Goal: Task Accomplishment & Management: Manage account settings

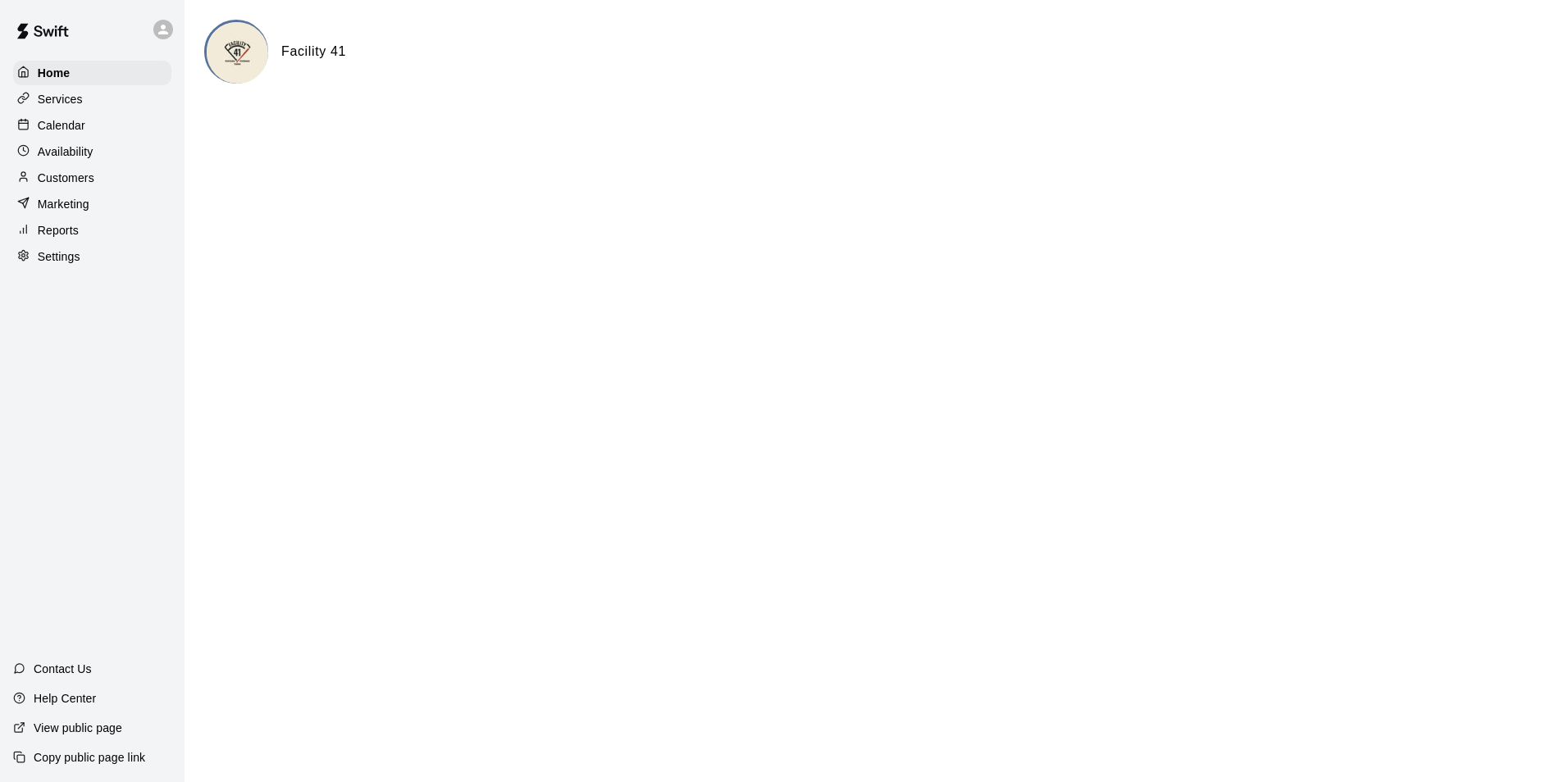
click at [111, 130] on div "Calendar" at bounding box center [93, 126] width 158 height 25
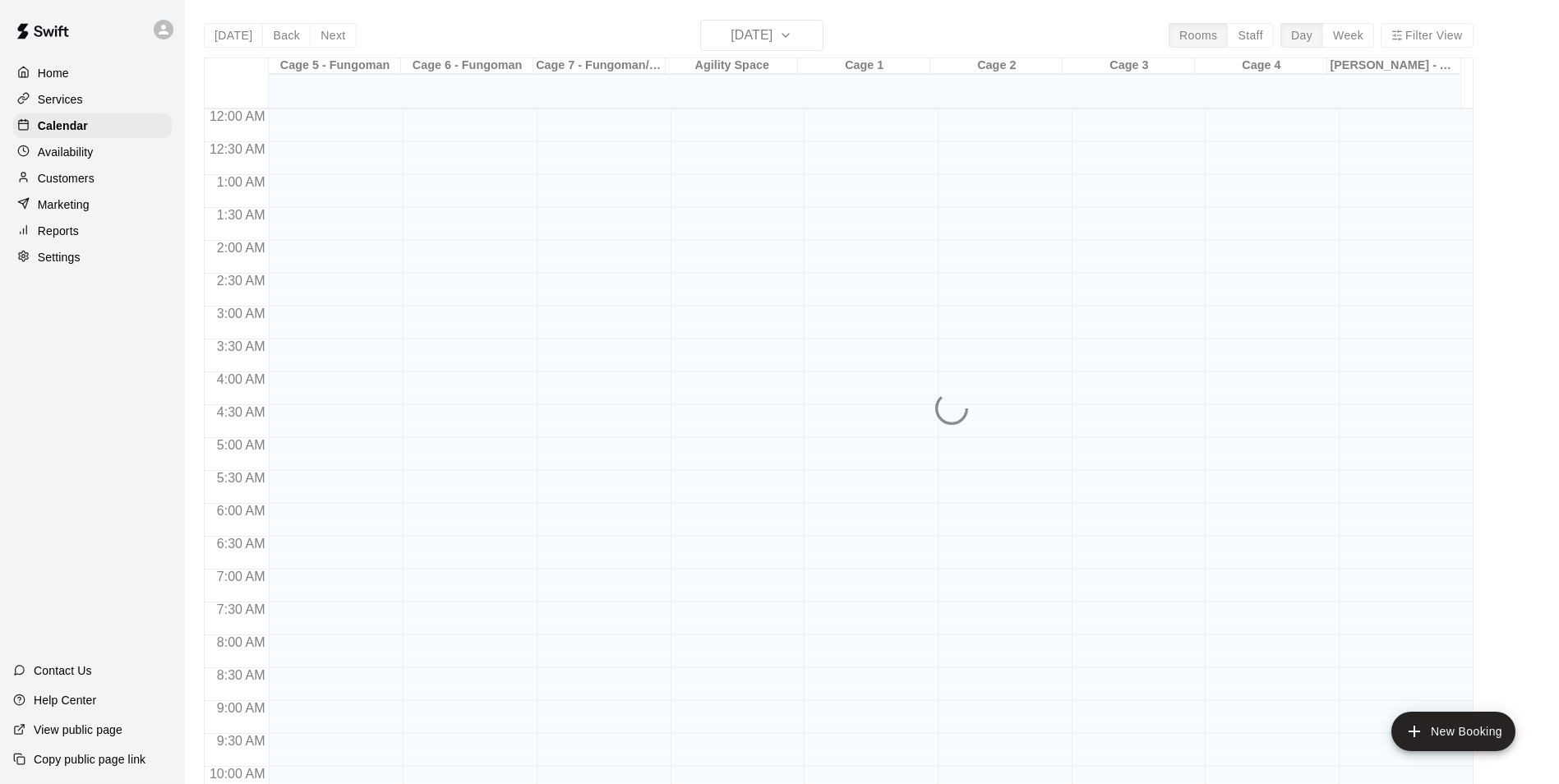
scroll to position [835, 0]
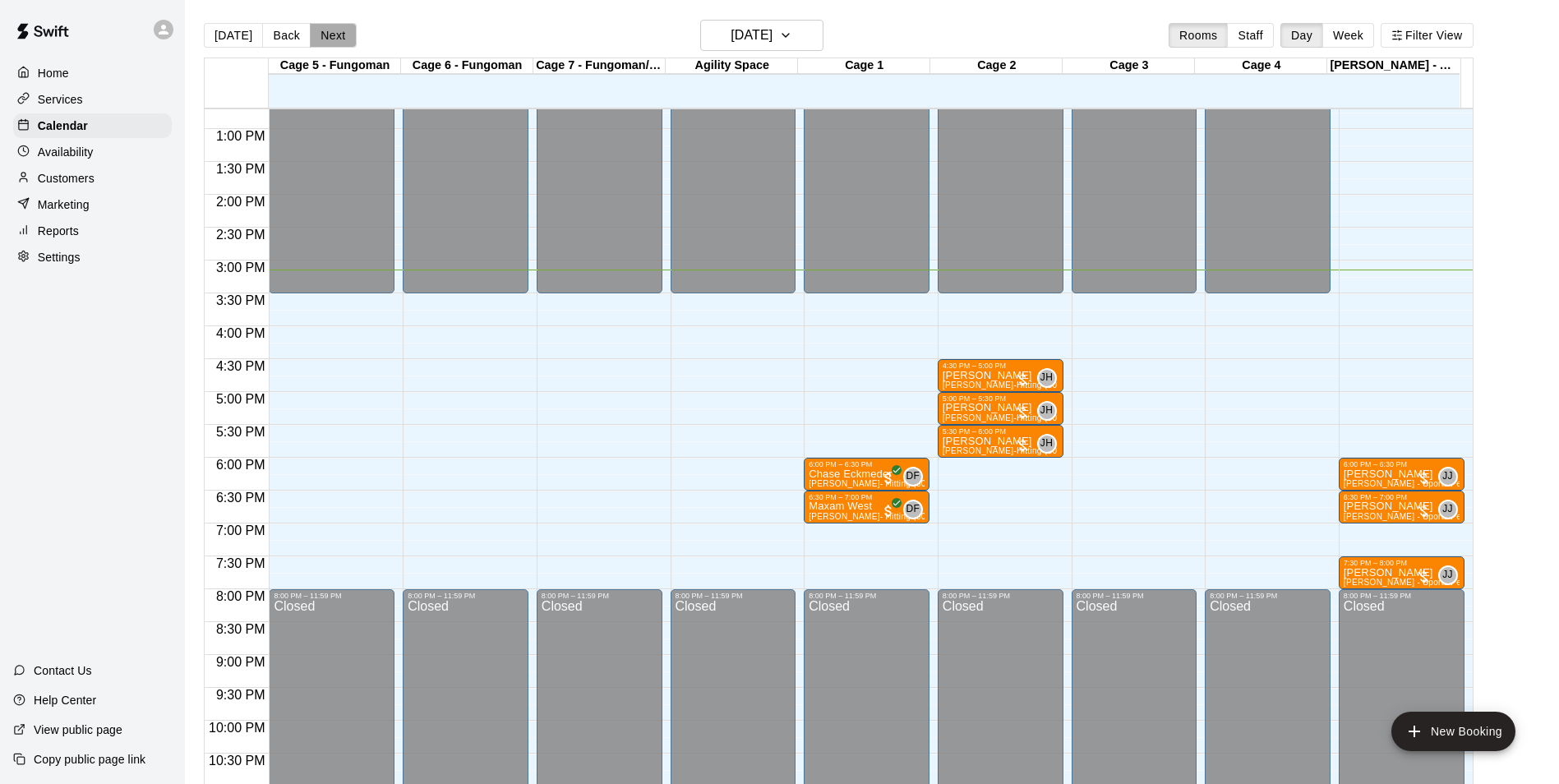
click at [324, 42] on button "Next" at bounding box center [333, 36] width 46 height 25
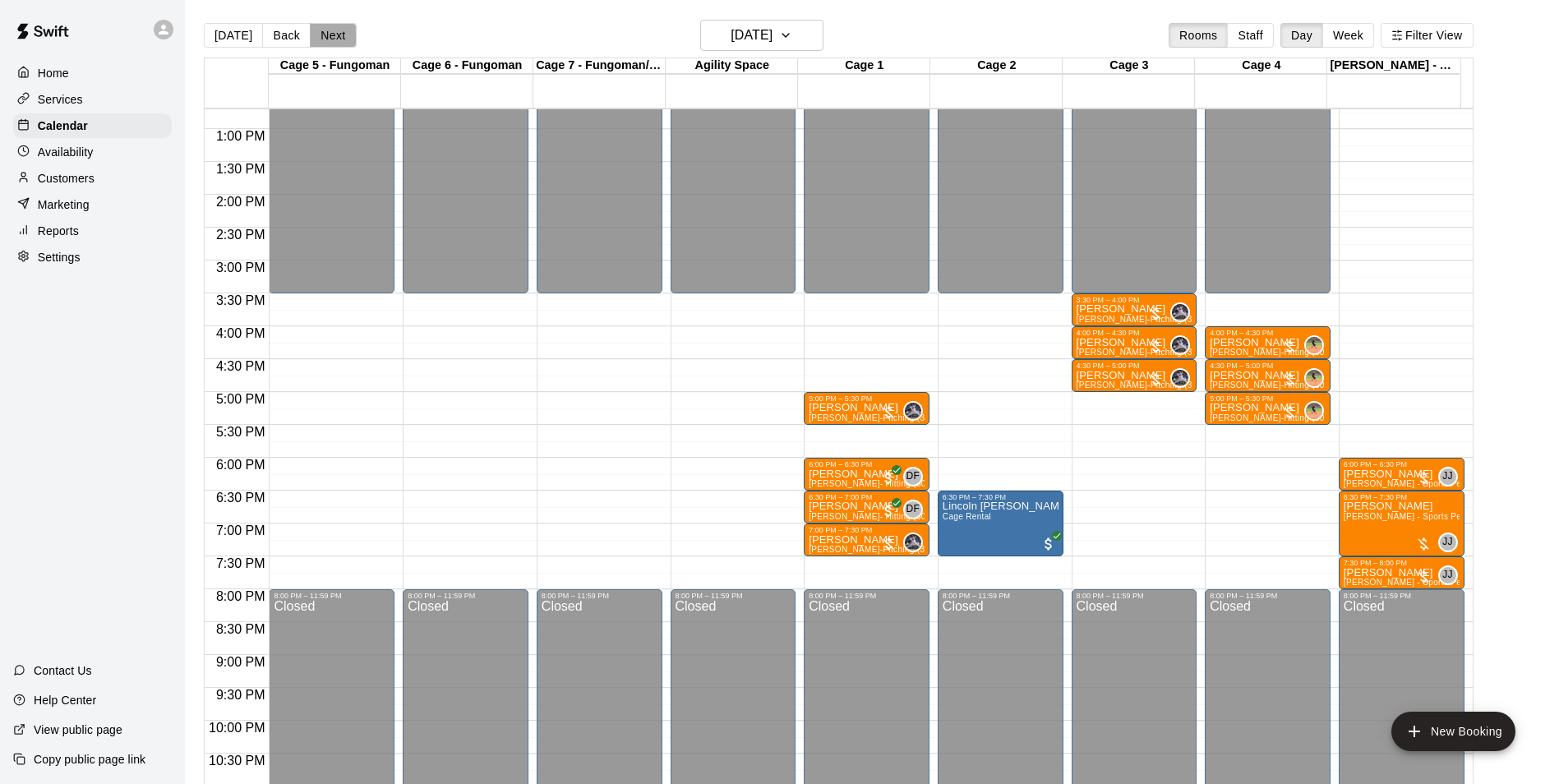
click at [325, 33] on button "Next" at bounding box center [333, 36] width 46 height 25
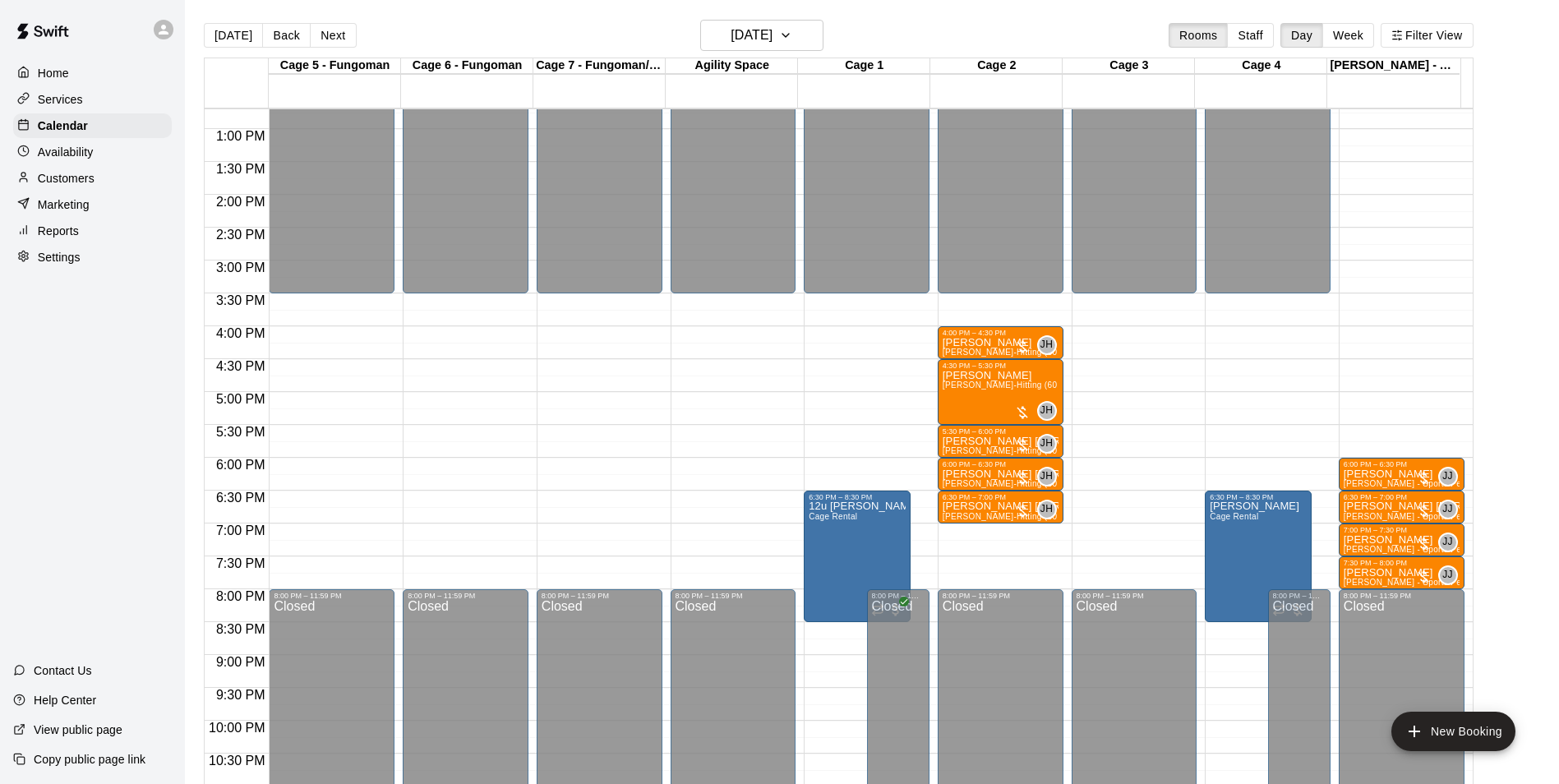
click at [338, 33] on button "Next" at bounding box center [333, 36] width 46 height 25
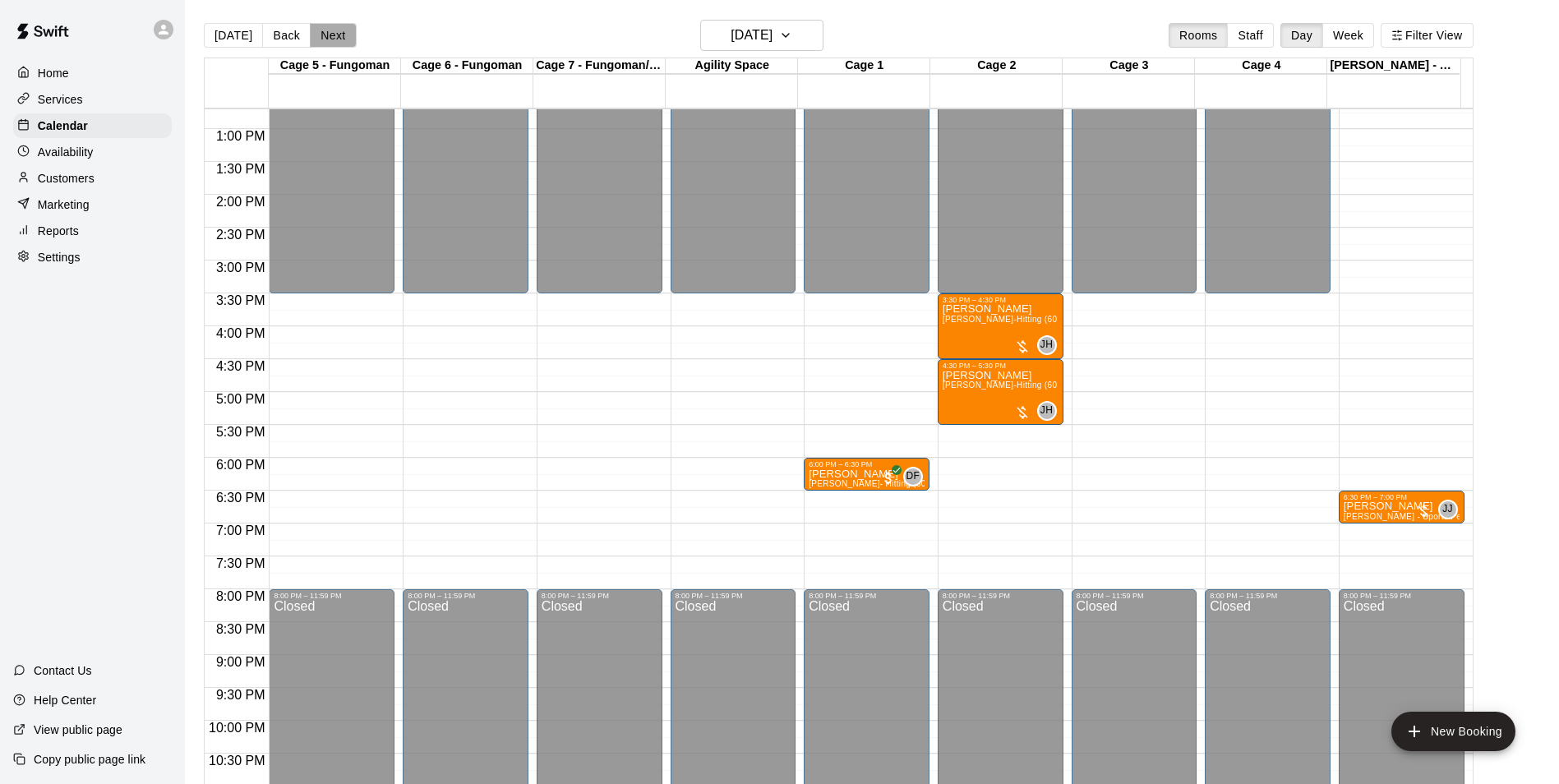
click at [313, 33] on button "Next" at bounding box center [333, 36] width 46 height 25
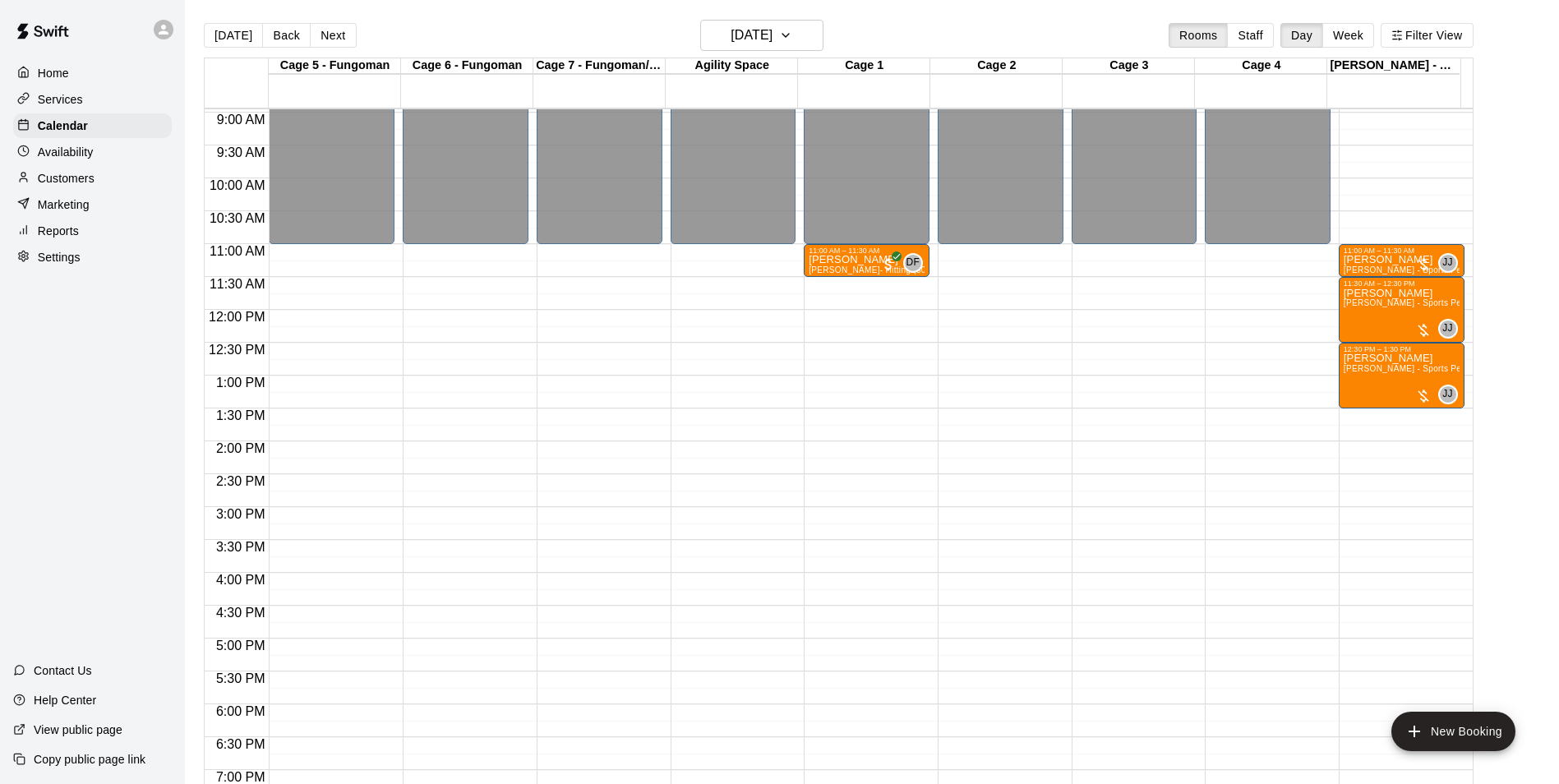
scroll to position [670, 0]
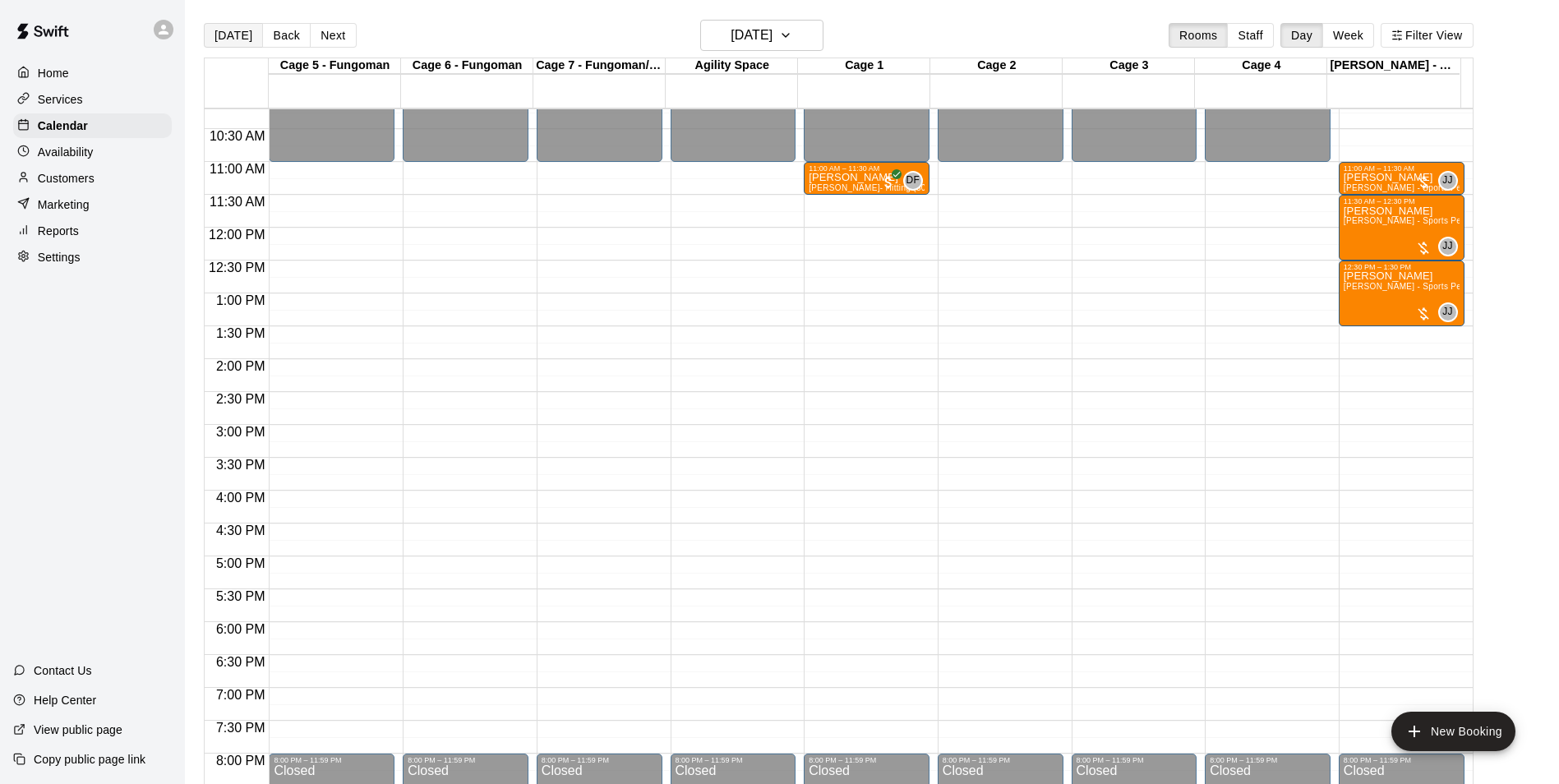
click at [242, 35] on button "[DATE]" at bounding box center [233, 36] width 59 height 25
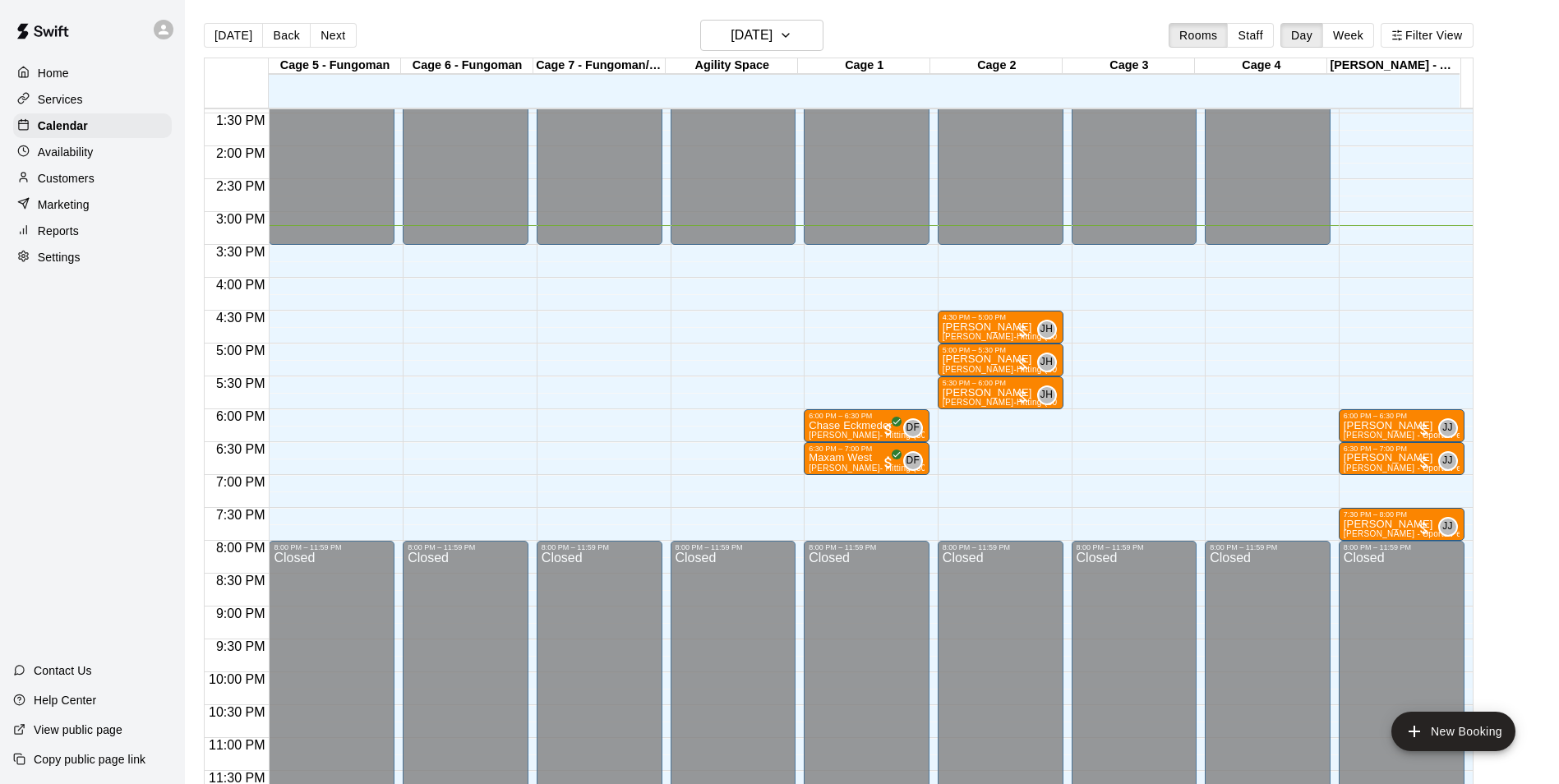
scroll to position [886, 0]
click at [95, 108] on div "Services" at bounding box center [93, 99] width 159 height 25
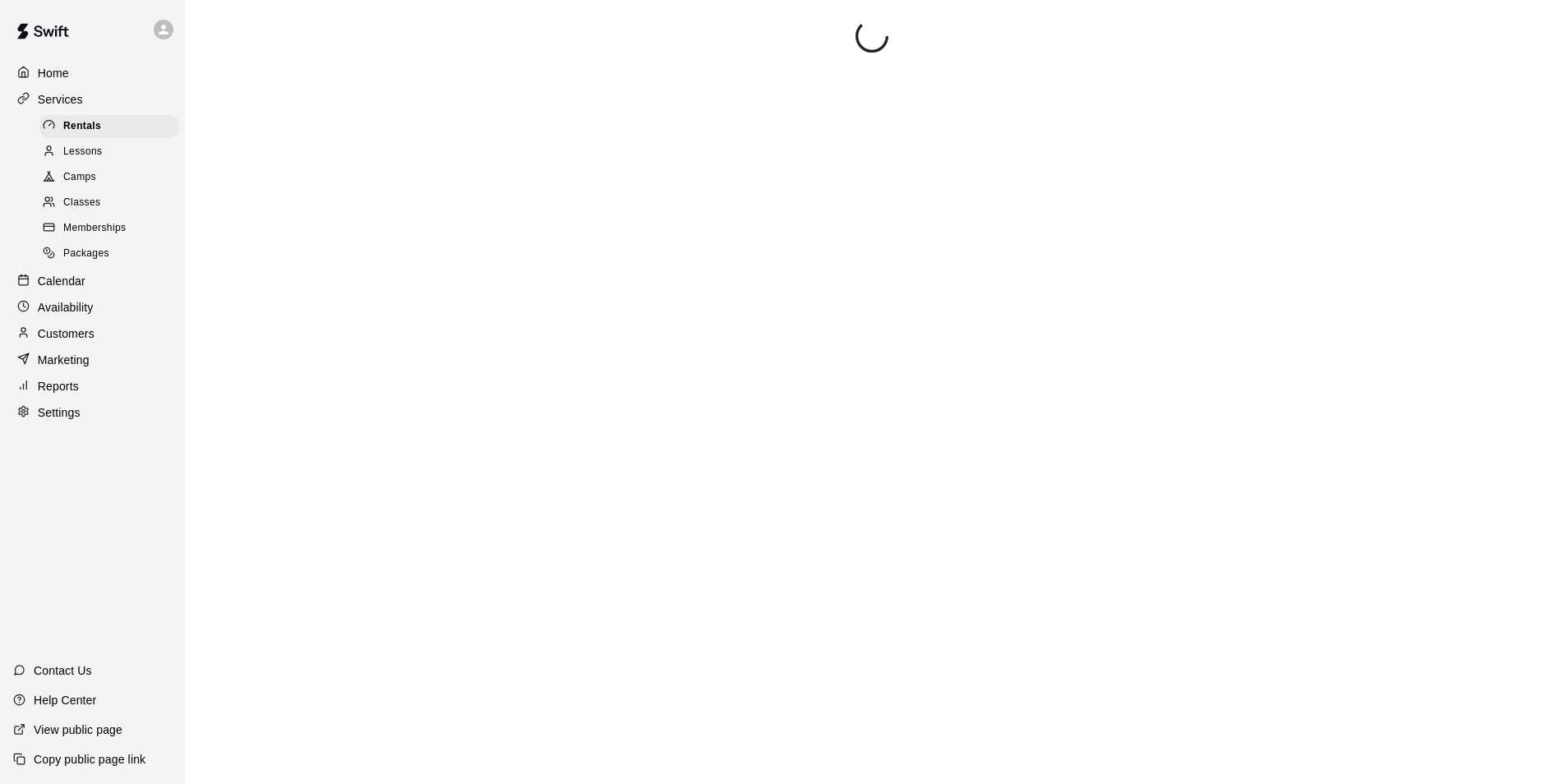
click at [79, 237] on span "Memberships" at bounding box center [94, 229] width 63 height 17
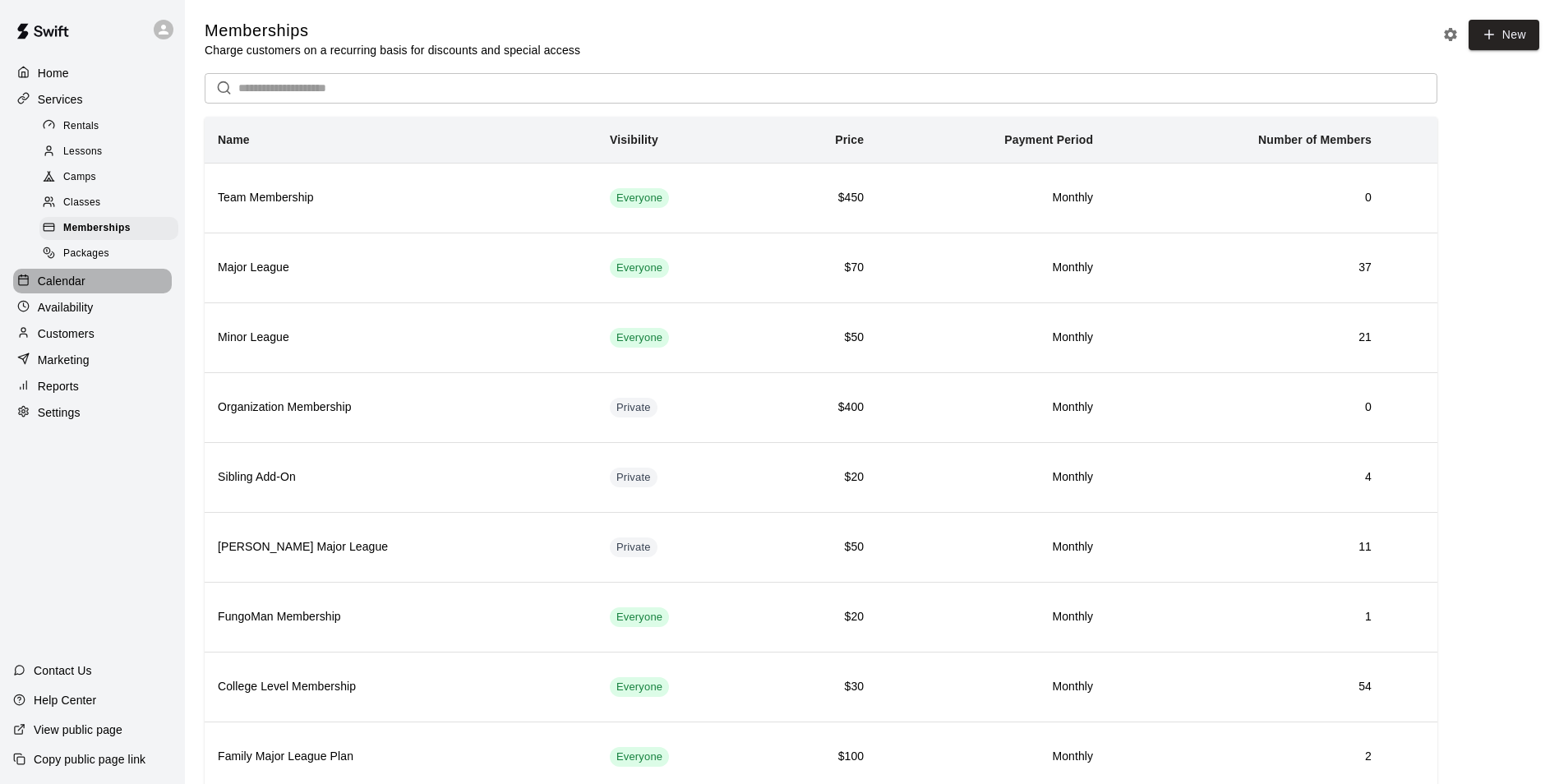
click at [110, 292] on div "Calendar" at bounding box center [93, 282] width 159 height 25
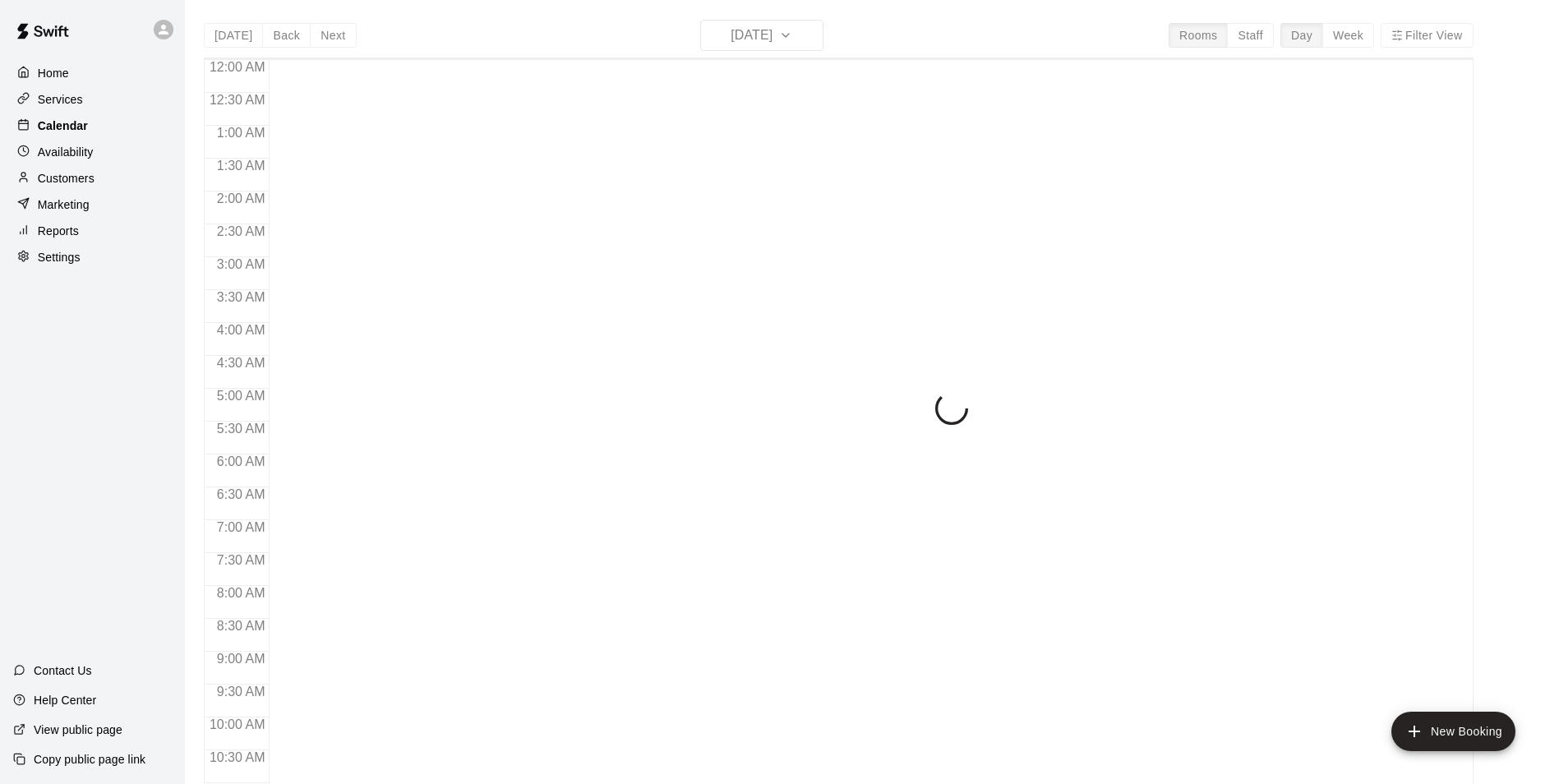
scroll to position [835, 0]
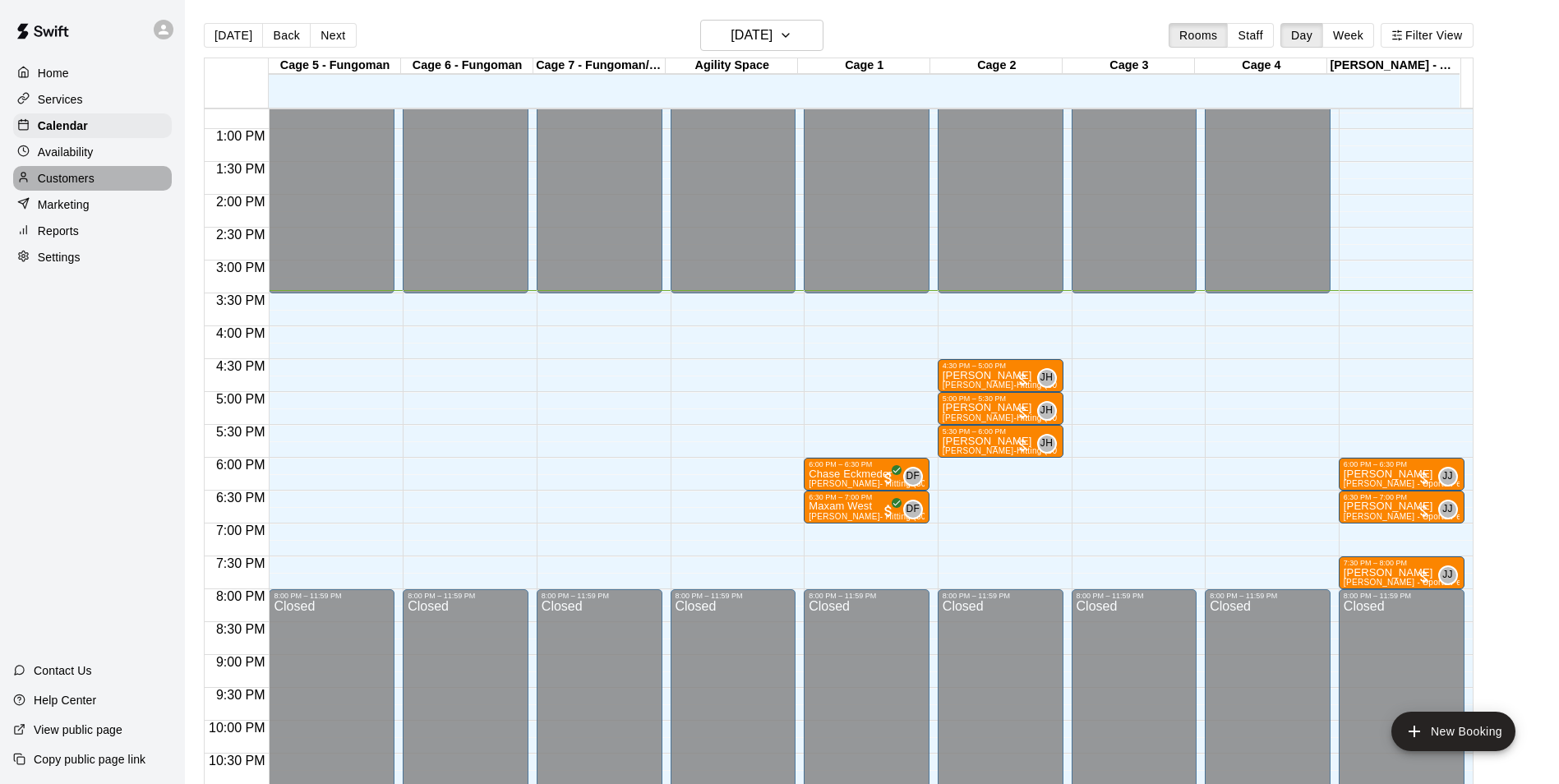
click at [52, 186] on p "Customers" at bounding box center [66, 179] width 57 height 17
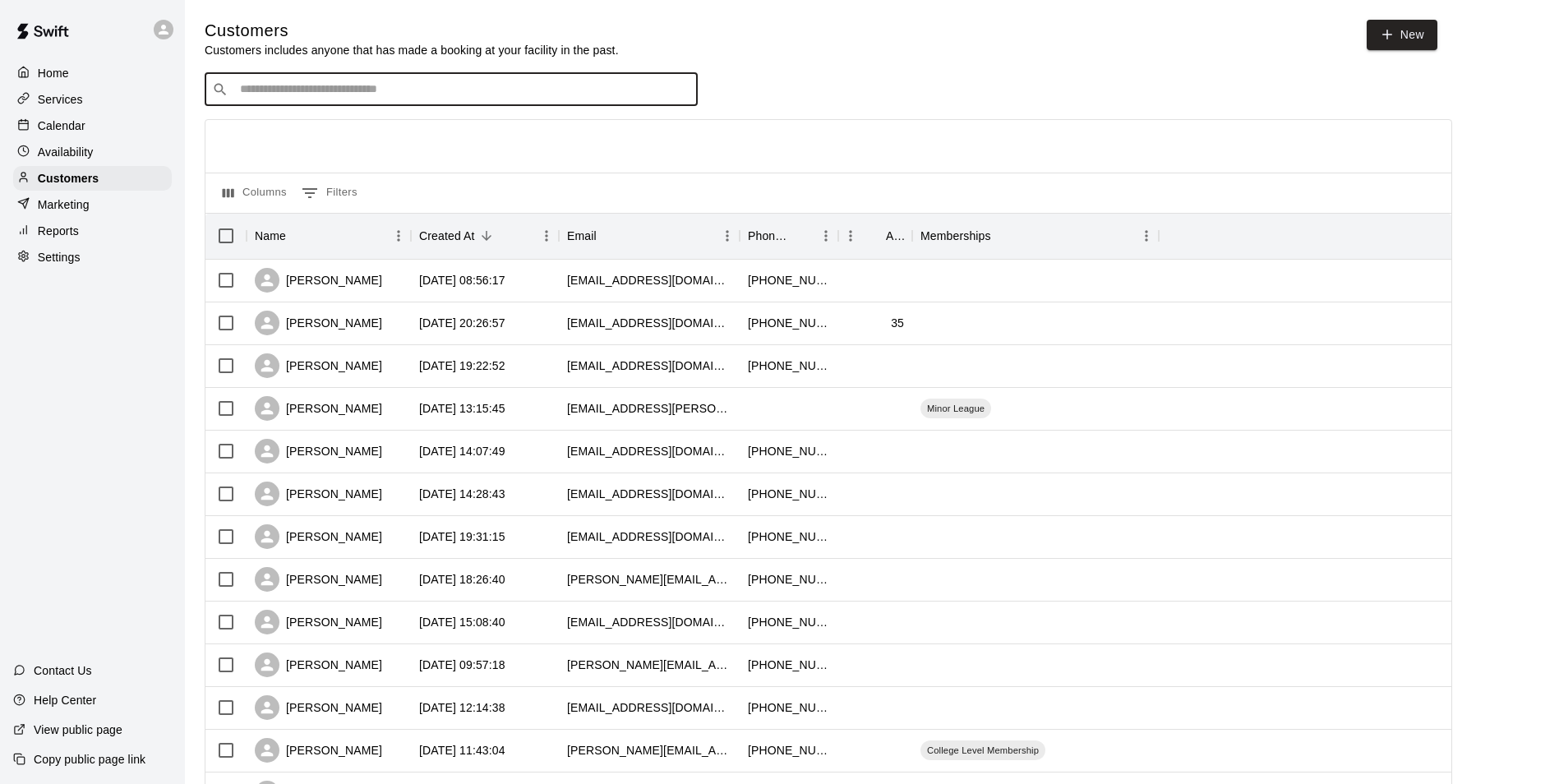
click at [405, 96] on input "Search customers by name or email" at bounding box center [462, 89] width 456 height 17
type input "****"
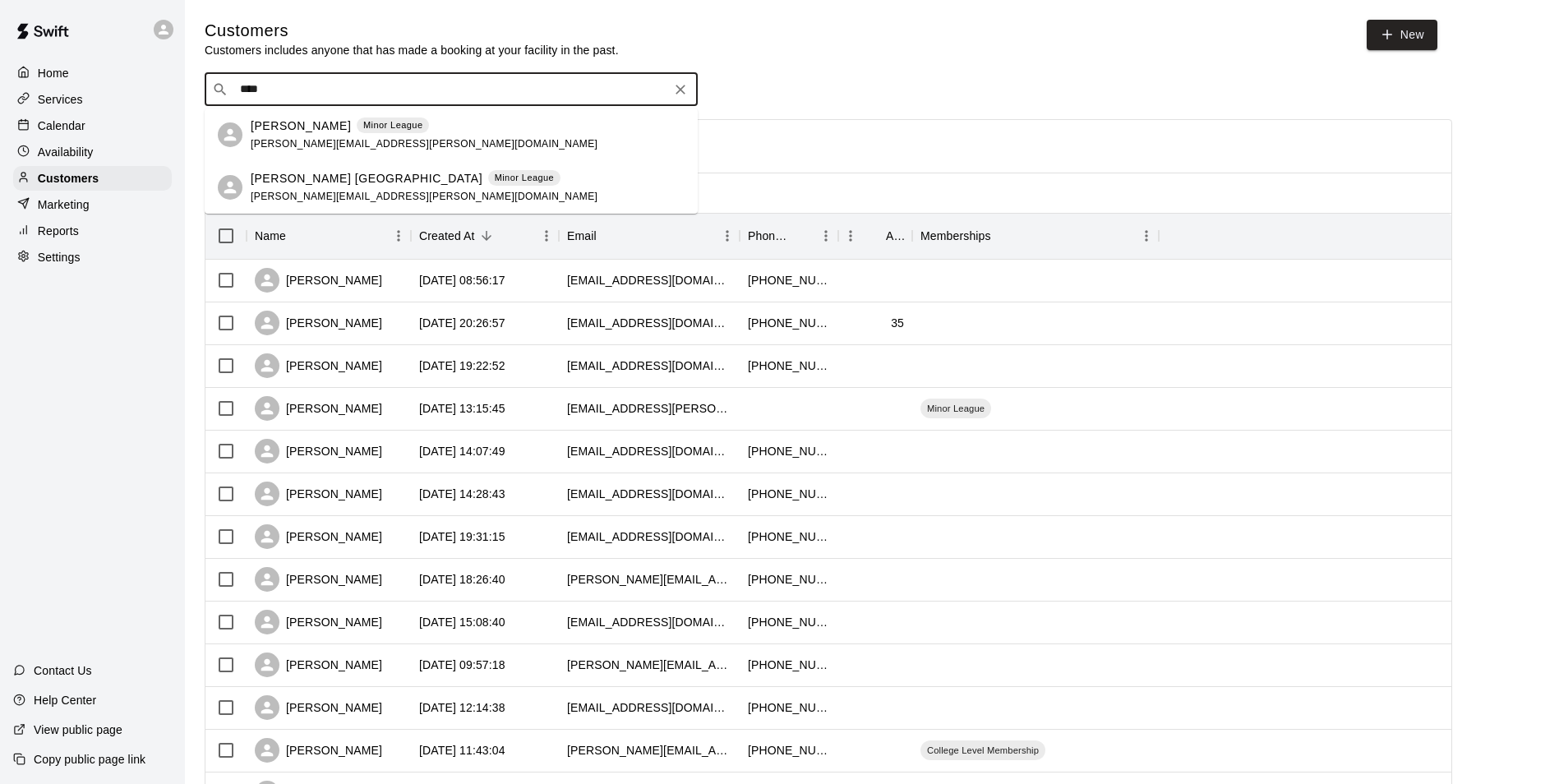
click at [292, 125] on p "Chris Turbeville" at bounding box center [301, 126] width 100 height 18
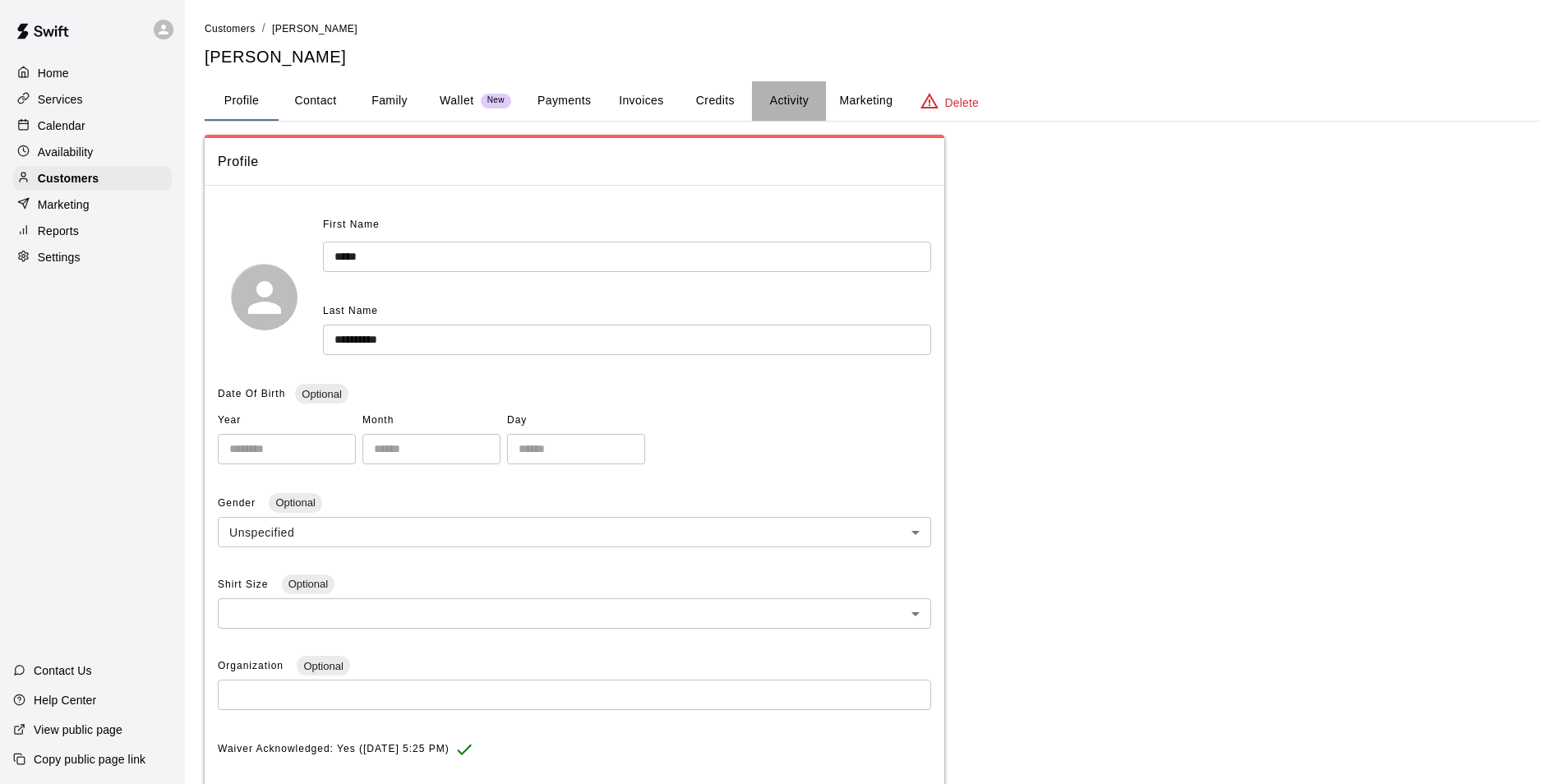
click at [800, 91] on button "Activity" at bounding box center [789, 100] width 74 height 39
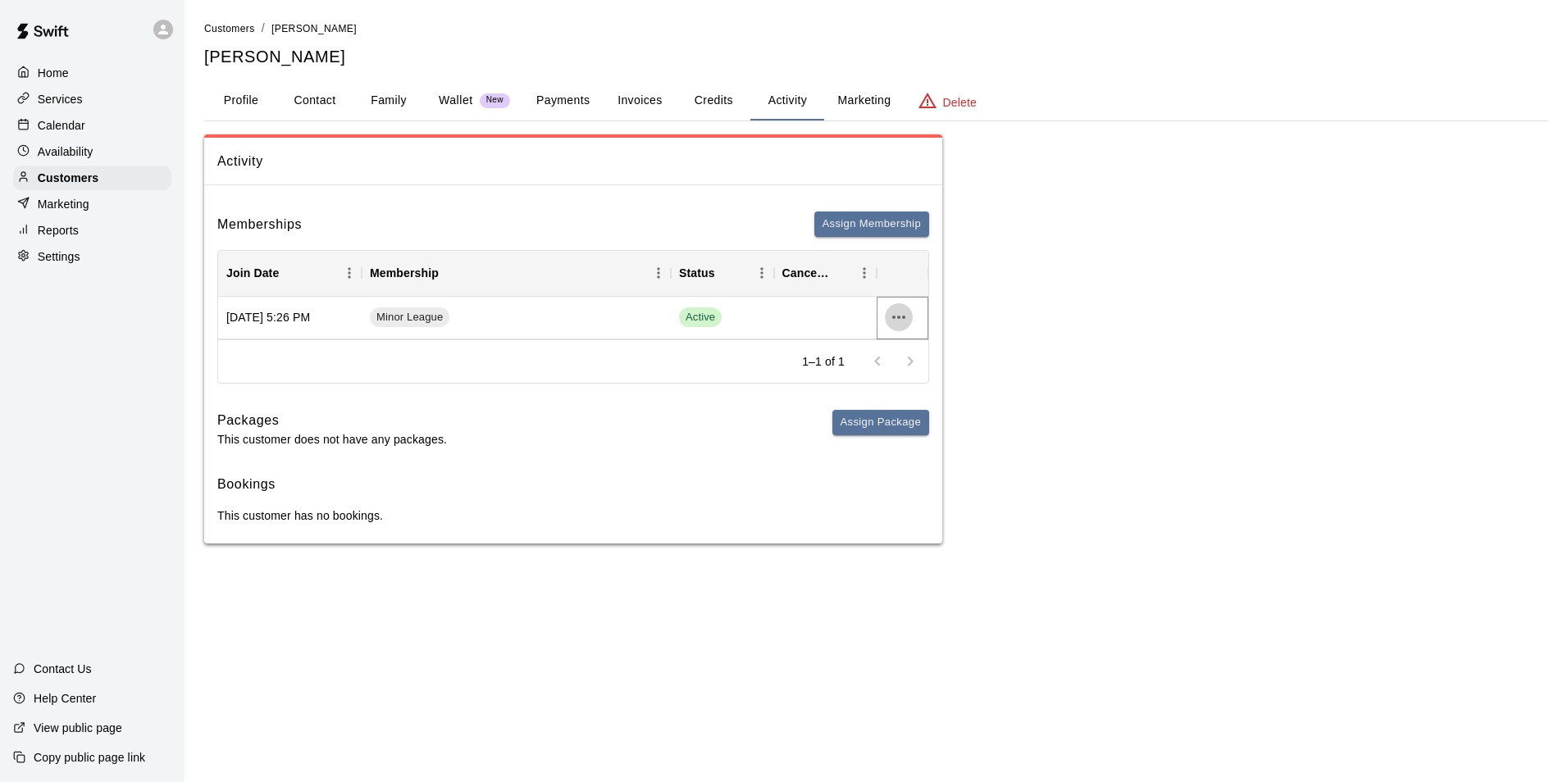
click at [901, 313] on icon "more actions" at bounding box center [899, 318] width 20 height 20
click at [932, 380] on li "Cancel" at bounding box center [931, 378] width 93 height 27
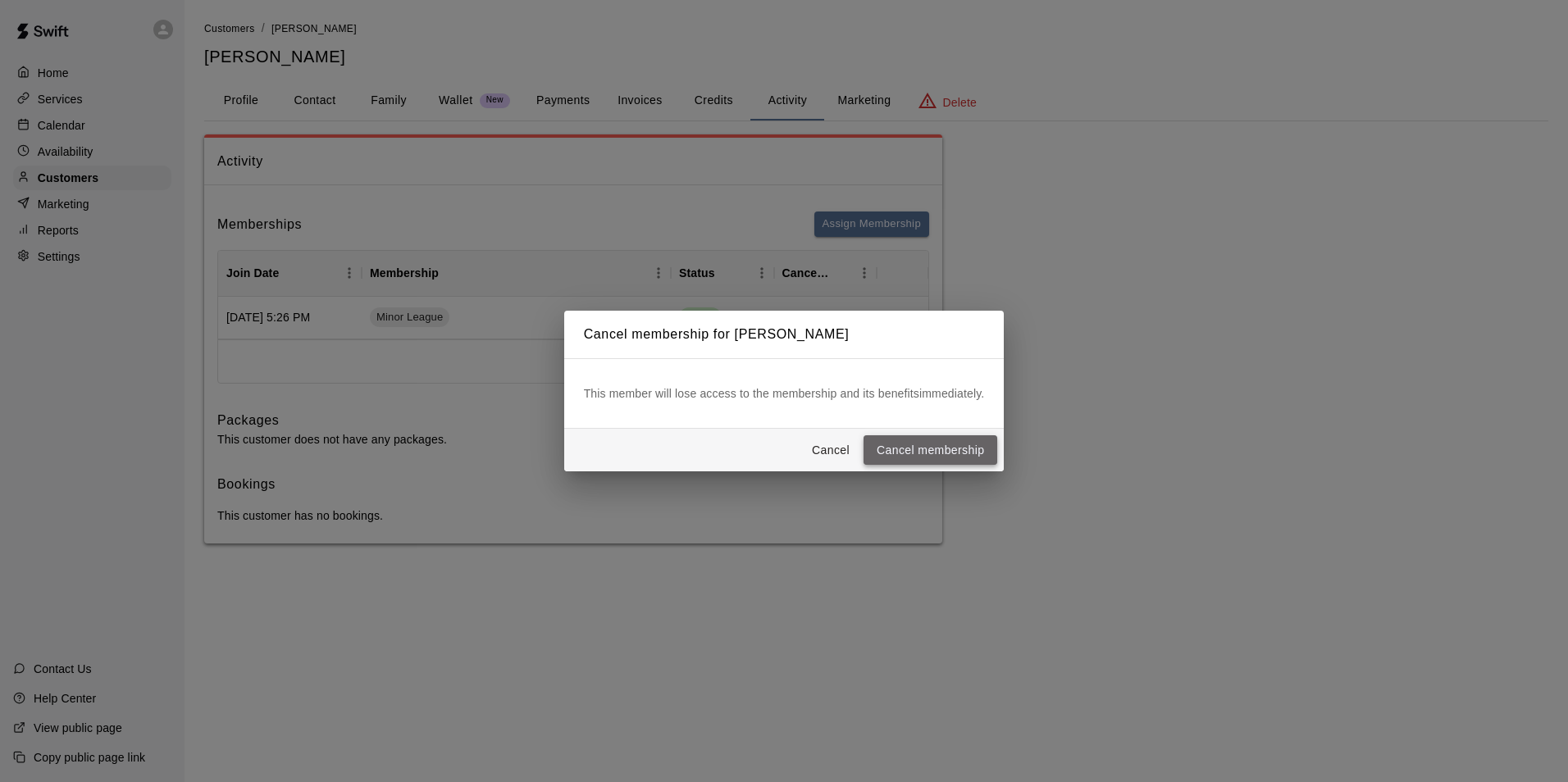
click at [944, 447] on button "Cancel membership" at bounding box center [930, 450] width 133 height 30
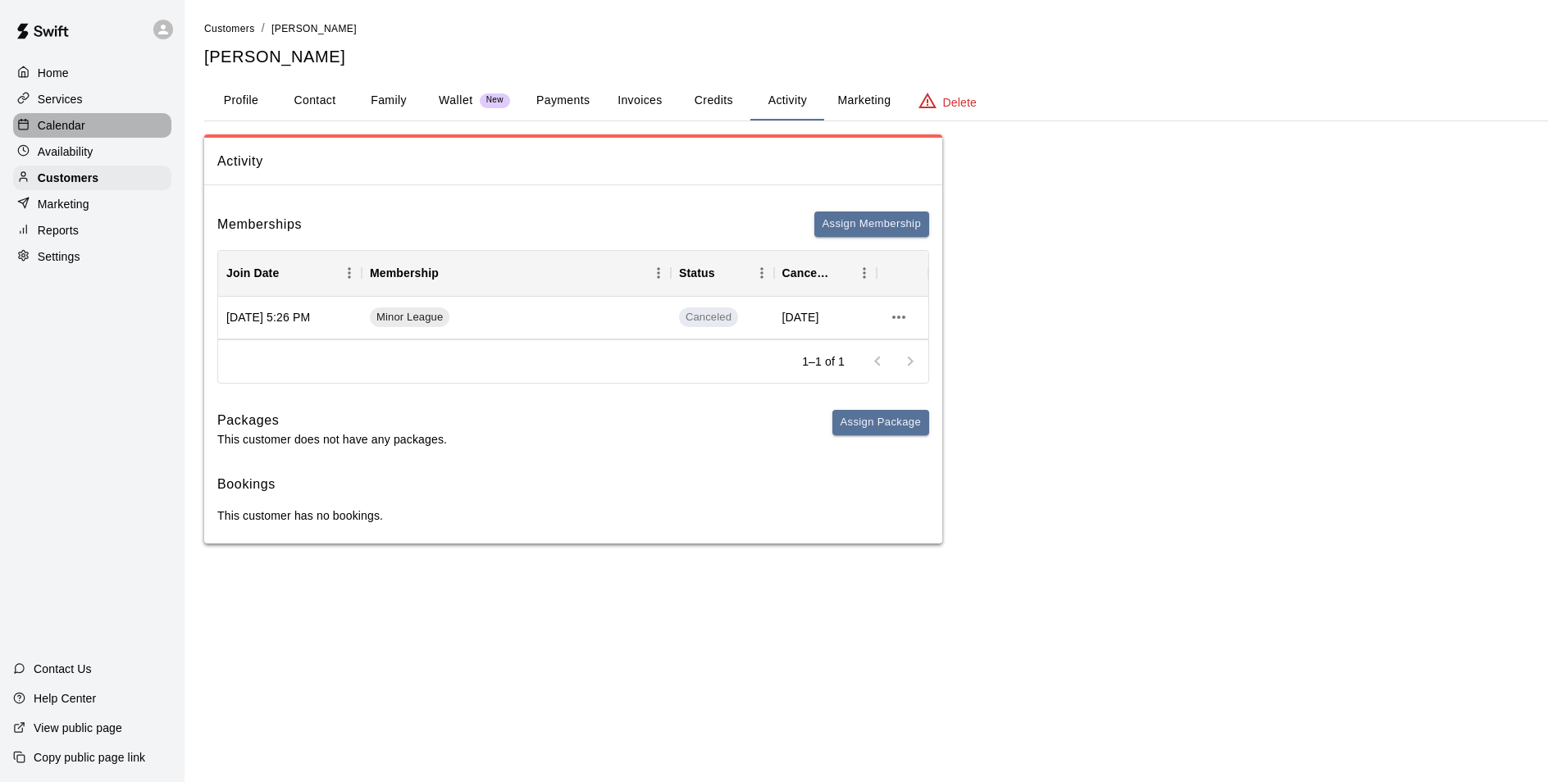
click at [58, 121] on p "Calendar" at bounding box center [61, 126] width 48 height 17
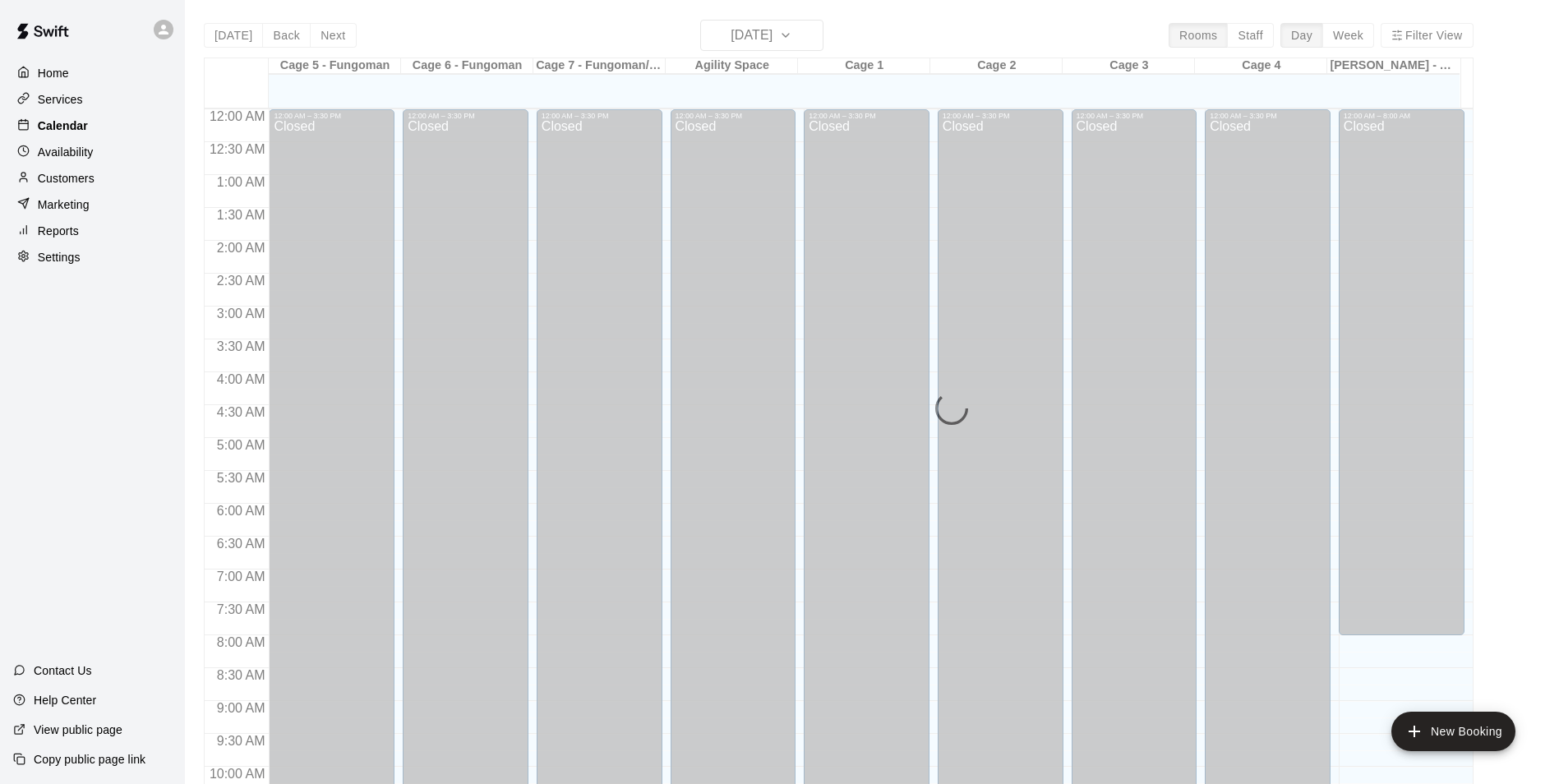
scroll to position [835, 0]
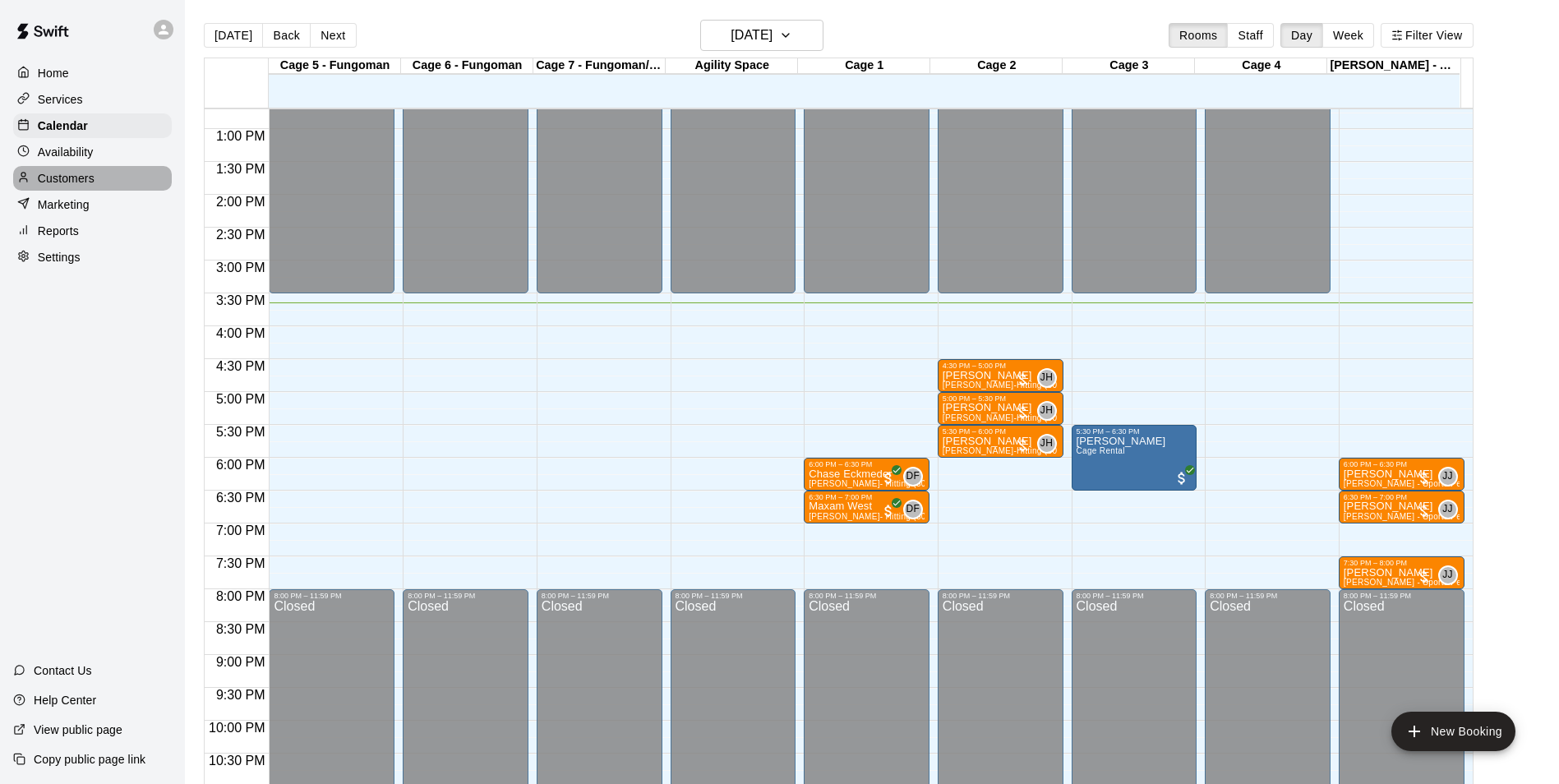
click at [64, 186] on p "Customers" at bounding box center [66, 179] width 57 height 17
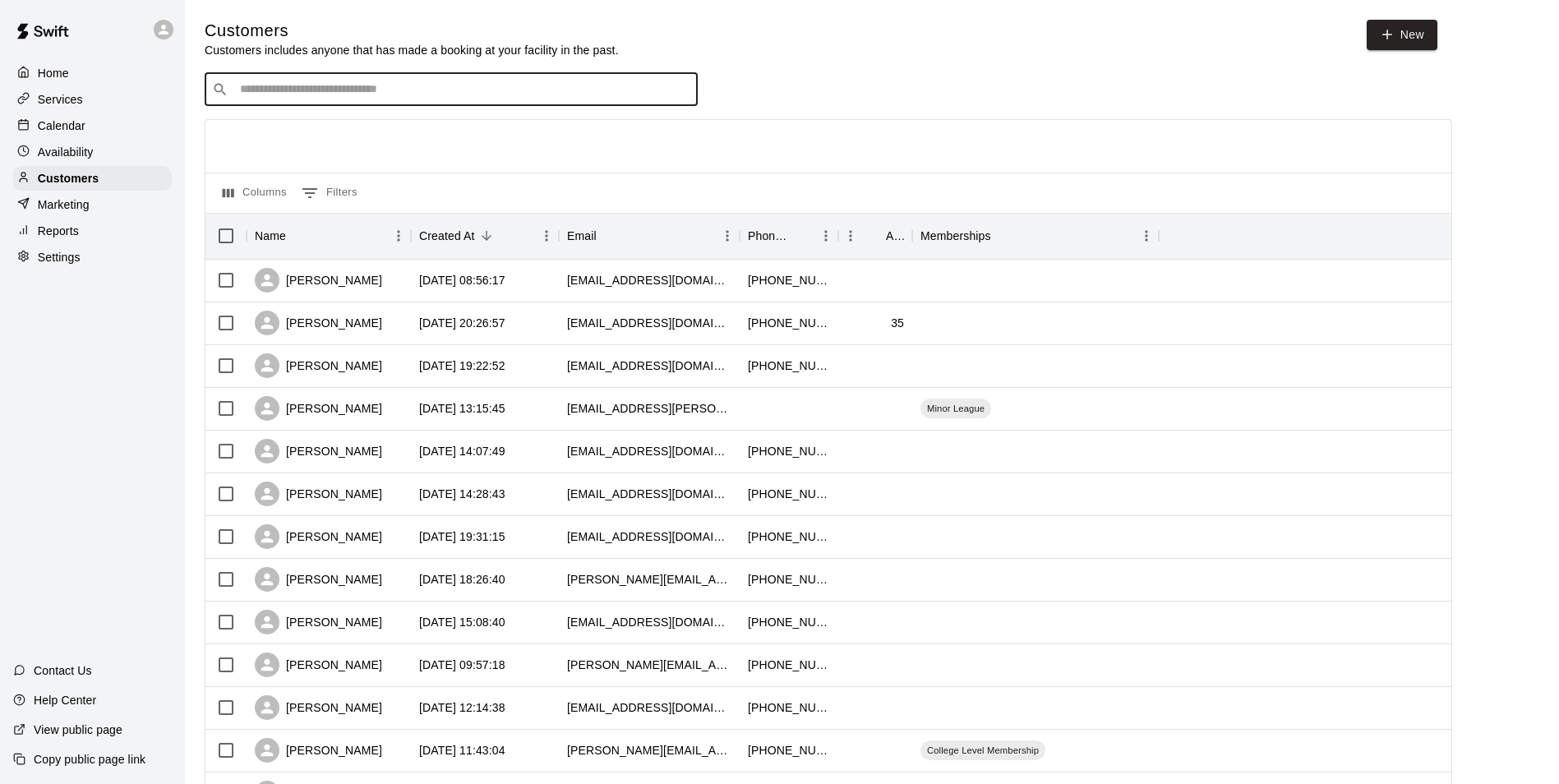
click at [291, 89] on input "Search customers by name or email" at bounding box center [462, 89] width 456 height 17
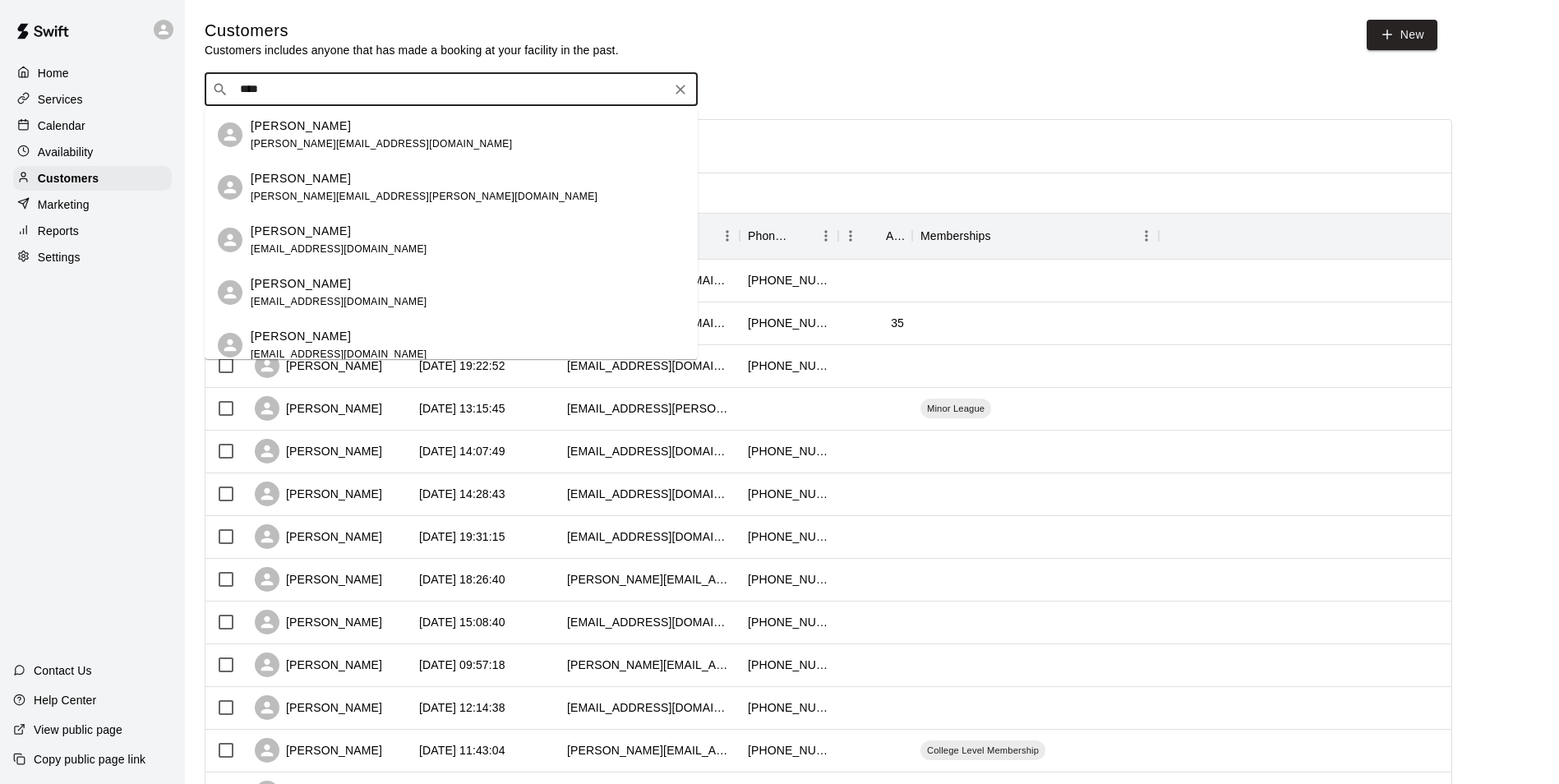
type input "*****"
click at [341, 261] on div "Erica Kincheloe erica.kincheloe@gmail.com" at bounding box center [451, 240] width 493 height 53
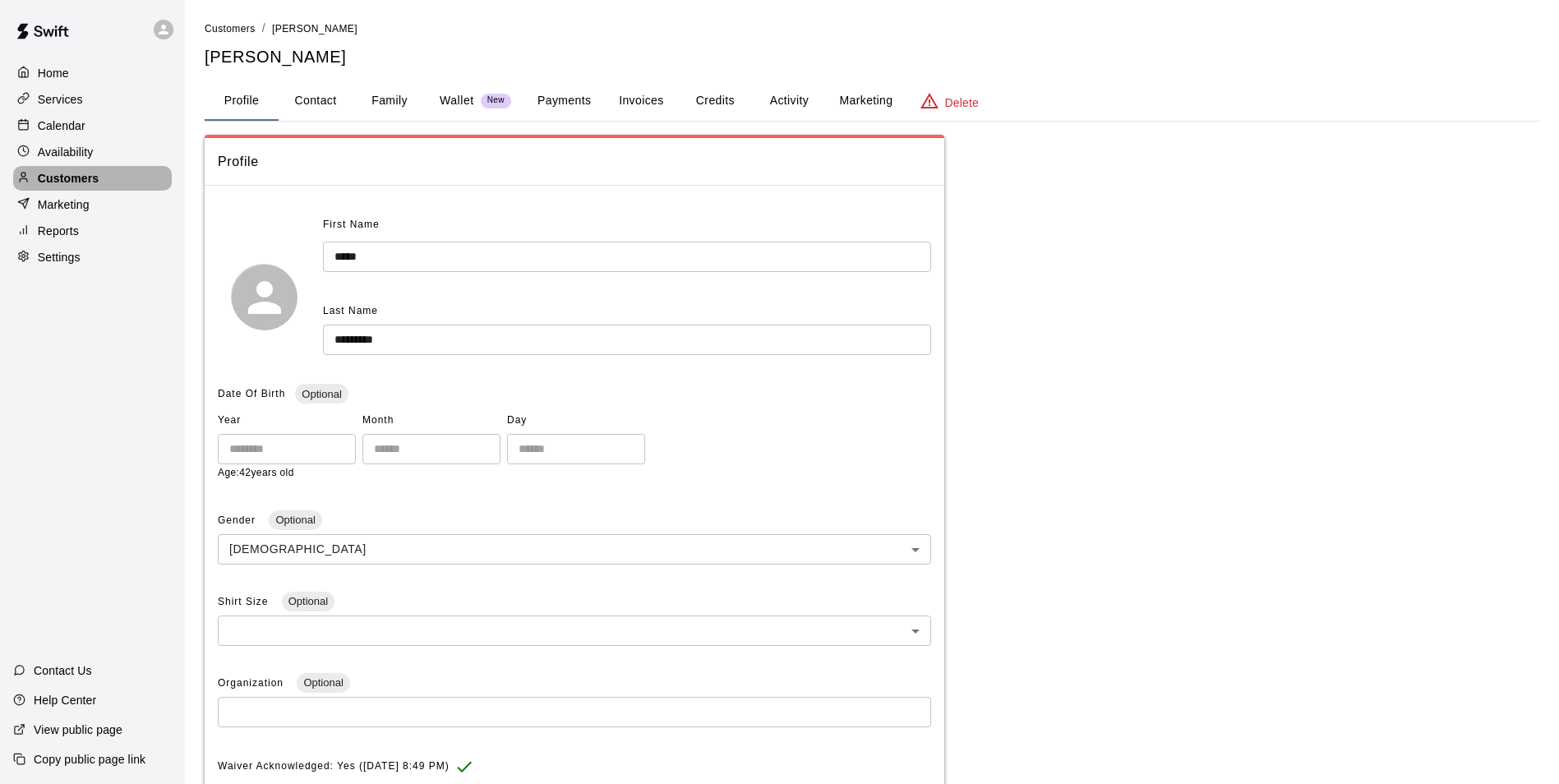
click at [80, 174] on p "Customers" at bounding box center [68, 179] width 61 height 17
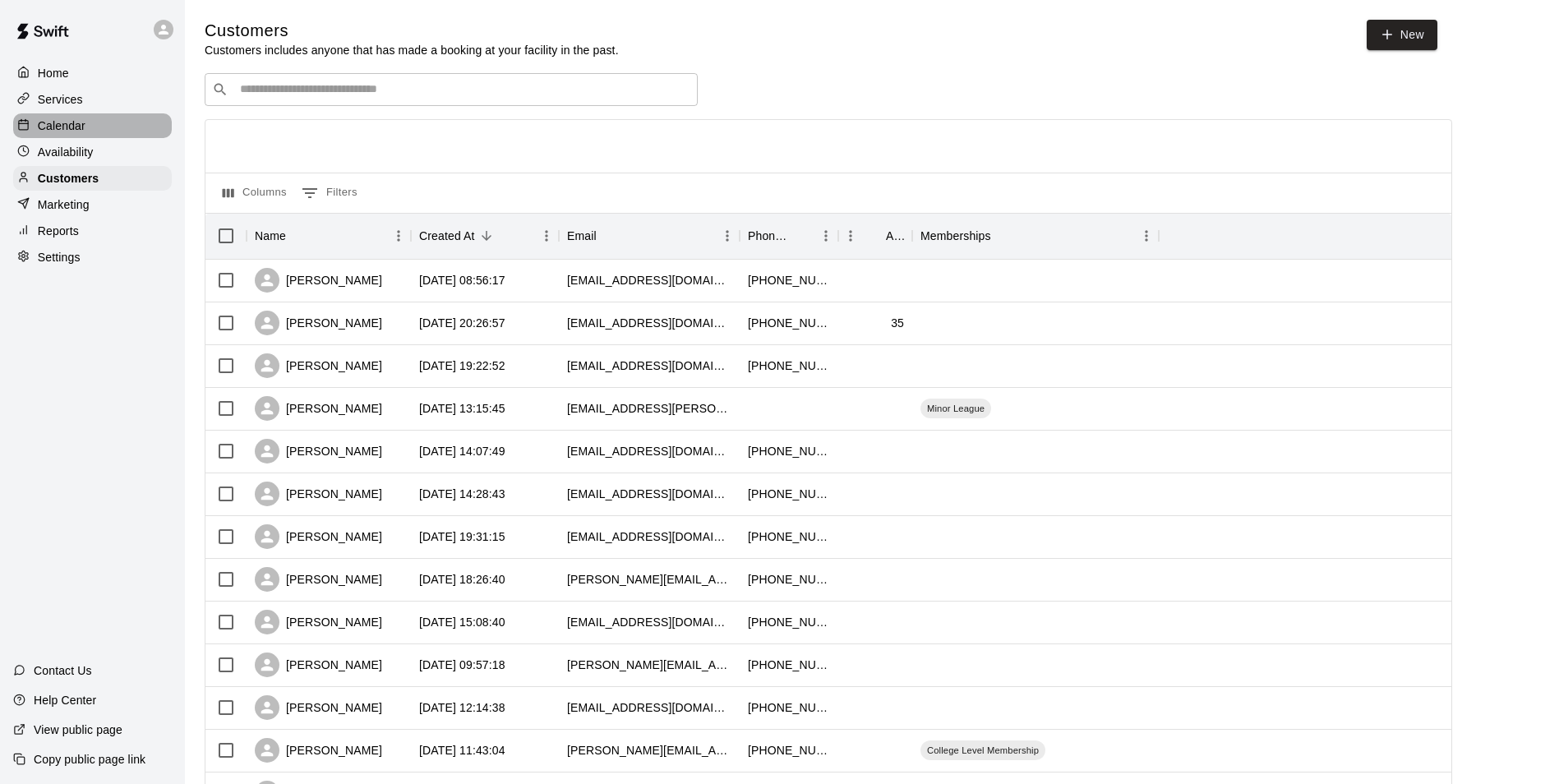
click at [98, 136] on div "Calendar" at bounding box center [93, 126] width 159 height 25
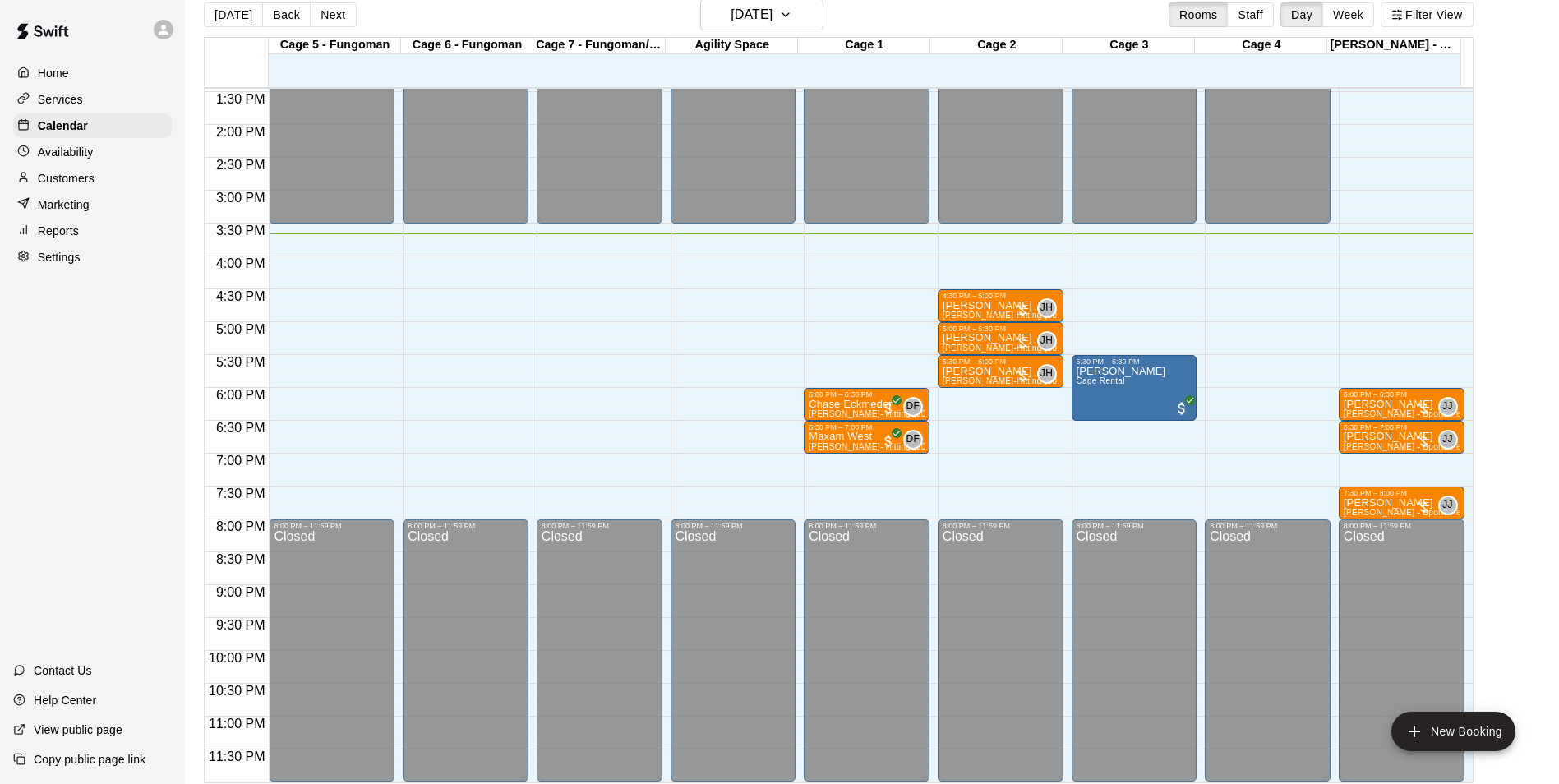
scroll to position [26, 0]
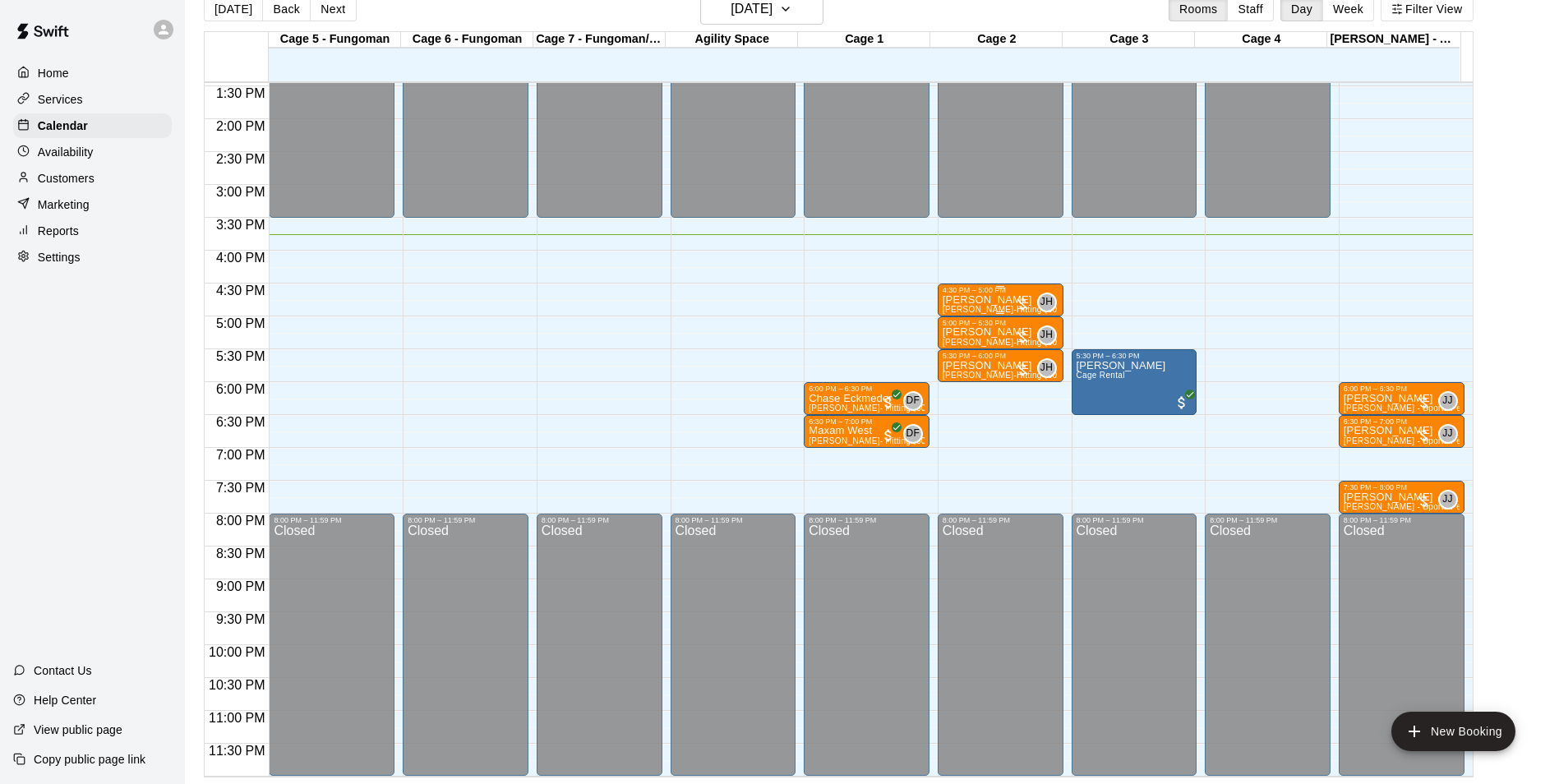
click at [961, 312] on div at bounding box center [1001, 313] width 116 height 3
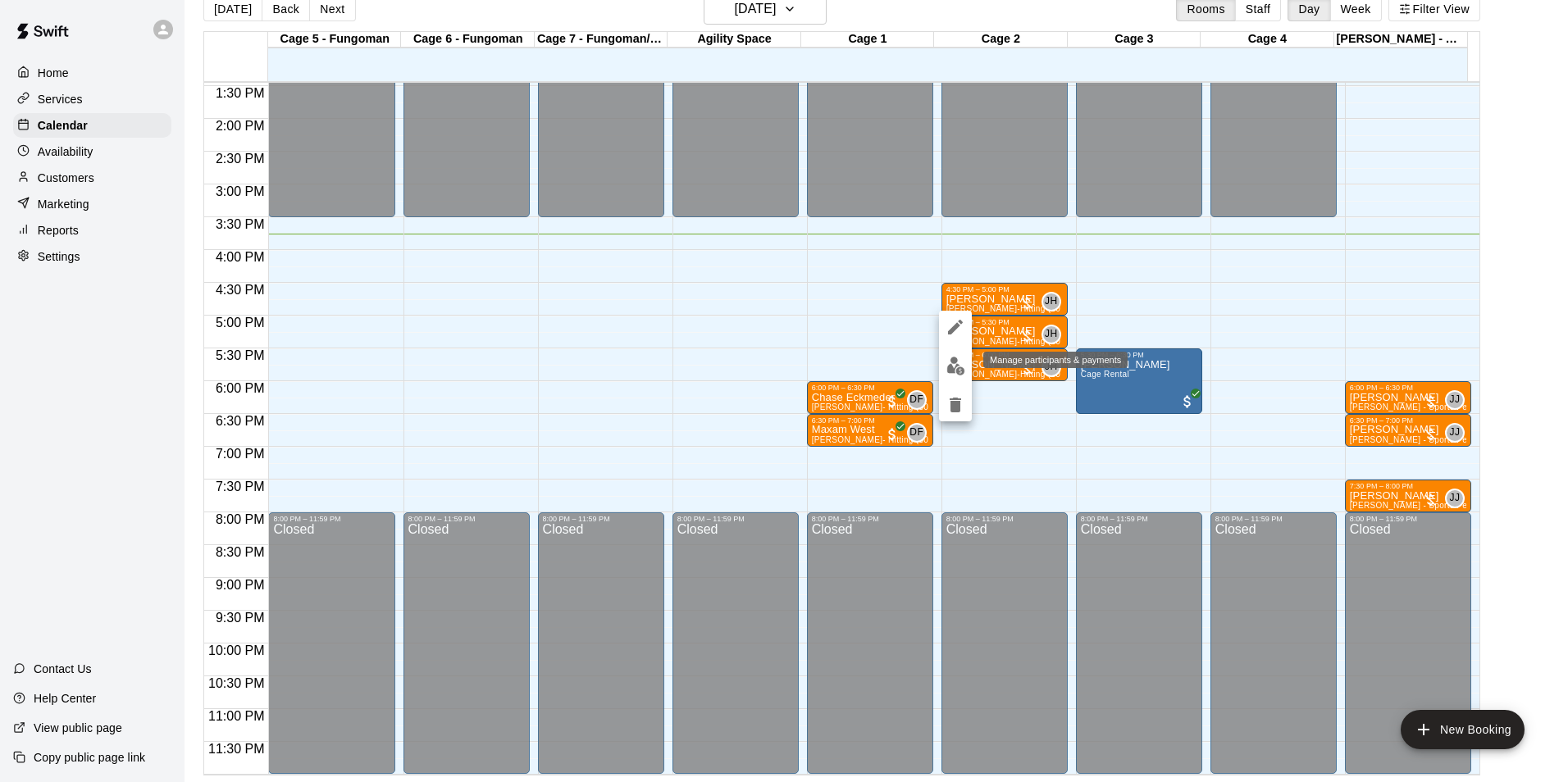
click at [945, 358] on button "edit" at bounding box center [955, 366] width 33 height 32
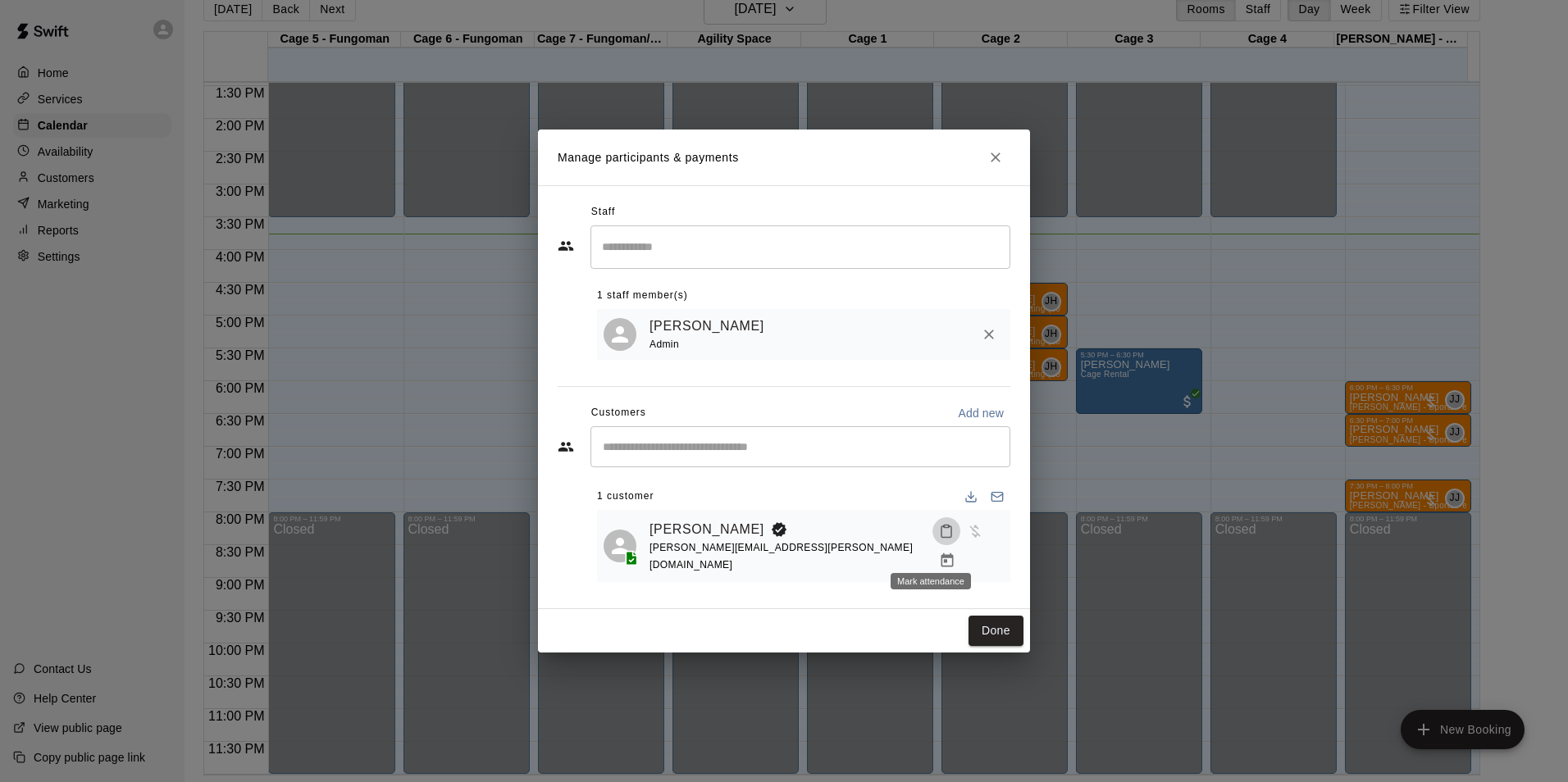
click at [944, 528] on rect "Mark attendance" at bounding box center [947, 526] width 5 height 3
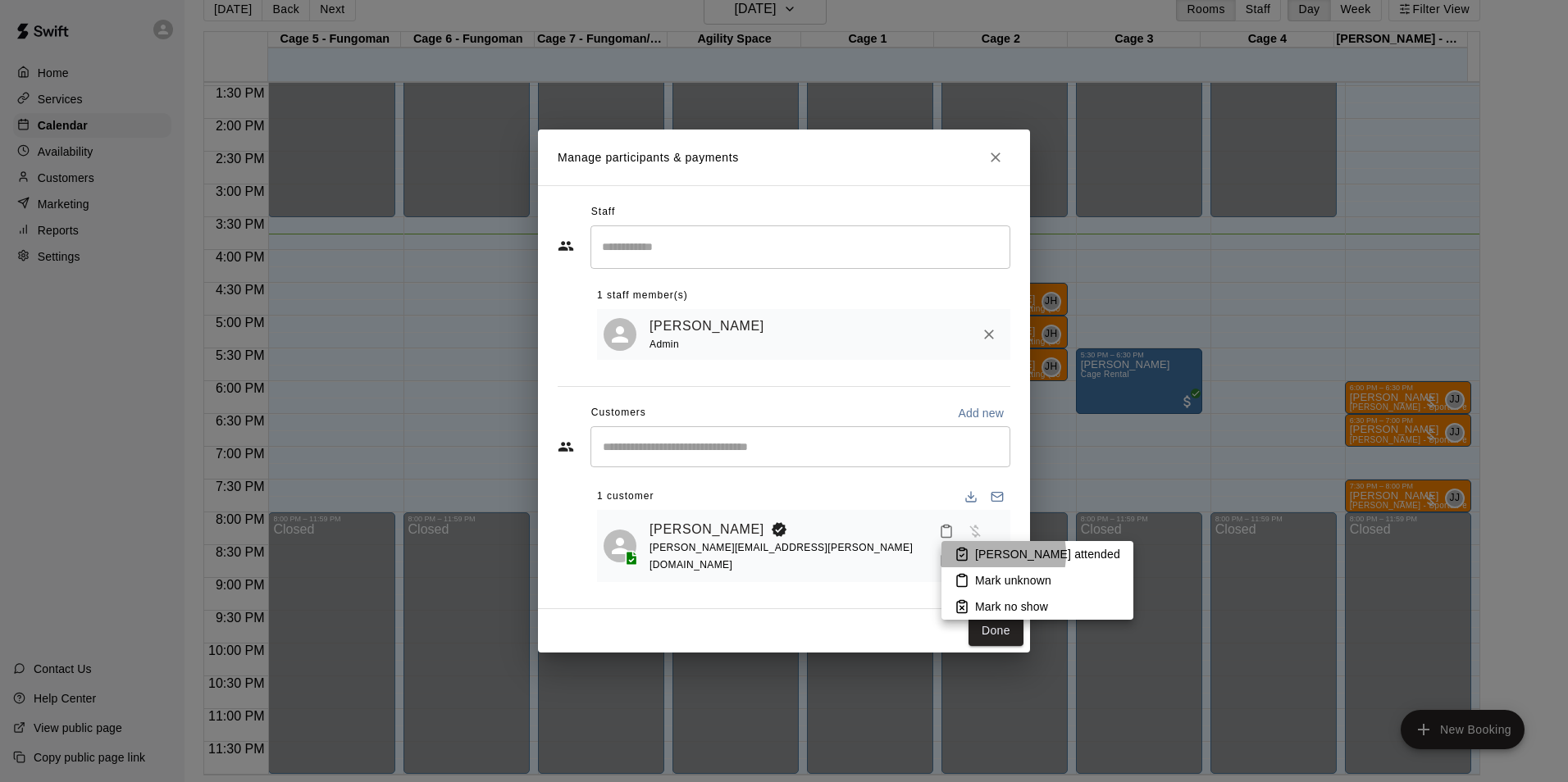
click at [981, 554] on p "[PERSON_NAME] attended" at bounding box center [1048, 554] width 145 height 17
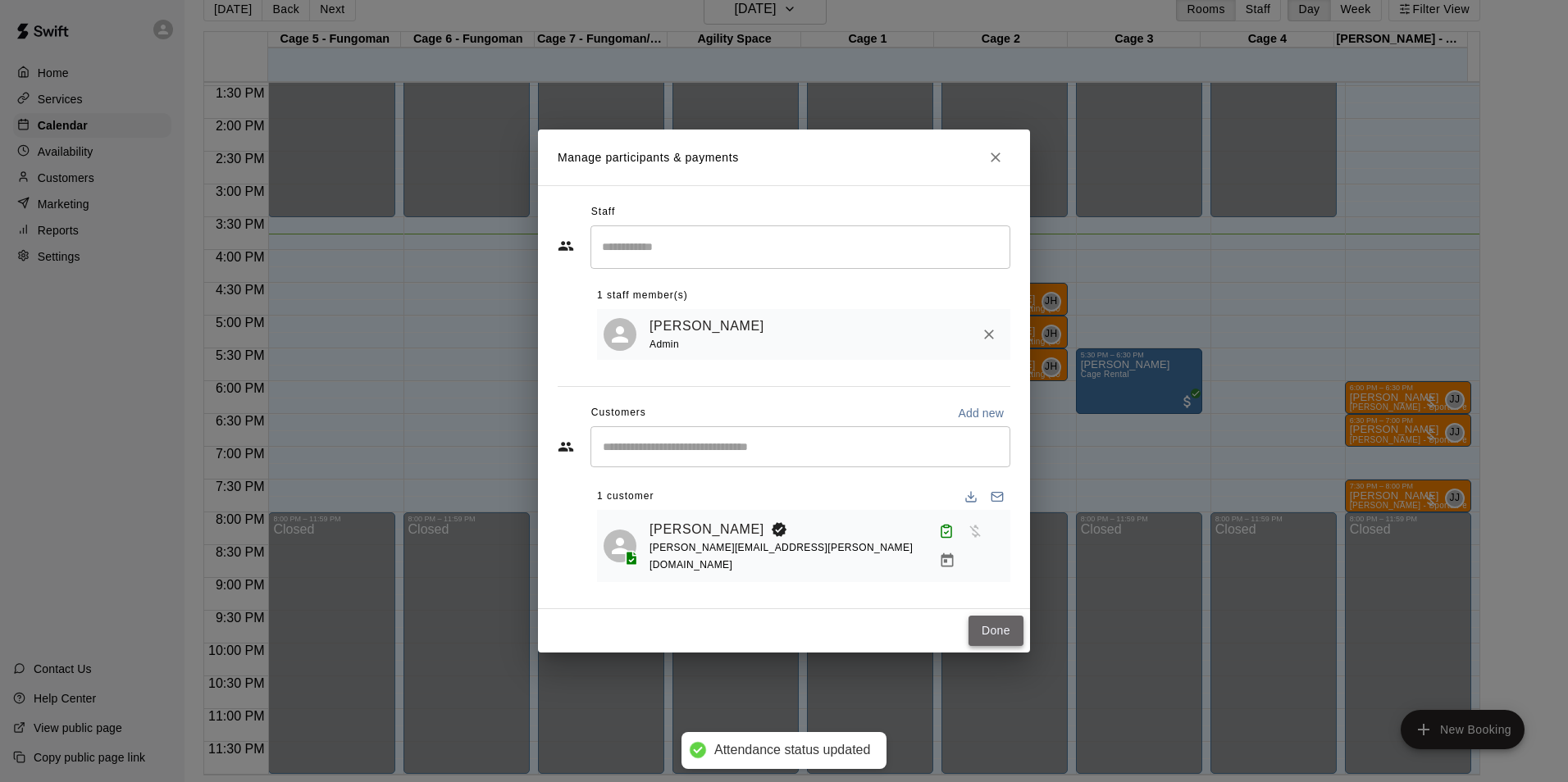
click at [993, 616] on button "Done" at bounding box center [996, 631] width 55 height 30
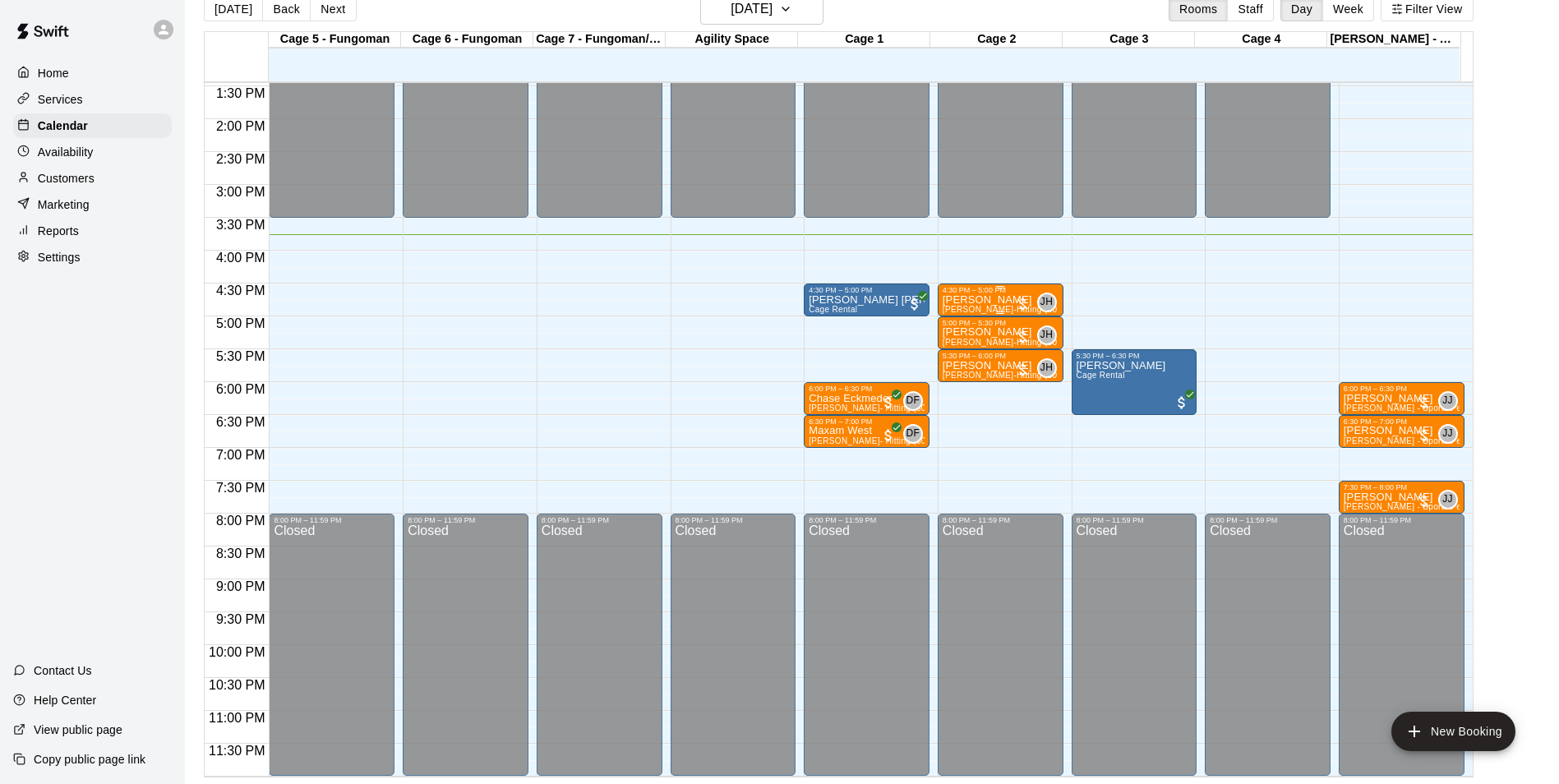
click at [997, 300] on p "[PERSON_NAME]" at bounding box center [1001, 300] width 116 height 0
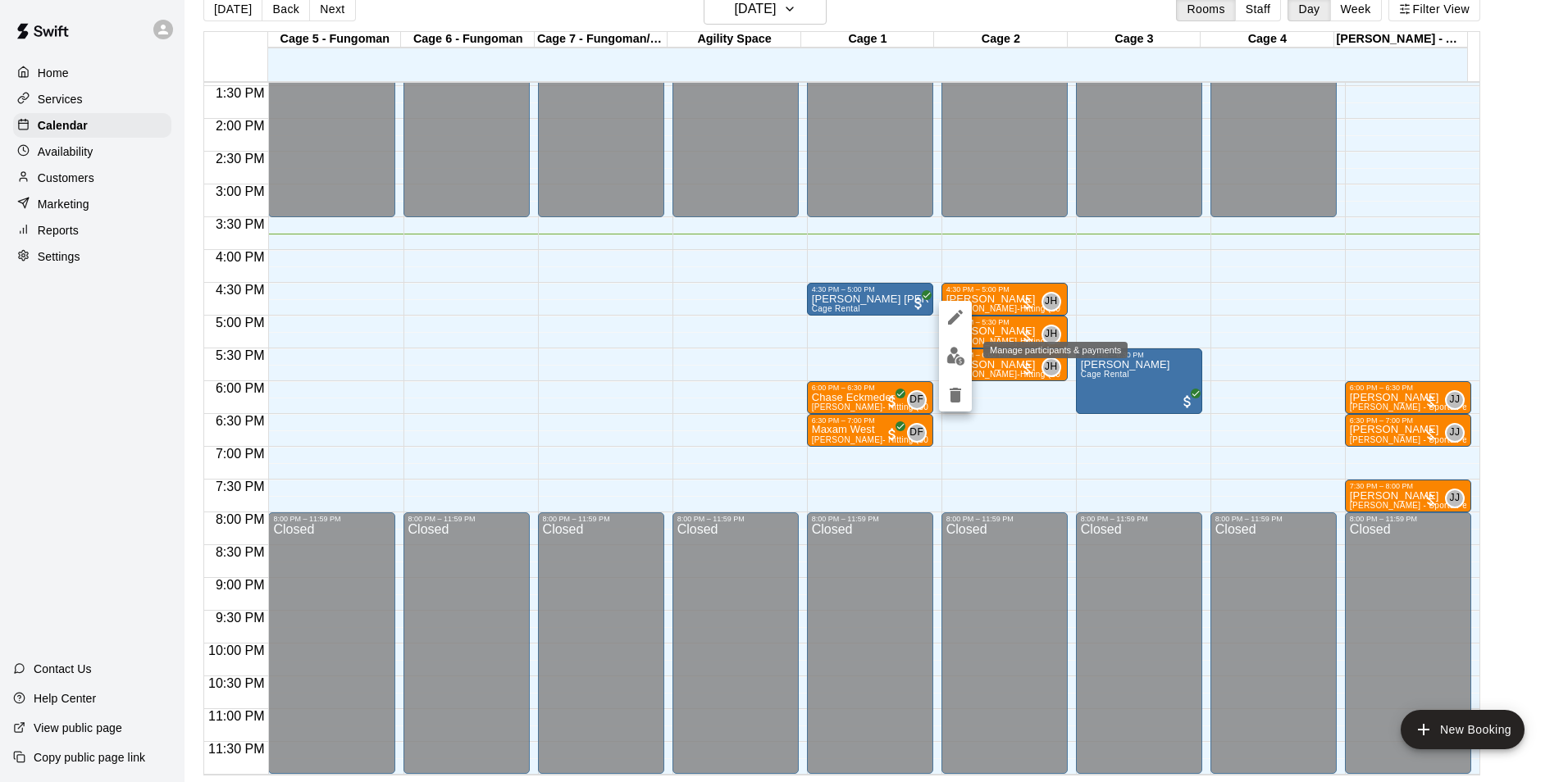
click at [957, 356] on img "edit" at bounding box center [956, 356] width 19 height 19
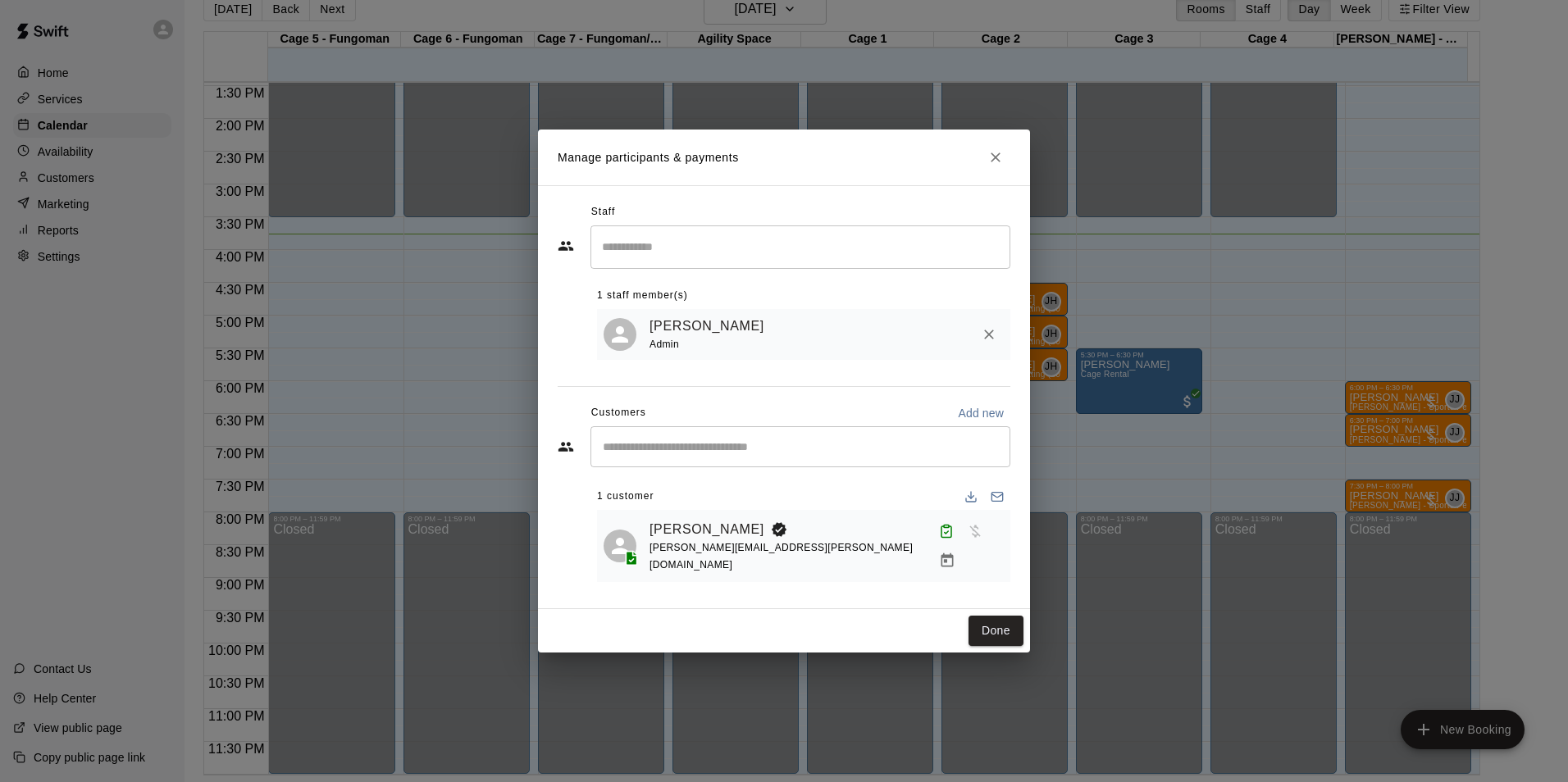
click at [1093, 292] on div "Manage participants & payments Staff ​ 1 staff member(s) Jeremy Hazelbaker Admi…" at bounding box center [784, 391] width 1568 height 782
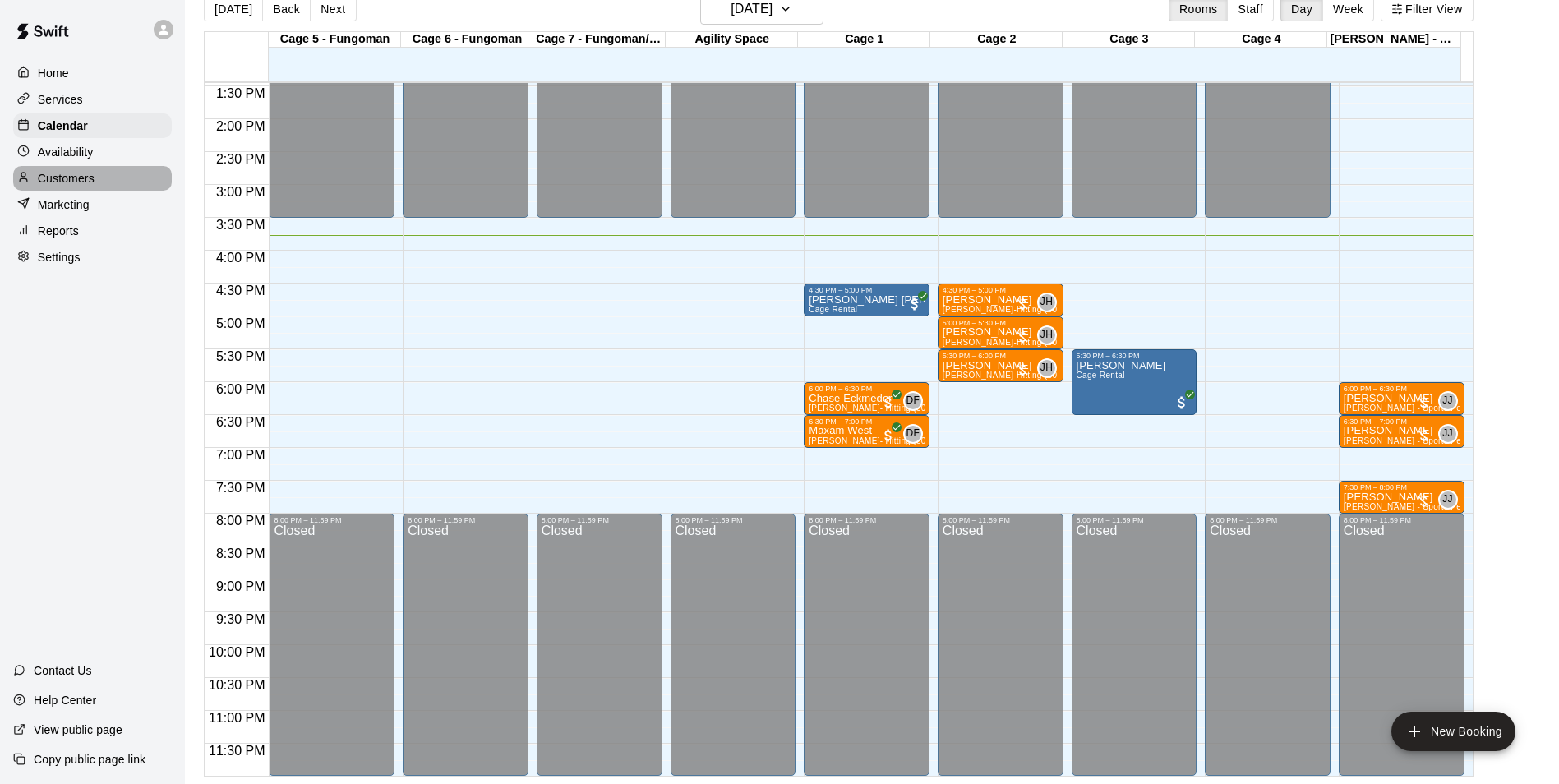
click at [79, 180] on p "Customers" at bounding box center [66, 179] width 57 height 17
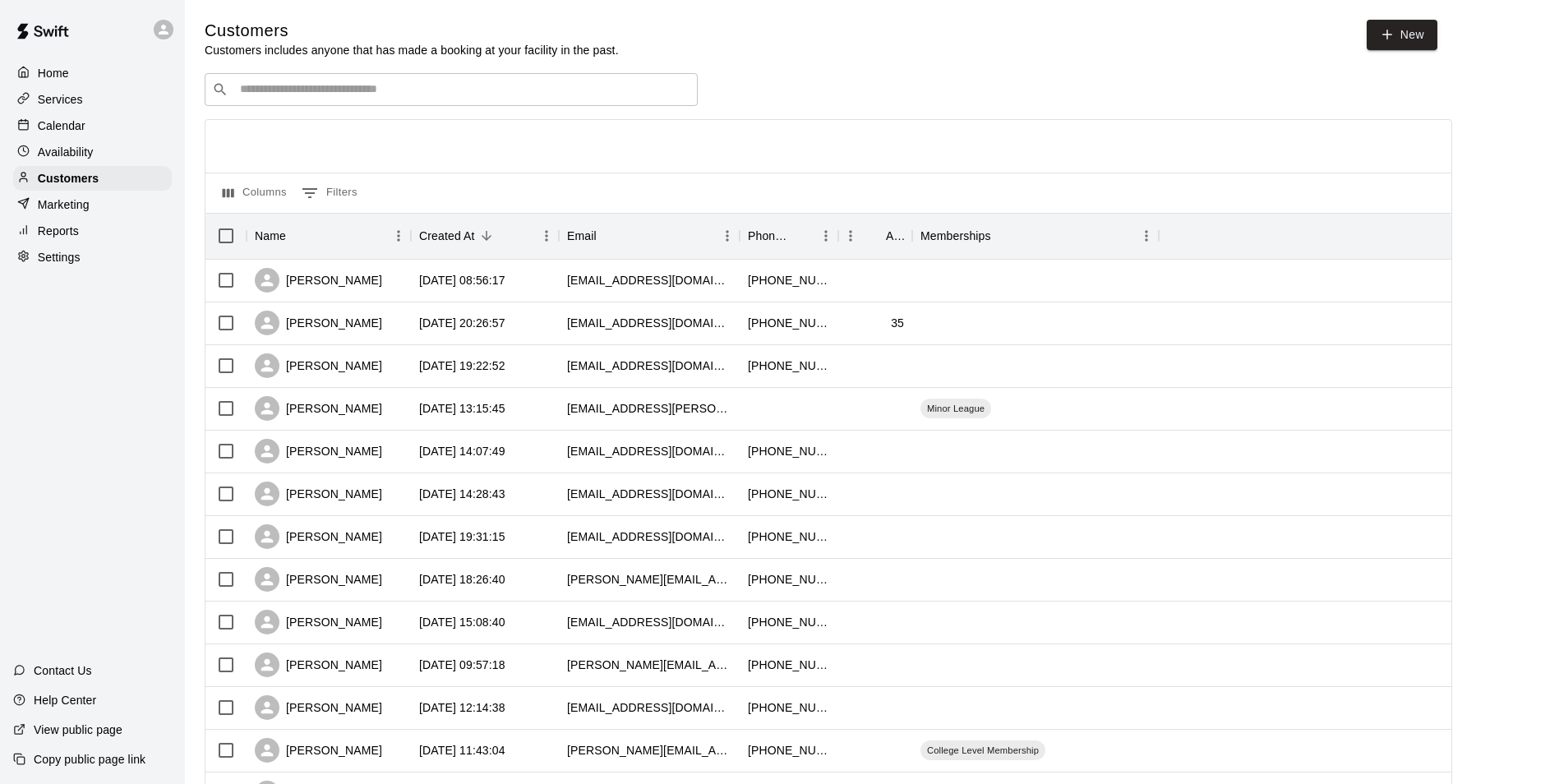
click at [325, 75] on div "Customers Customers includes anyone that has made a booking at your facility in…" at bounding box center [872, 696] width 1335 height 1353
drag, startPoint x: 325, startPoint y: 75, endPoint x: 320, endPoint y: 89, distance: 14.9
click at [320, 89] on input "Search customers by name or email" at bounding box center [462, 89] width 456 height 17
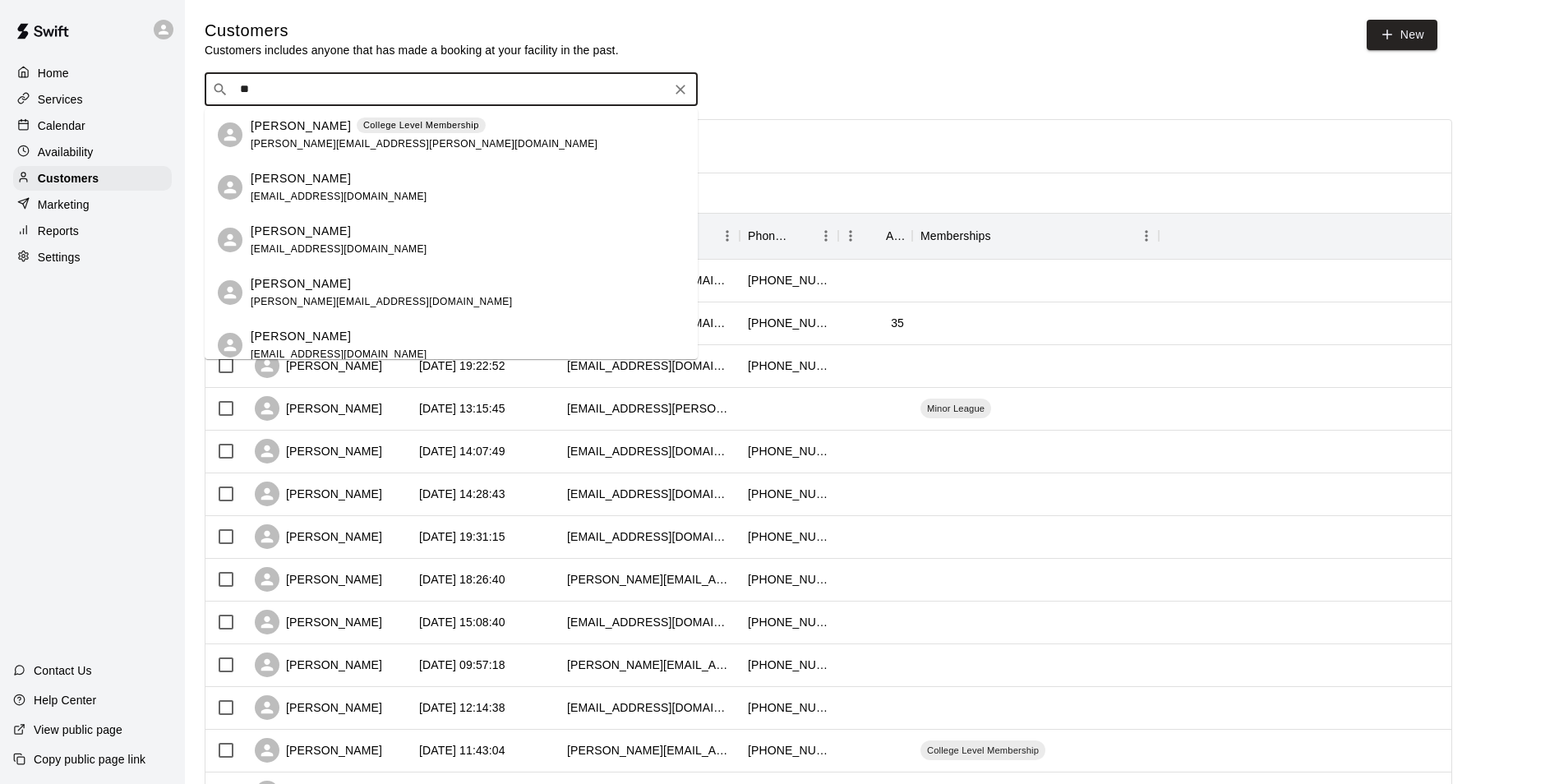
type input "*"
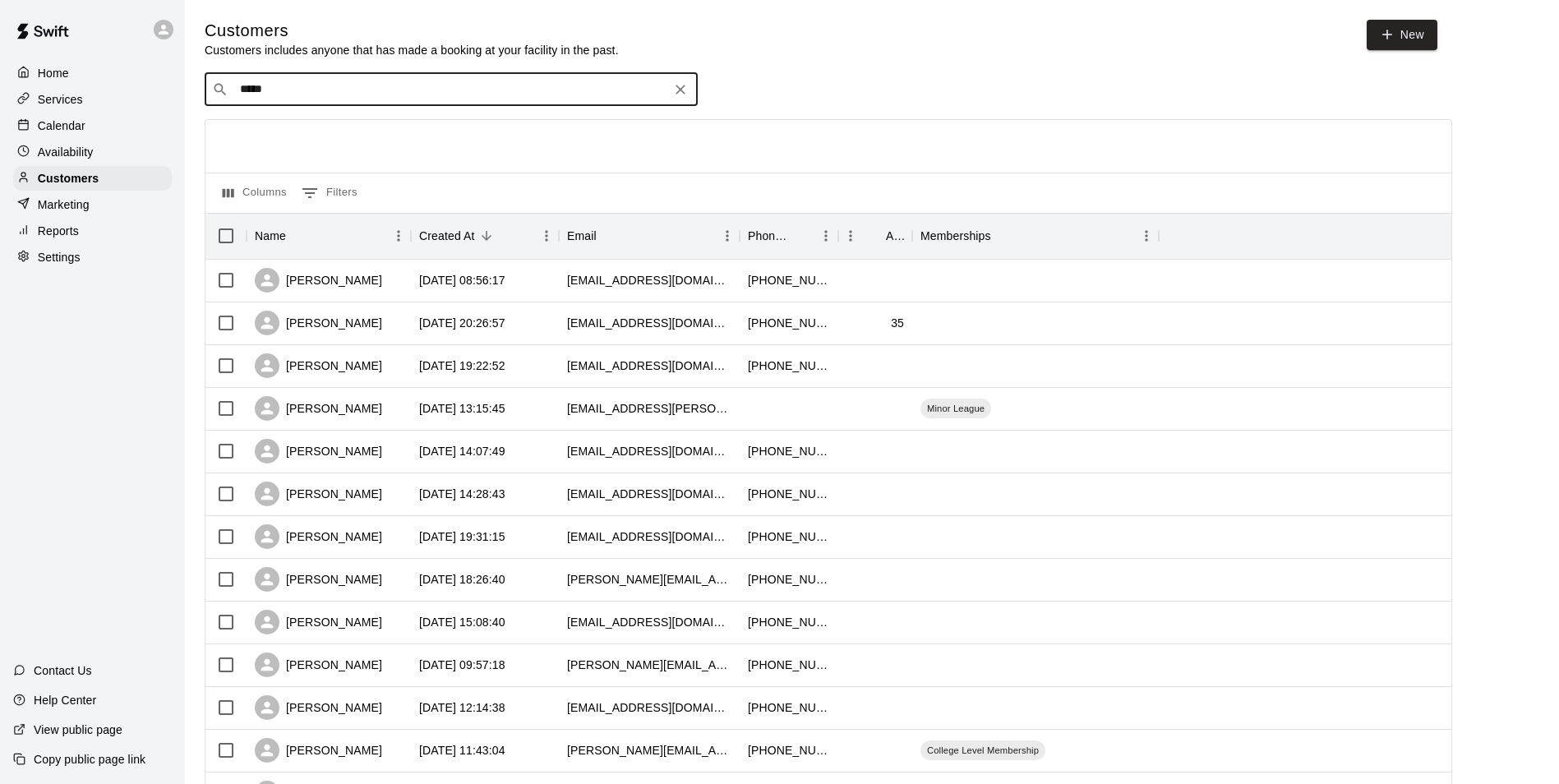
type input "******"
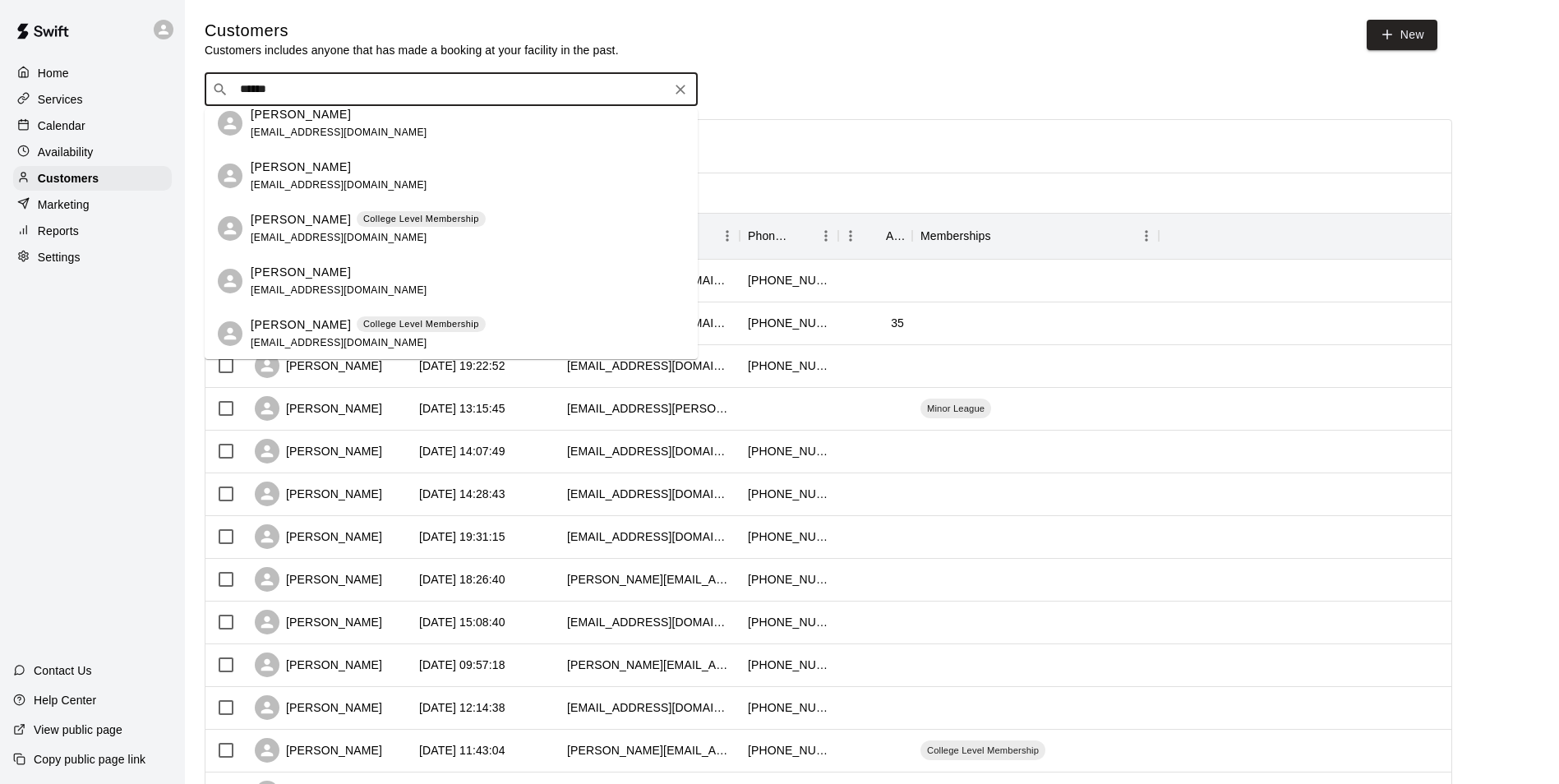
scroll to position [247, 0]
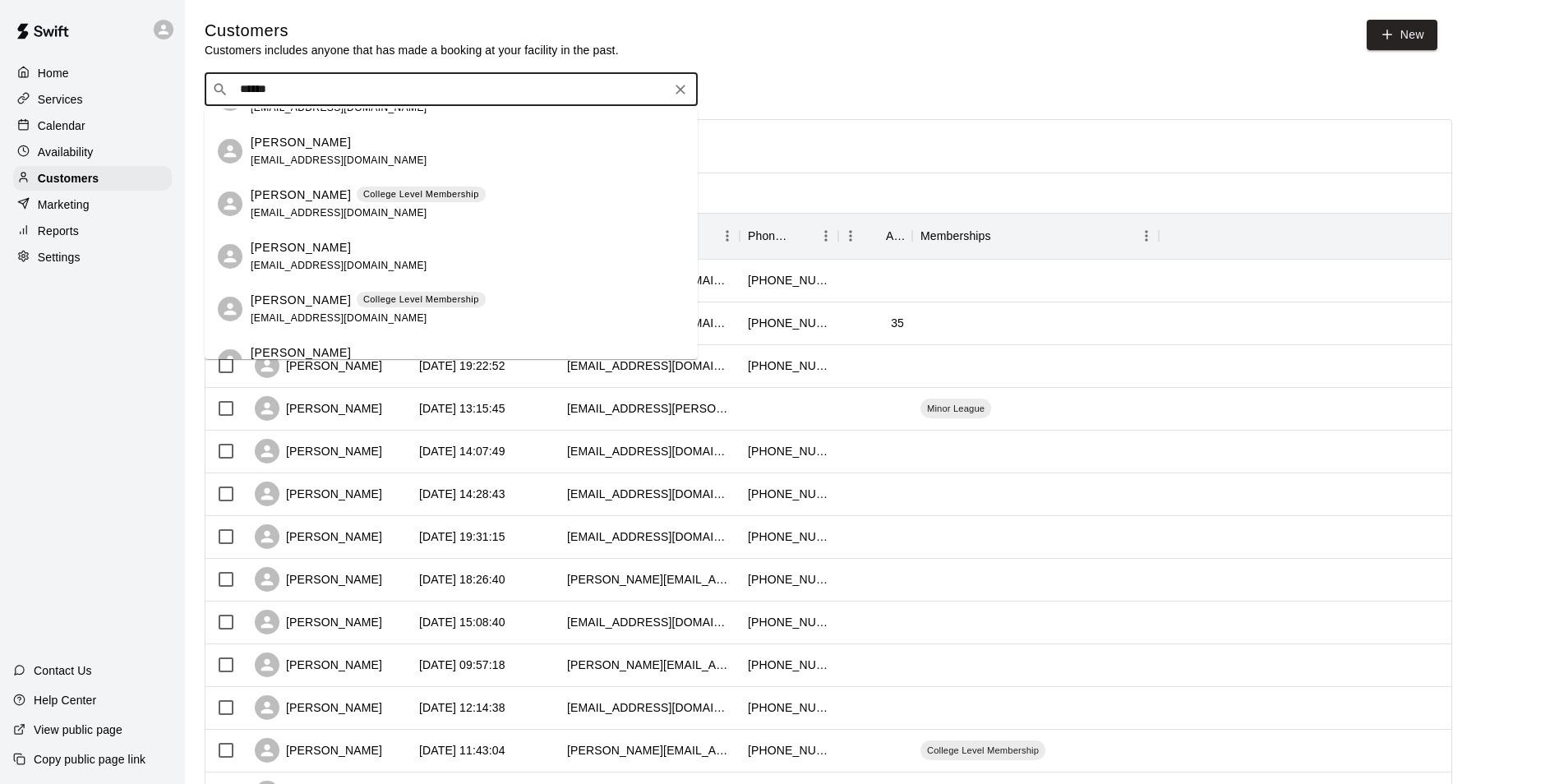
click at [299, 299] on p "[PERSON_NAME]" at bounding box center [301, 300] width 100 height 18
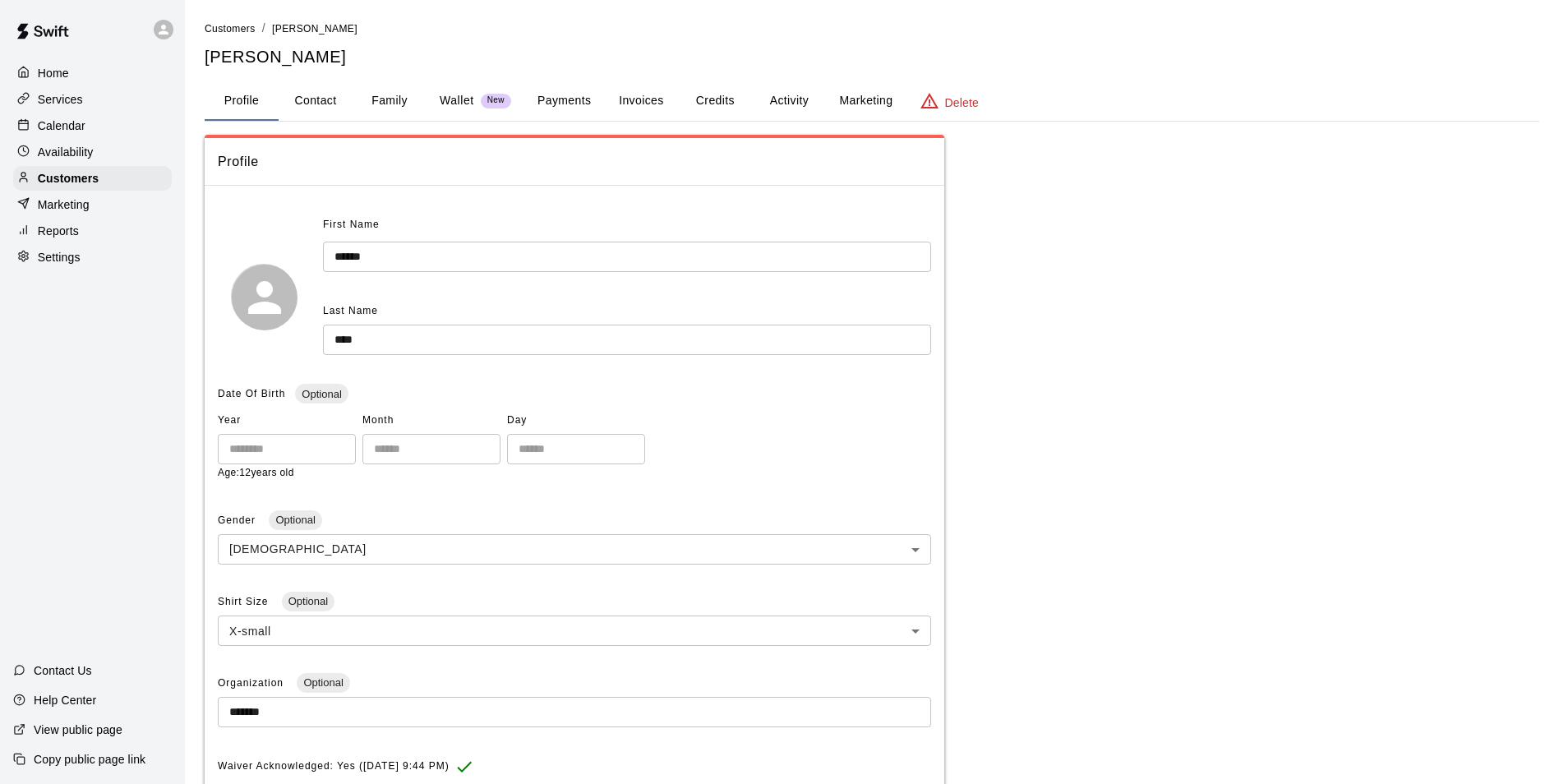
click at [78, 115] on div "Home Services Calendar Availability Customers Marketing Reports Settings" at bounding box center [92, 165] width 185 height 212
click at [77, 130] on p "Calendar" at bounding box center [61, 126] width 48 height 17
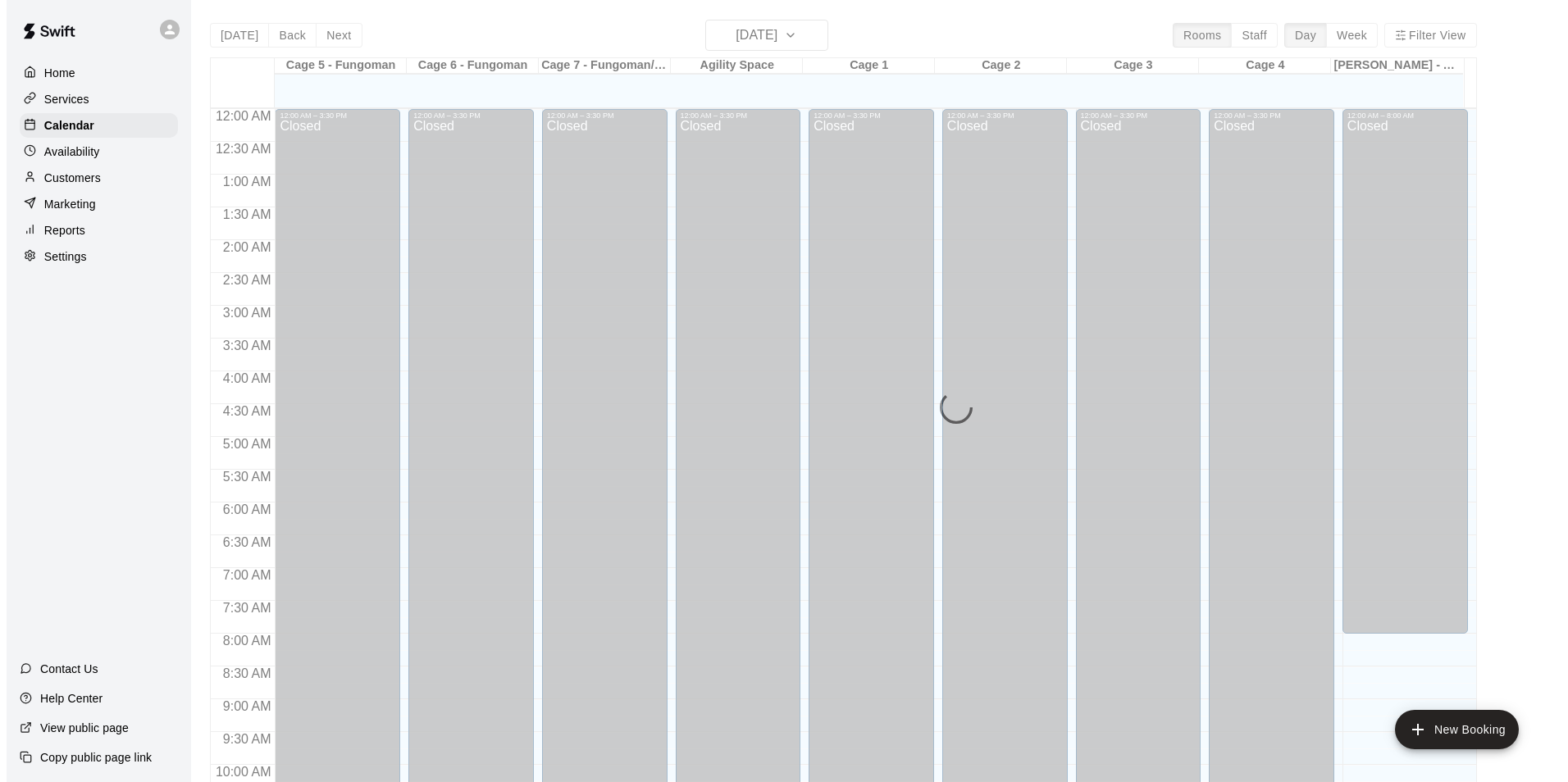
scroll to position [833, 0]
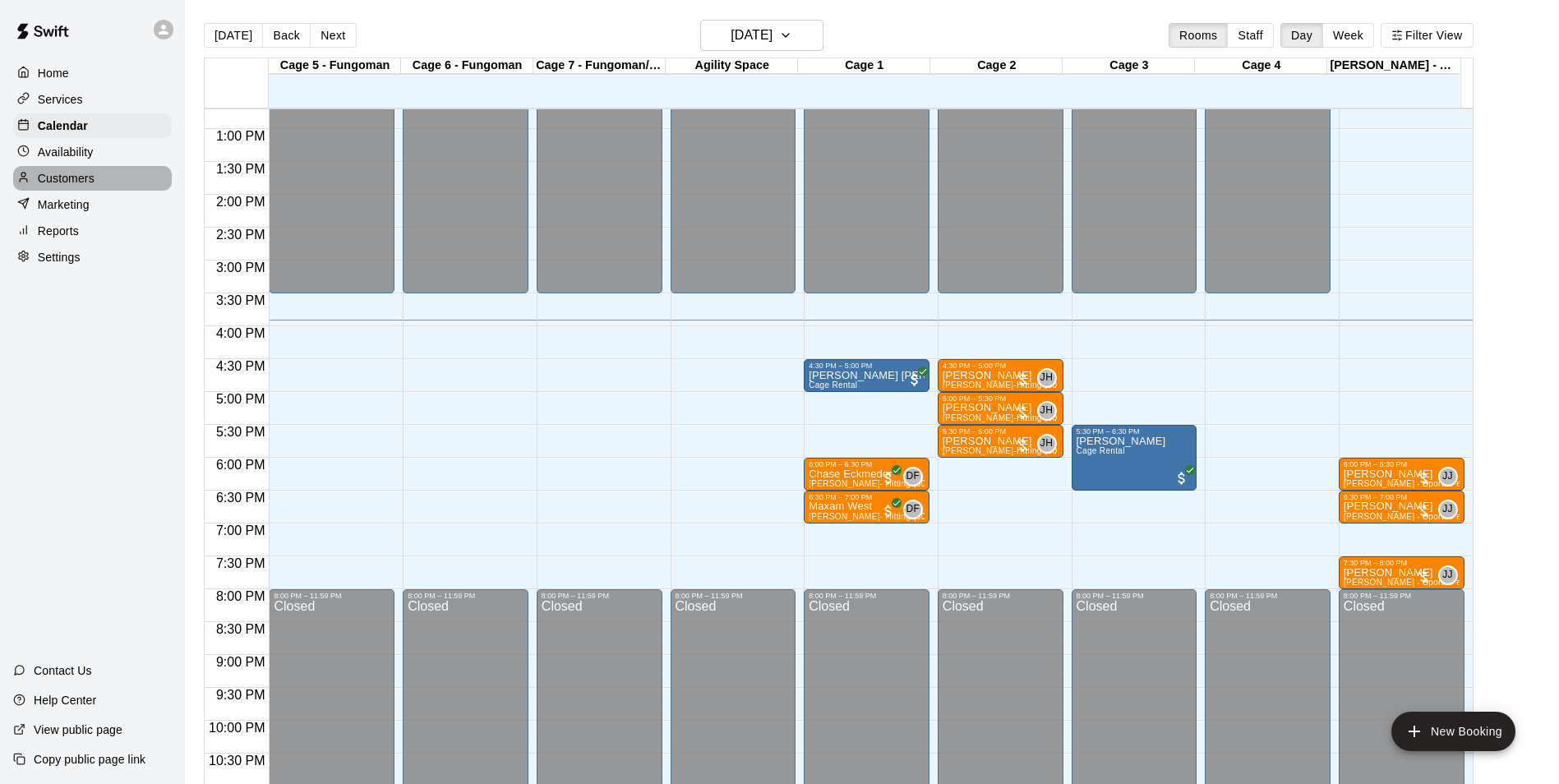
click at [98, 187] on div "Customers" at bounding box center [93, 179] width 159 height 25
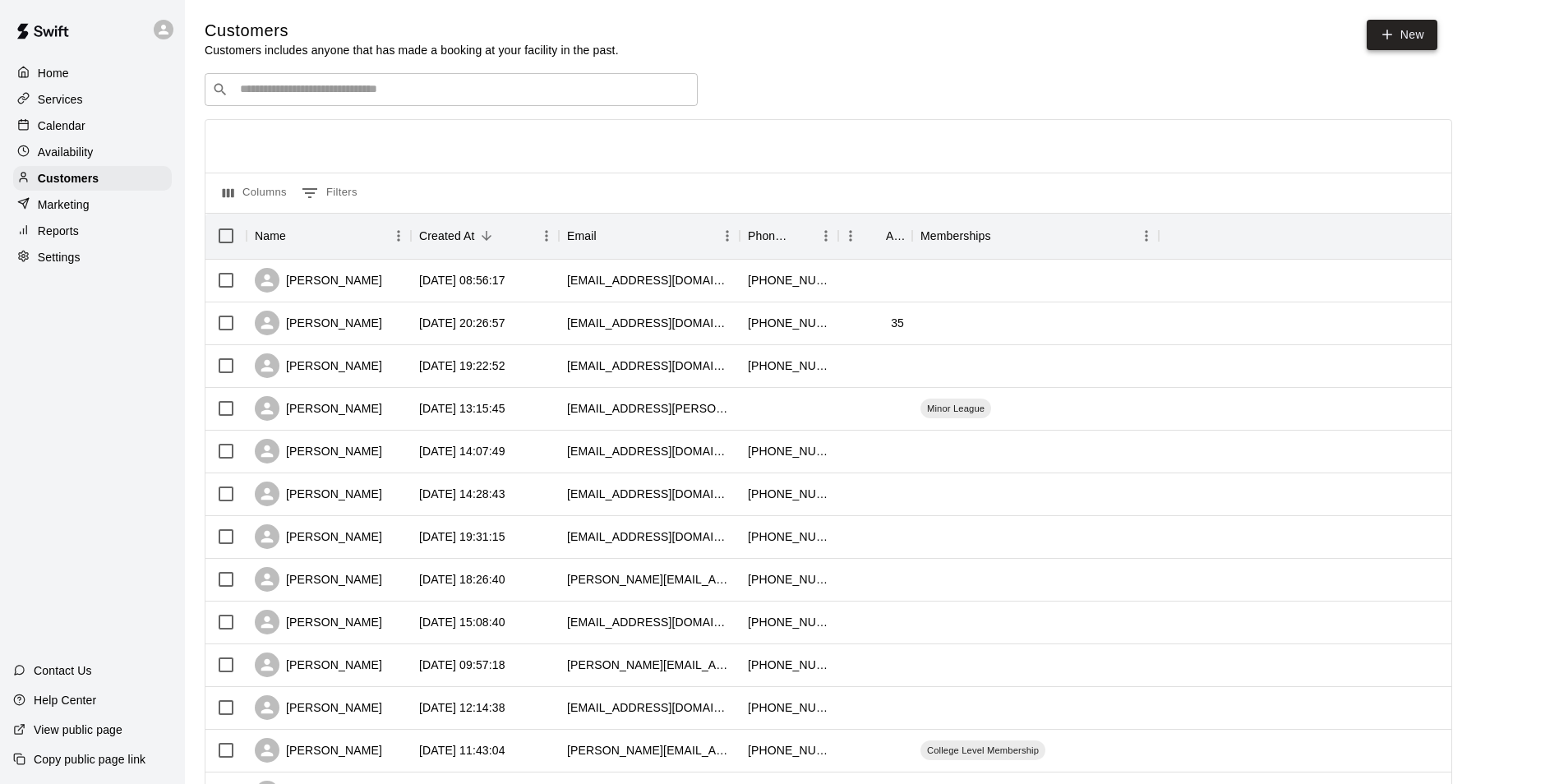
click at [1415, 39] on link "New" at bounding box center [1402, 35] width 71 height 30
select select "**"
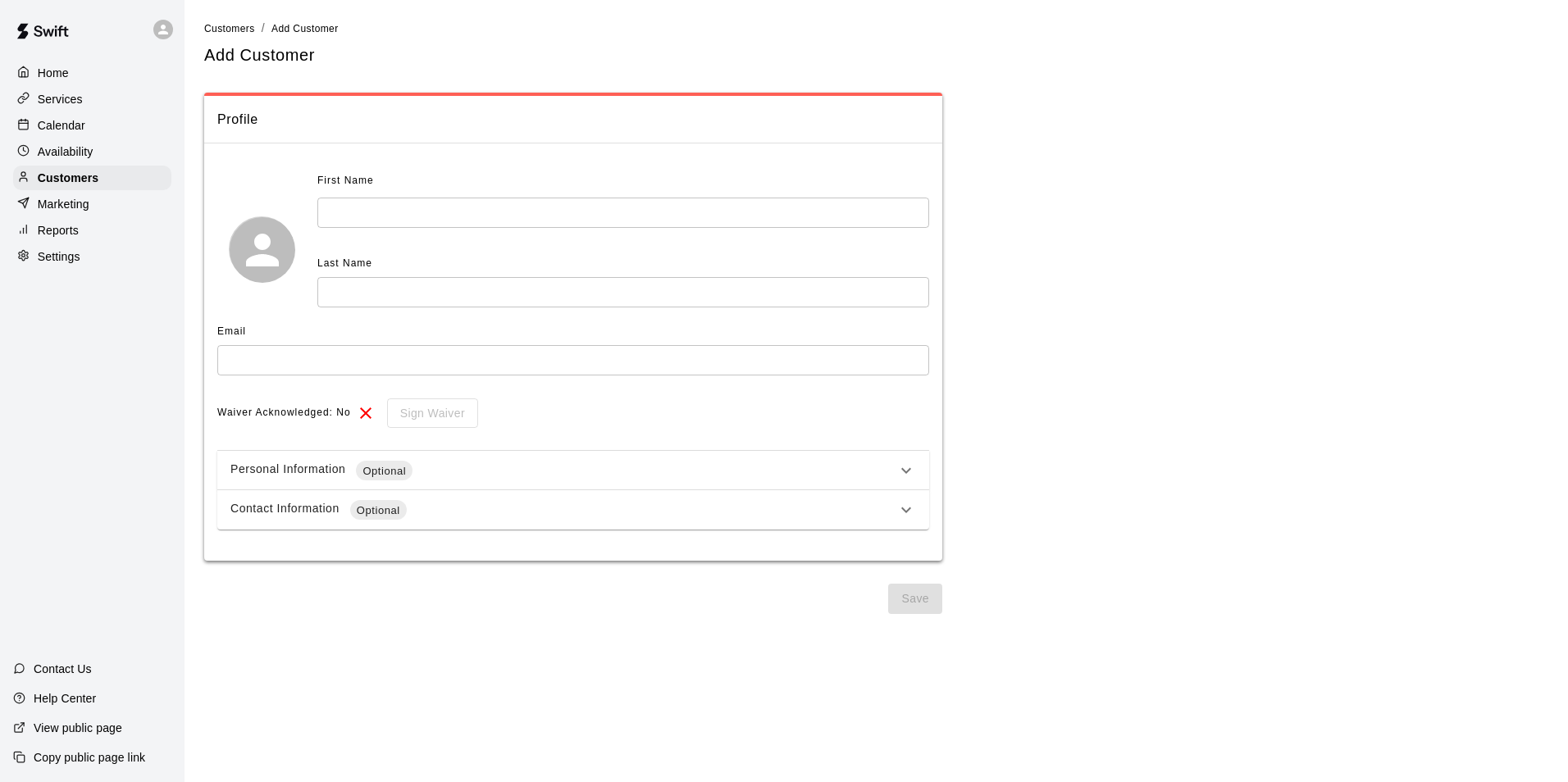
drag, startPoint x: 405, startPoint y: 212, endPoint x: 419, endPoint y: 208, distance: 14.6
click at [406, 213] on input "text" at bounding box center [624, 213] width 612 height 30
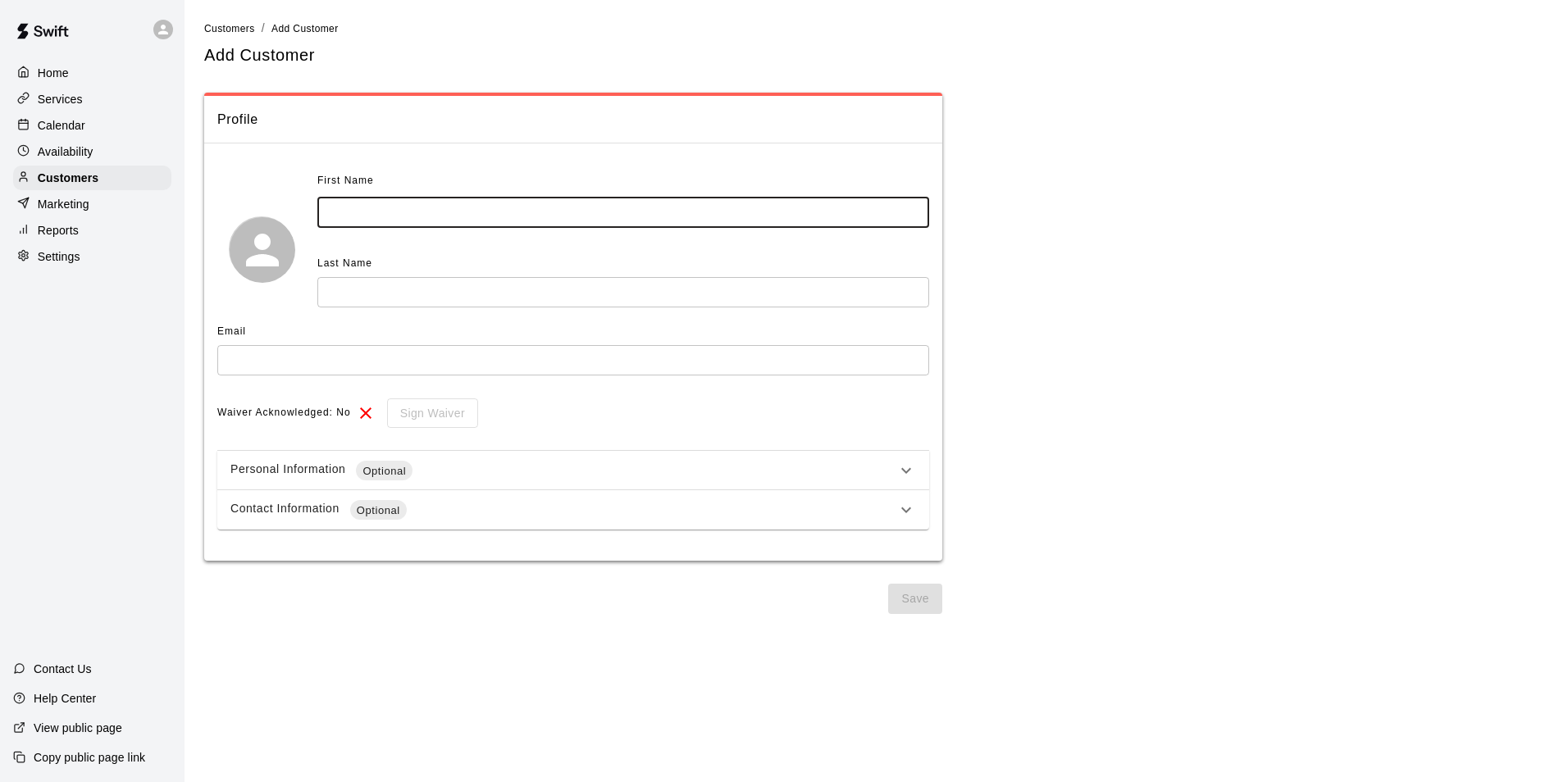
type input "*"
type input "******"
click at [405, 292] on input "text" at bounding box center [624, 292] width 612 height 30
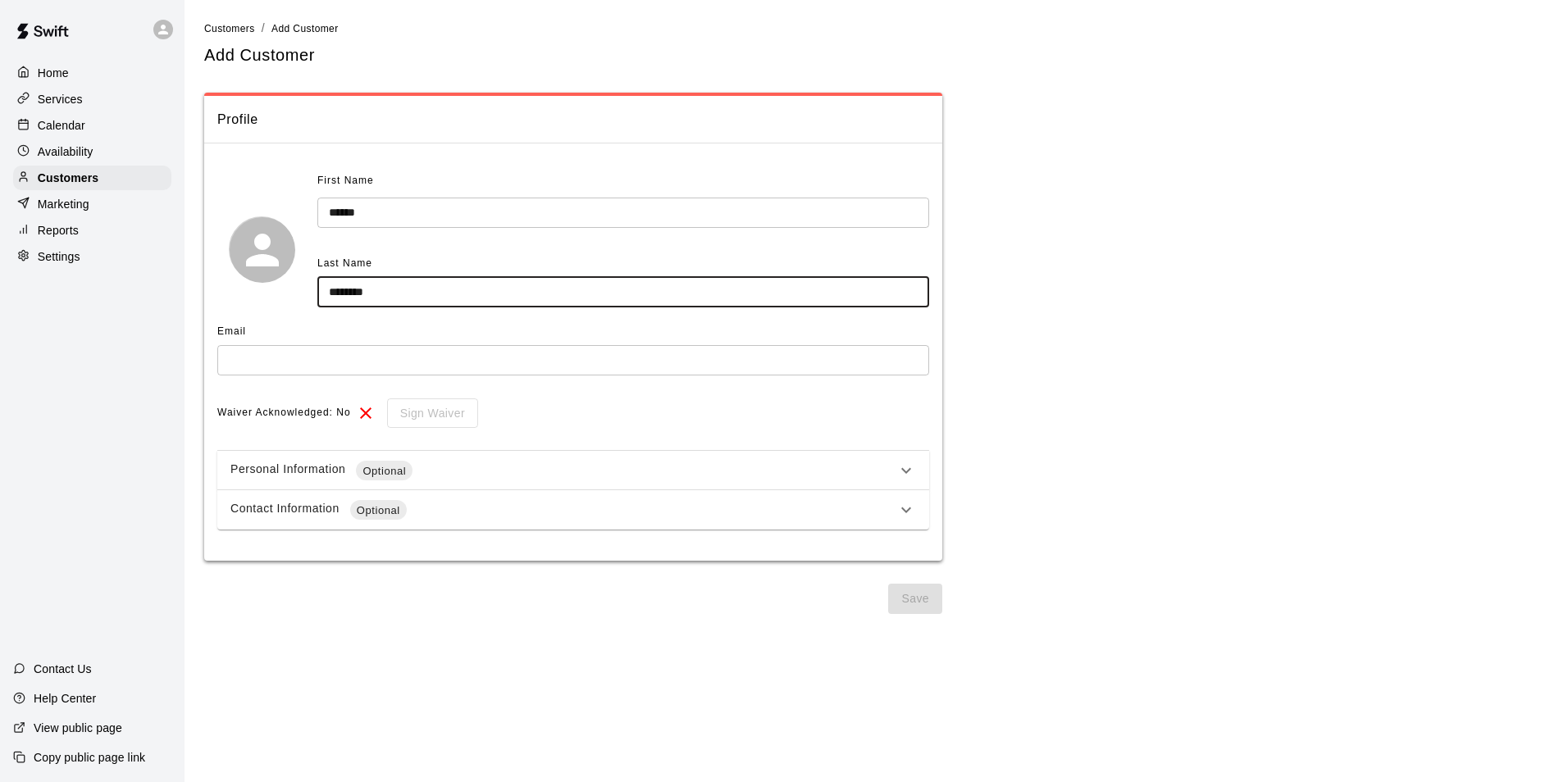
type input "********"
click at [329, 359] on input "text" at bounding box center [574, 360] width 712 height 30
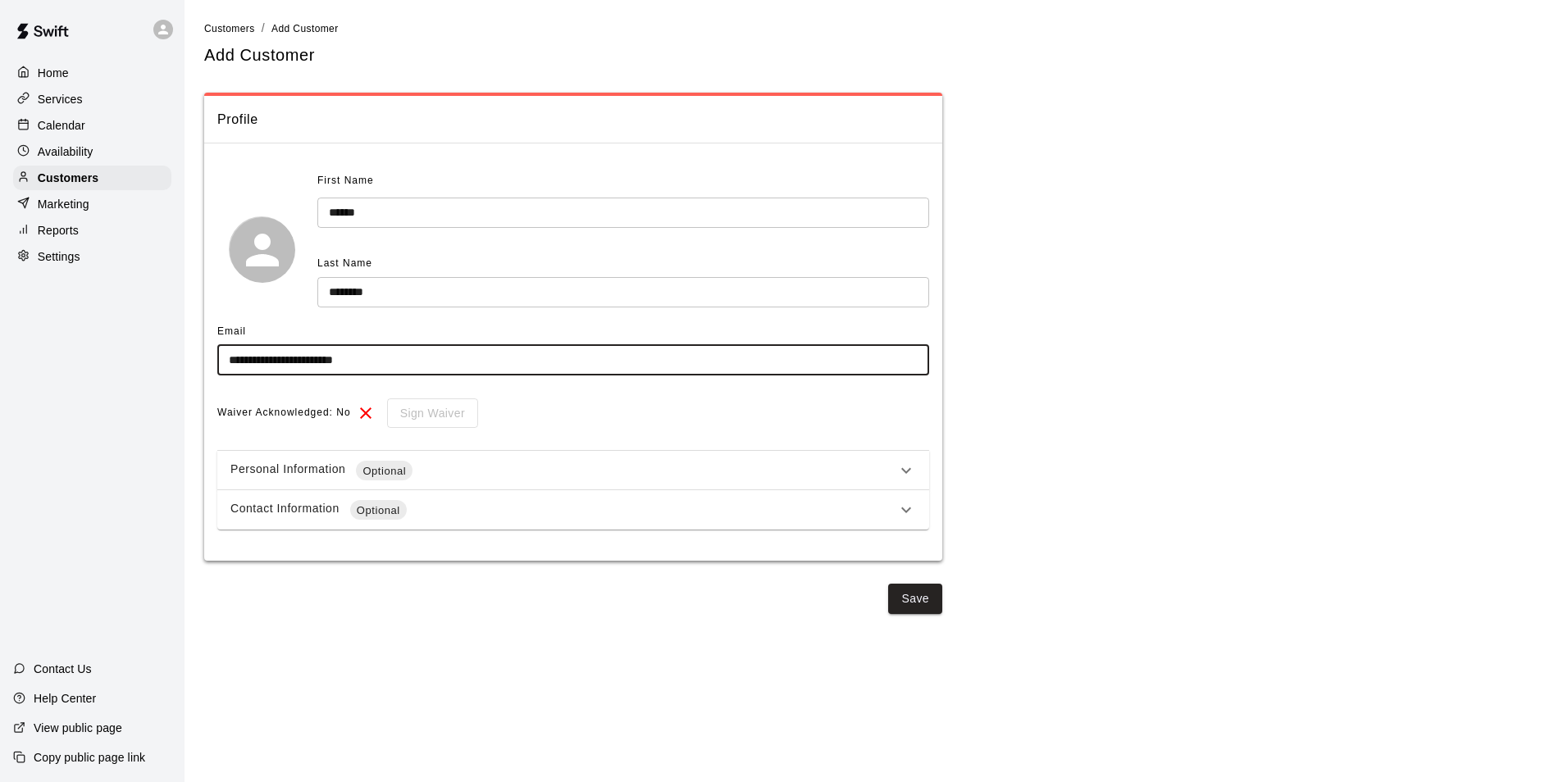
click at [281, 360] on input "**********" at bounding box center [574, 360] width 712 height 30
type input "**********"
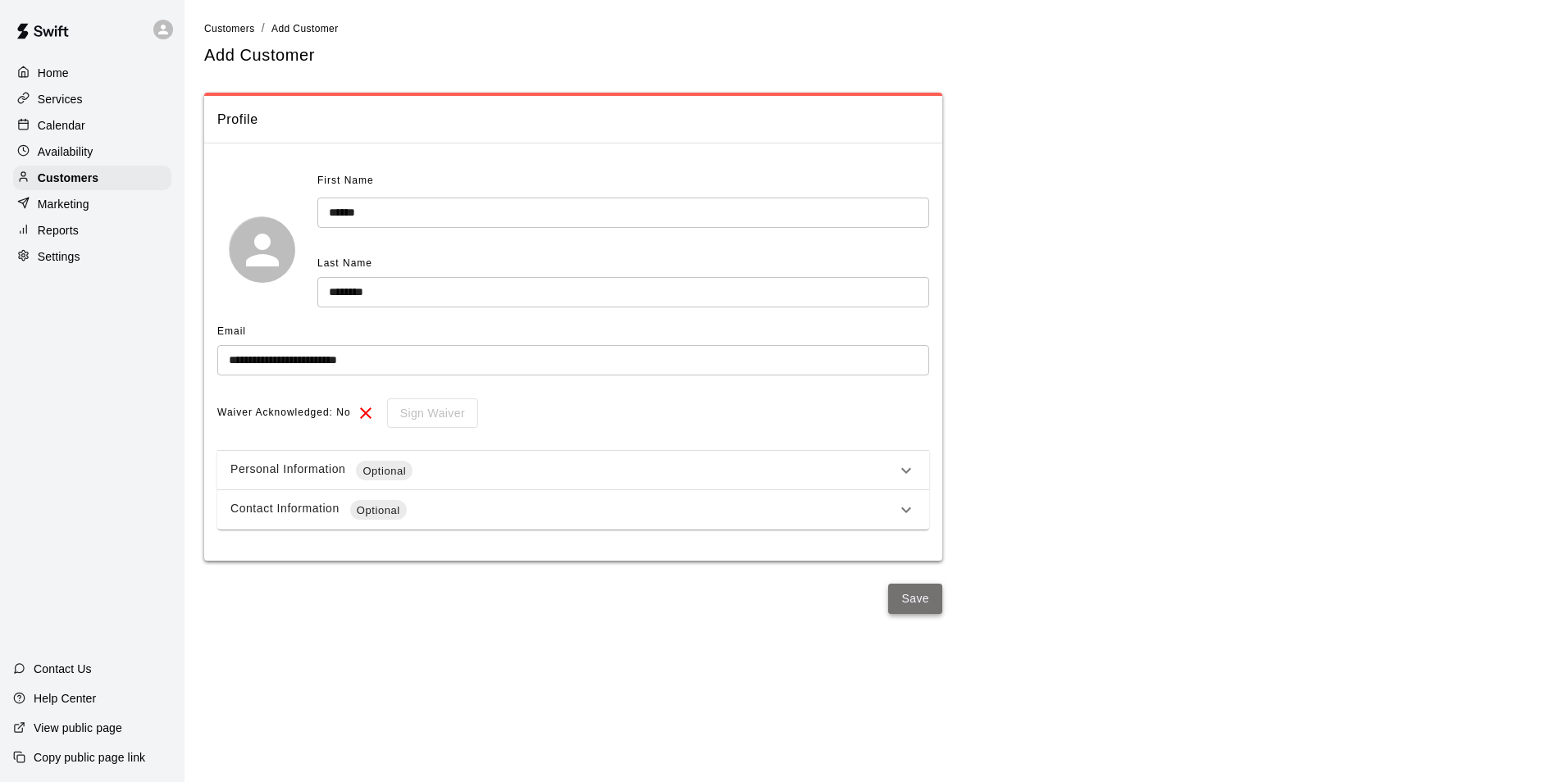
click at [904, 604] on button "Save" at bounding box center [915, 599] width 54 height 30
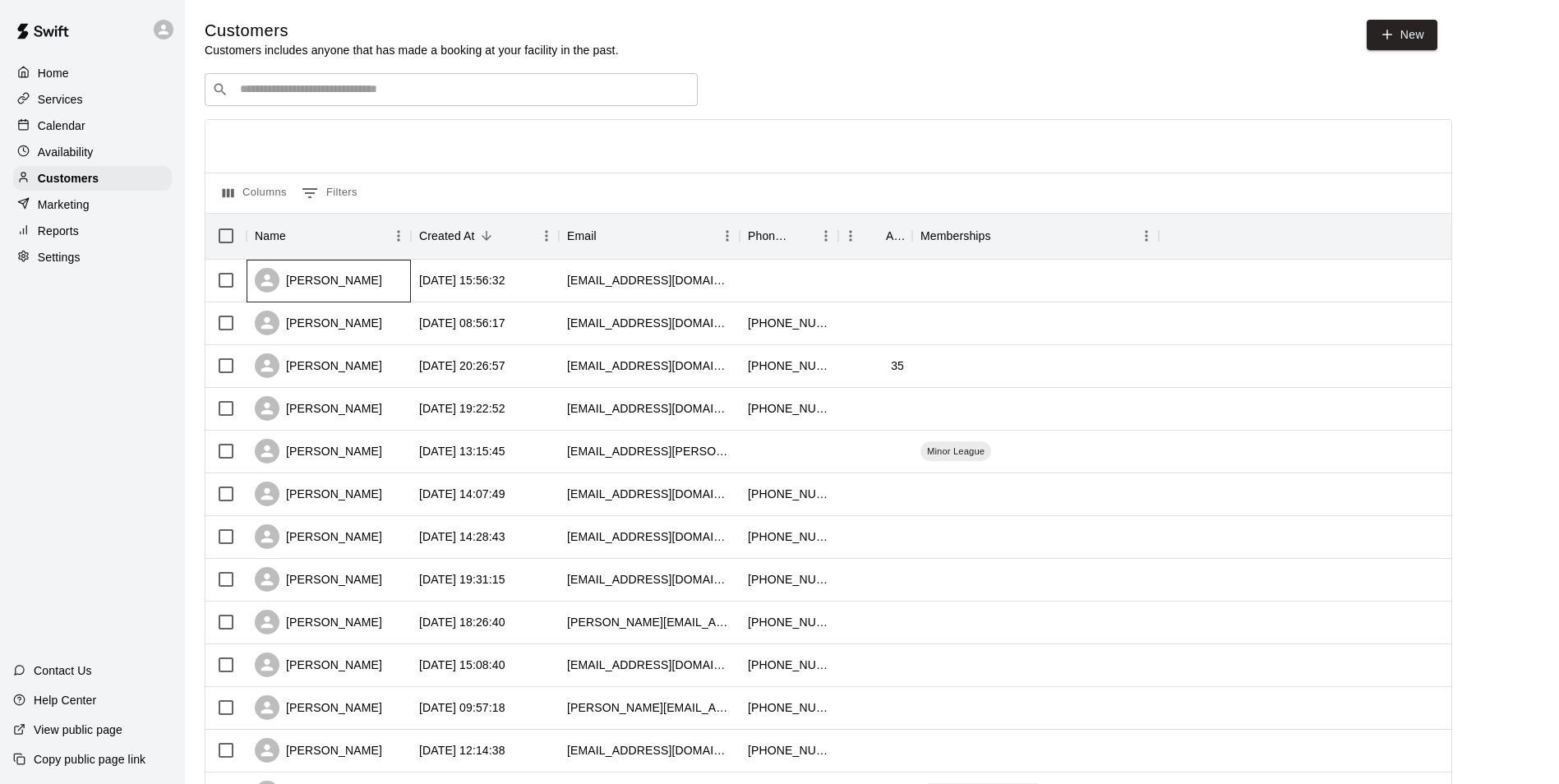
click at [337, 273] on div "[PERSON_NAME]" at bounding box center [318, 281] width 127 height 25
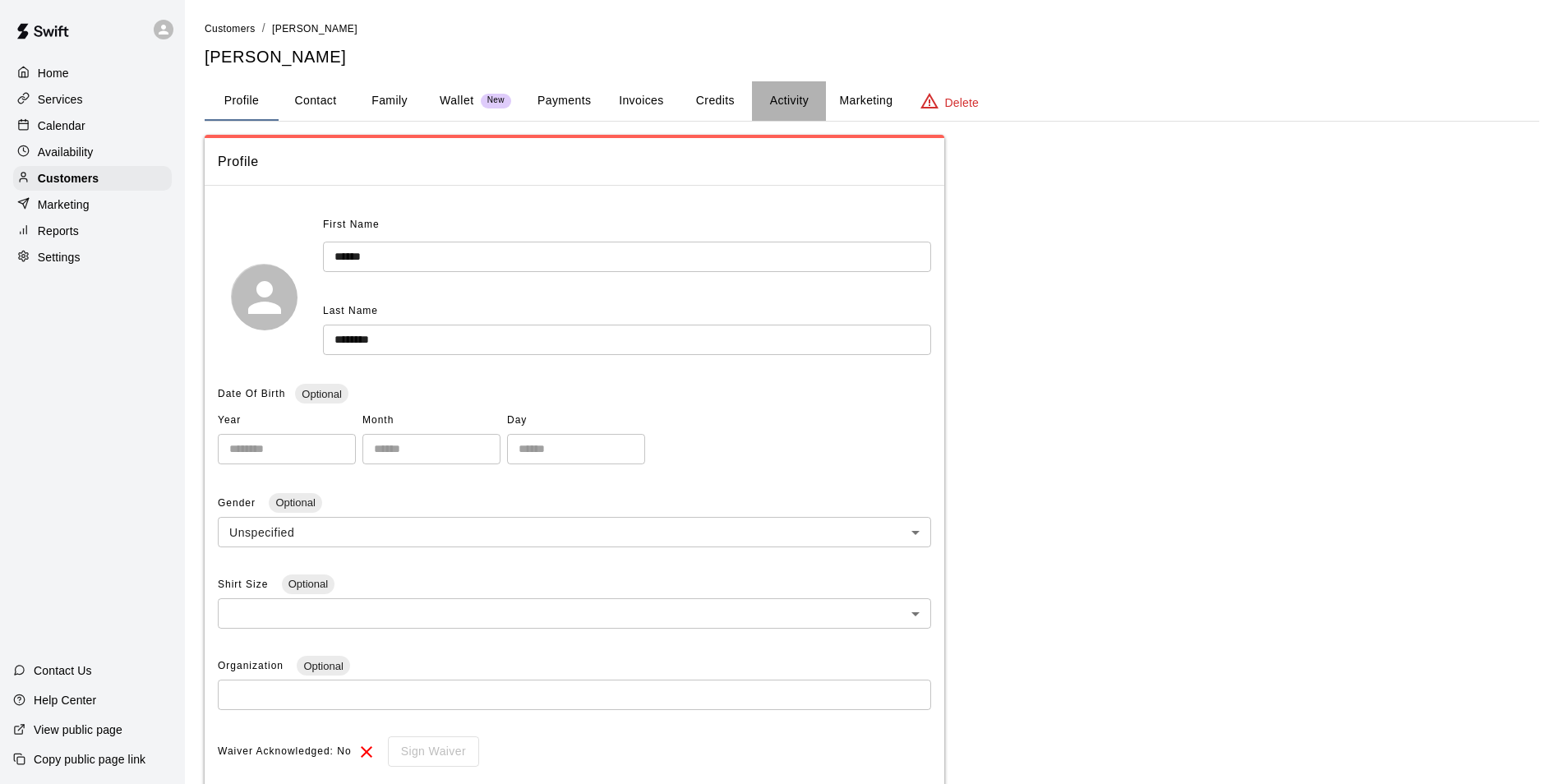
click at [791, 110] on button "Activity" at bounding box center [789, 100] width 74 height 39
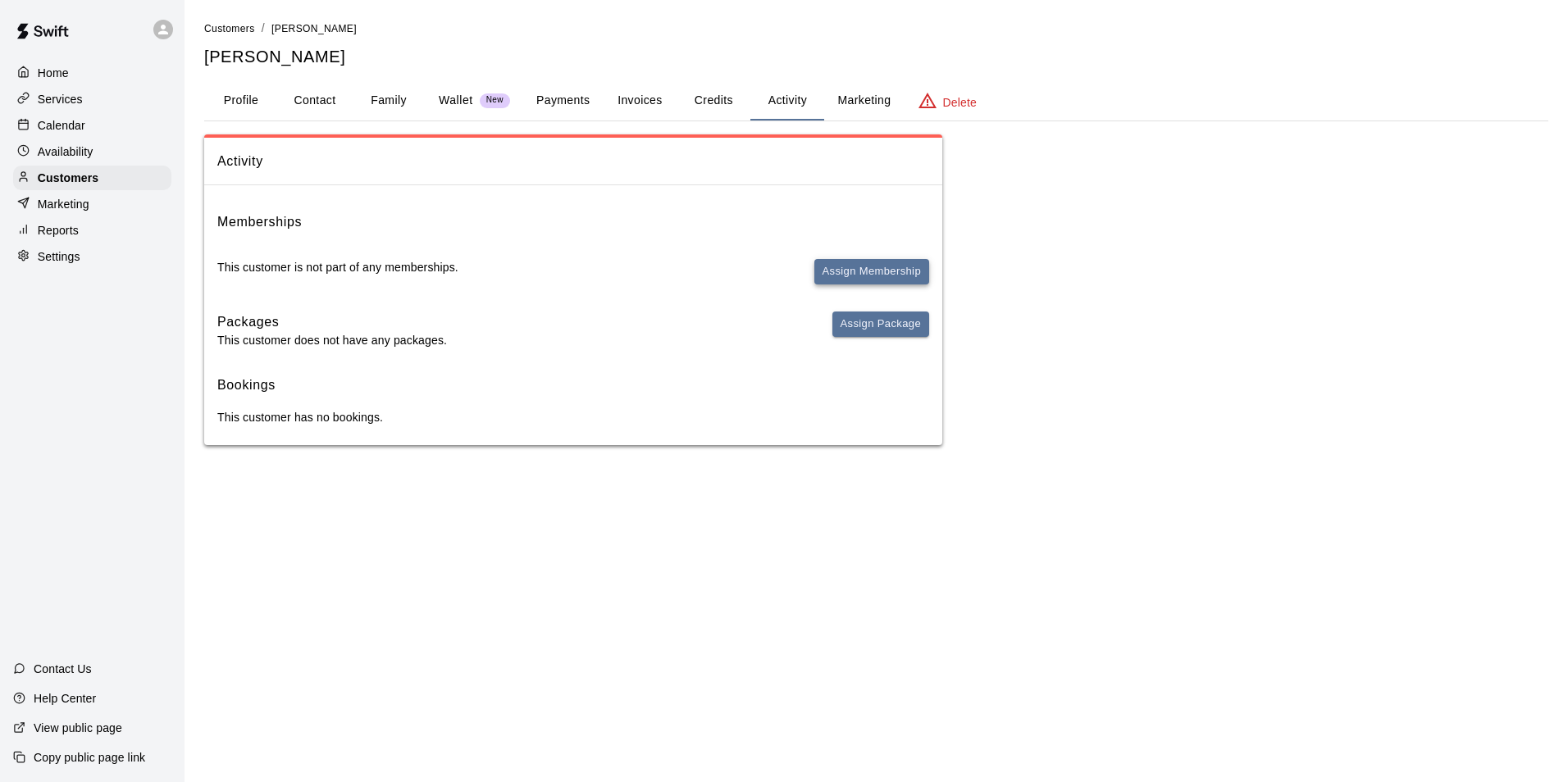
click at [862, 281] on button "Assign Membership" at bounding box center [872, 272] width 115 height 25
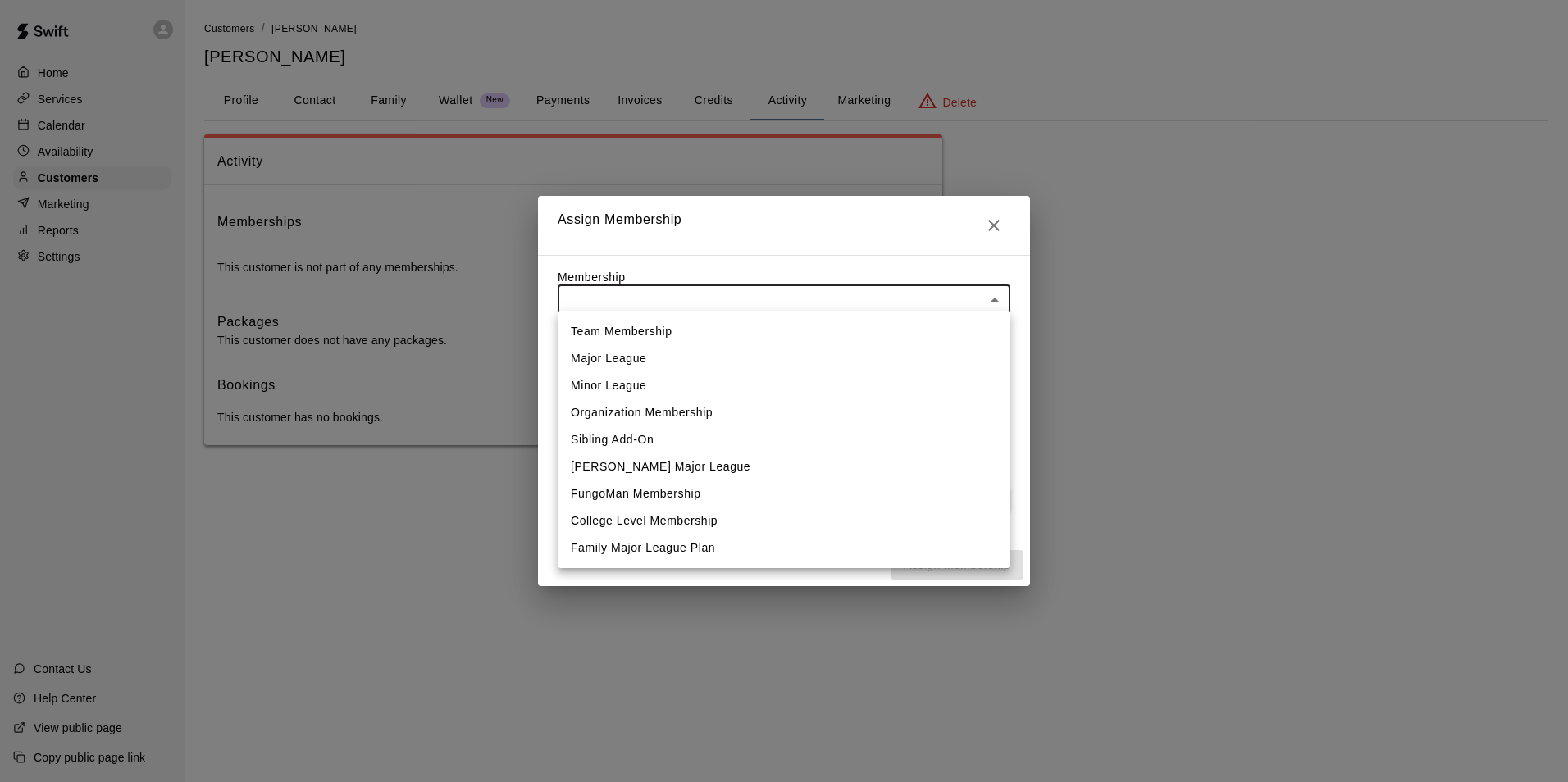
click at [690, 294] on body "Home Services Calendar Availability Customers Marketing Reports Settings Contac…" at bounding box center [784, 238] width 1568 height 478
click at [675, 521] on li "College Level Membership" at bounding box center [784, 521] width 453 height 27
type input "**********"
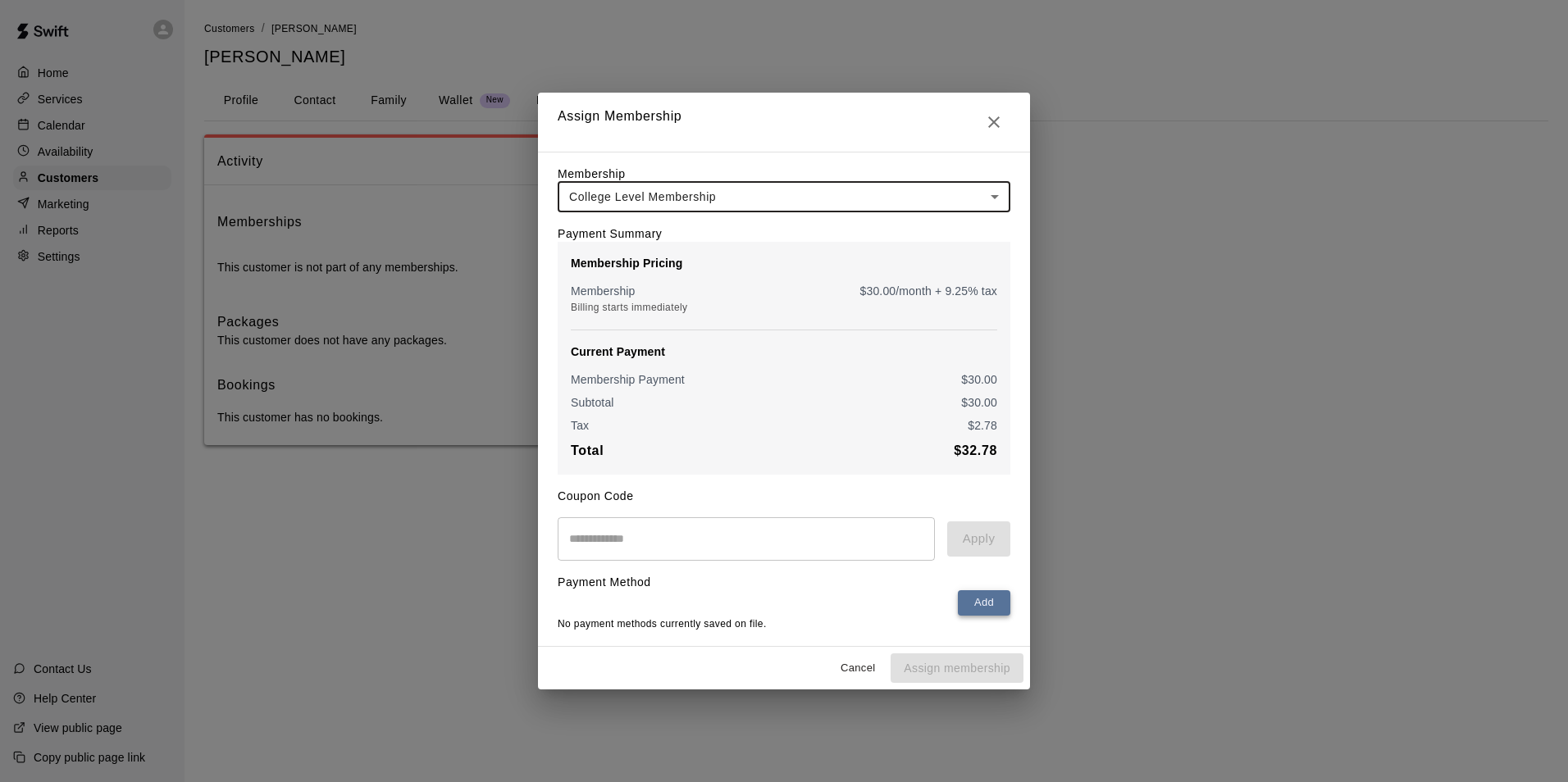
click at [988, 603] on button "Add" at bounding box center [984, 603] width 53 height 25
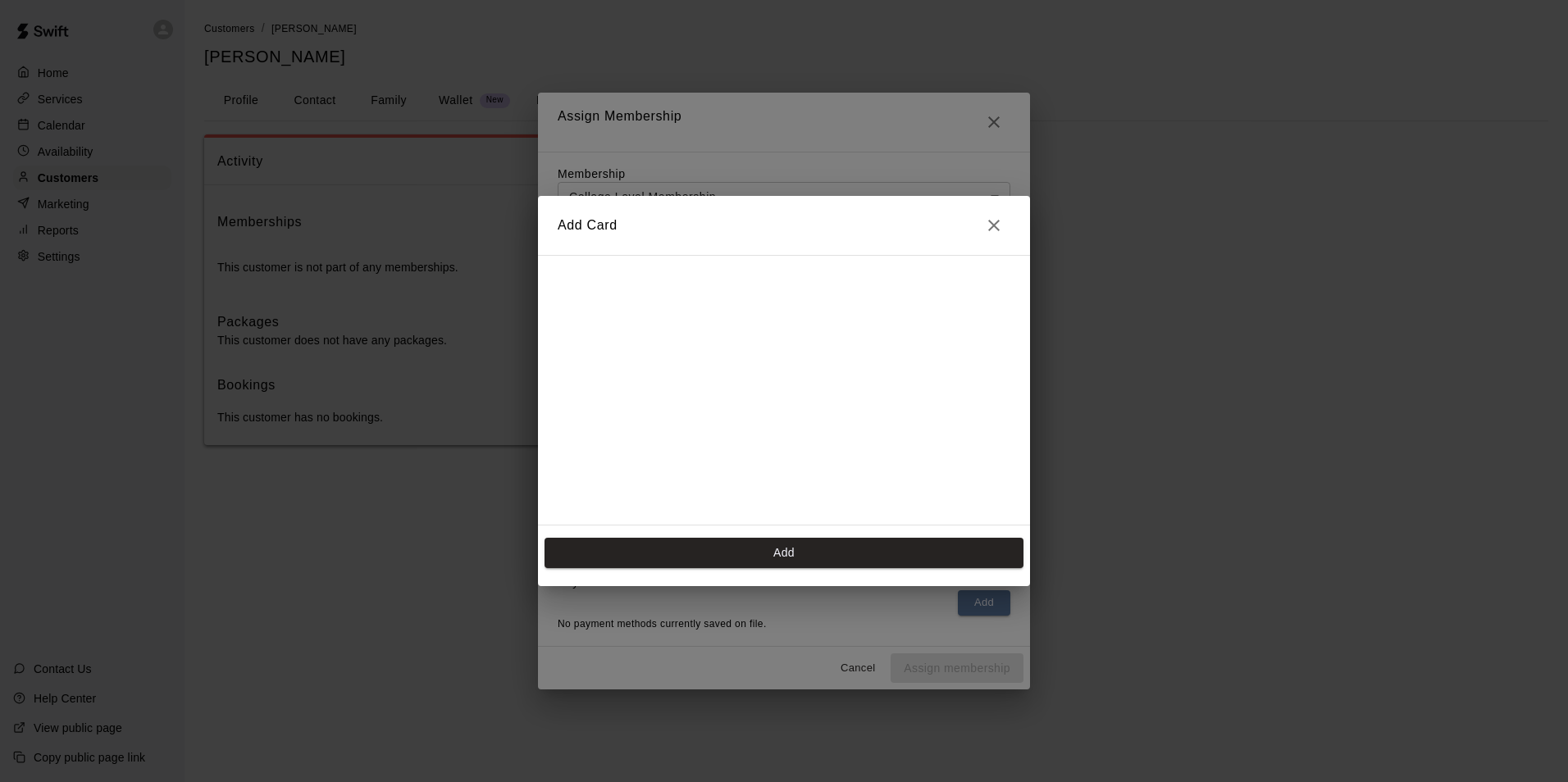
scroll to position [231, 0]
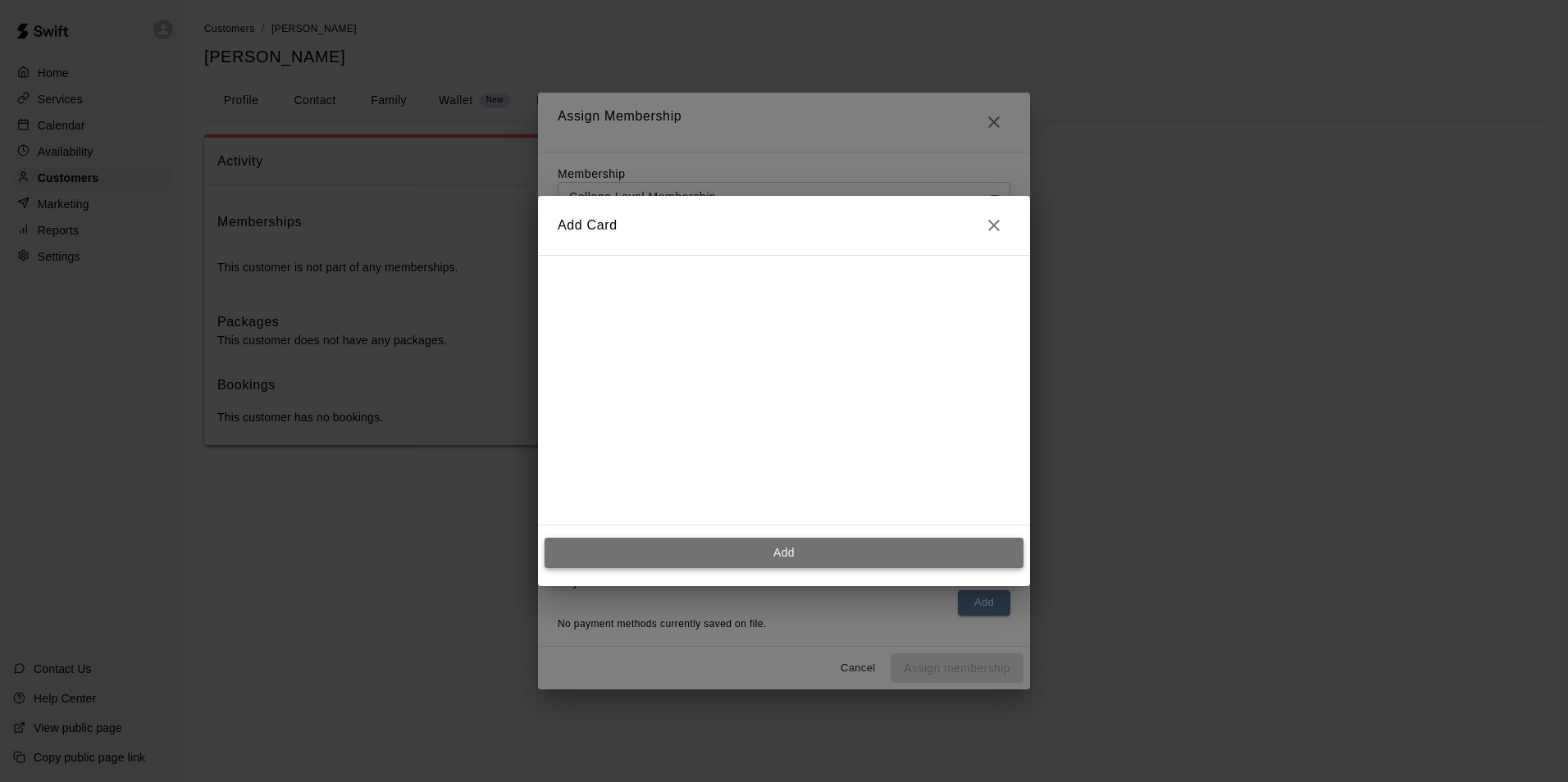
click at [633, 550] on button "Add" at bounding box center [784, 553] width 479 height 30
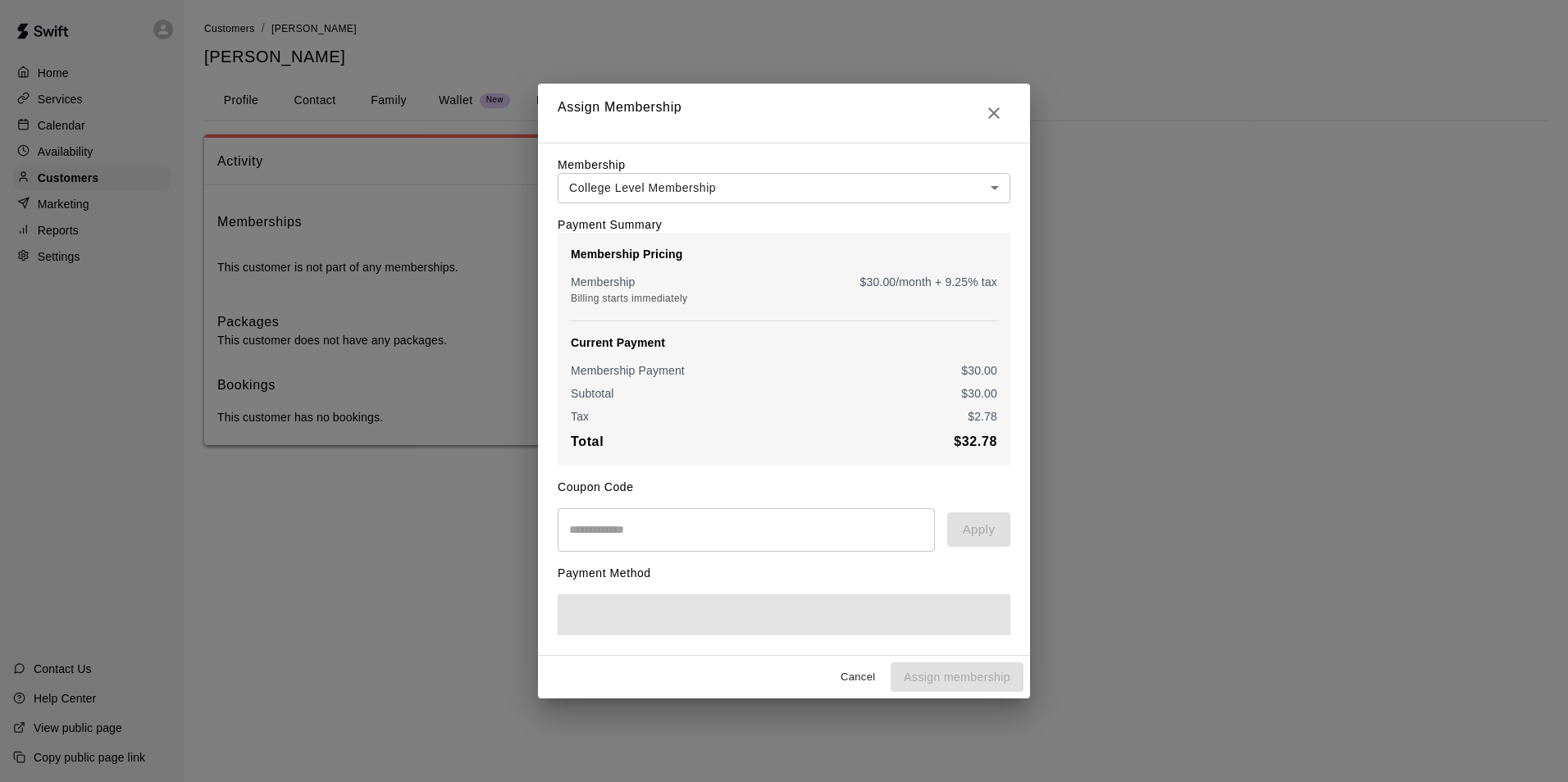
scroll to position [0, 0]
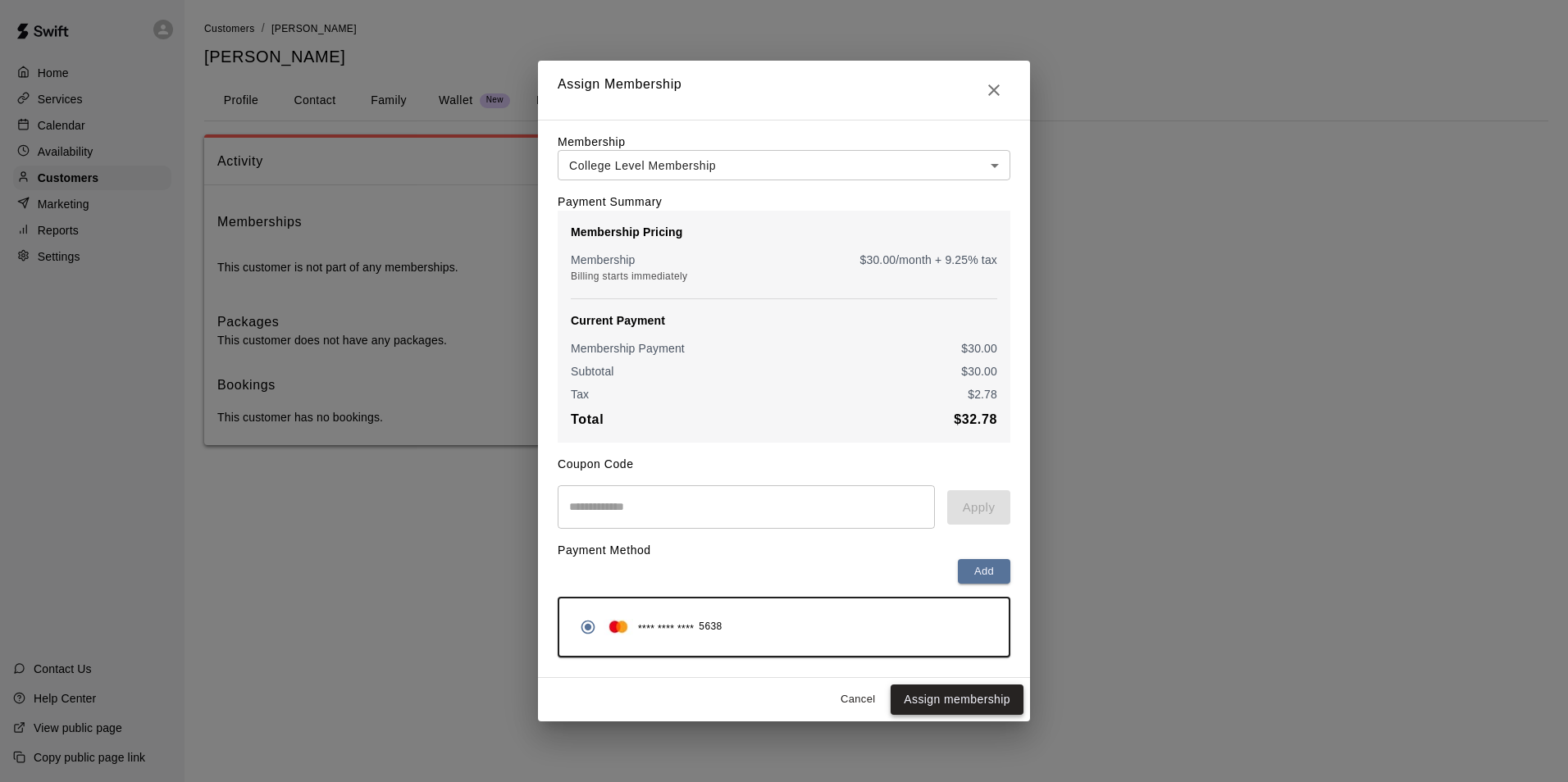
click at [925, 702] on button "Assign membership" at bounding box center [957, 699] width 133 height 30
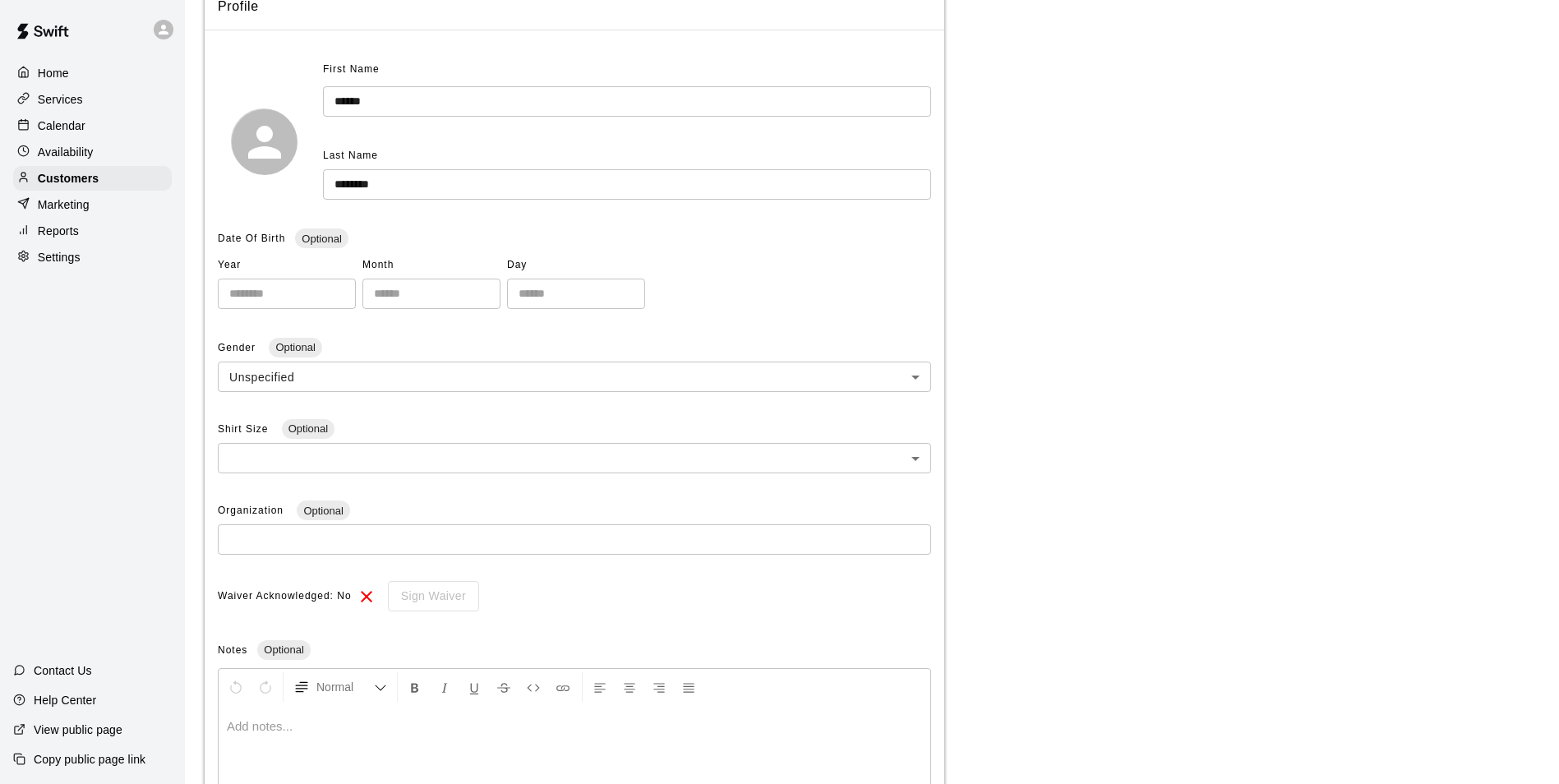
scroll to position [314, 0]
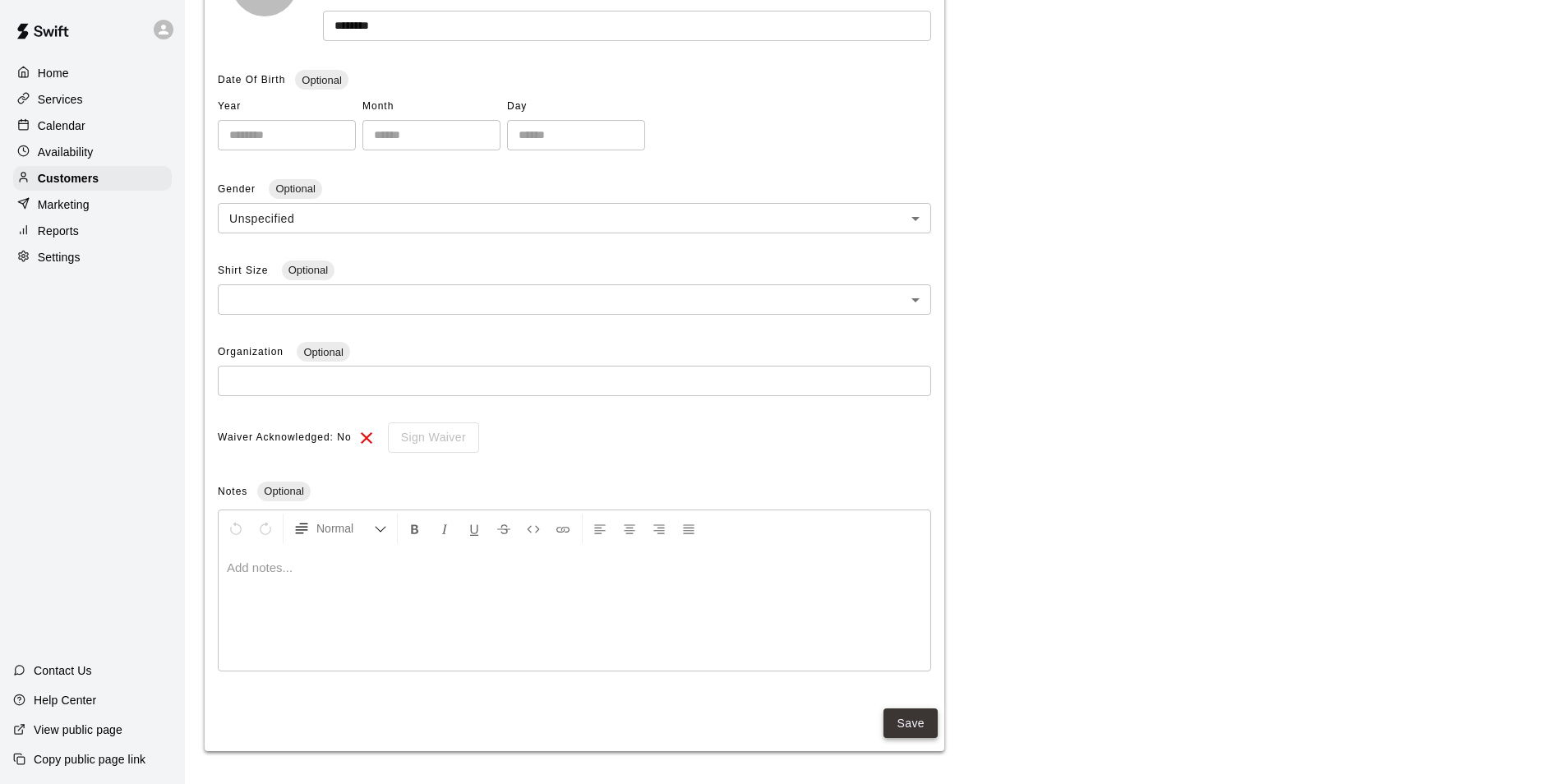
click at [927, 727] on button "Save" at bounding box center [910, 724] width 54 height 30
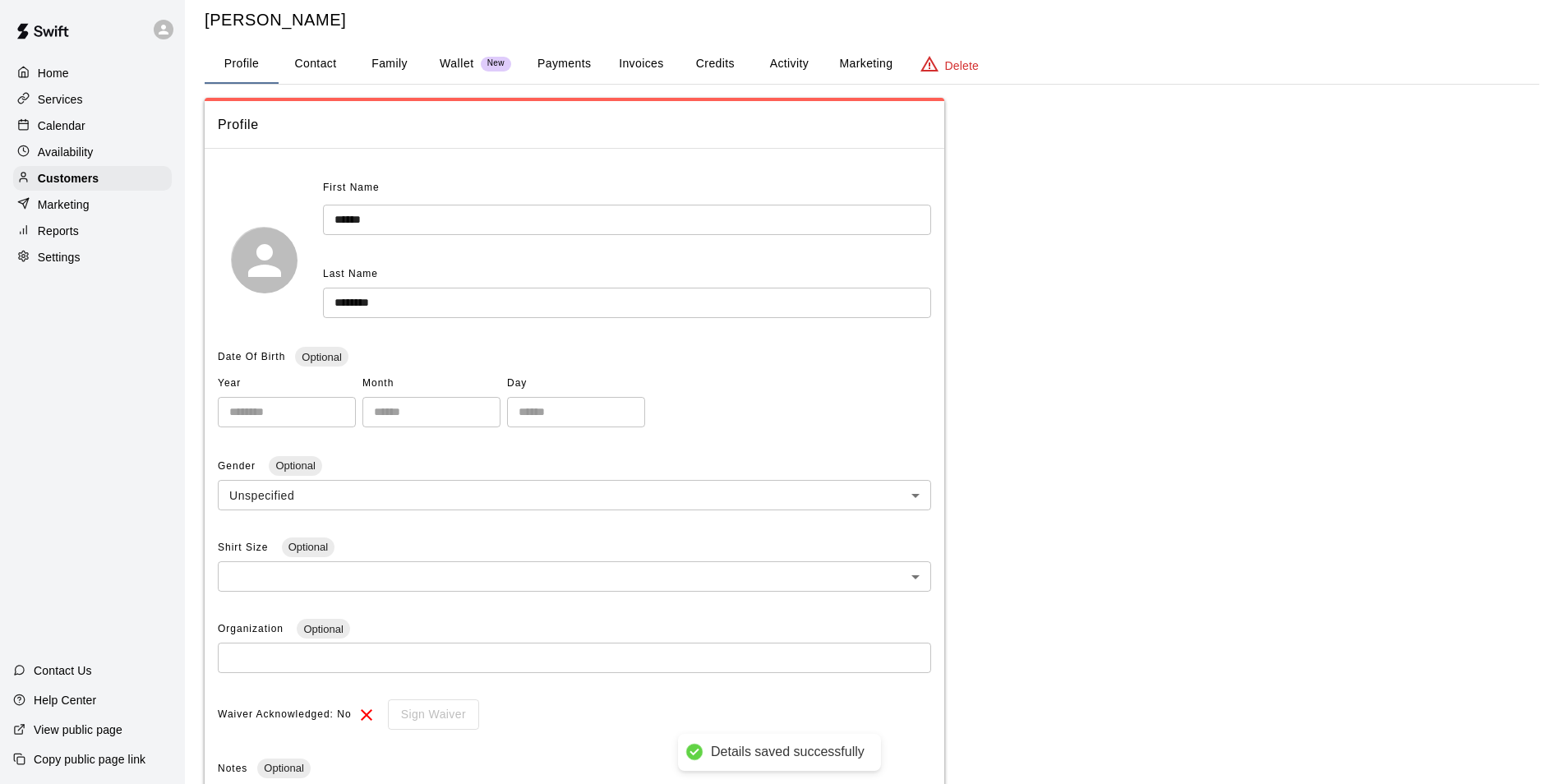
scroll to position [0, 0]
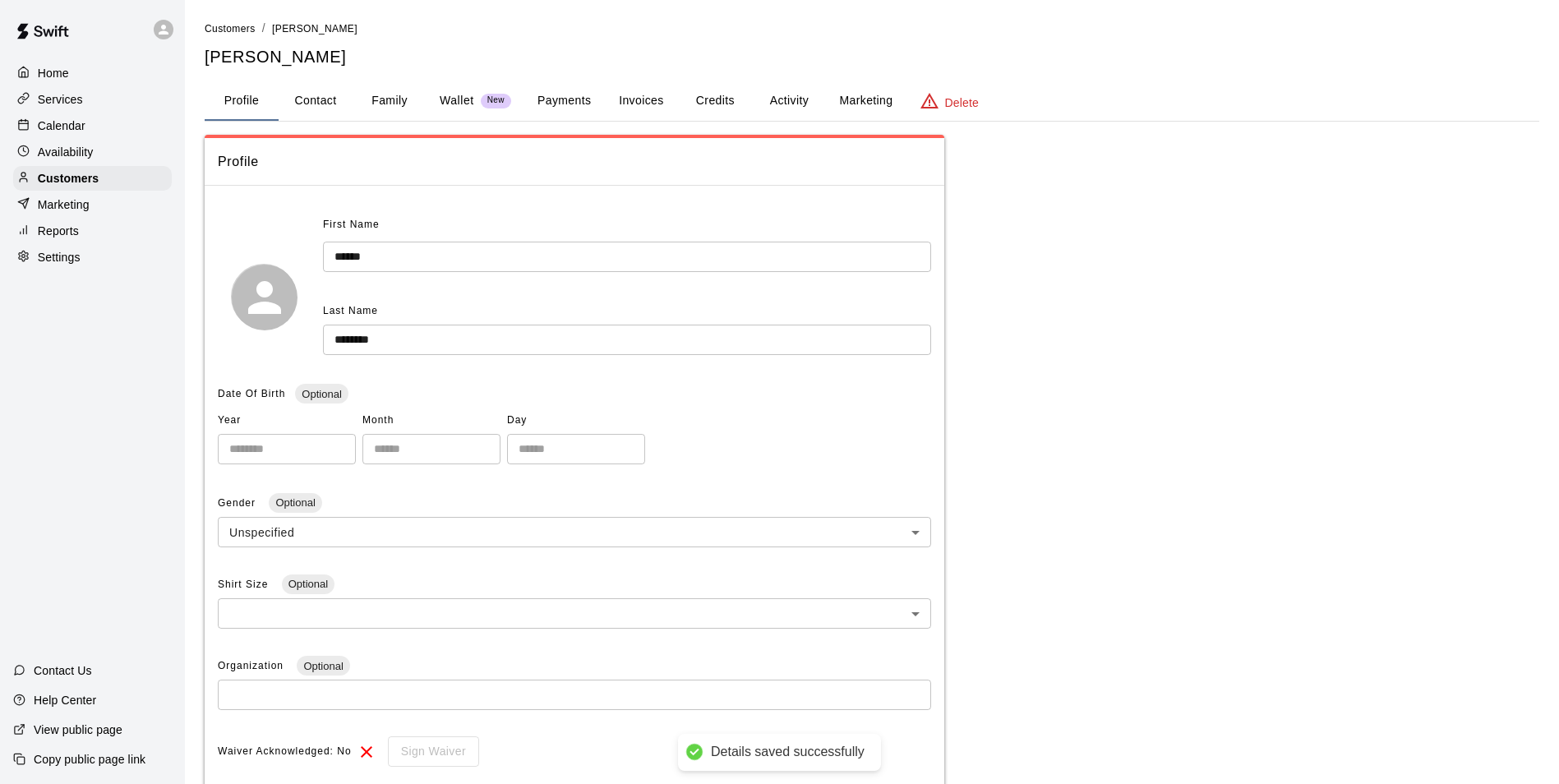
click at [68, 103] on p "Services" at bounding box center [60, 99] width 45 height 17
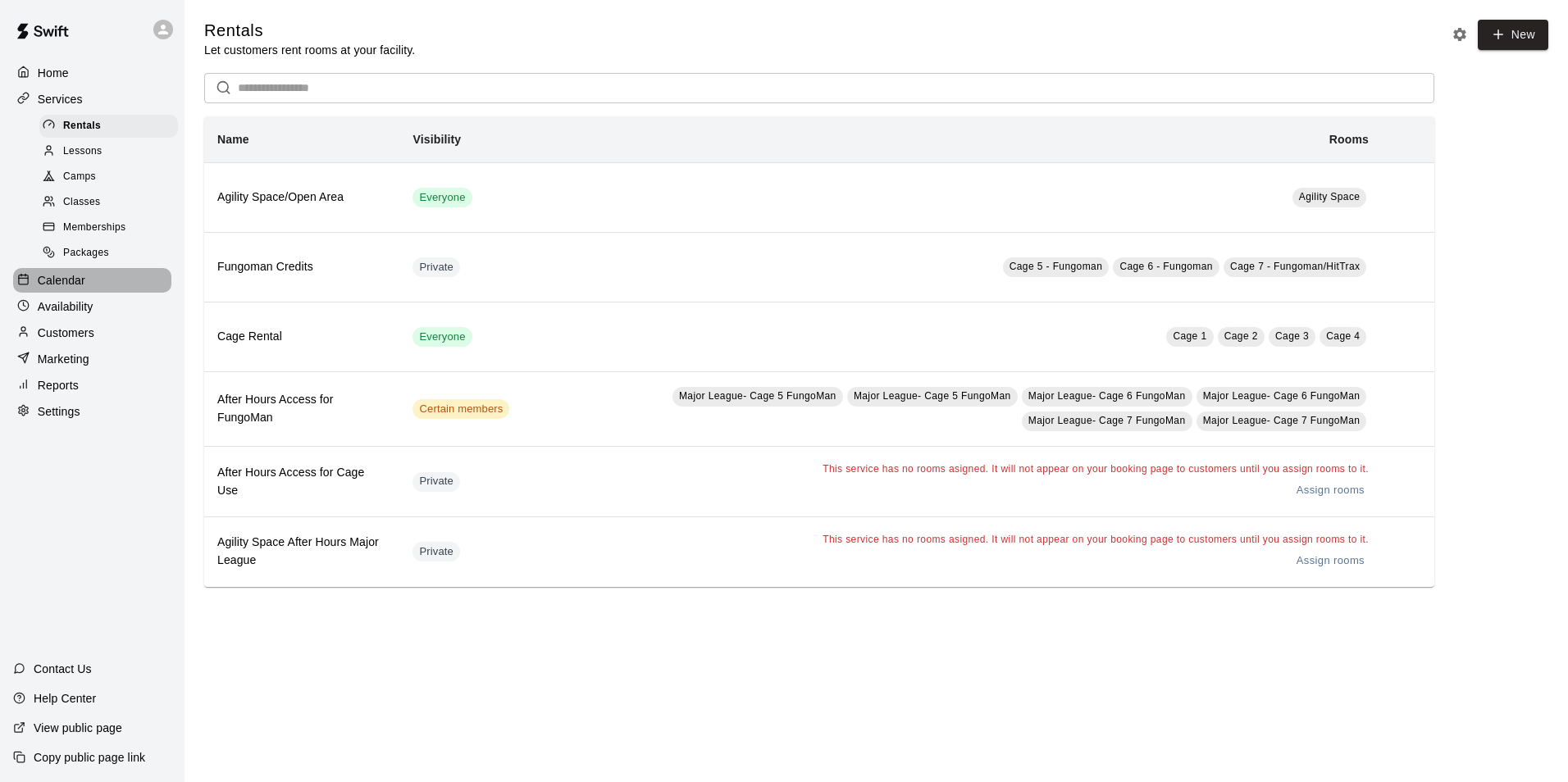
click at [90, 278] on div "Calendar" at bounding box center [93, 281] width 158 height 25
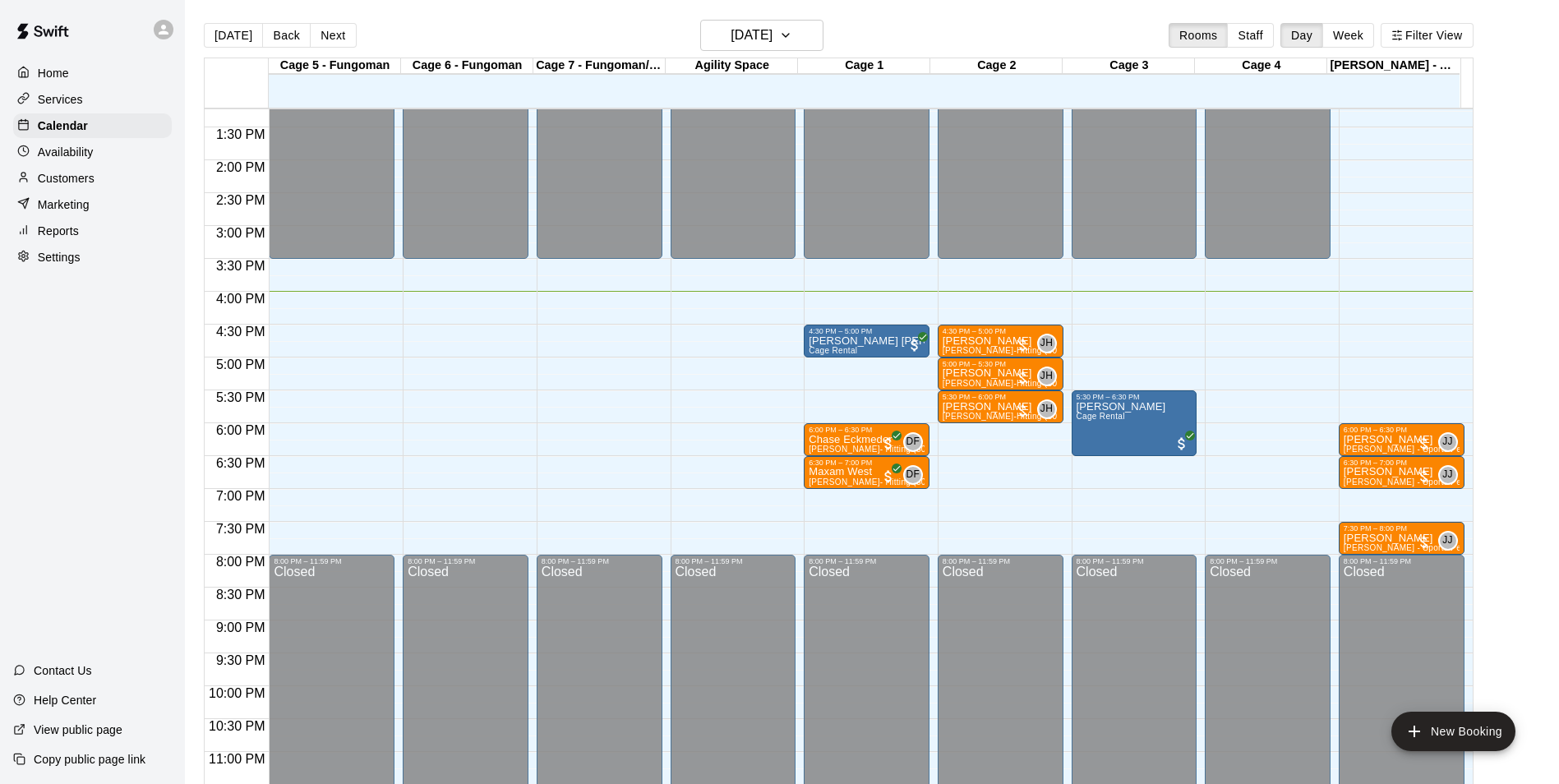
scroll to position [886, 0]
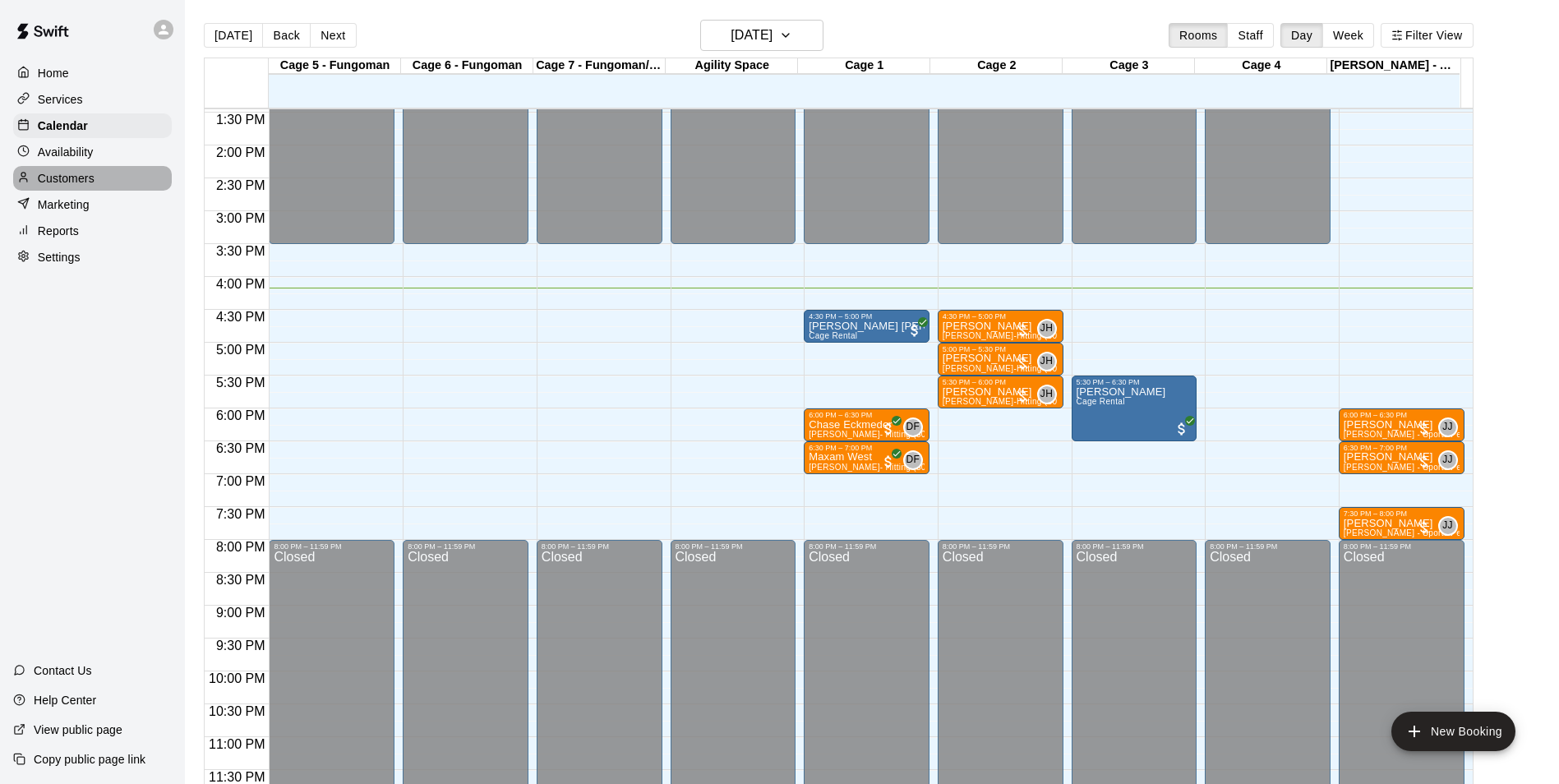
click at [60, 176] on p "Customers" at bounding box center [66, 179] width 57 height 17
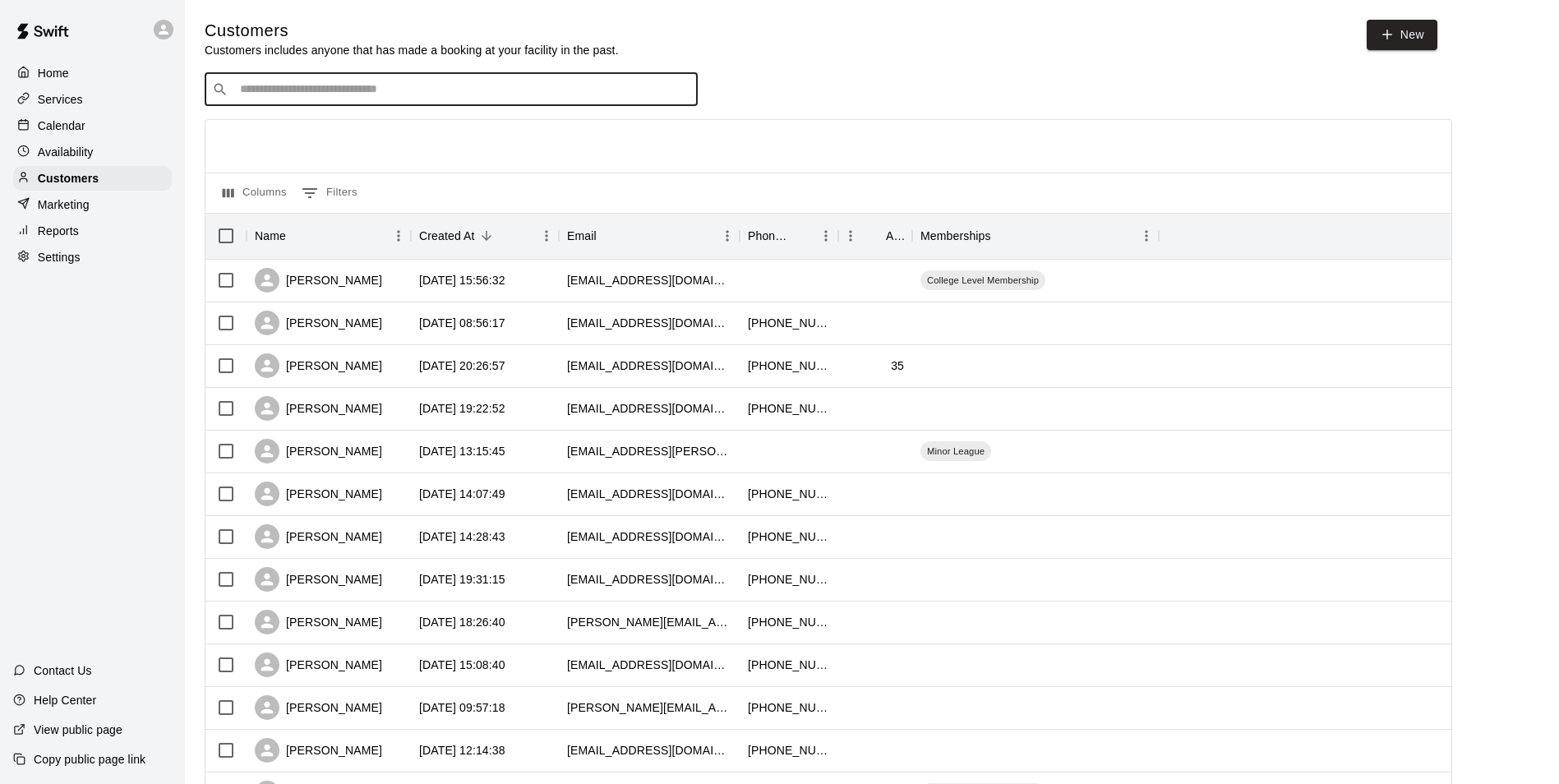
click at [269, 85] on input "Search customers by name or email" at bounding box center [462, 89] width 456 height 17
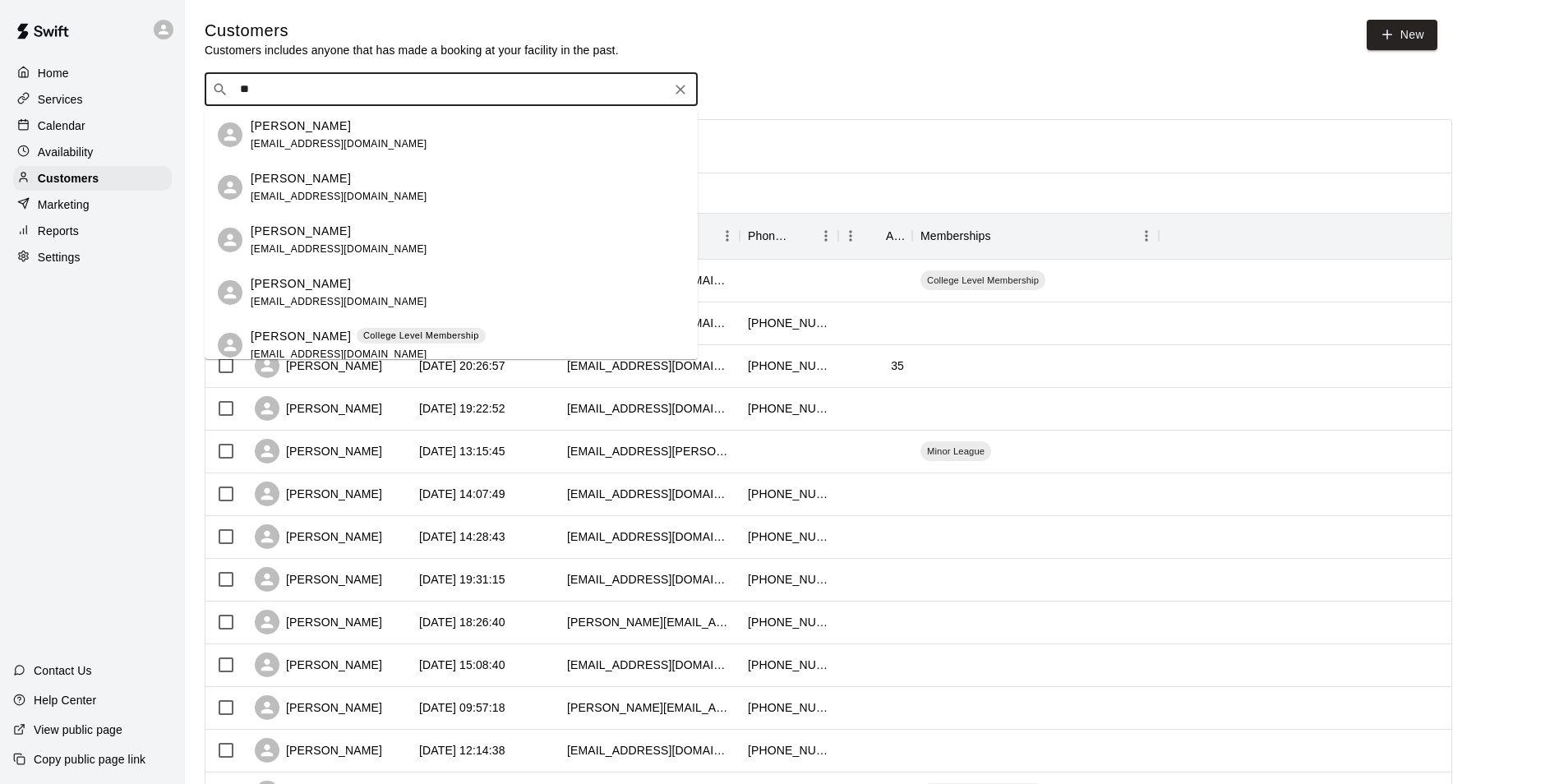
type input "***"
click at [681, 89] on icon "Clear" at bounding box center [680, 89] width 17 height 17
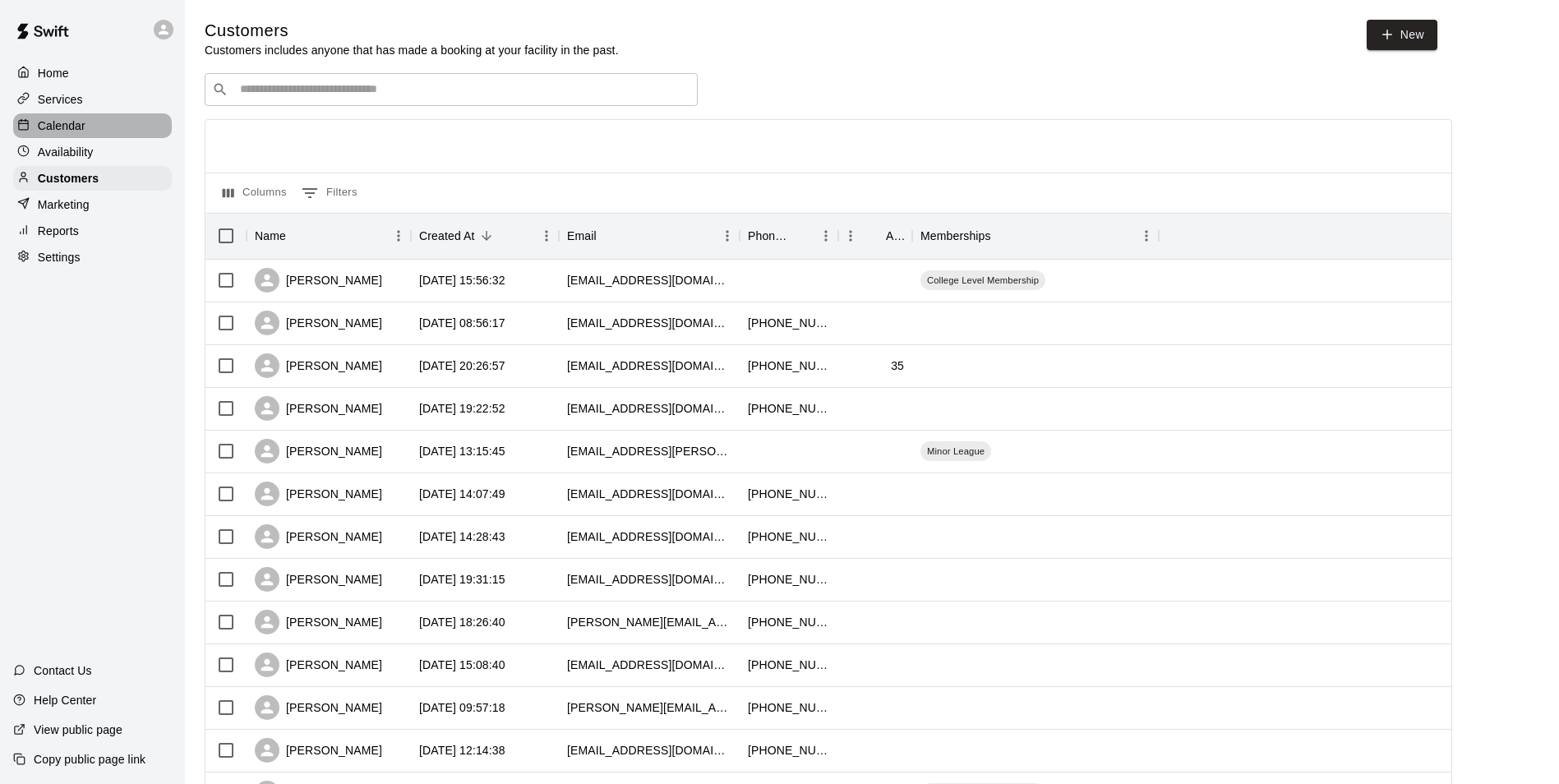
click at [83, 125] on p "Calendar" at bounding box center [61, 126] width 48 height 17
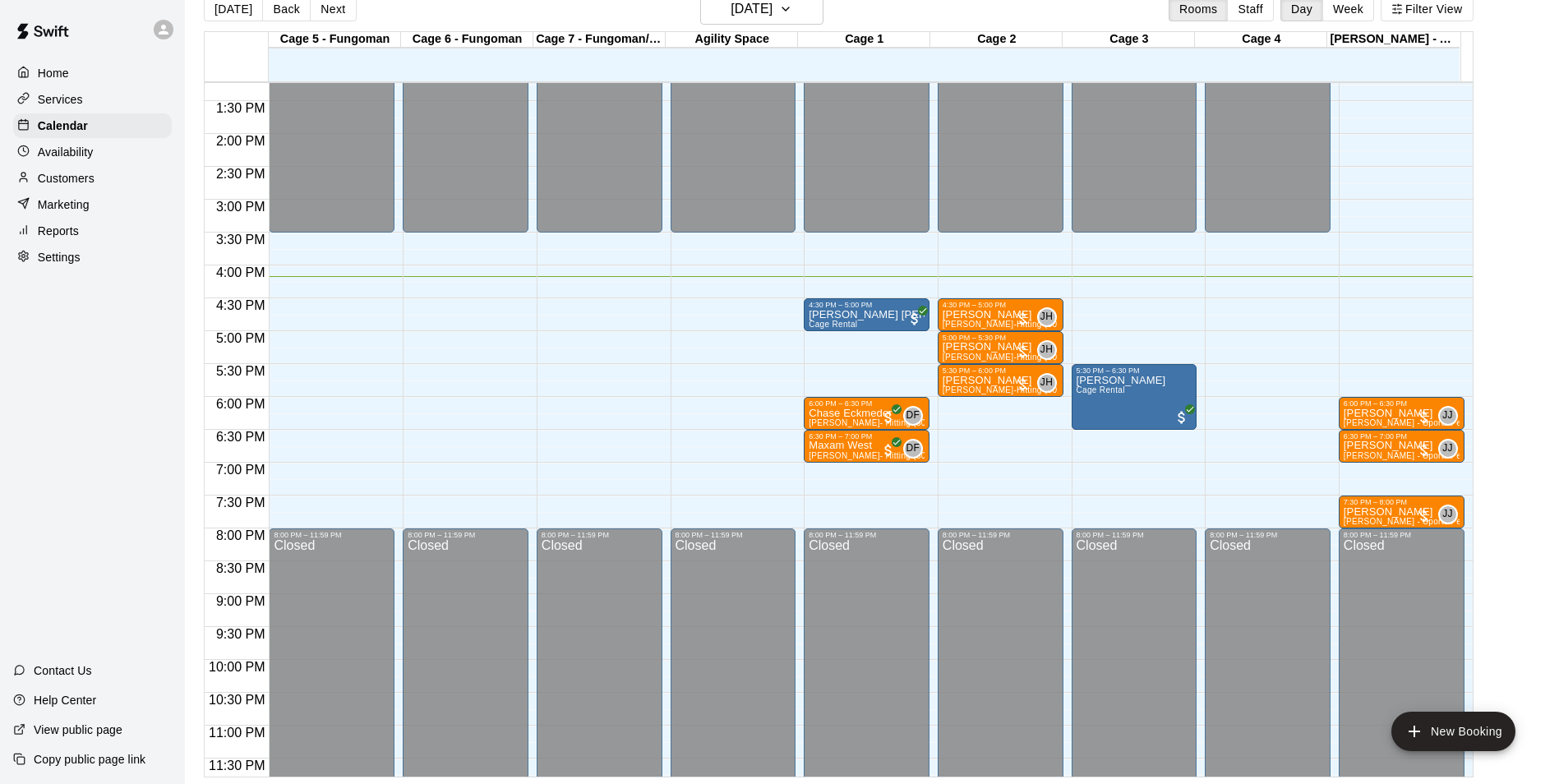
scroll to position [886, 0]
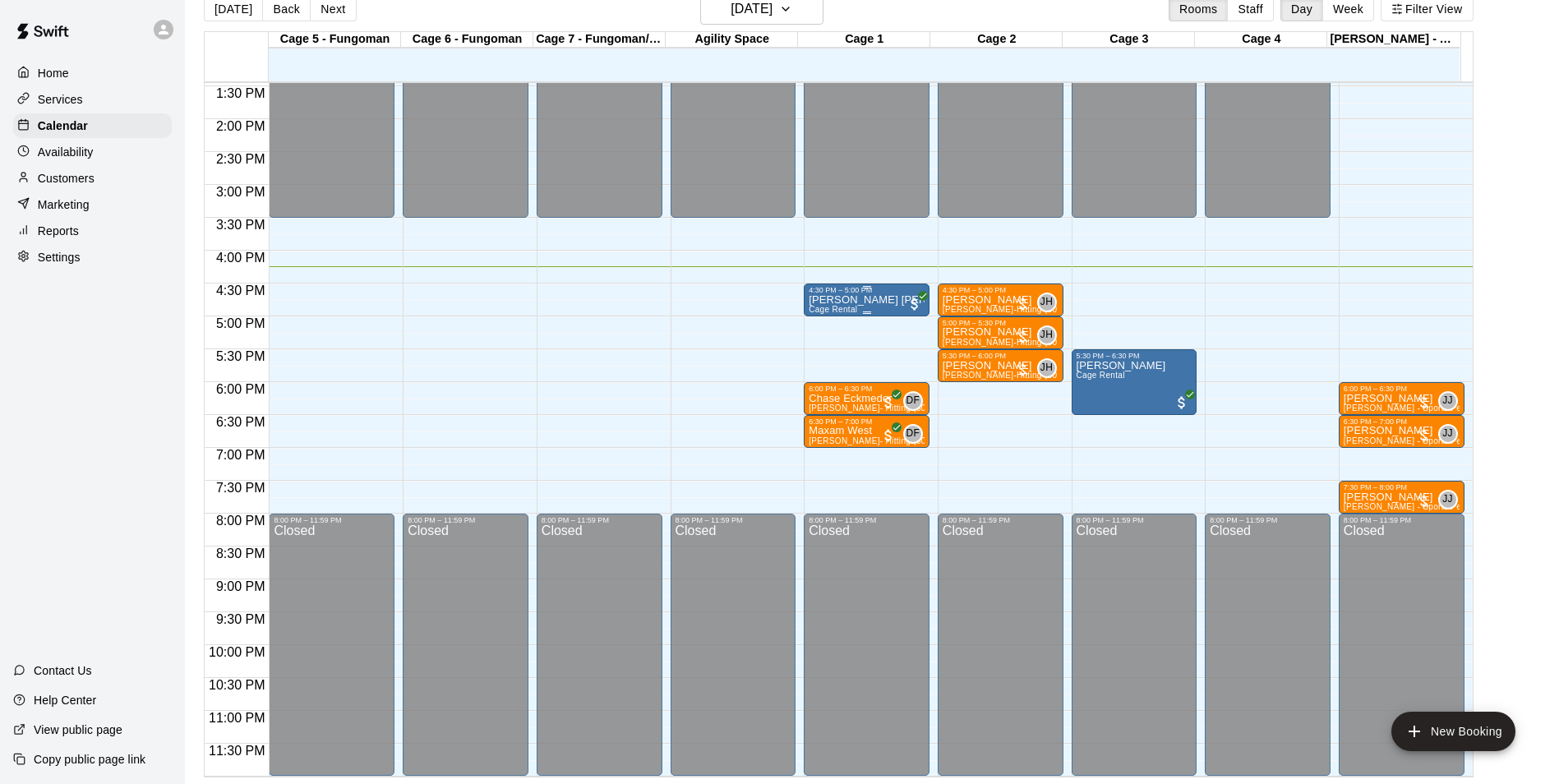
click at [838, 294] on div "4:30 PM – 5:00 PM" at bounding box center [867, 290] width 116 height 8
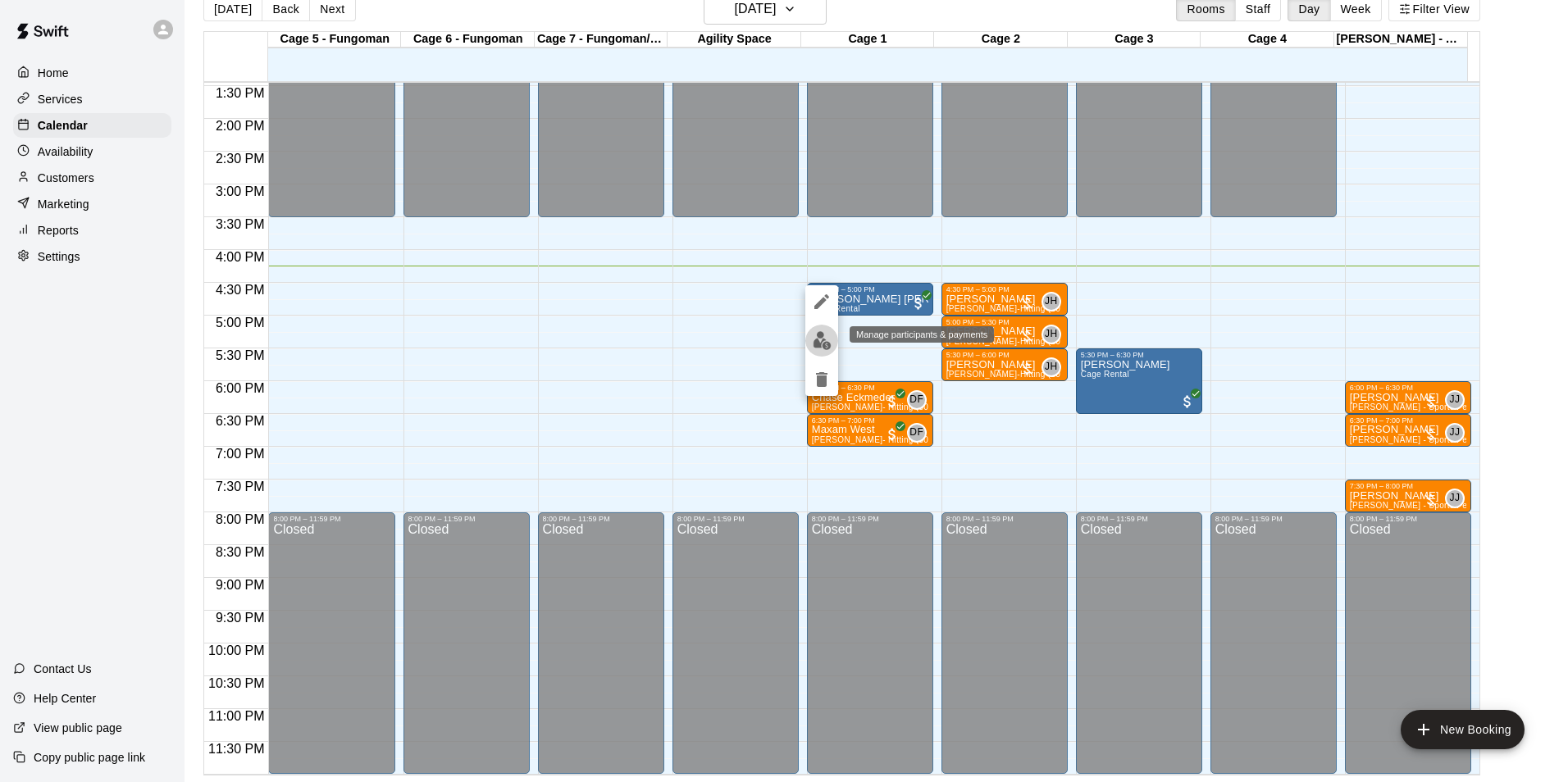
click at [813, 338] on img "edit" at bounding box center [822, 340] width 19 height 19
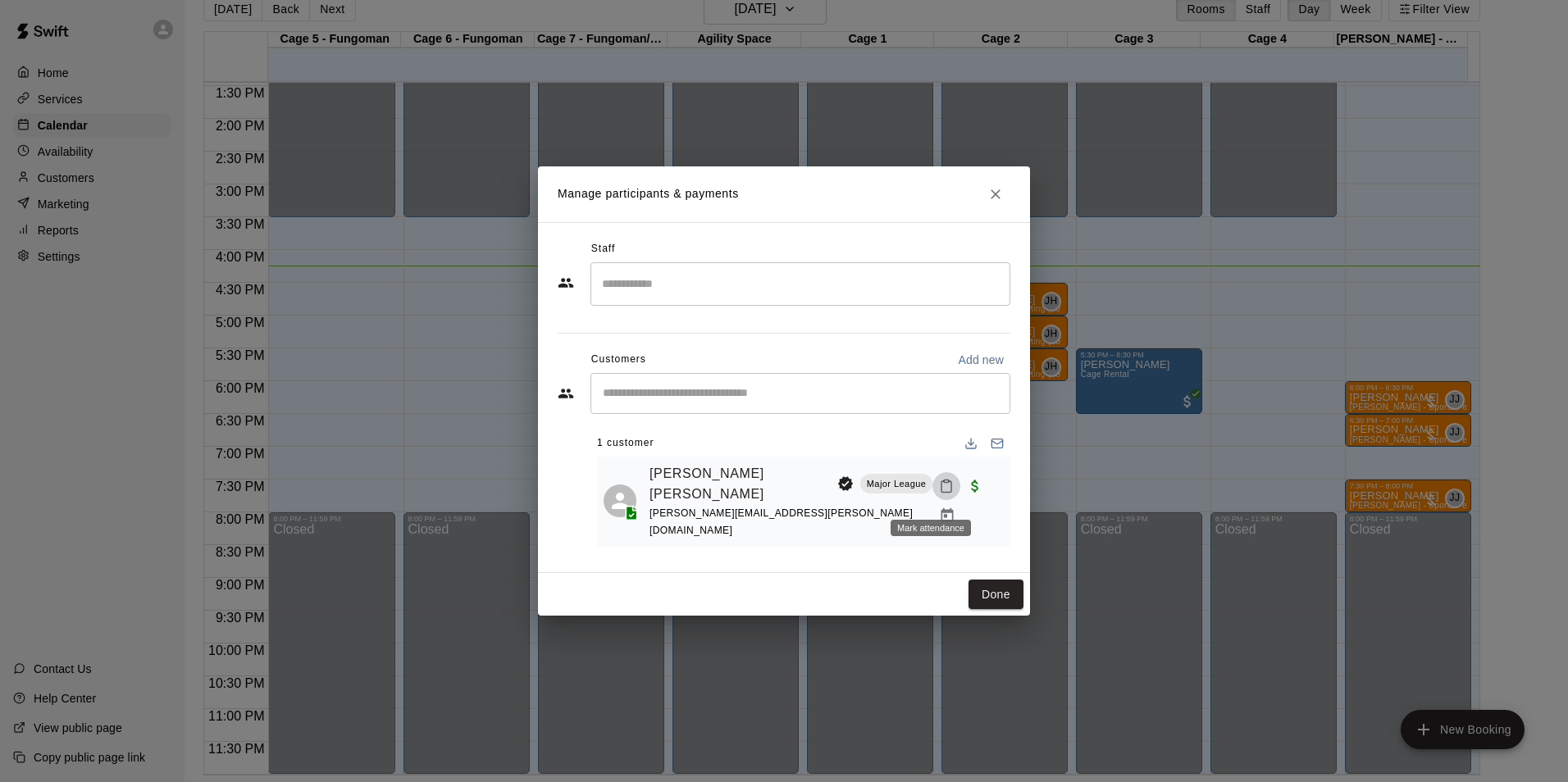
click at [942, 493] on icon "Mark attendance" at bounding box center [947, 487] width 10 height 12
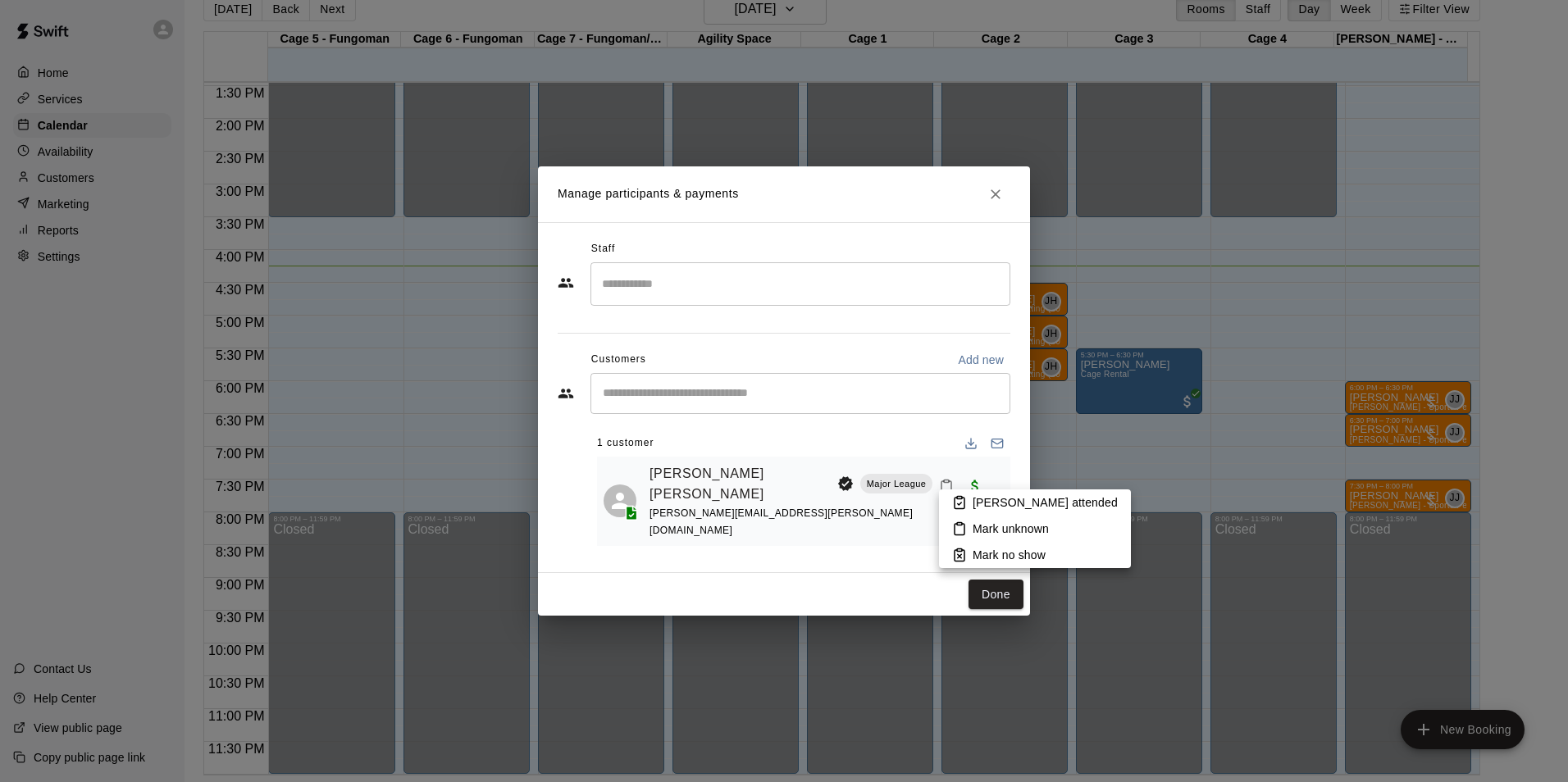
click at [969, 499] on li "[PERSON_NAME] attended" at bounding box center [1035, 502] width 192 height 26
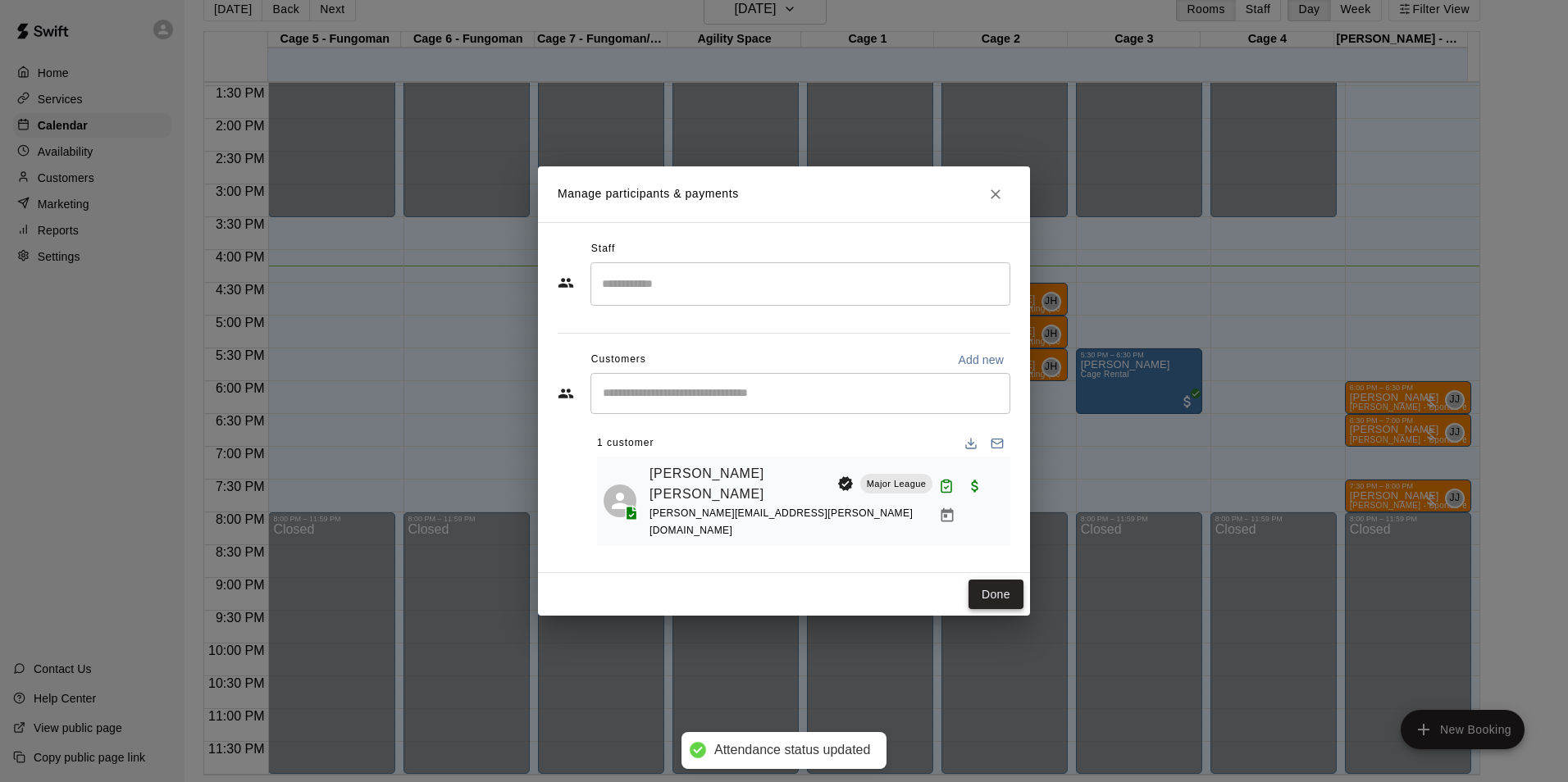
click at [1007, 594] on button "Done" at bounding box center [996, 594] width 55 height 30
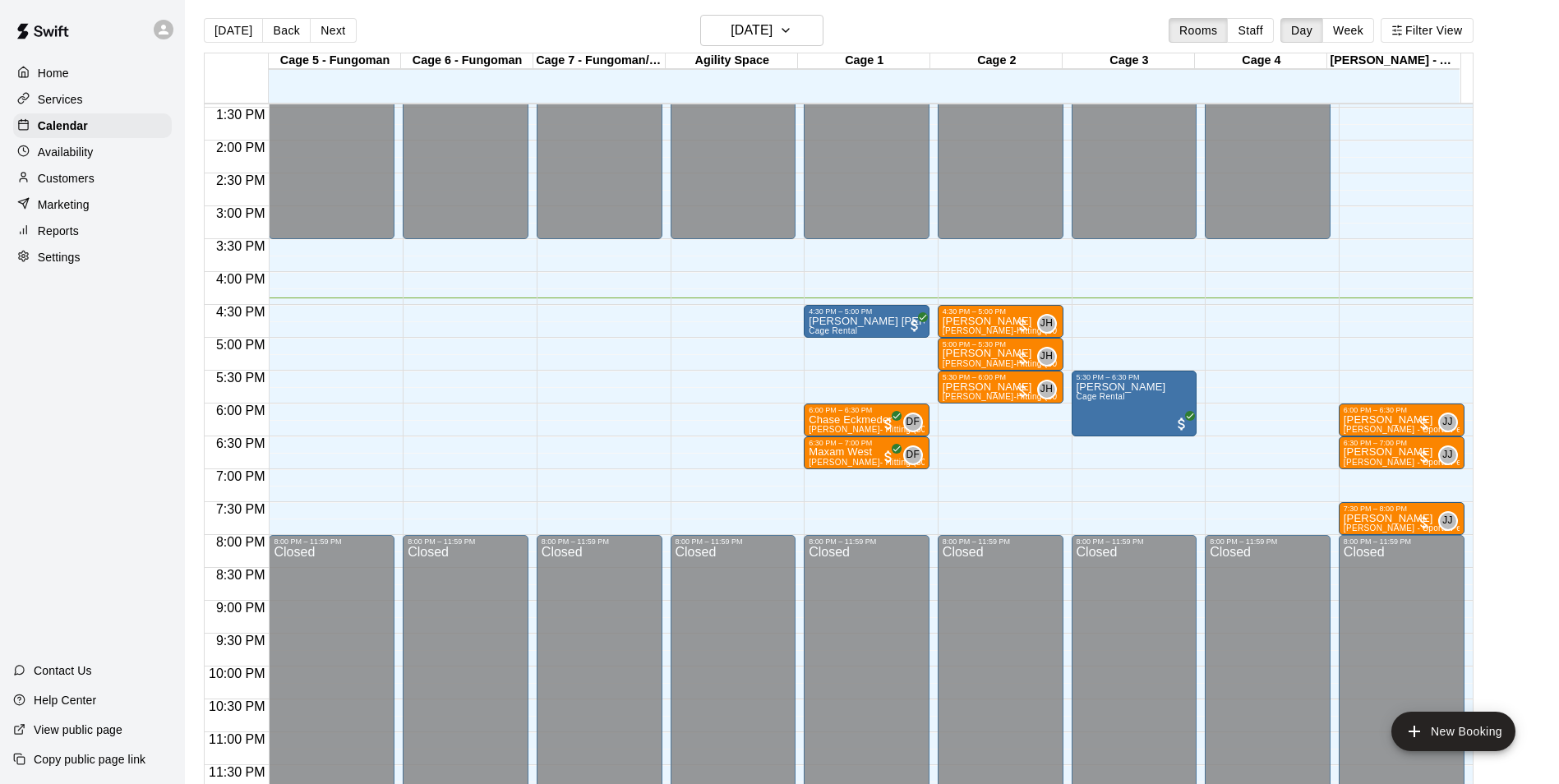
scroll to position [0, 0]
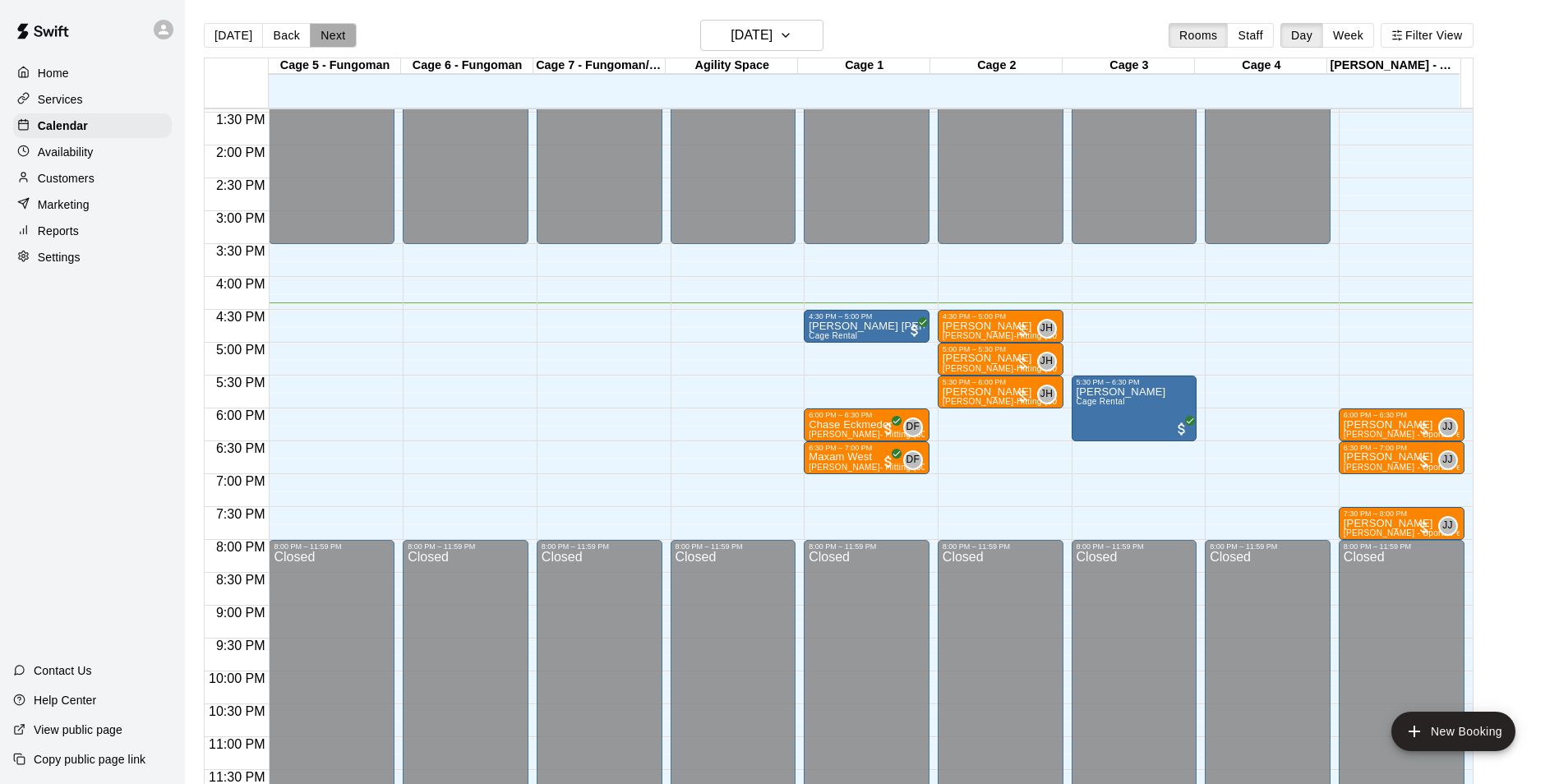
click at [326, 37] on button "Next" at bounding box center [333, 36] width 46 height 25
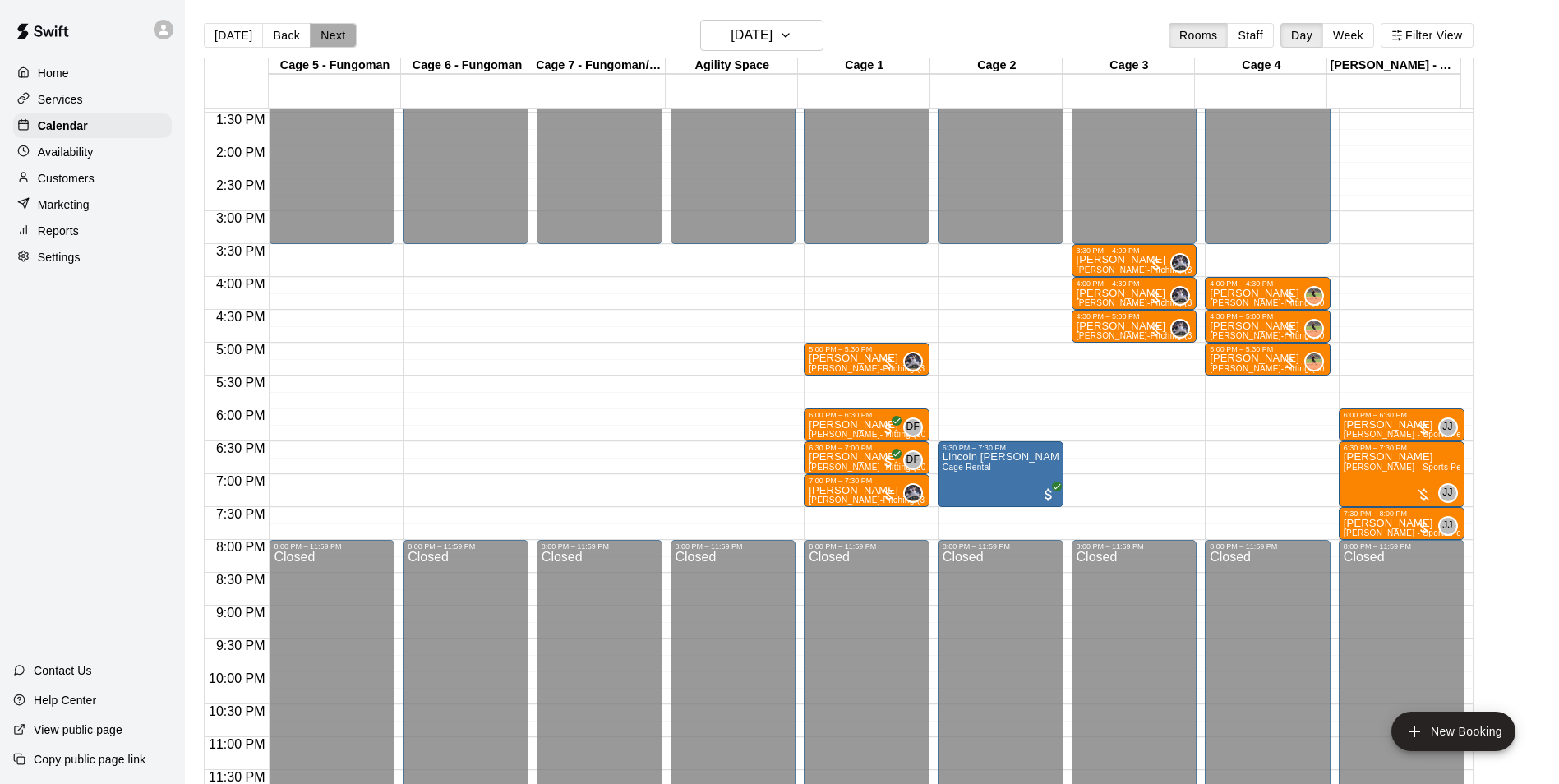
click at [326, 37] on button "Next" at bounding box center [333, 36] width 46 height 25
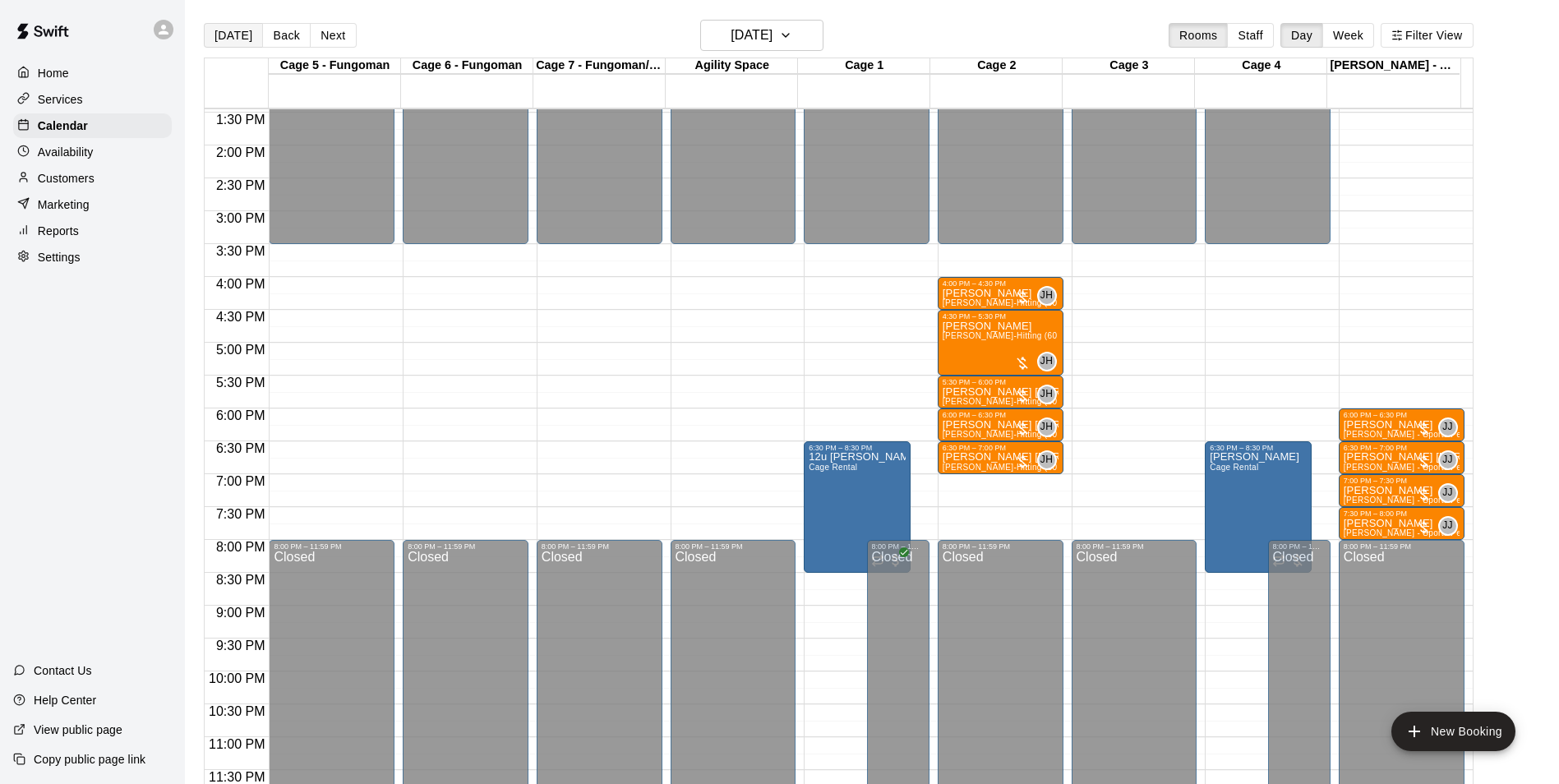
click at [231, 30] on button "[DATE]" at bounding box center [233, 36] width 59 height 25
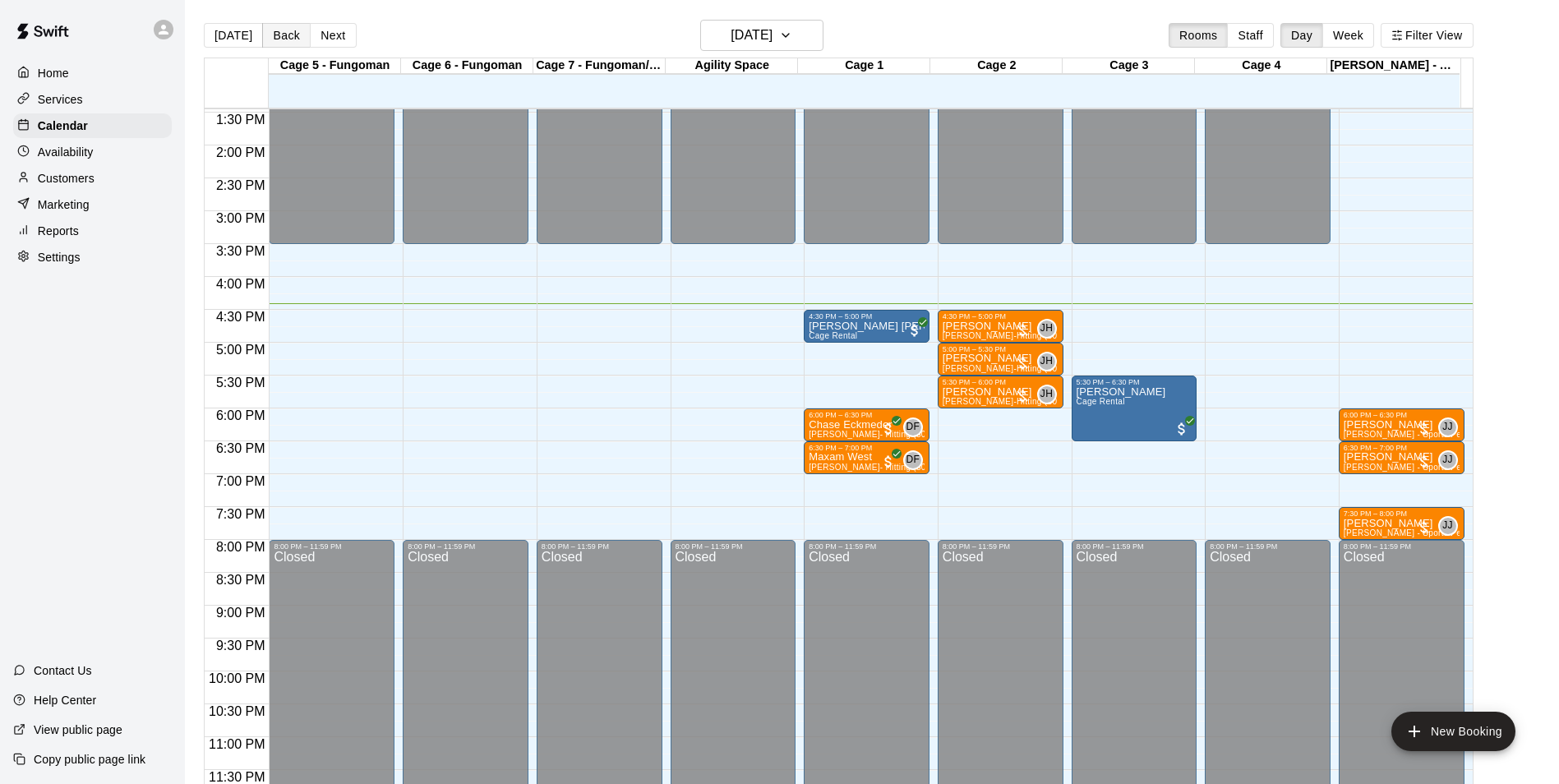
click at [283, 41] on button "Back" at bounding box center [287, 36] width 48 height 25
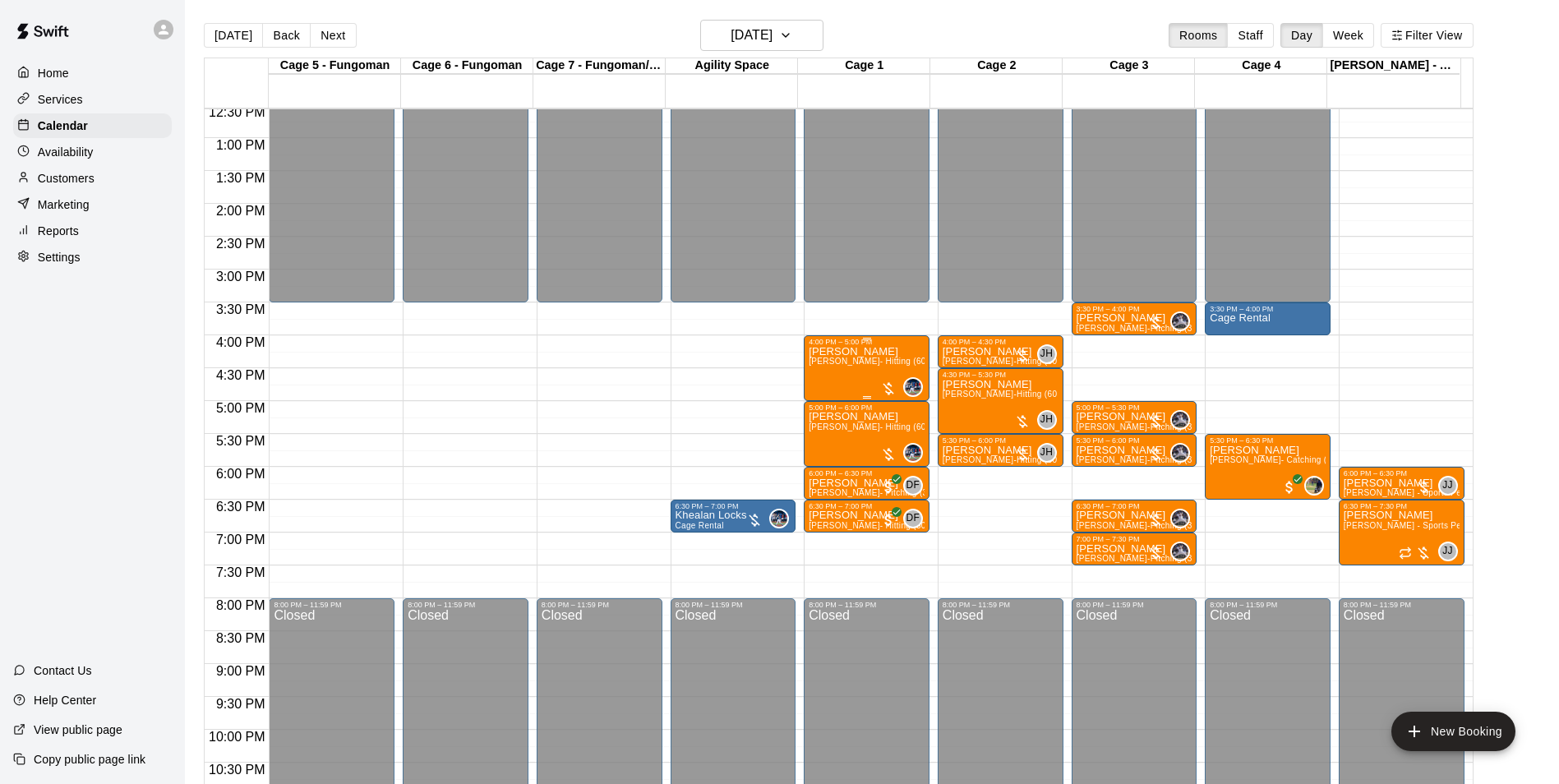
scroll to position [804, 0]
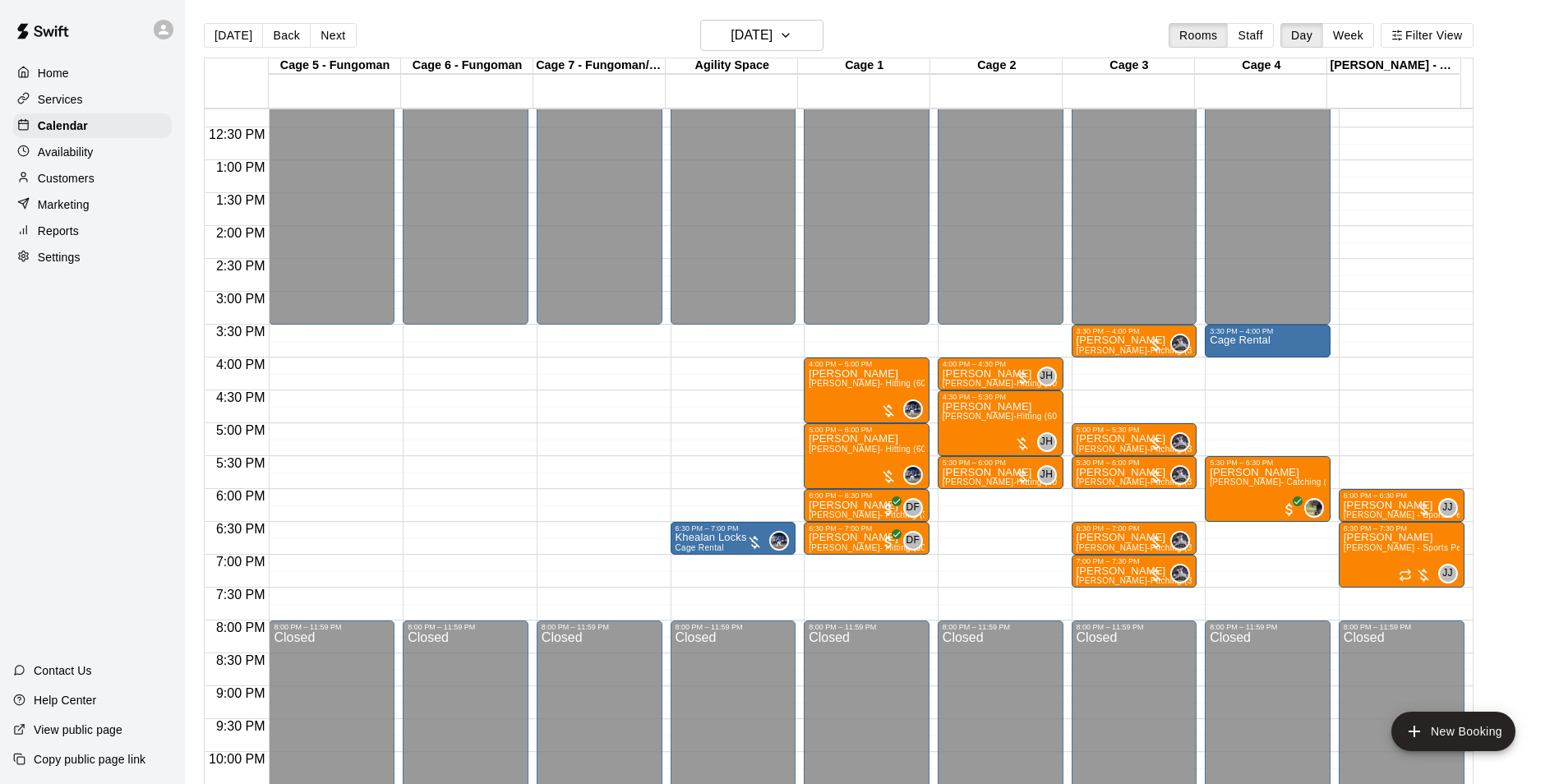
drag, startPoint x: 819, startPoint y: 323, endPoint x: 829, endPoint y: 326, distance: 10.4
drag, startPoint x: 829, startPoint y: 326, endPoint x: 763, endPoint y: 395, distance: 95.5
click at [769, 395] on div "12:00 AM – 3:30 PM Closed 6:30 PM – 7:00 PM Khealan Locks Cage Rental 0 8:00 PM…" at bounding box center [733, 94] width 125 height 1578
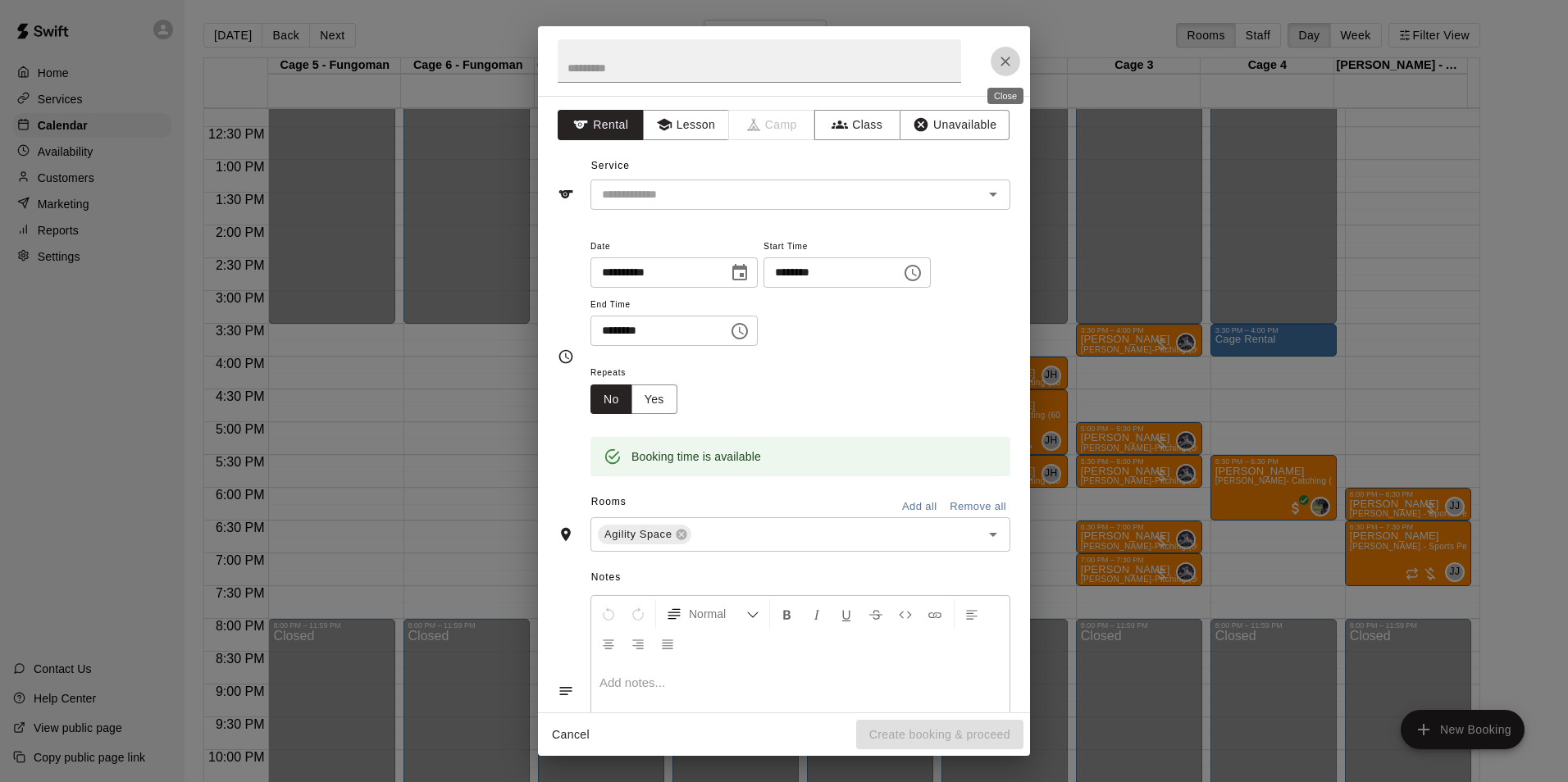
click at [1003, 67] on icon "Close" at bounding box center [1006, 62] width 17 height 17
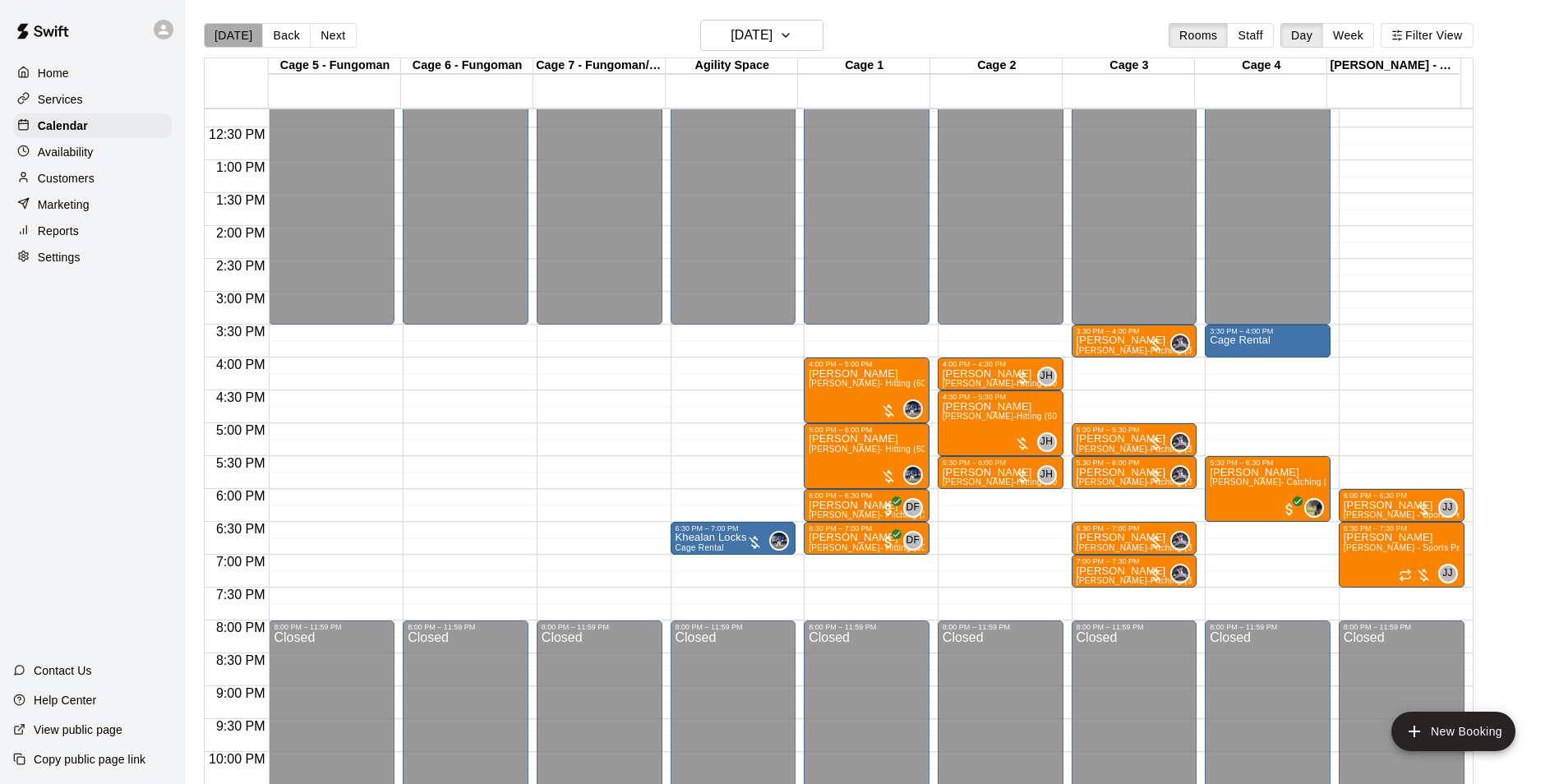
click at [236, 33] on button "[DATE]" at bounding box center [233, 36] width 59 height 25
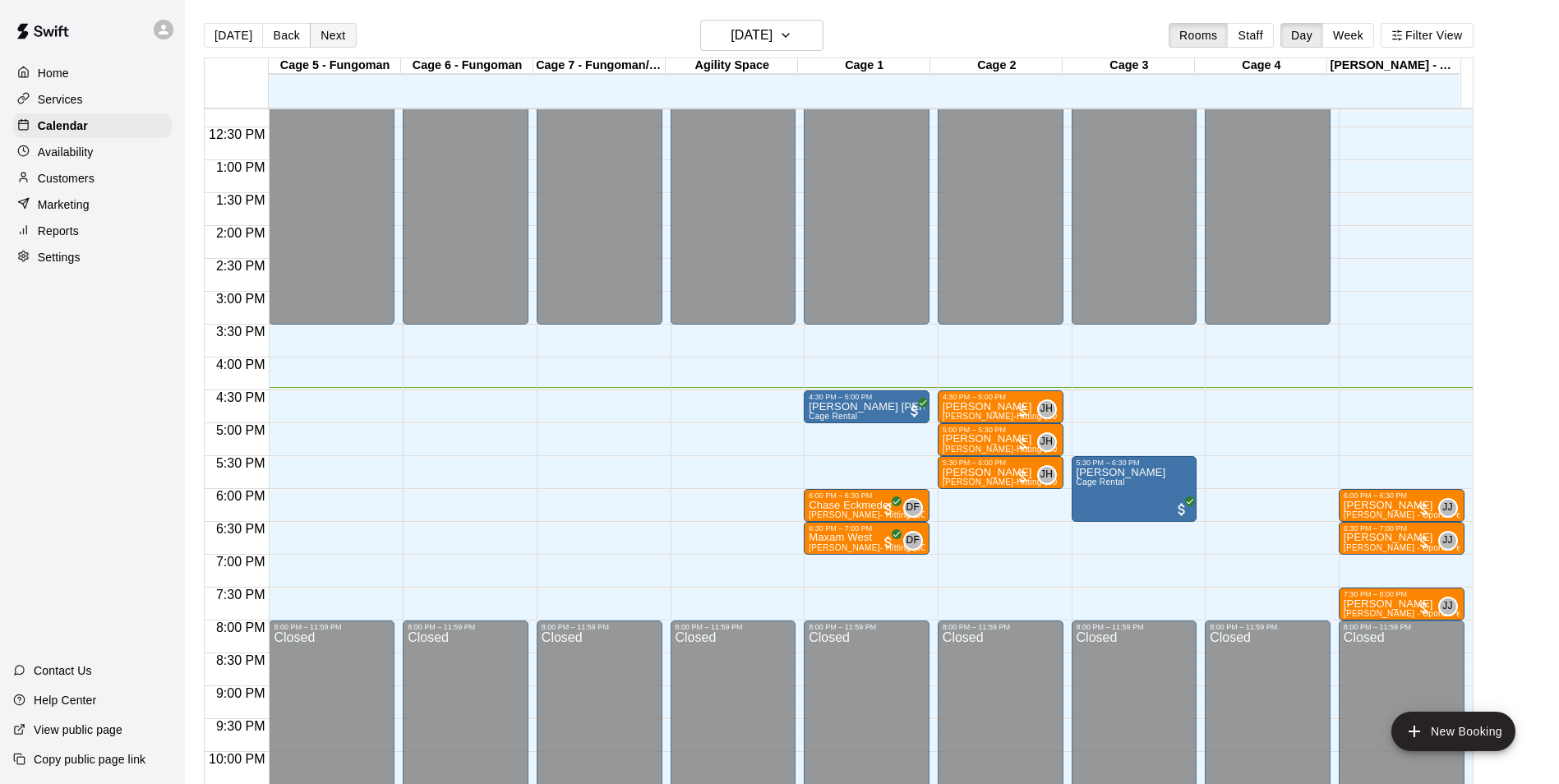
click at [324, 37] on button "Next" at bounding box center [333, 36] width 46 height 25
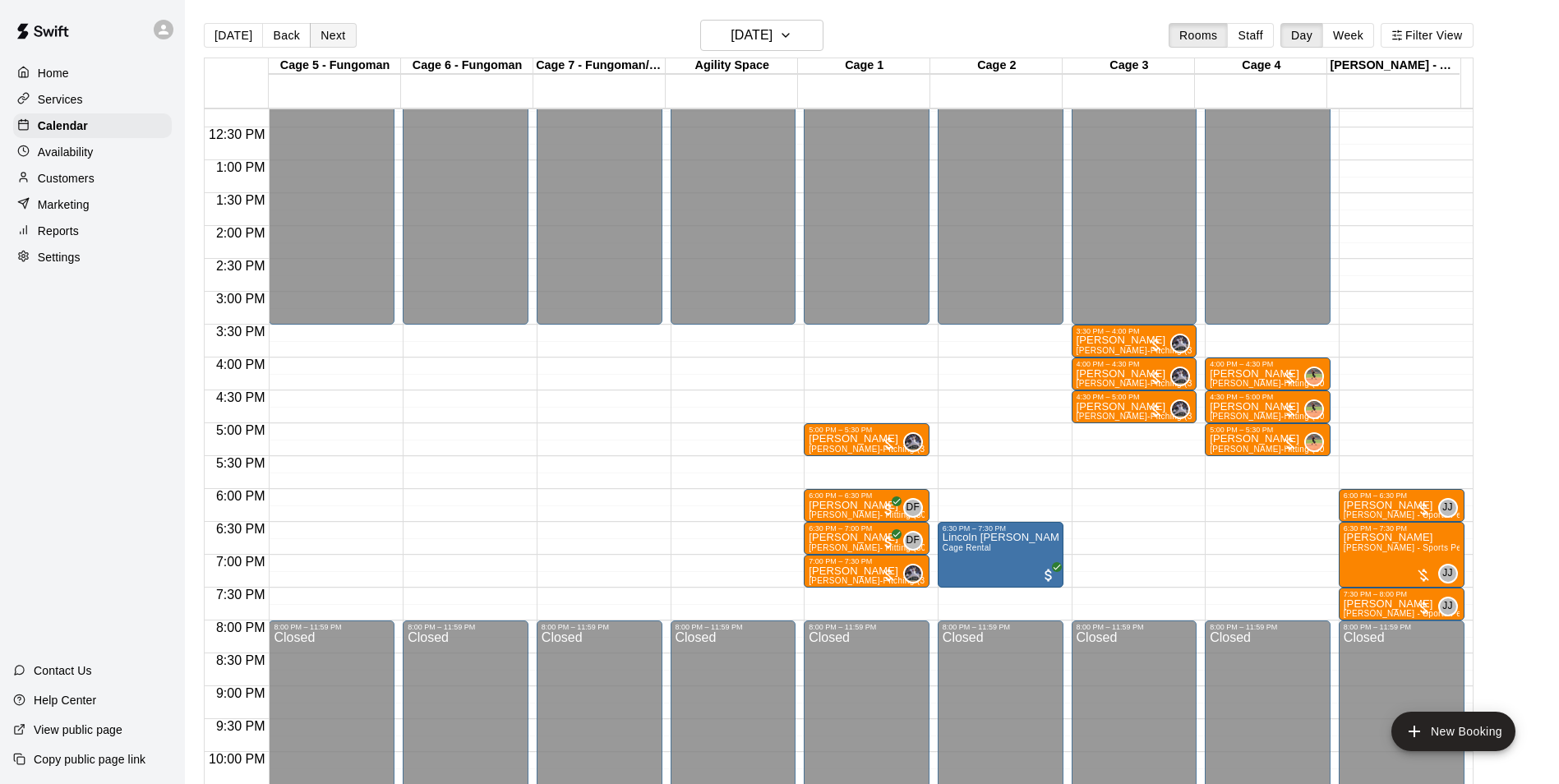
click at [327, 36] on button "Next" at bounding box center [333, 36] width 46 height 25
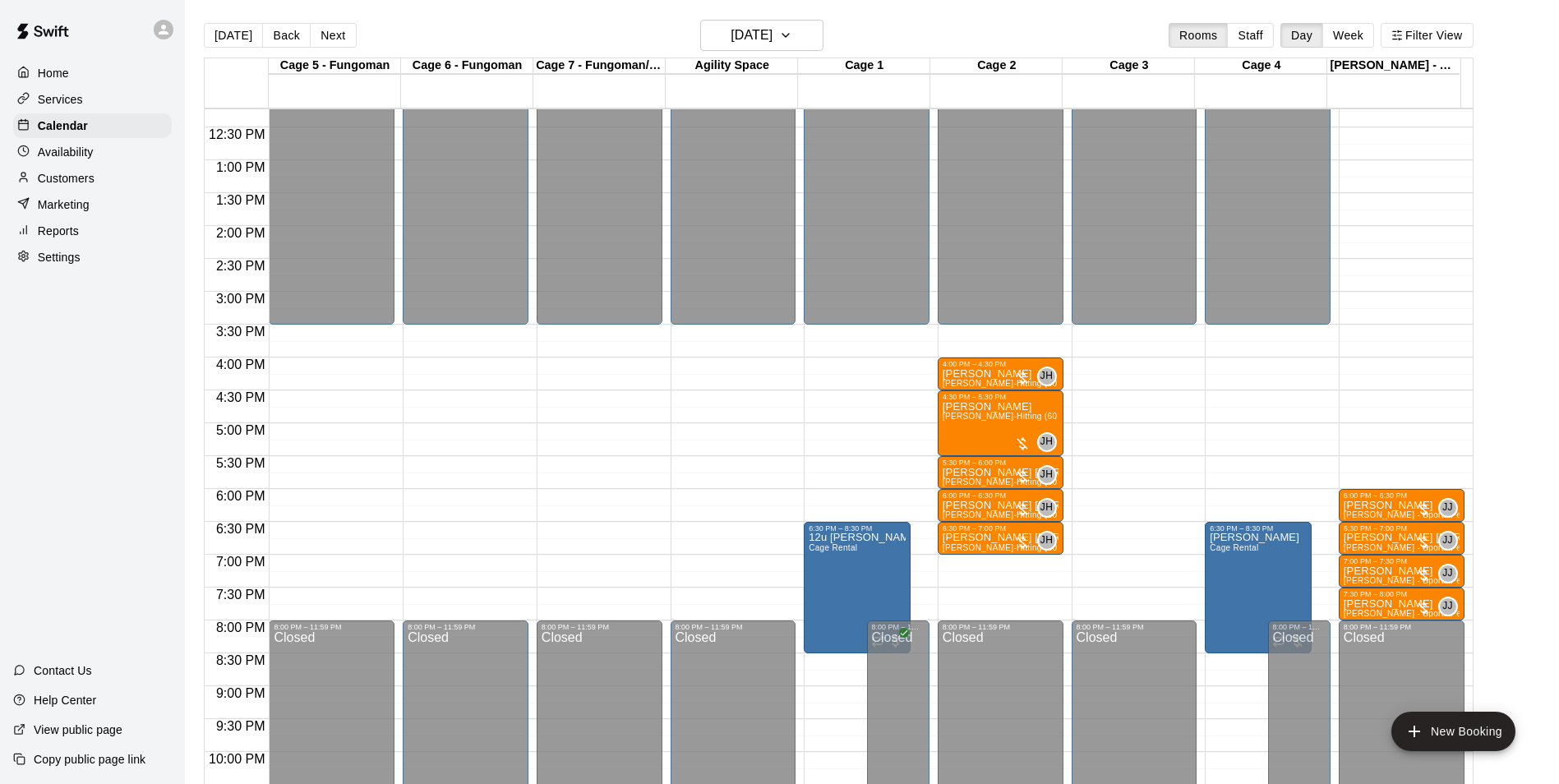
click at [329, 36] on button "Next" at bounding box center [333, 36] width 46 height 25
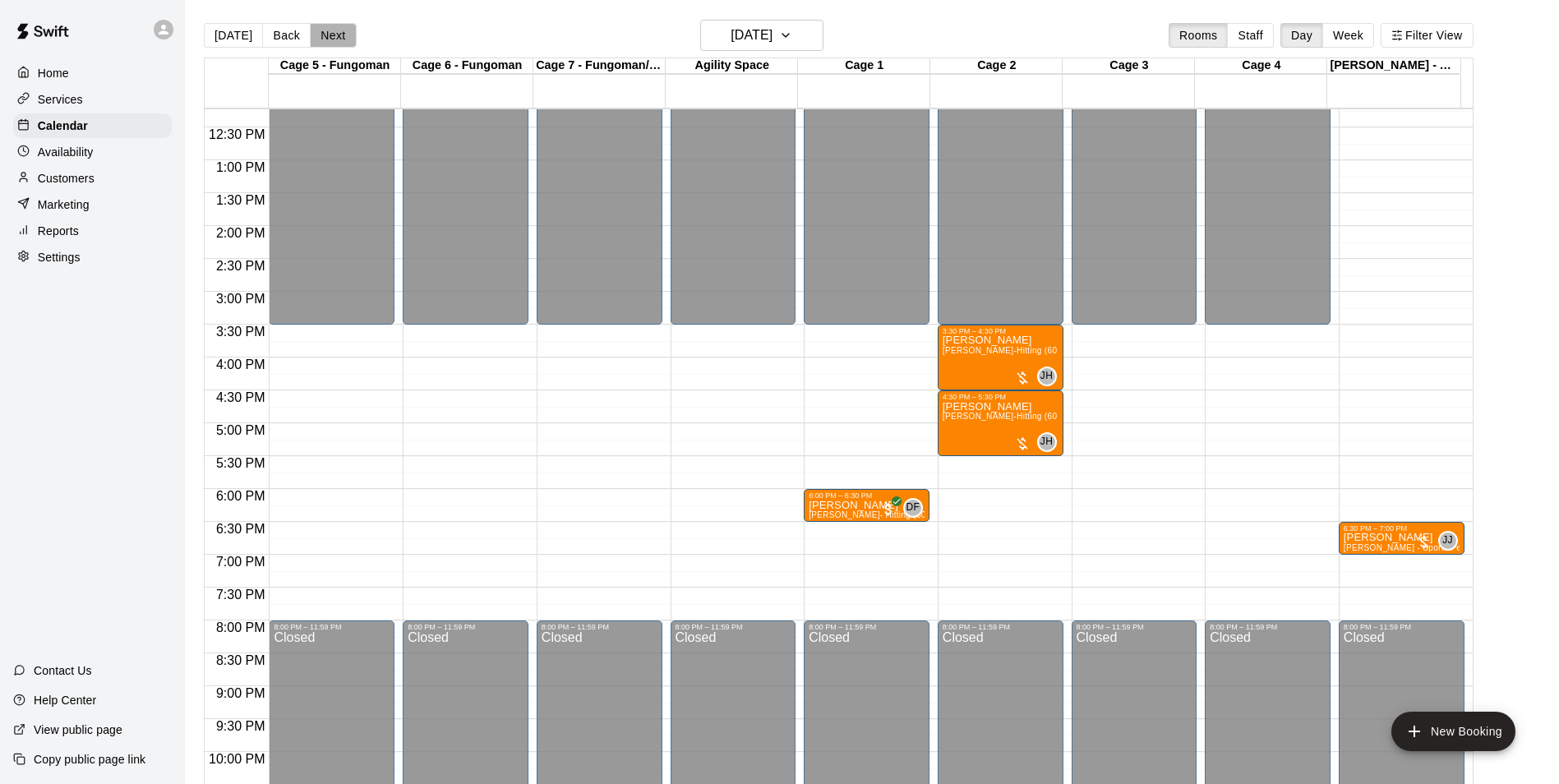
click at [329, 36] on button "Next" at bounding box center [333, 36] width 46 height 25
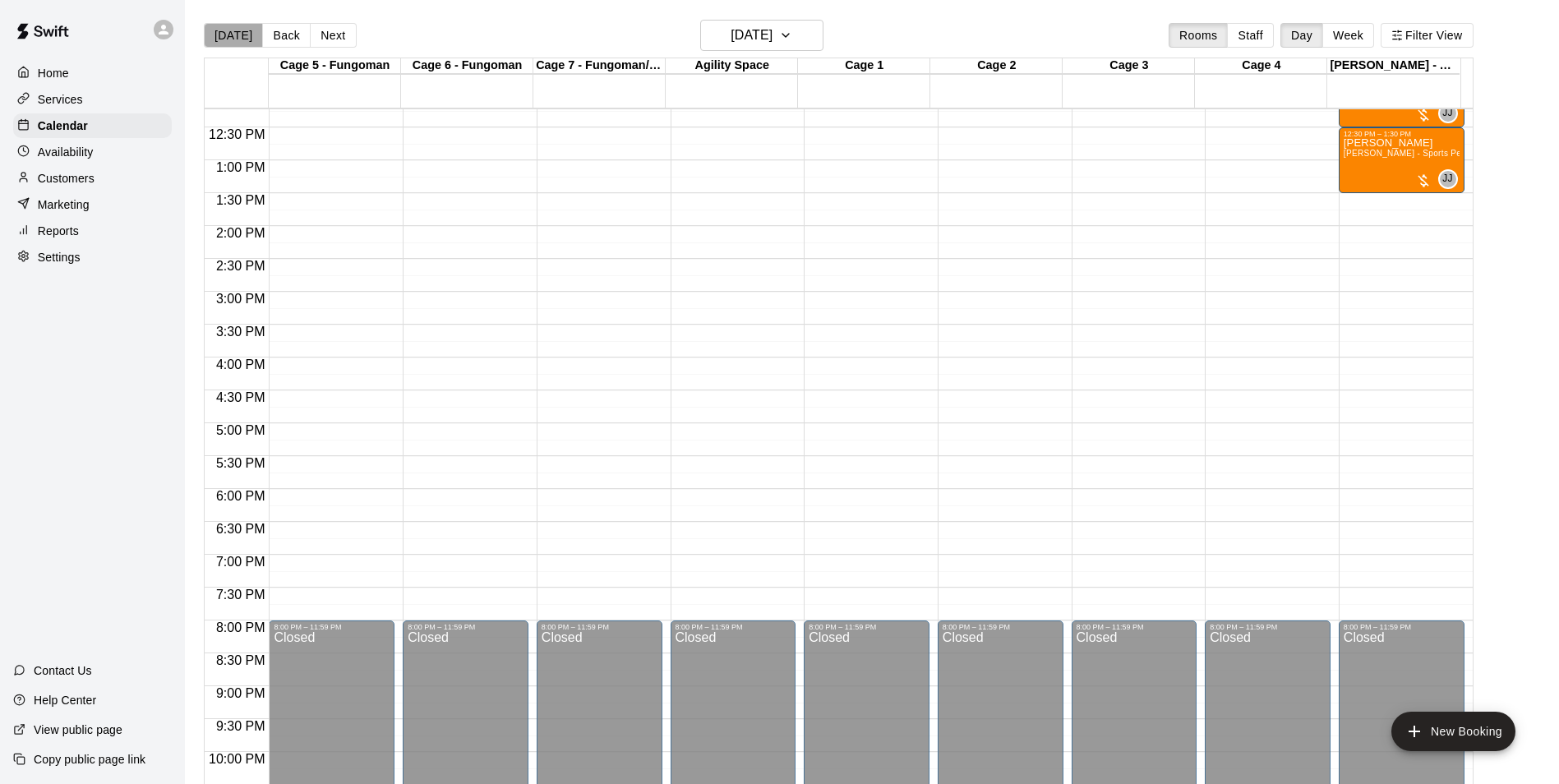
click at [239, 30] on button "[DATE]" at bounding box center [233, 36] width 59 height 25
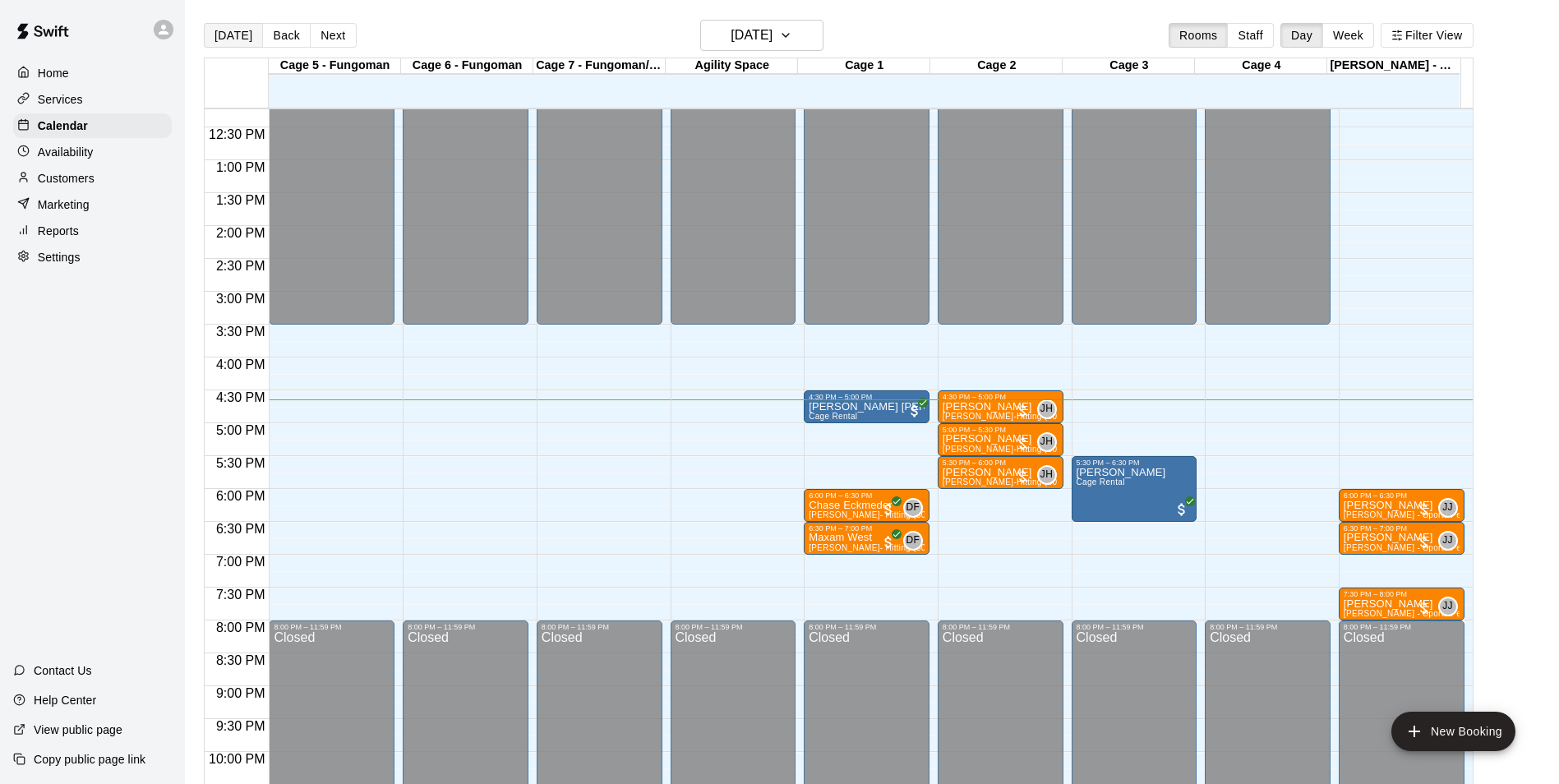
click at [204, 23] on button "[DATE]" at bounding box center [233, 36] width 59 height 25
click at [88, 172] on div "Customers" at bounding box center [93, 179] width 159 height 25
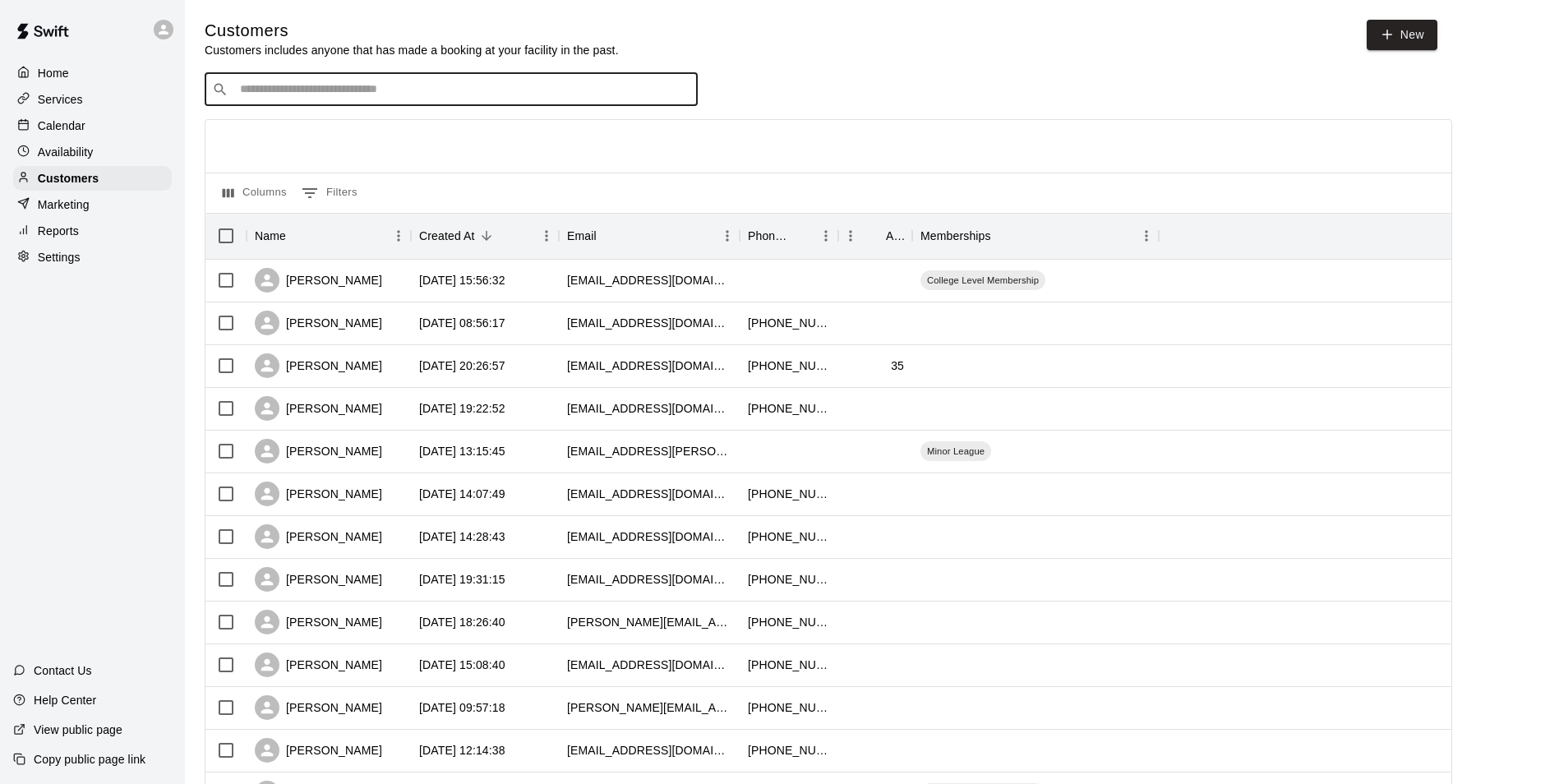
click at [373, 89] on input "Search customers by name or email" at bounding box center [462, 89] width 456 height 17
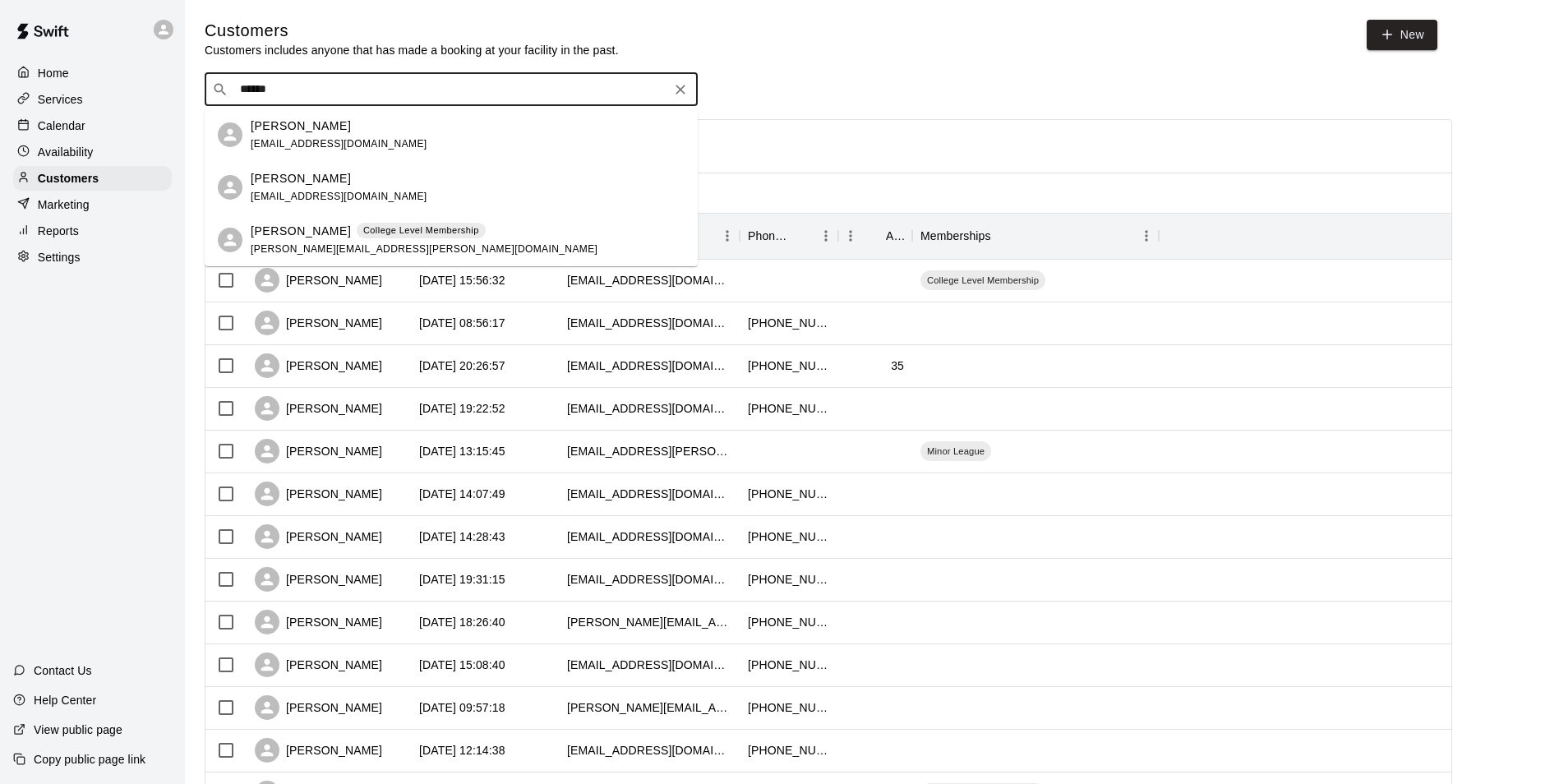
type input "******"
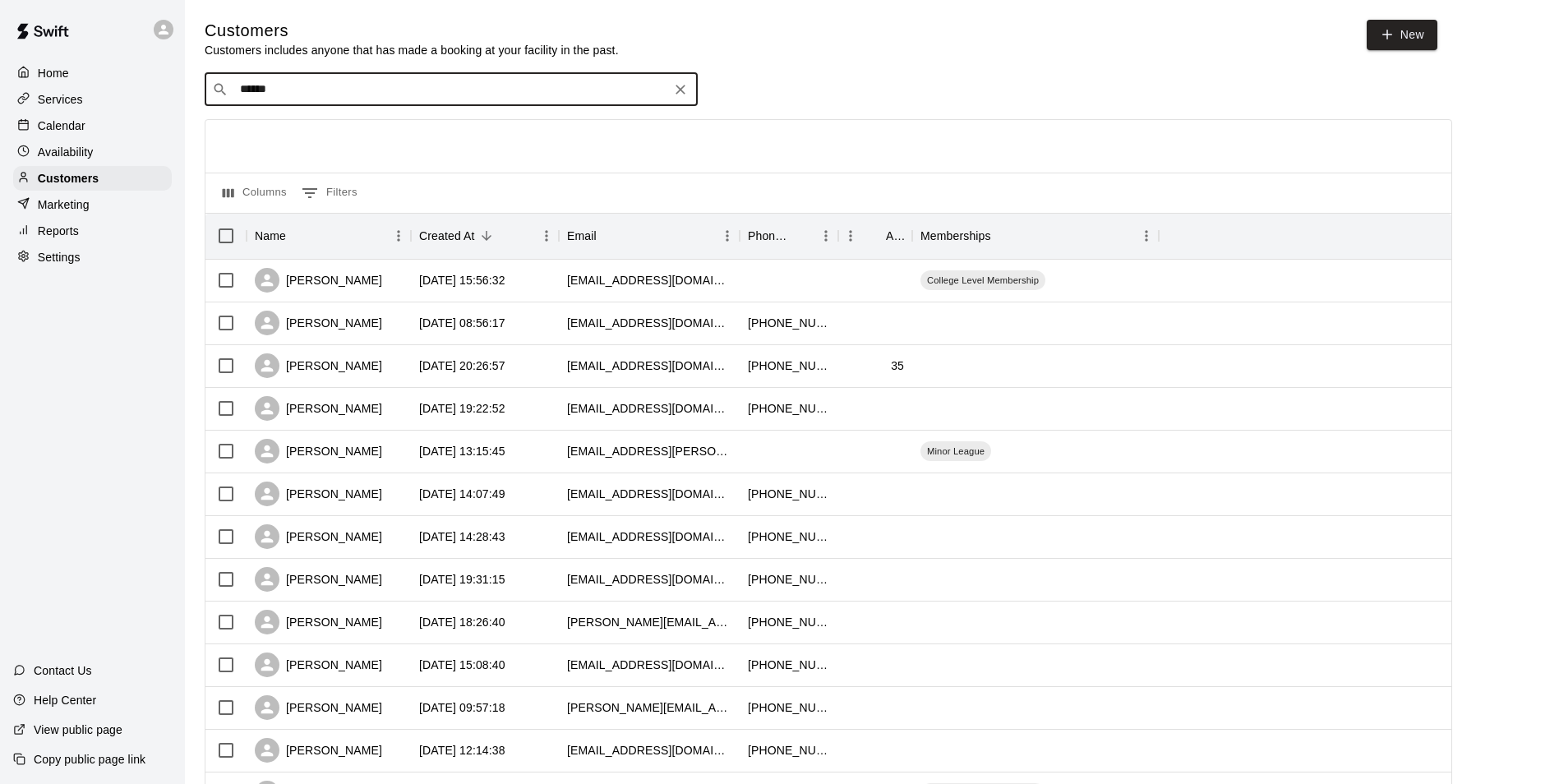
click at [685, 89] on icon "Clear" at bounding box center [680, 89] width 17 height 17
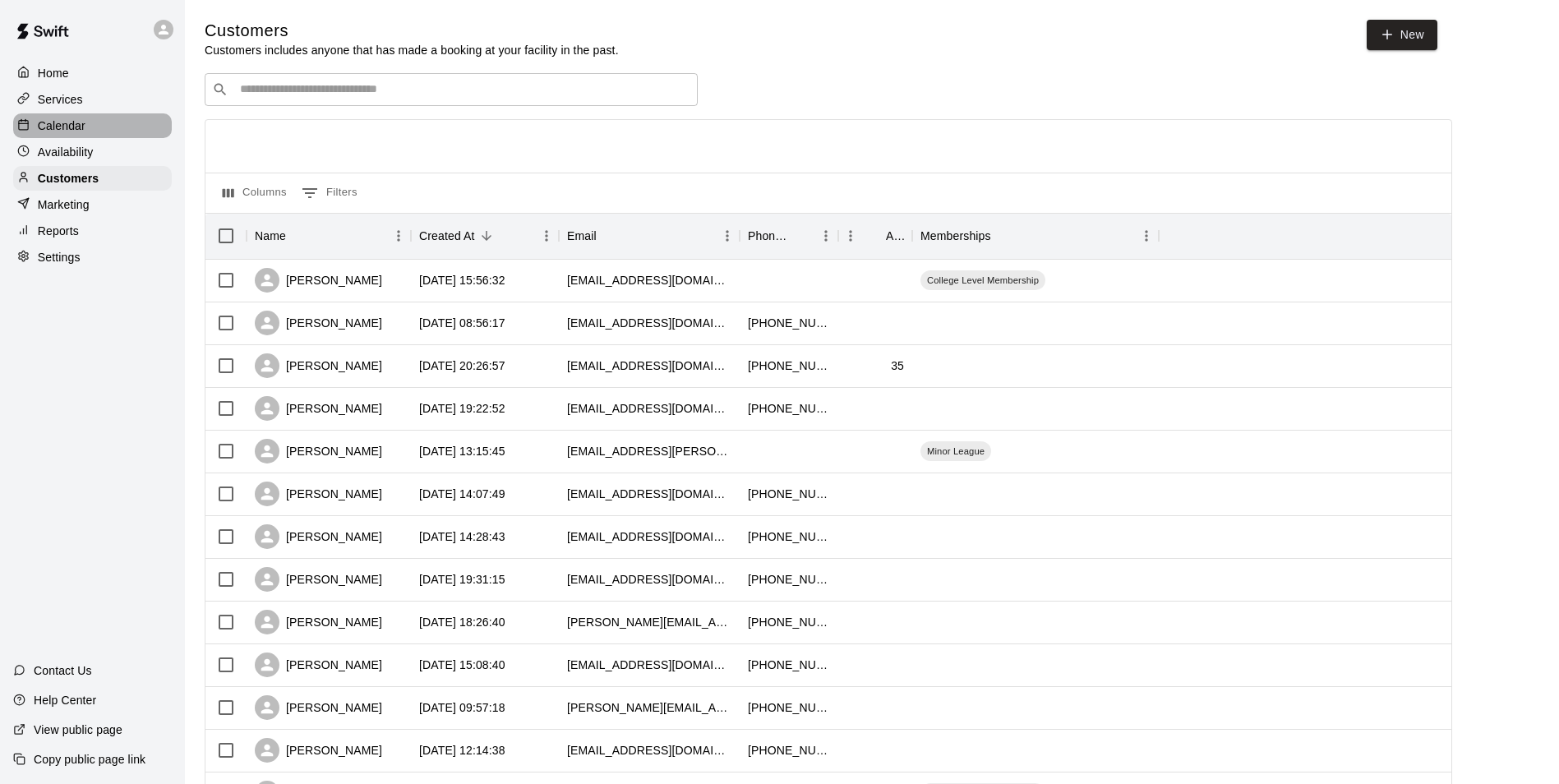
click at [135, 128] on div "Calendar" at bounding box center [93, 126] width 159 height 25
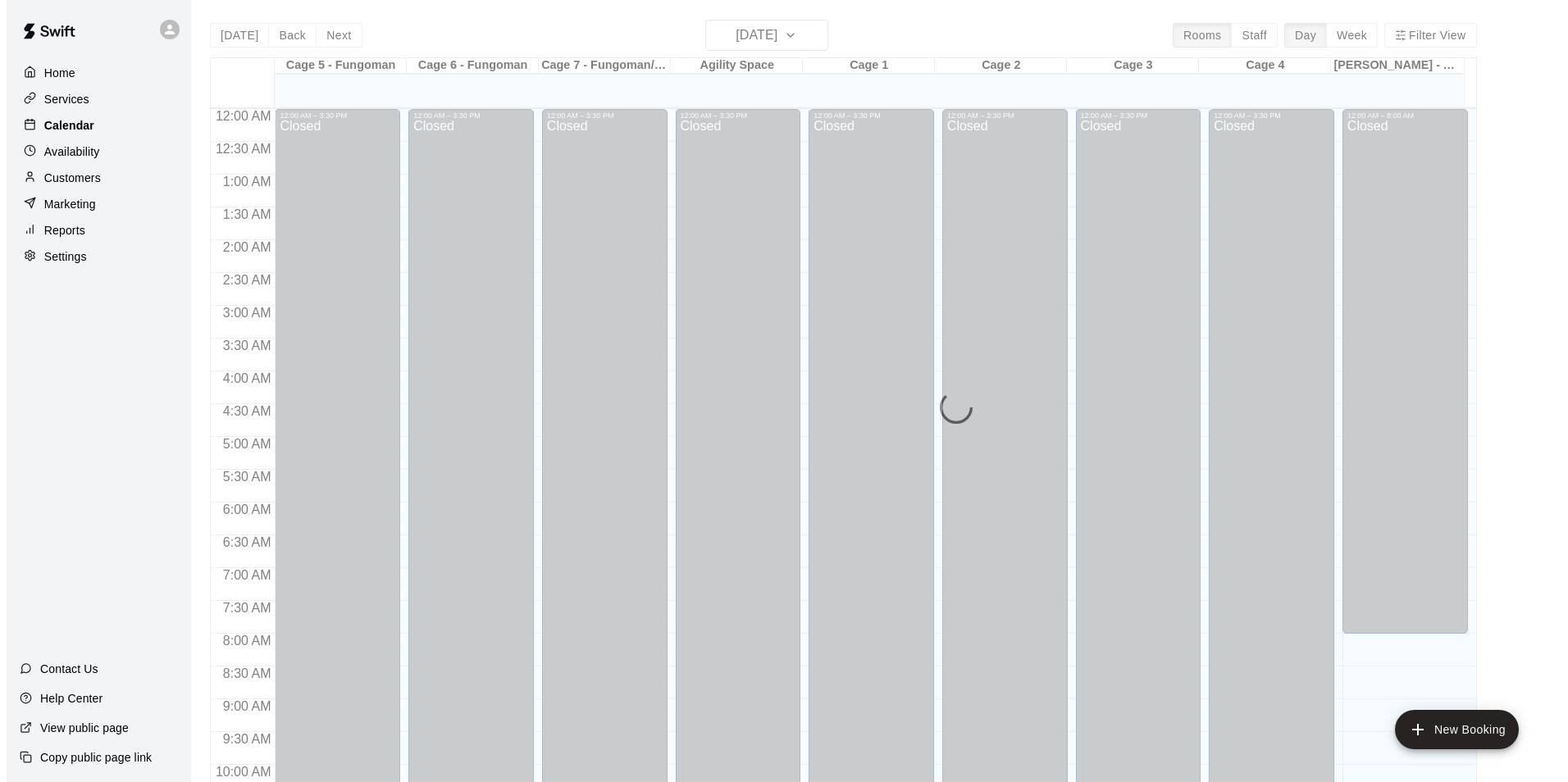
scroll to position [833, 0]
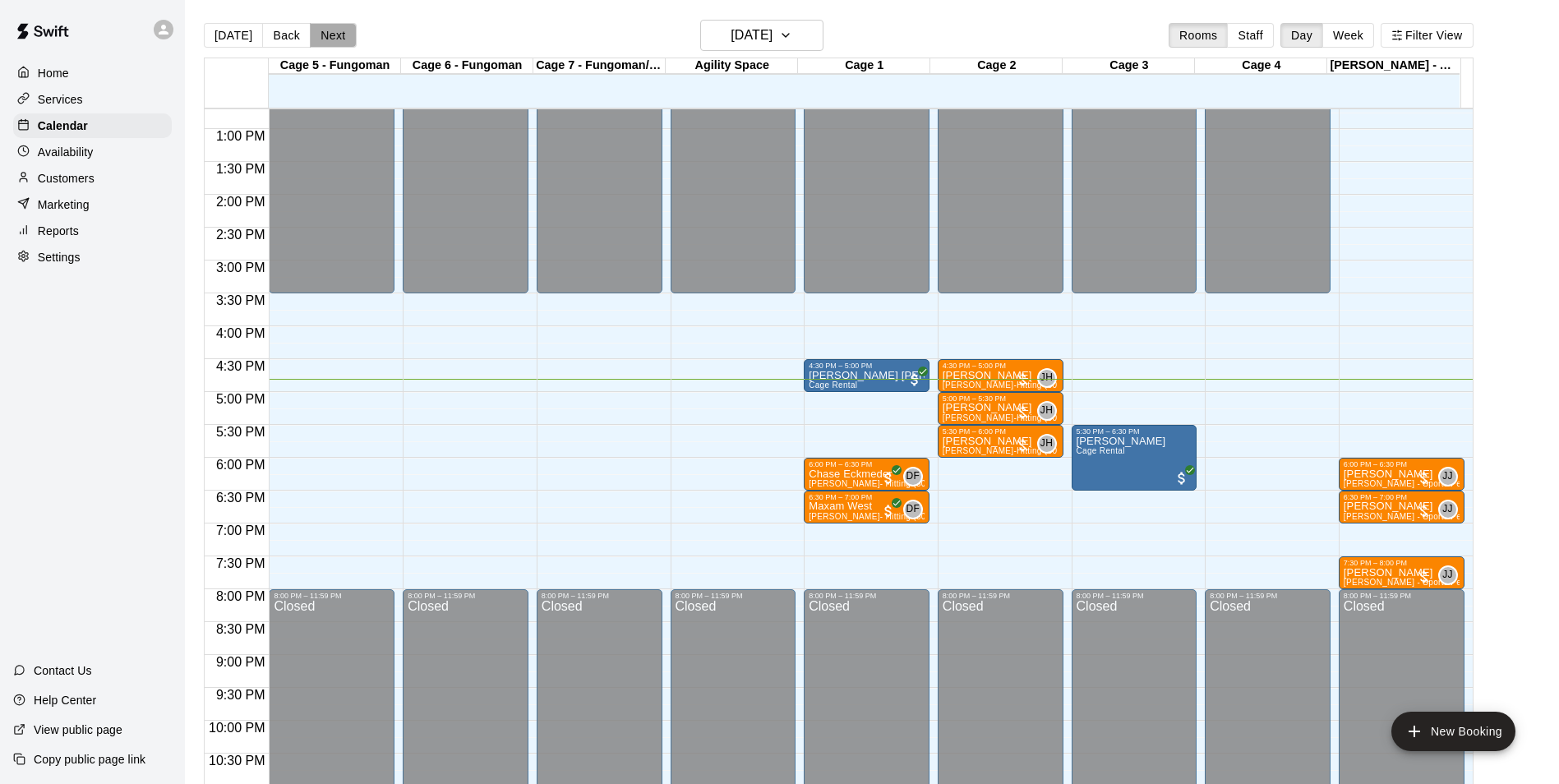
click at [313, 44] on button "Next" at bounding box center [333, 36] width 46 height 25
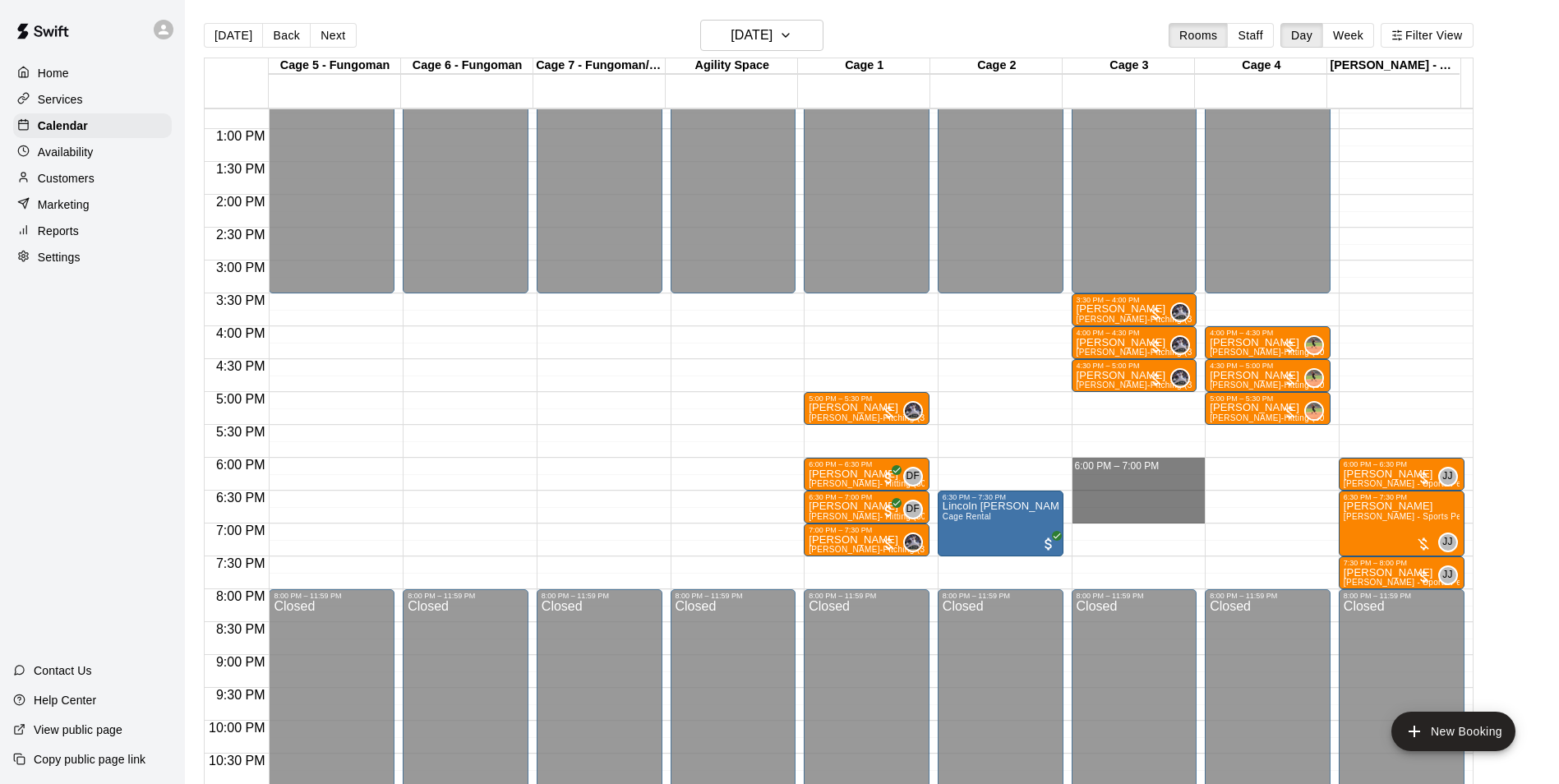
drag, startPoint x: 1072, startPoint y: 461, endPoint x: 1080, endPoint y: 512, distance: 51.6
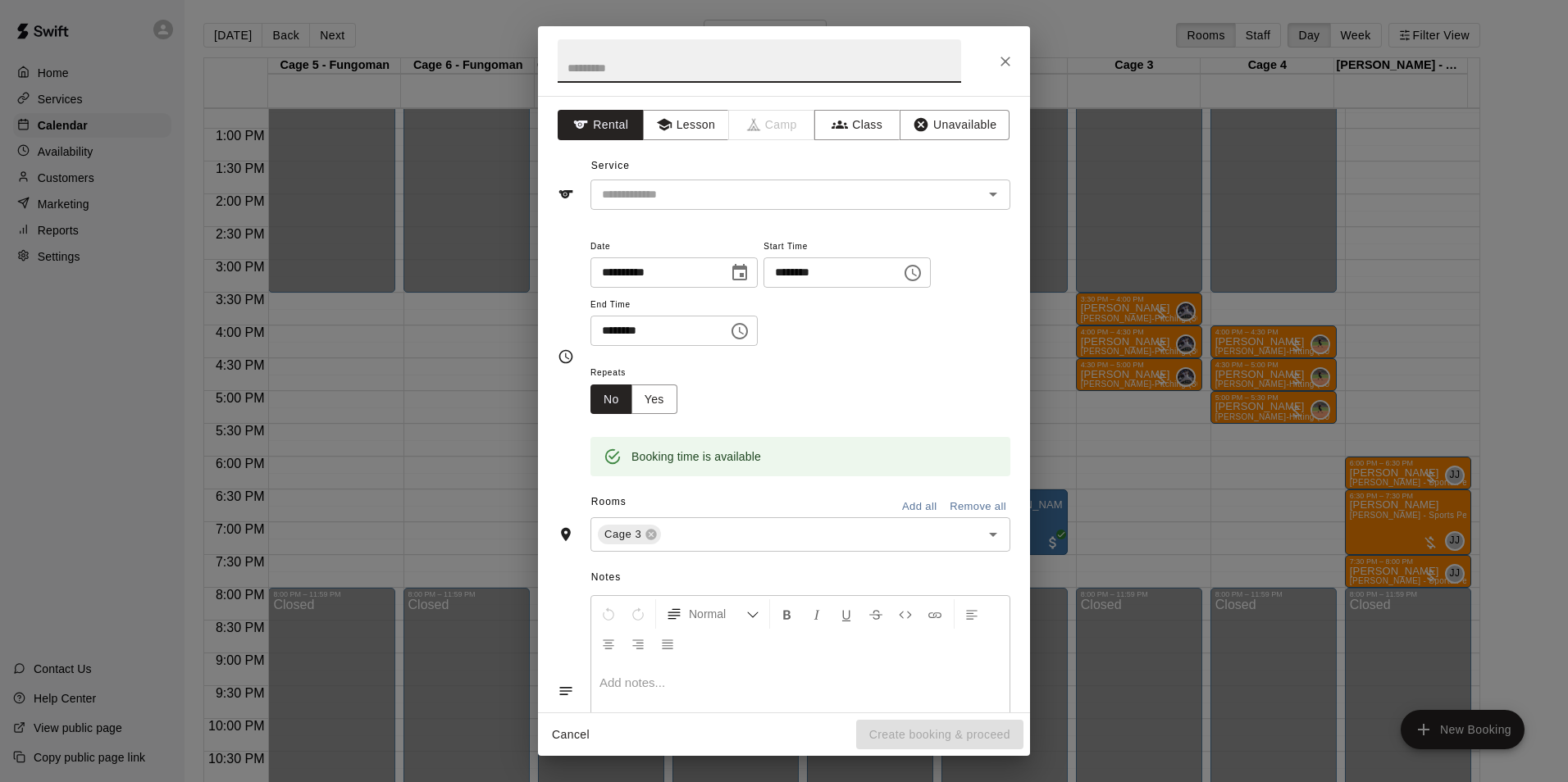
click at [922, 271] on icon "Choose time, selected time is 6:00 PM" at bounding box center [913, 273] width 20 height 20
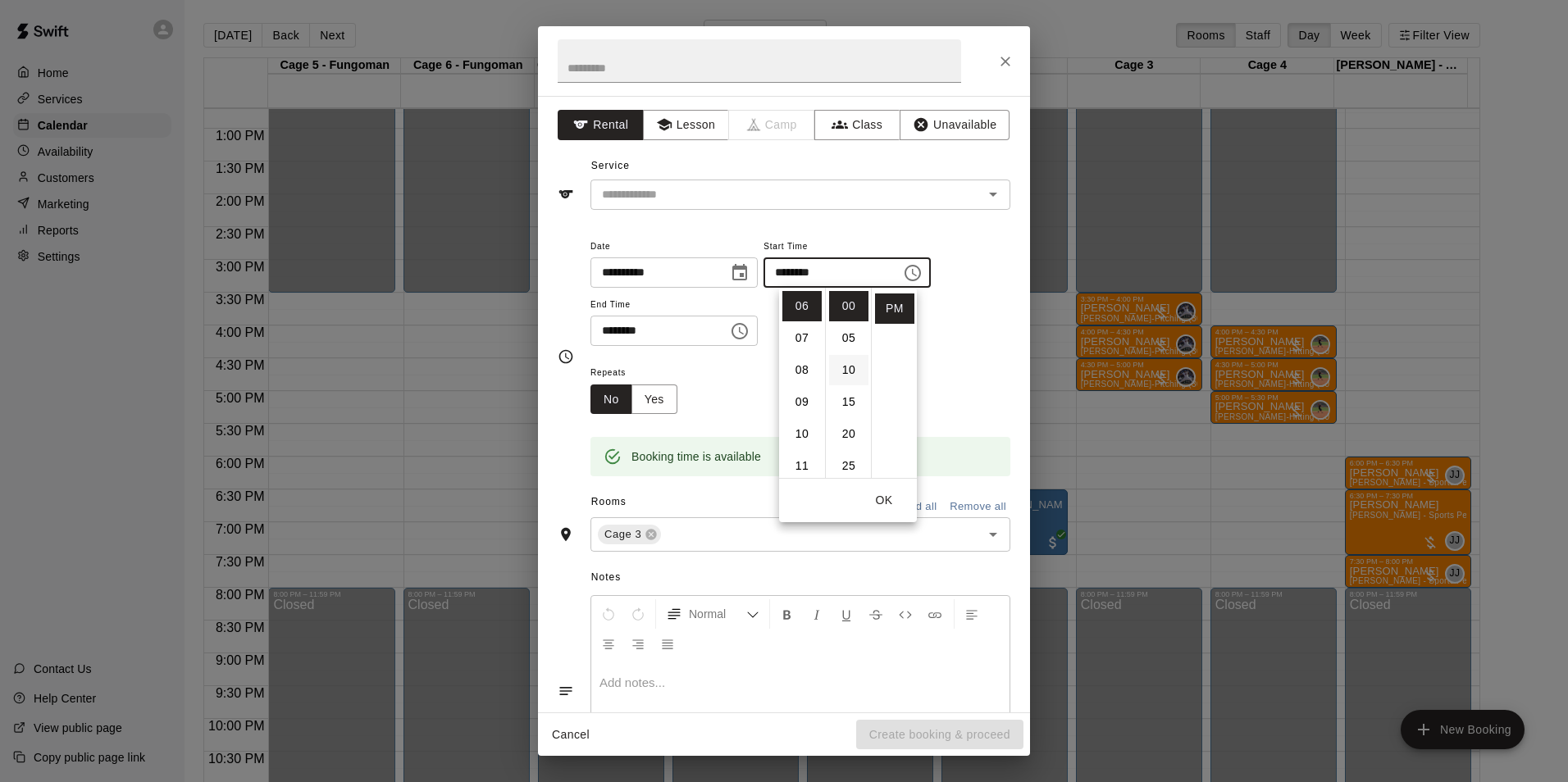
scroll to position [164, 0]
click at [854, 323] on li "30" at bounding box center [848, 334] width 39 height 30
type input "********"
click at [744, 330] on icon "Choose time, selected time is 7:00 PM" at bounding box center [741, 330] width 5 height 8
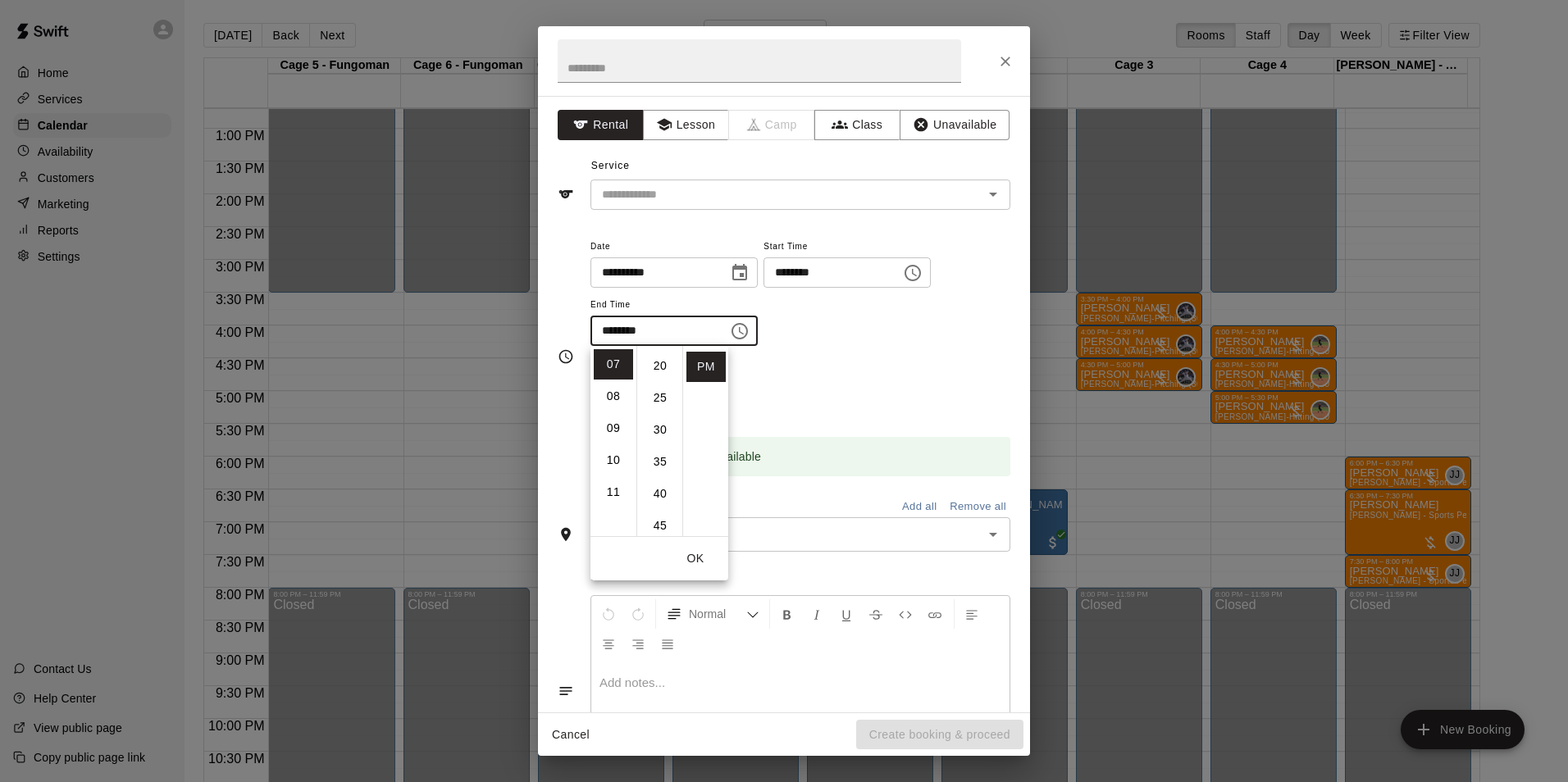
scroll to position [164, 0]
click at [649, 389] on li "30" at bounding box center [660, 392] width 39 height 30
type input "********"
click at [670, 184] on input "text" at bounding box center [776, 194] width 362 height 21
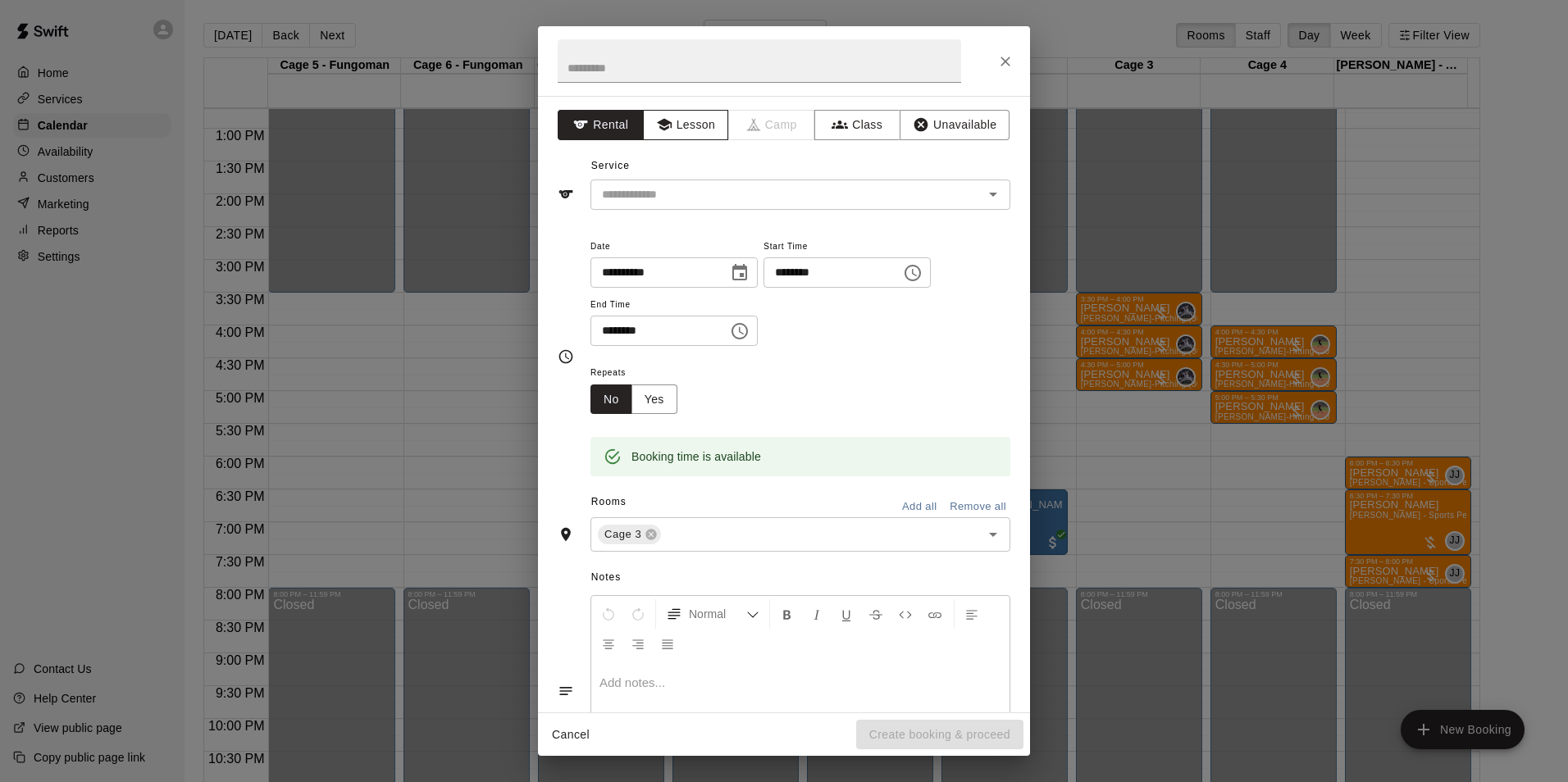
click at [699, 134] on button "Lesson" at bounding box center [686, 125] width 86 height 30
click at [706, 198] on input "text" at bounding box center [776, 194] width 362 height 21
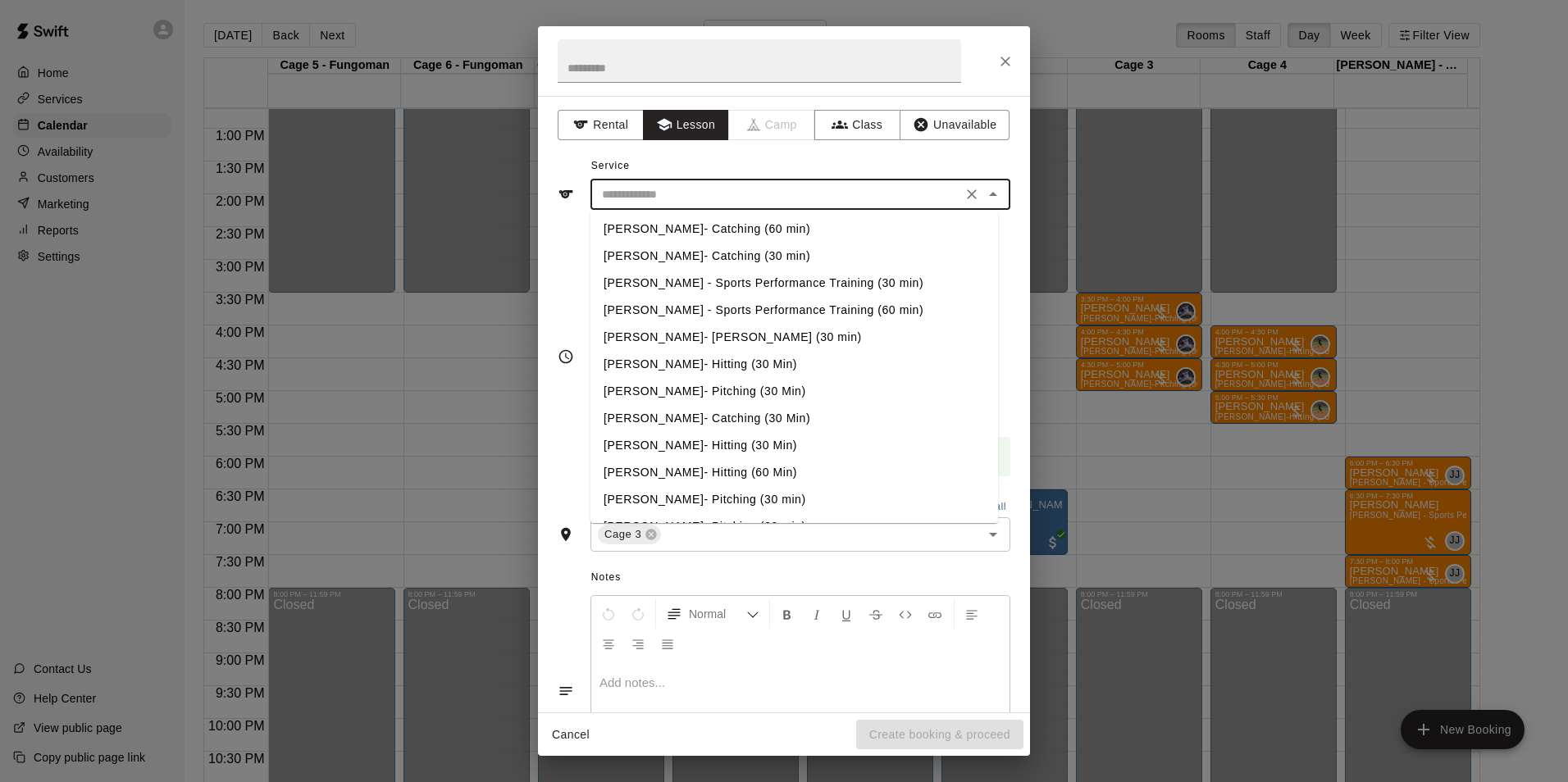
scroll to position [404, 0]
click at [697, 453] on li "[PERSON_NAME]- Hitting (60 Min)" at bounding box center [794, 449] width 408 height 27
type input "**********"
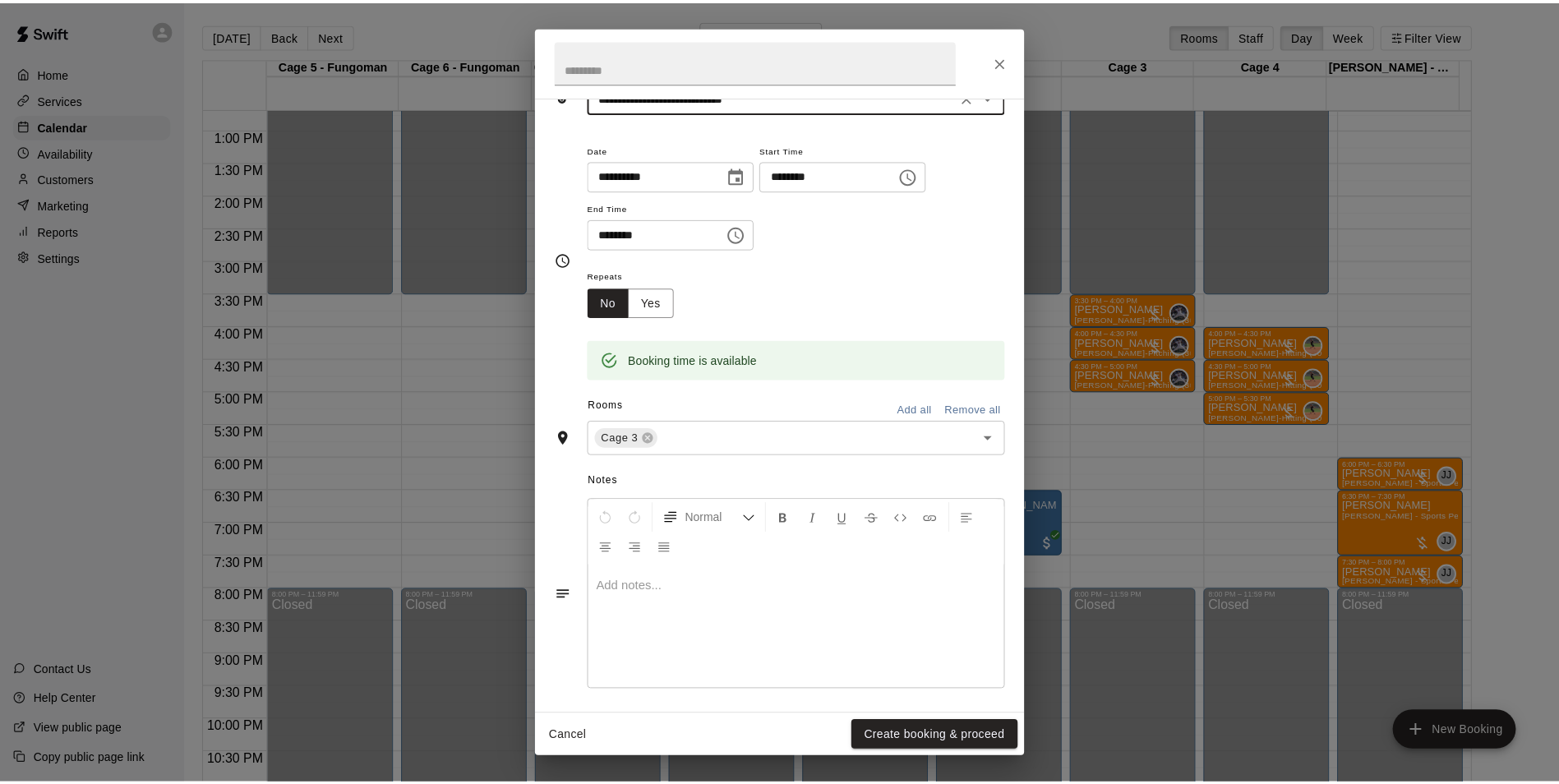
scroll to position [104, 0]
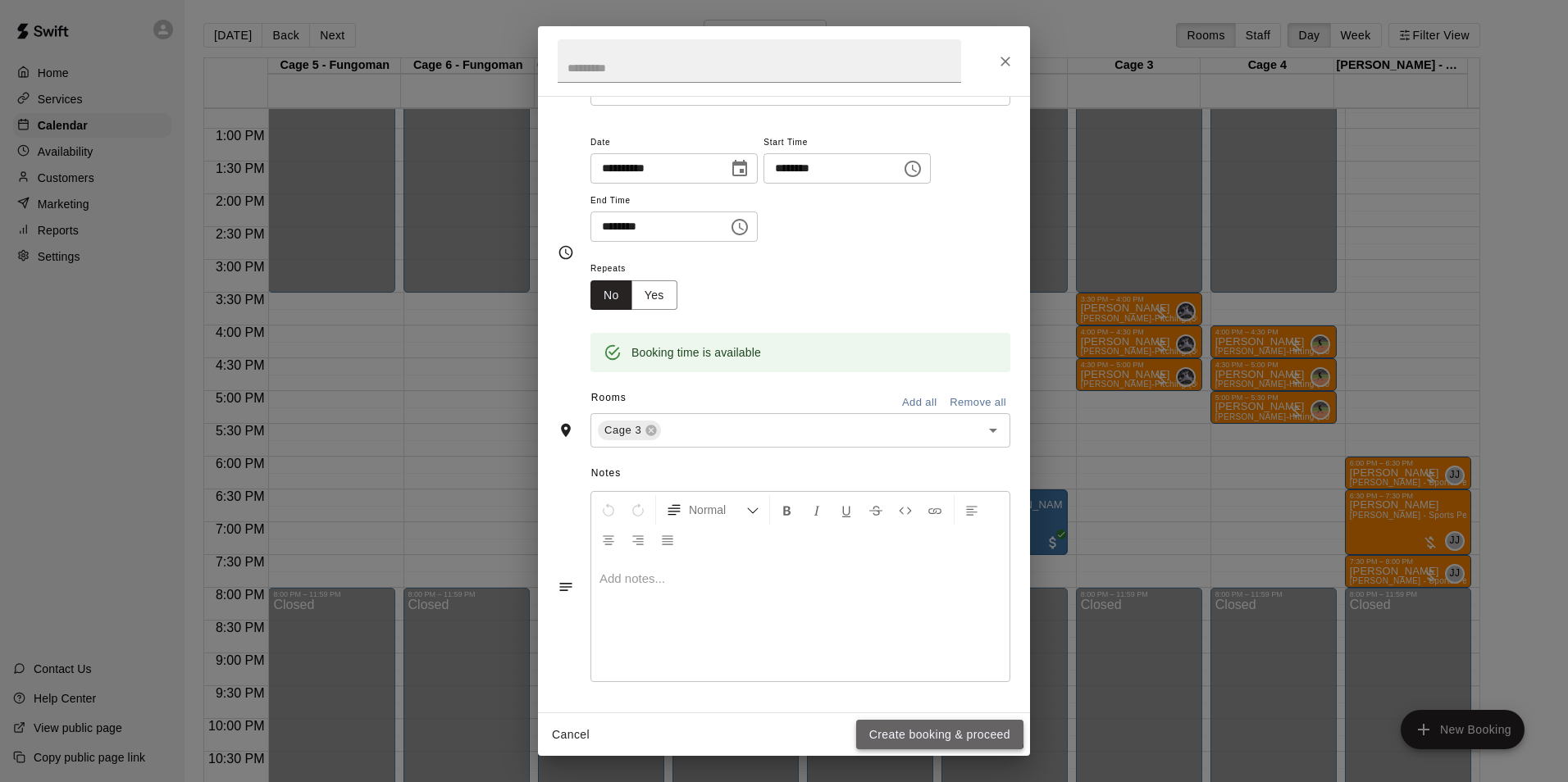
click at [878, 720] on button "Create booking & proceed" at bounding box center [940, 734] width 168 height 30
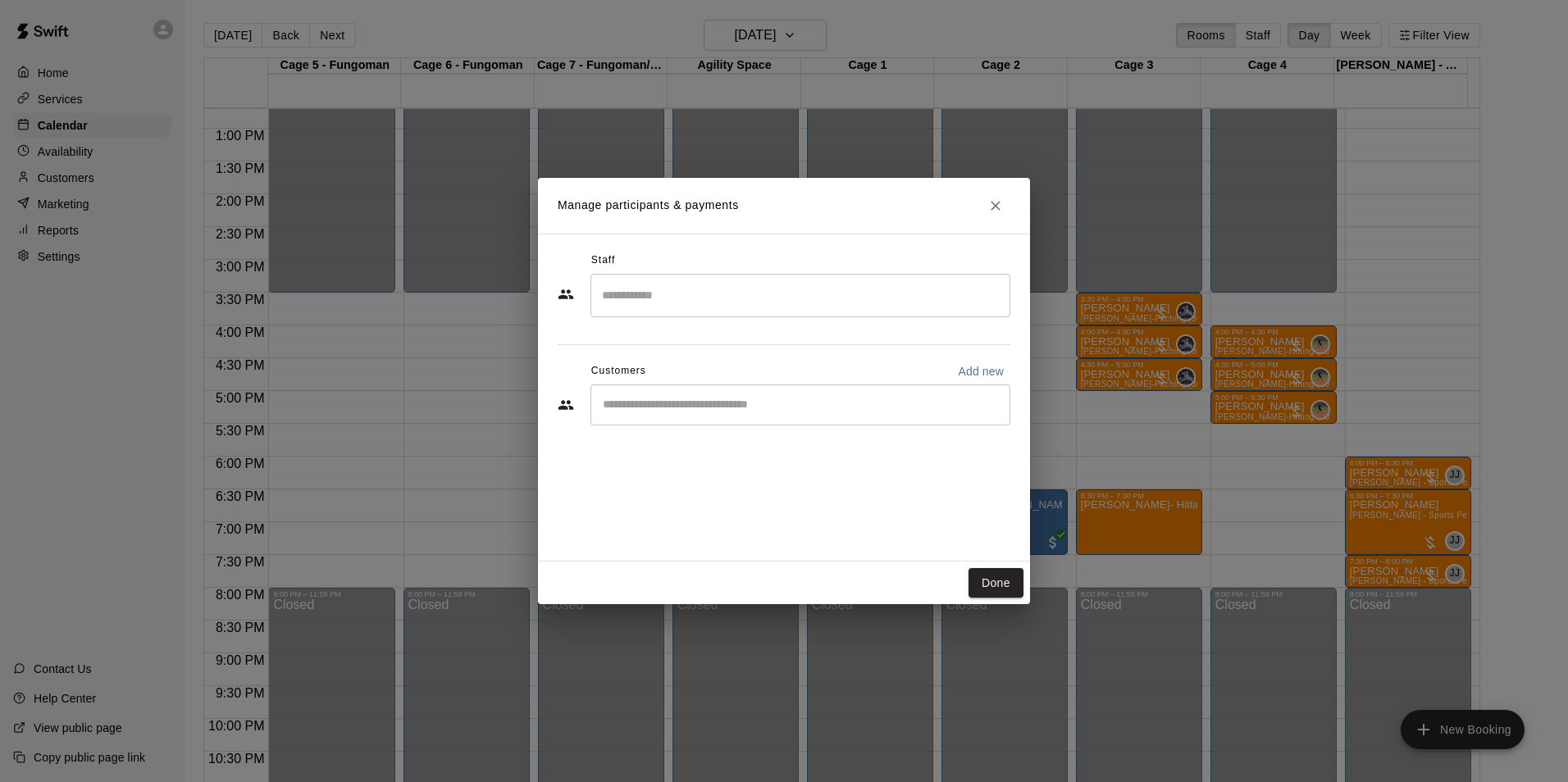
click at [643, 302] on input "Search staff" at bounding box center [801, 295] width 405 height 28
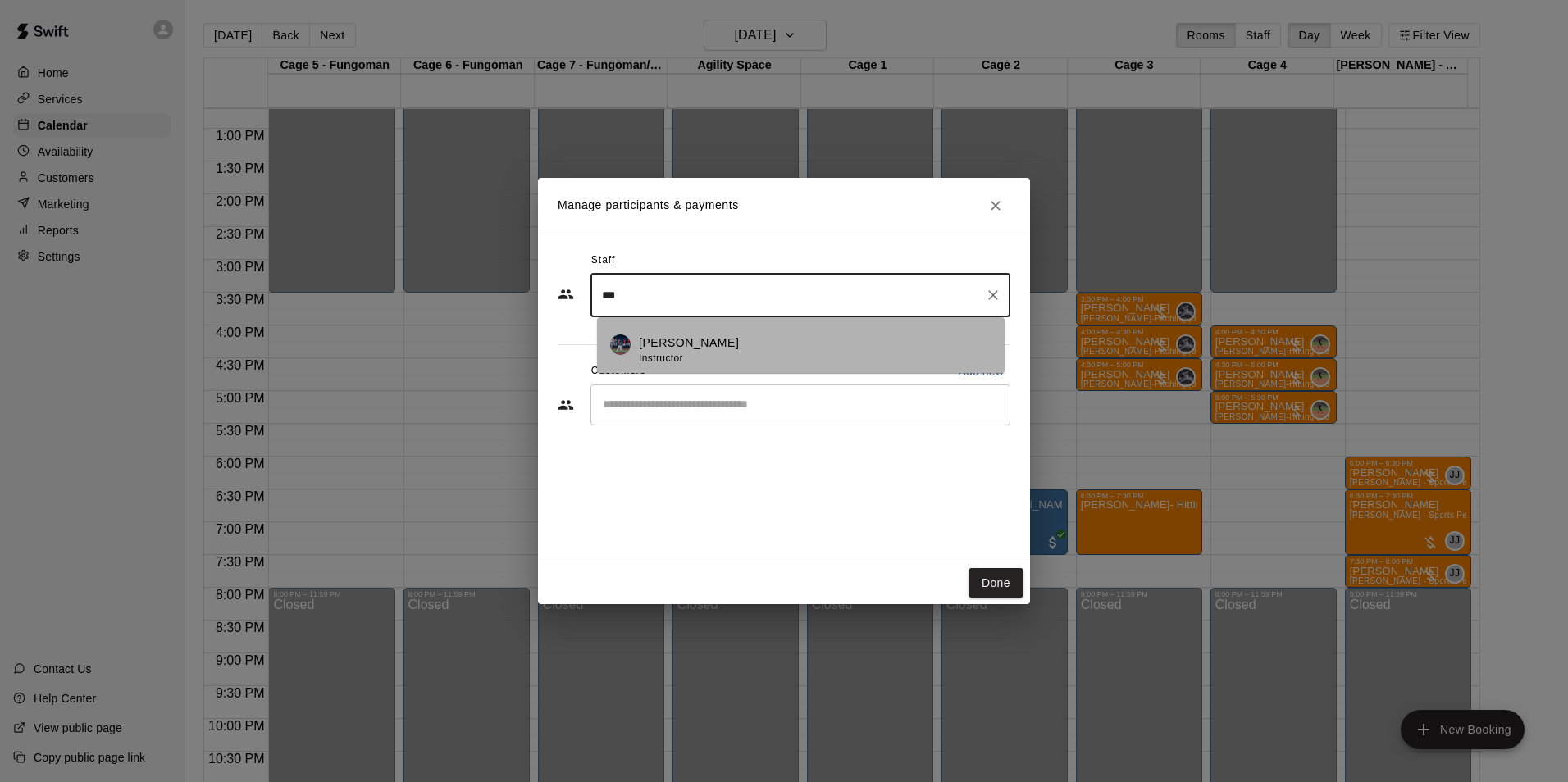
click at [661, 353] on span "Instructor" at bounding box center [661, 358] width 44 height 12
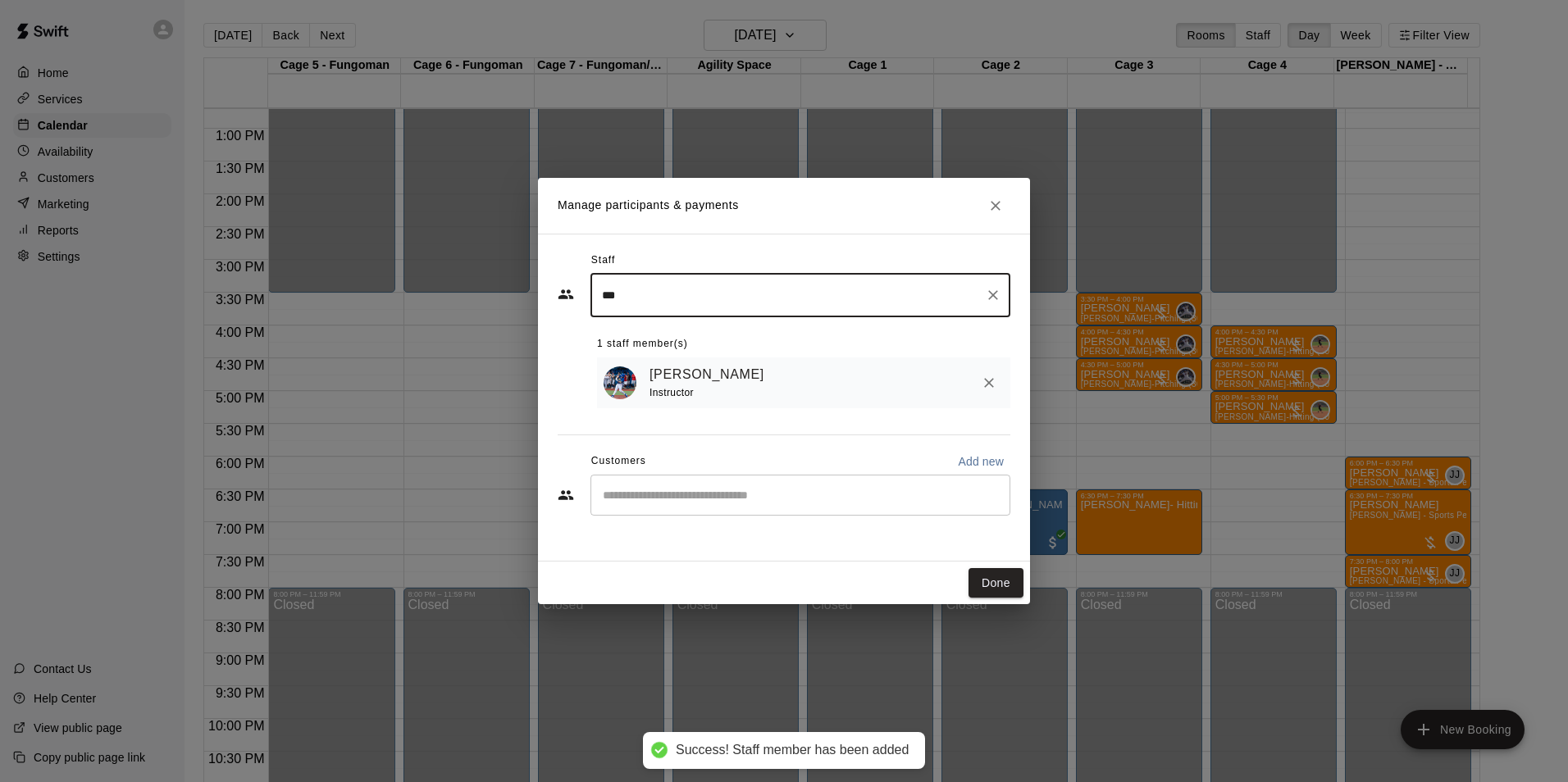
type input "***"
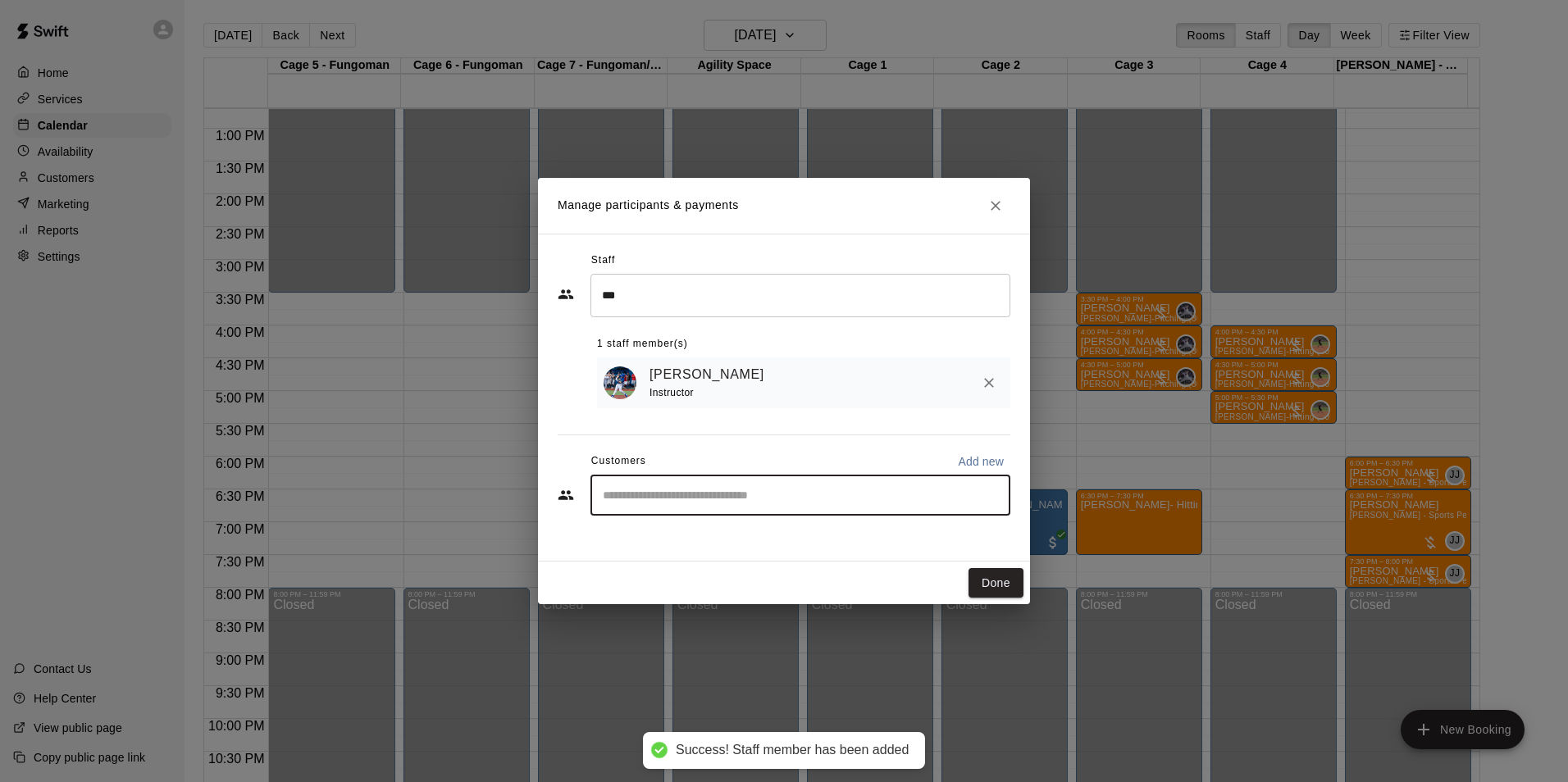
click at [696, 495] on input "Start typing to search customers..." at bounding box center [801, 495] width 405 height 17
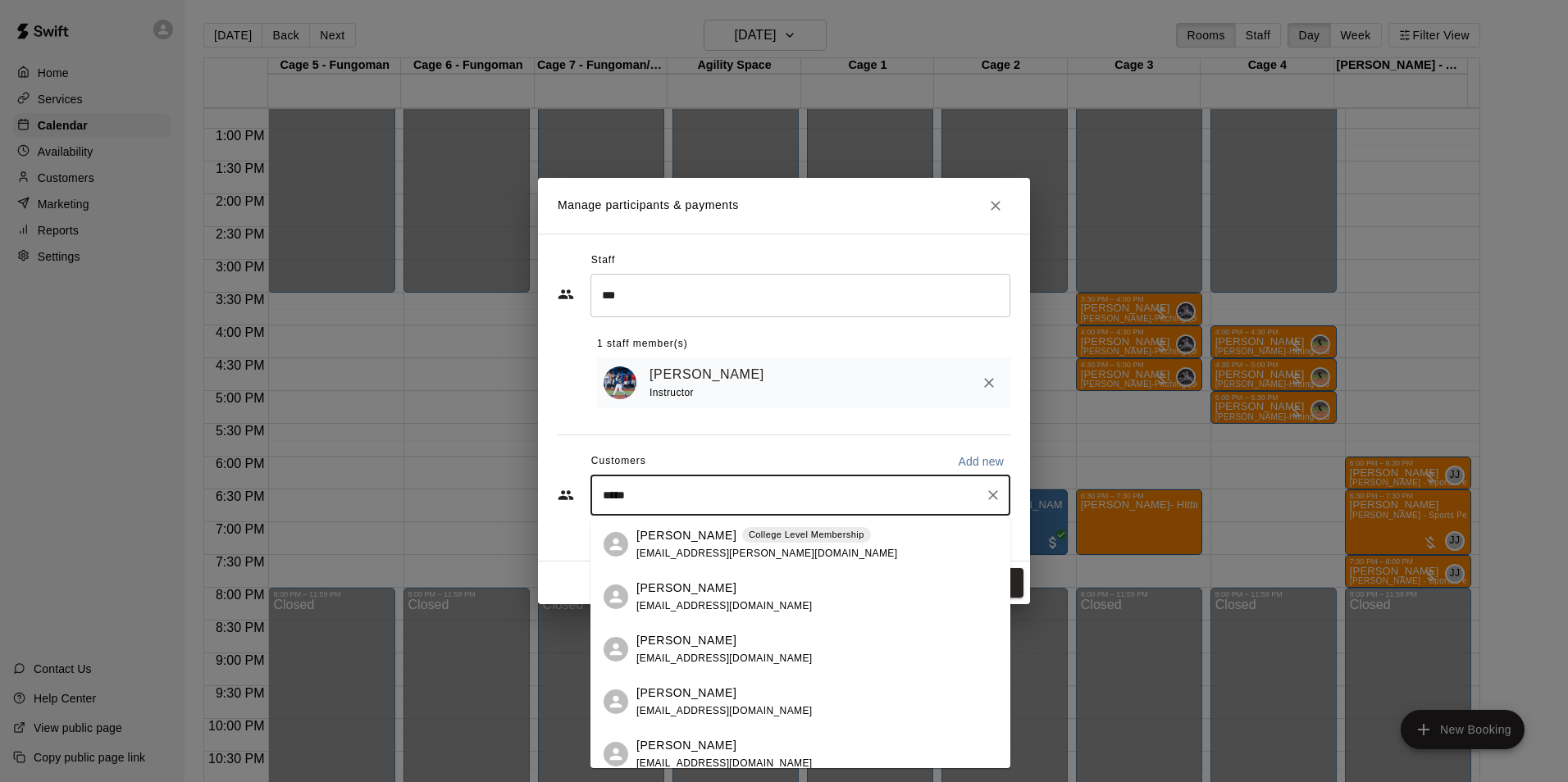
type input "******"
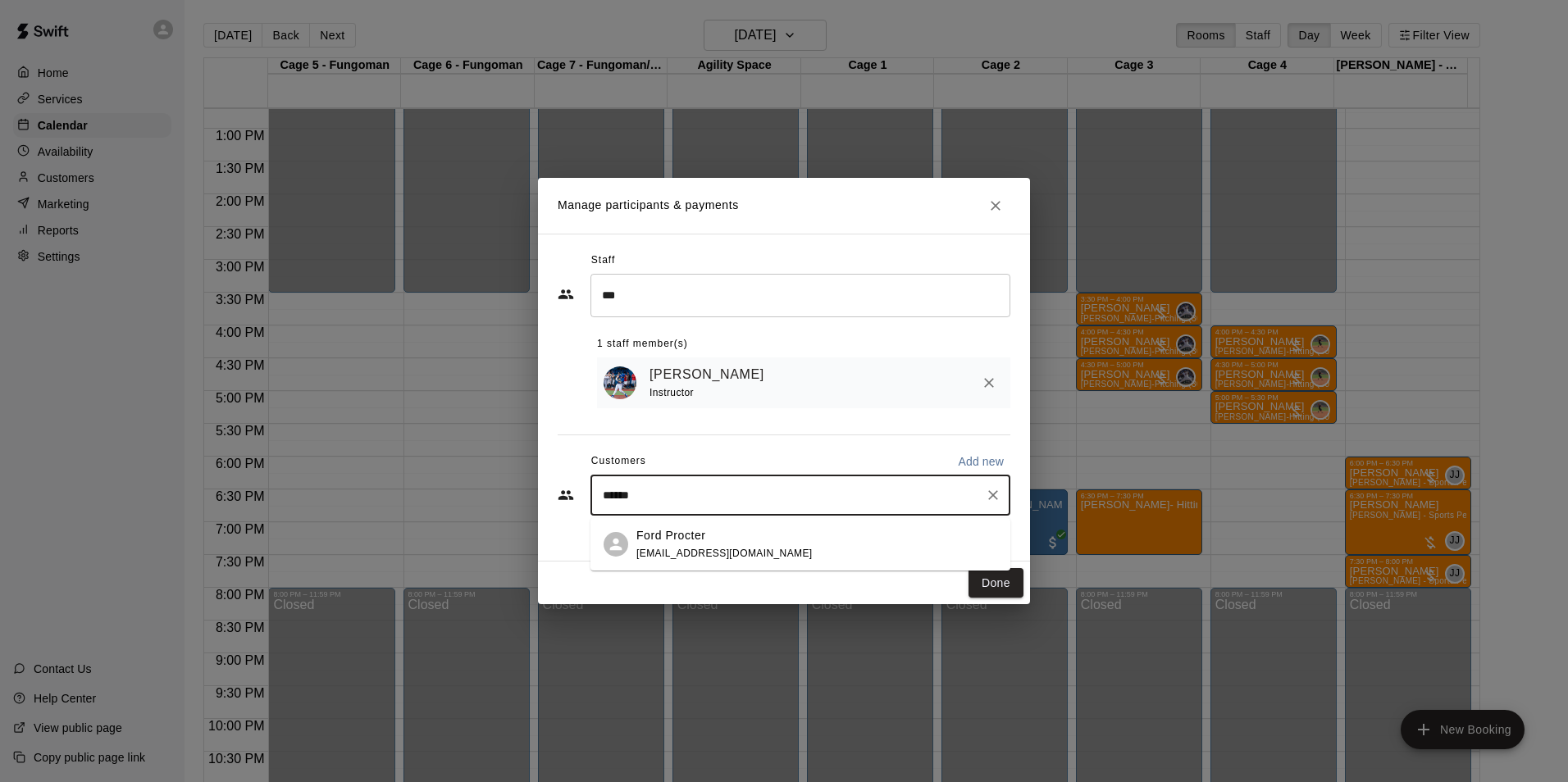
click at [695, 548] on span "[EMAIL_ADDRESS][DOMAIN_NAME]" at bounding box center [724, 554] width 176 height 12
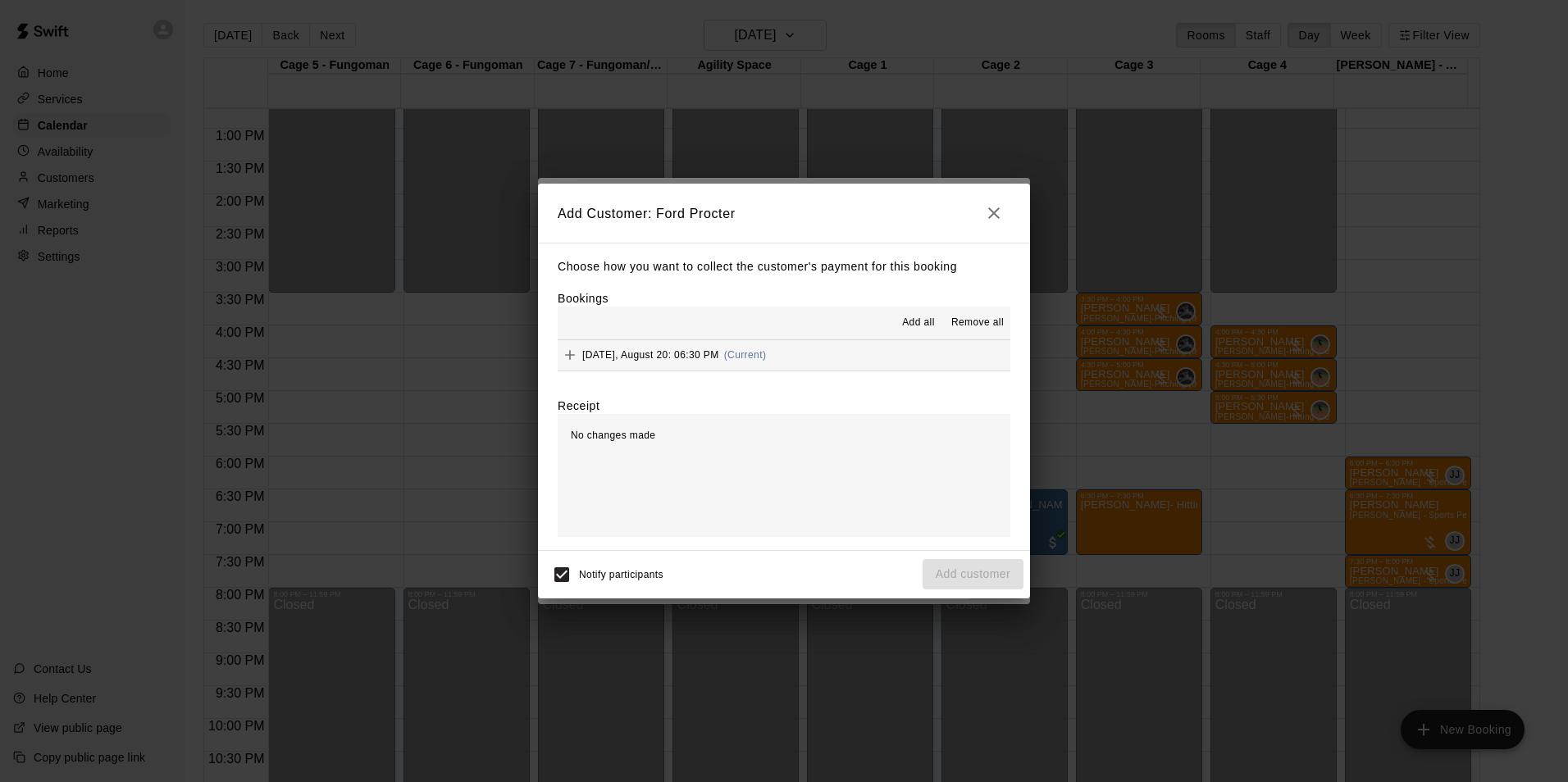
drag, startPoint x: 597, startPoint y: 363, endPoint x: 601, endPoint y: 373, distance: 10.8
click at [597, 364] on div "[DATE], August 20: 06:30 PM (Current)" at bounding box center [662, 355] width 209 height 25
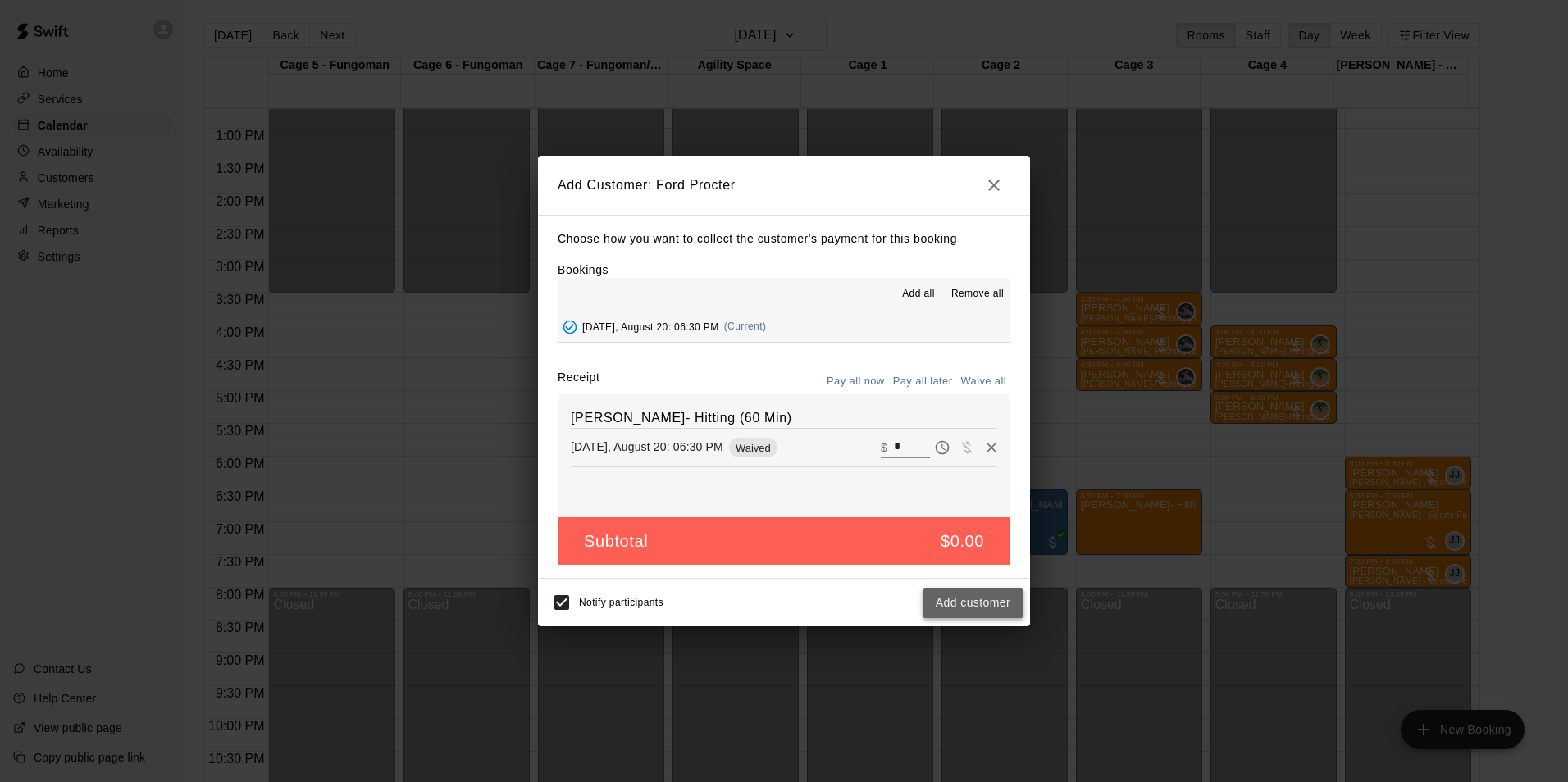
click at [937, 597] on button "Add customer" at bounding box center [972, 603] width 101 height 30
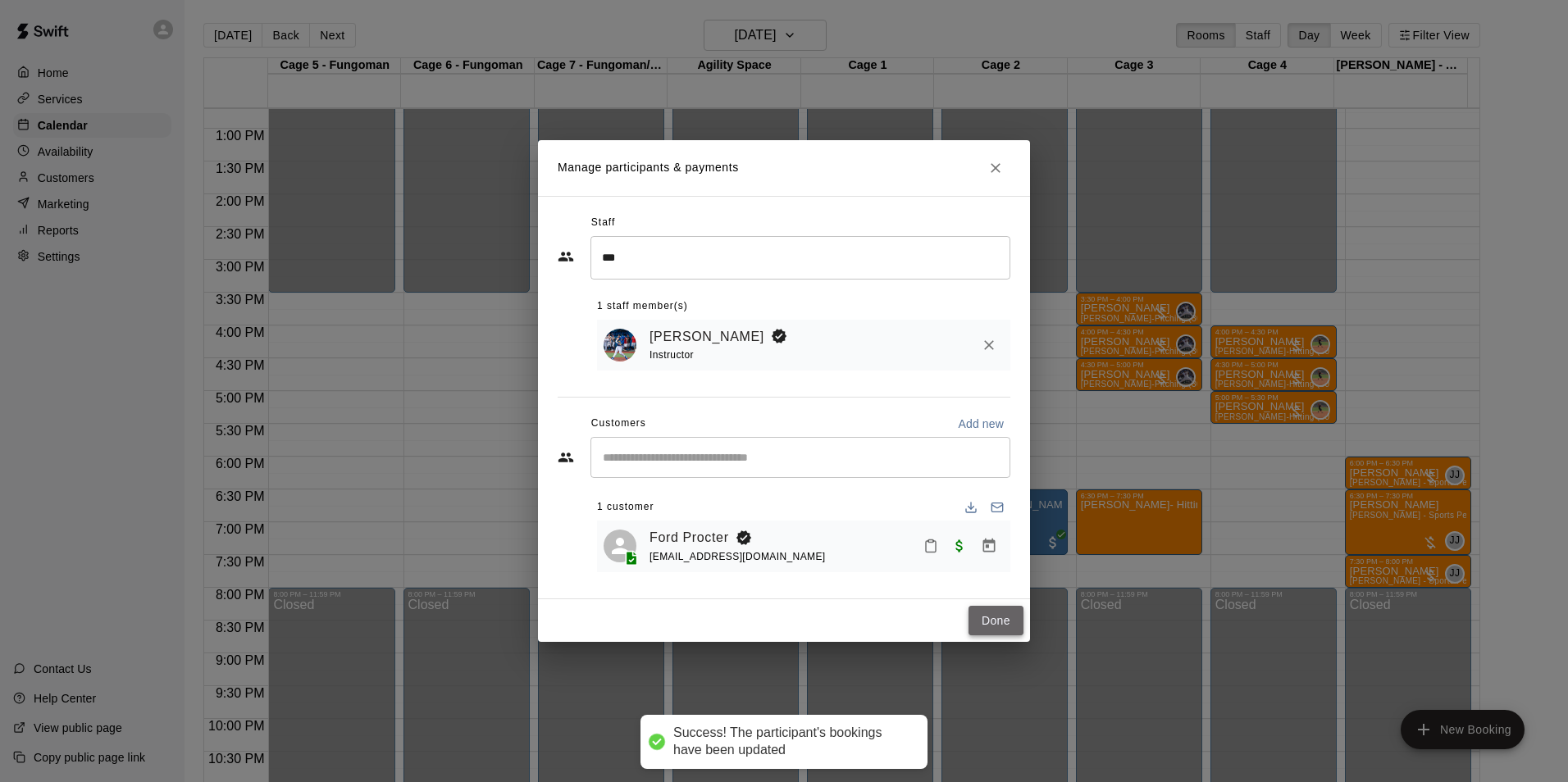
click at [989, 620] on button "Done" at bounding box center [996, 621] width 55 height 30
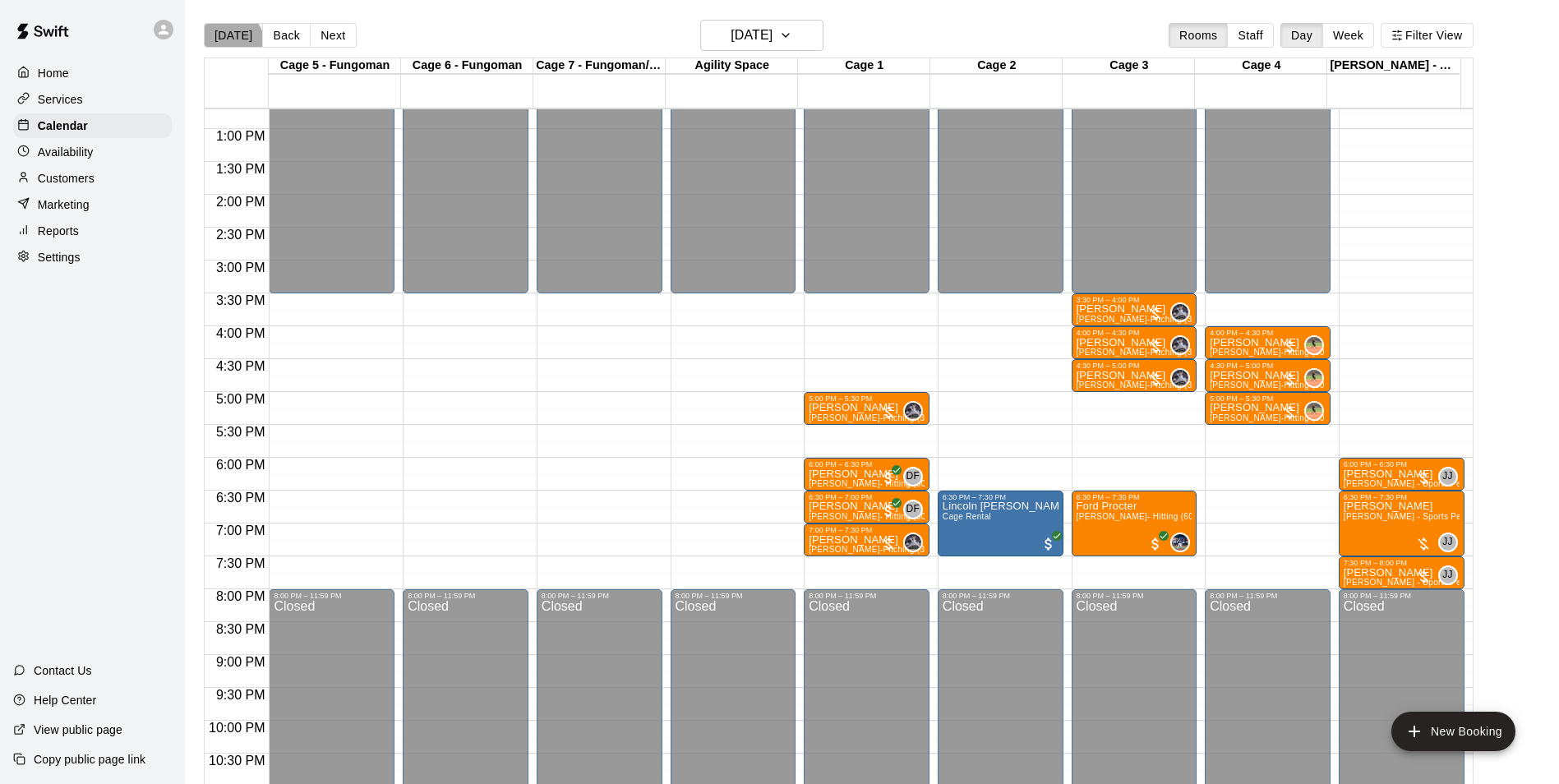
click at [227, 43] on button "[DATE]" at bounding box center [233, 36] width 59 height 25
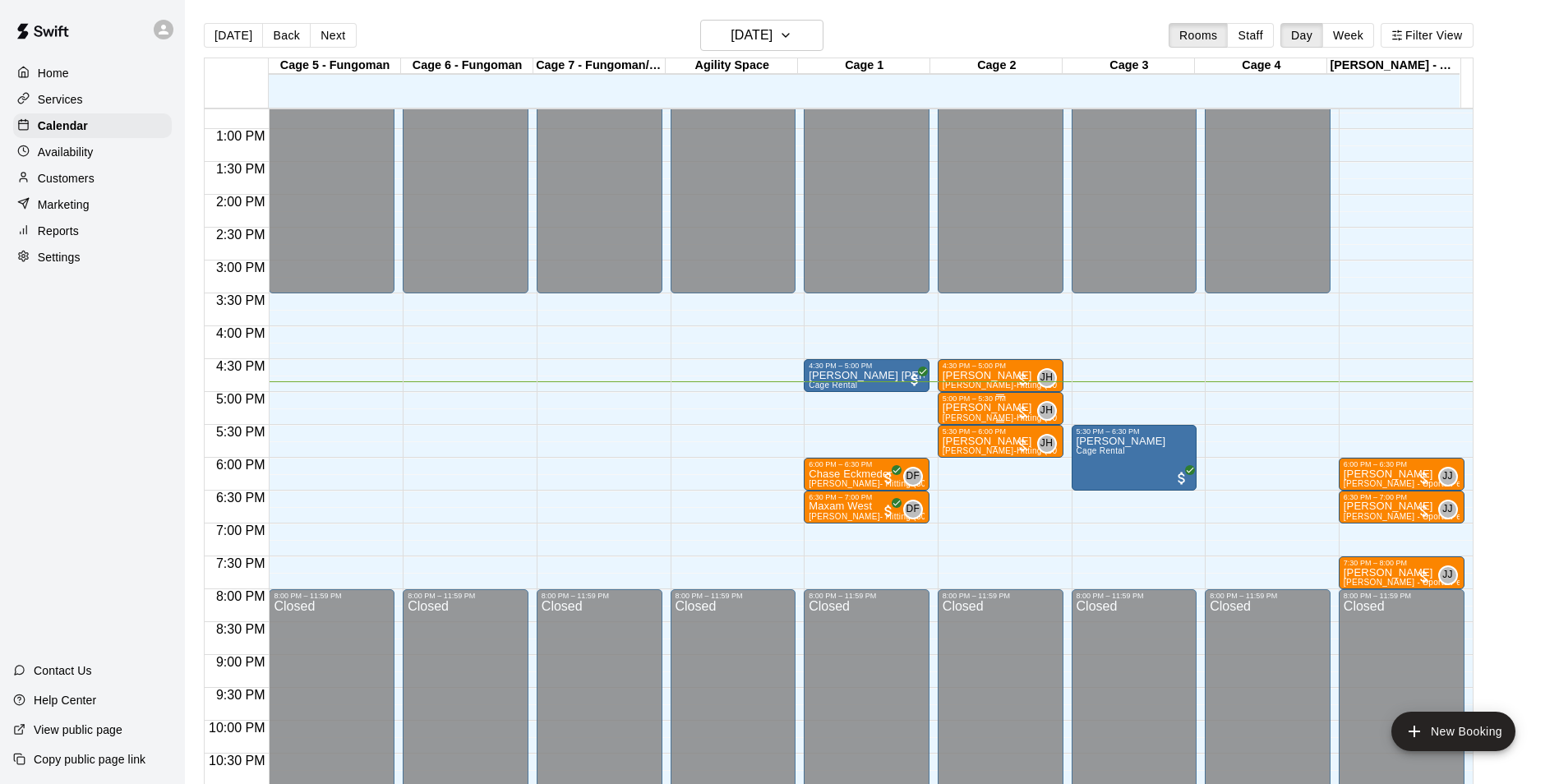
click at [962, 407] on div "5:00 PM – 5:30 PM [PERSON_NAME] [PERSON_NAME]-Hitting (30 min) JH 0" at bounding box center [1001, 408] width 116 height 28
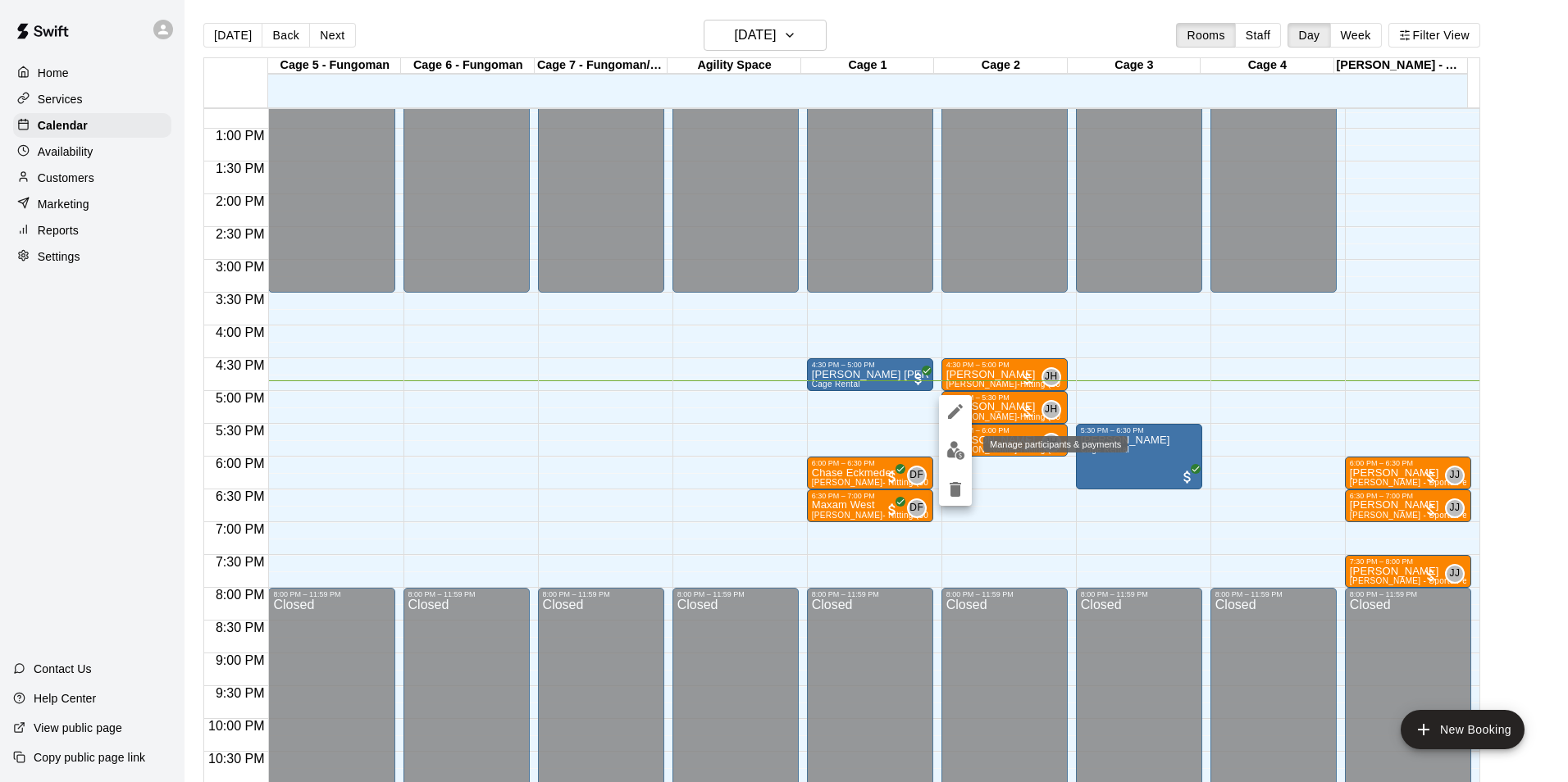
click at [956, 458] on img "edit" at bounding box center [956, 450] width 19 height 19
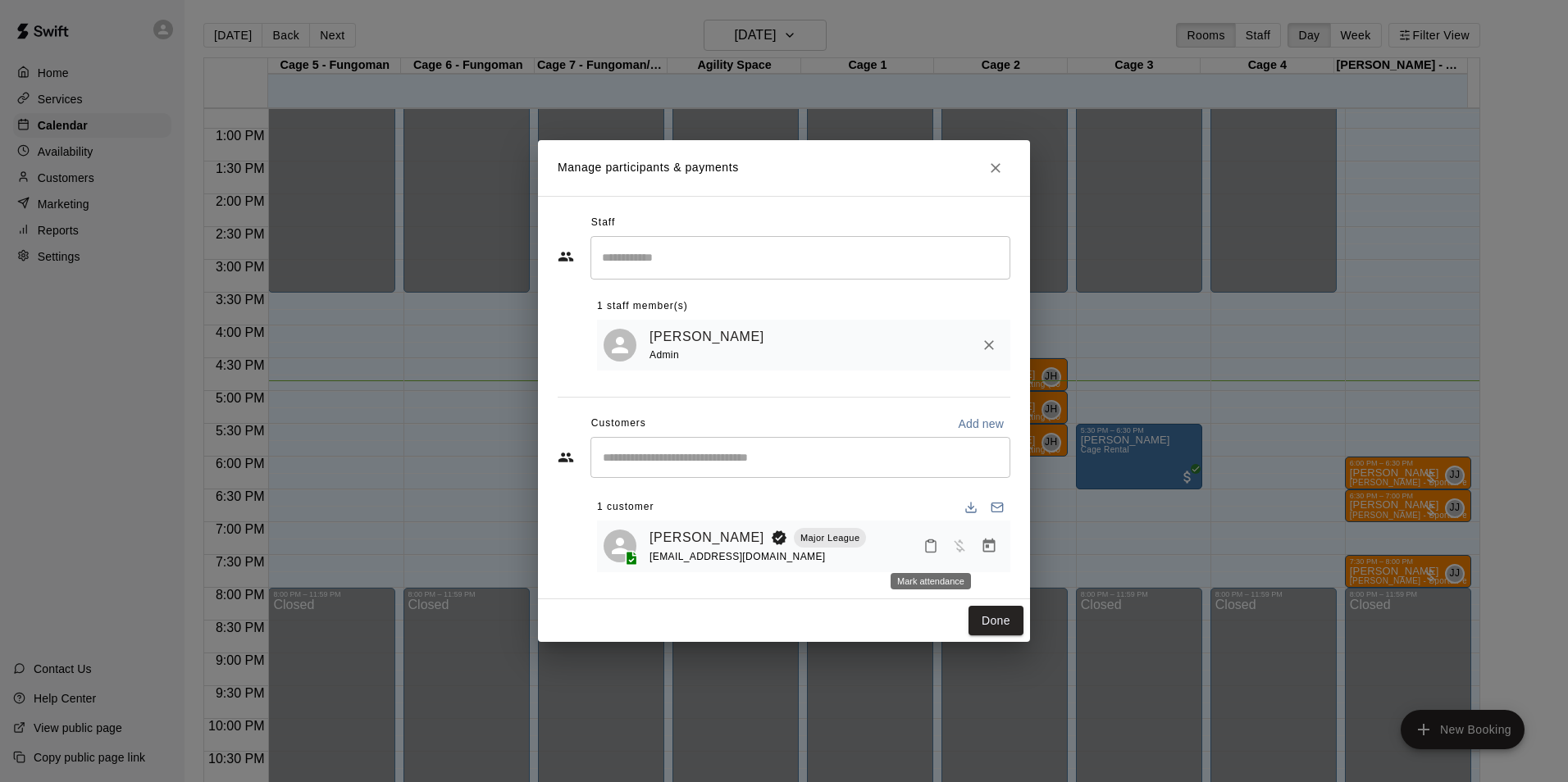
click at [934, 537] on button "Mark attendance" at bounding box center [930, 545] width 28 height 28
click at [953, 538] on li "[PERSON_NAME] attended" at bounding box center [1026, 546] width 192 height 26
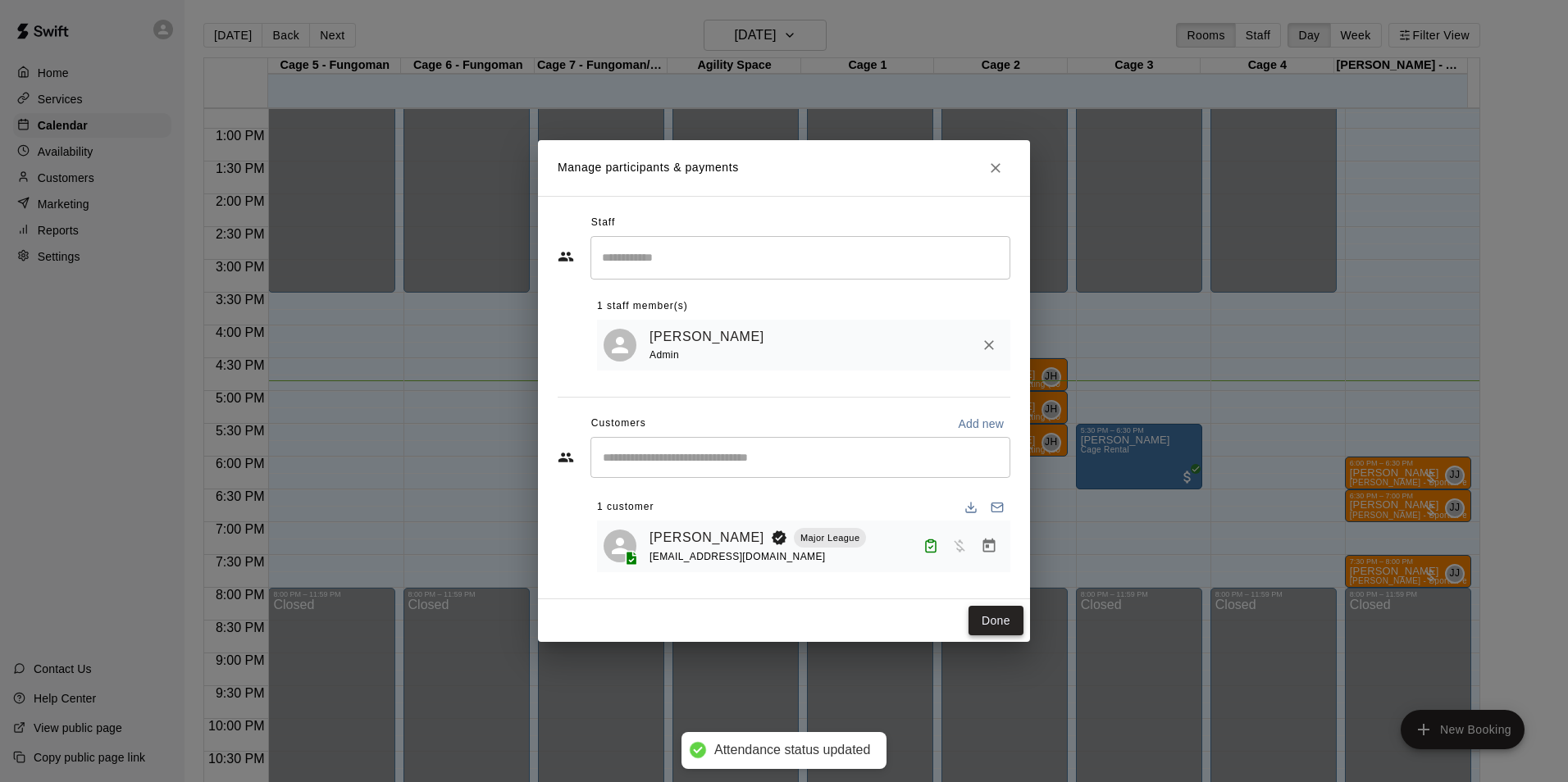
click at [1009, 625] on button "Done" at bounding box center [996, 621] width 55 height 30
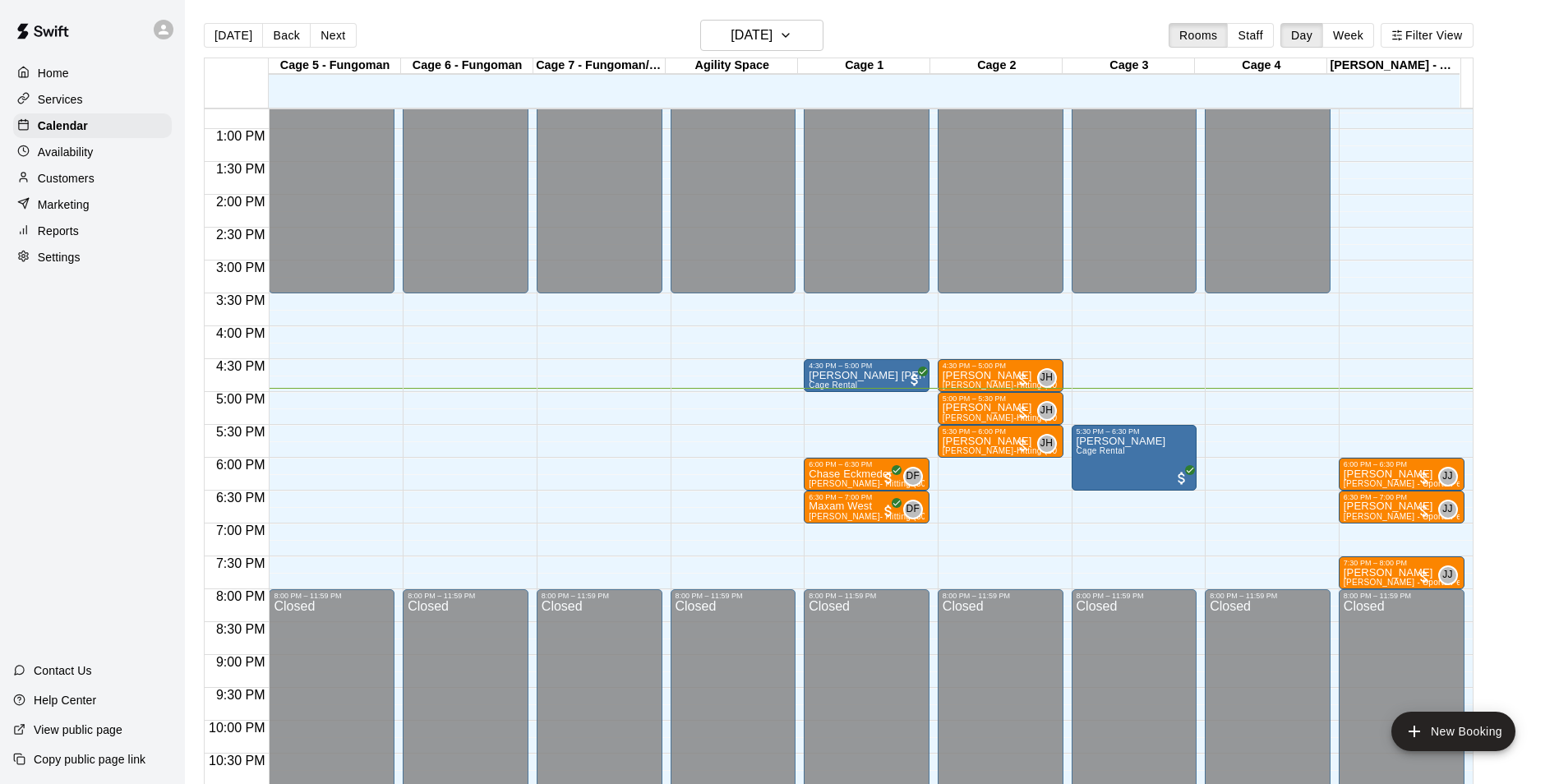
click at [34, 99] on div at bounding box center [28, 99] width 21 height 16
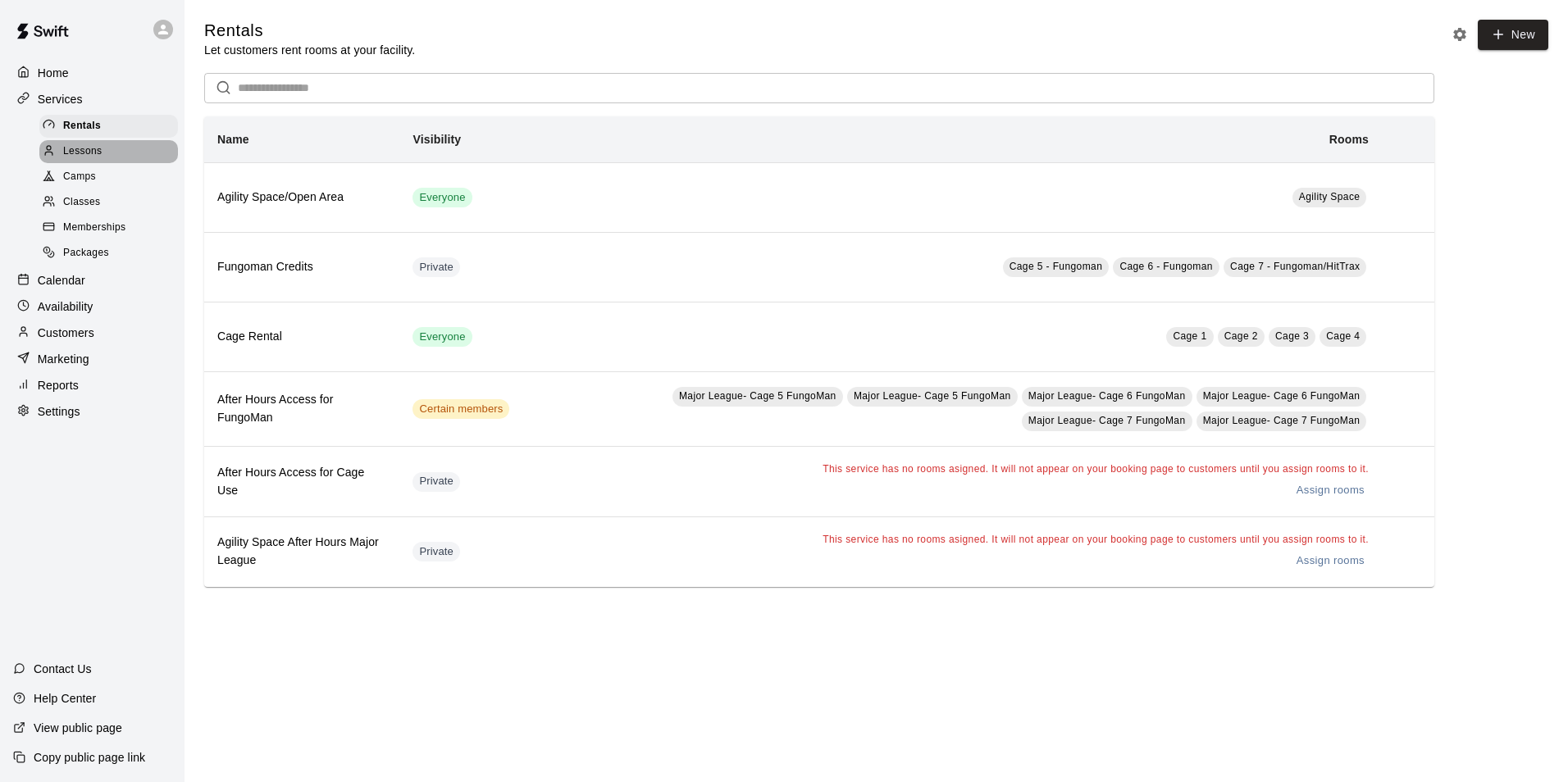
click at [135, 157] on div "Lessons" at bounding box center [108, 152] width 138 height 23
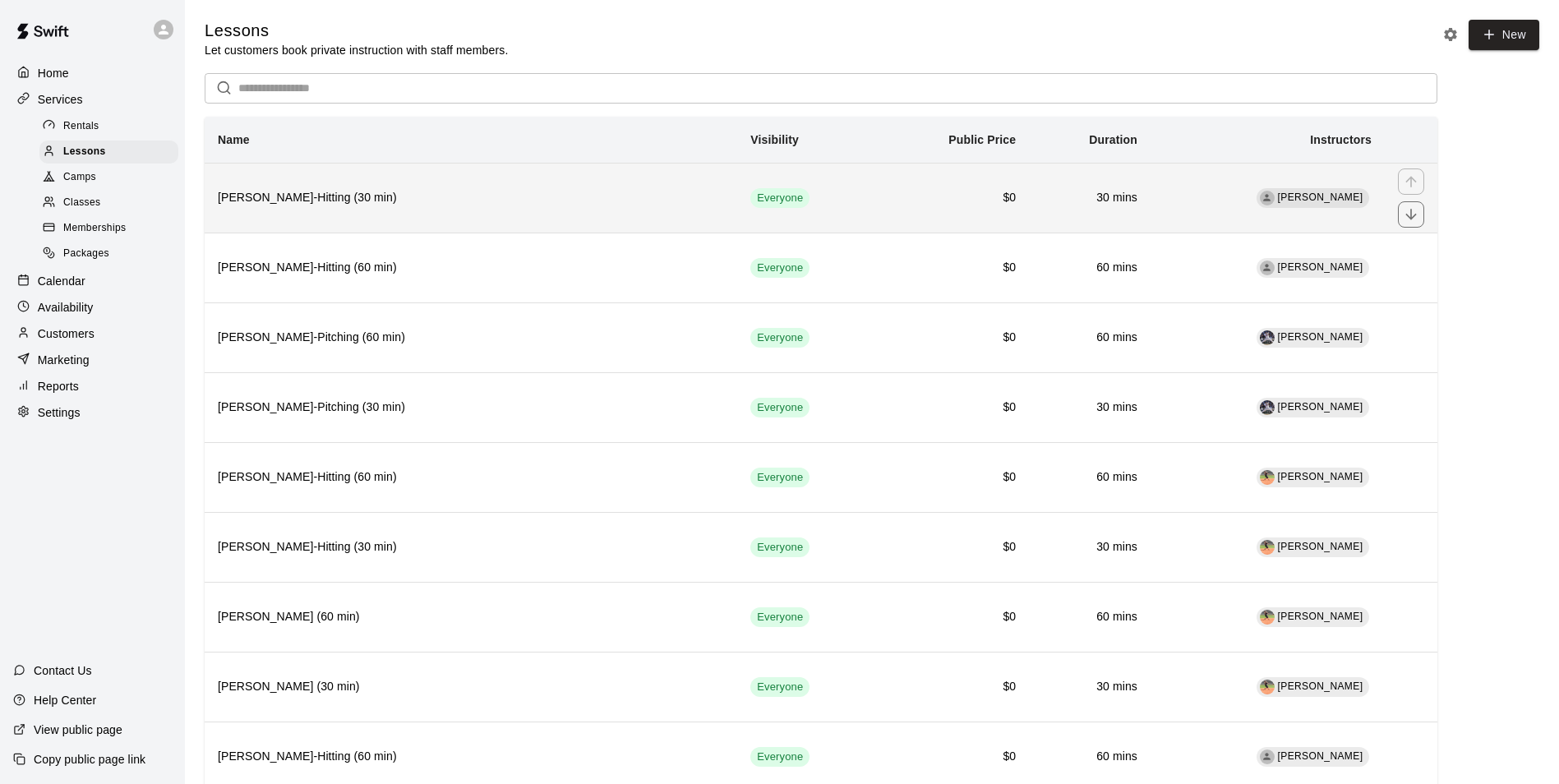
click at [562, 200] on h6 "[PERSON_NAME]-Hitting (30 min)" at bounding box center [471, 198] width 507 height 18
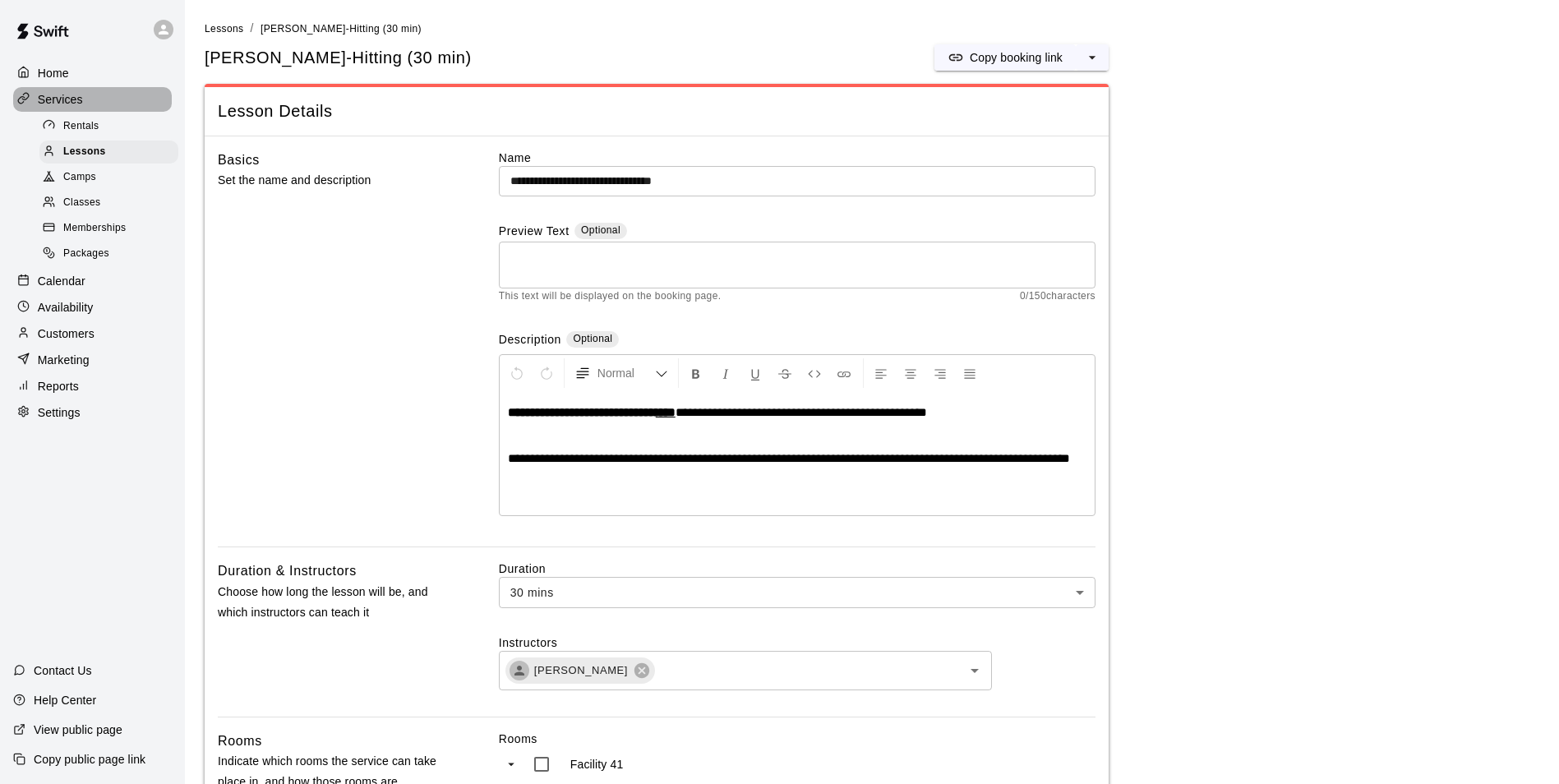
click at [68, 99] on p "Services" at bounding box center [60, 99] width 45 height 17
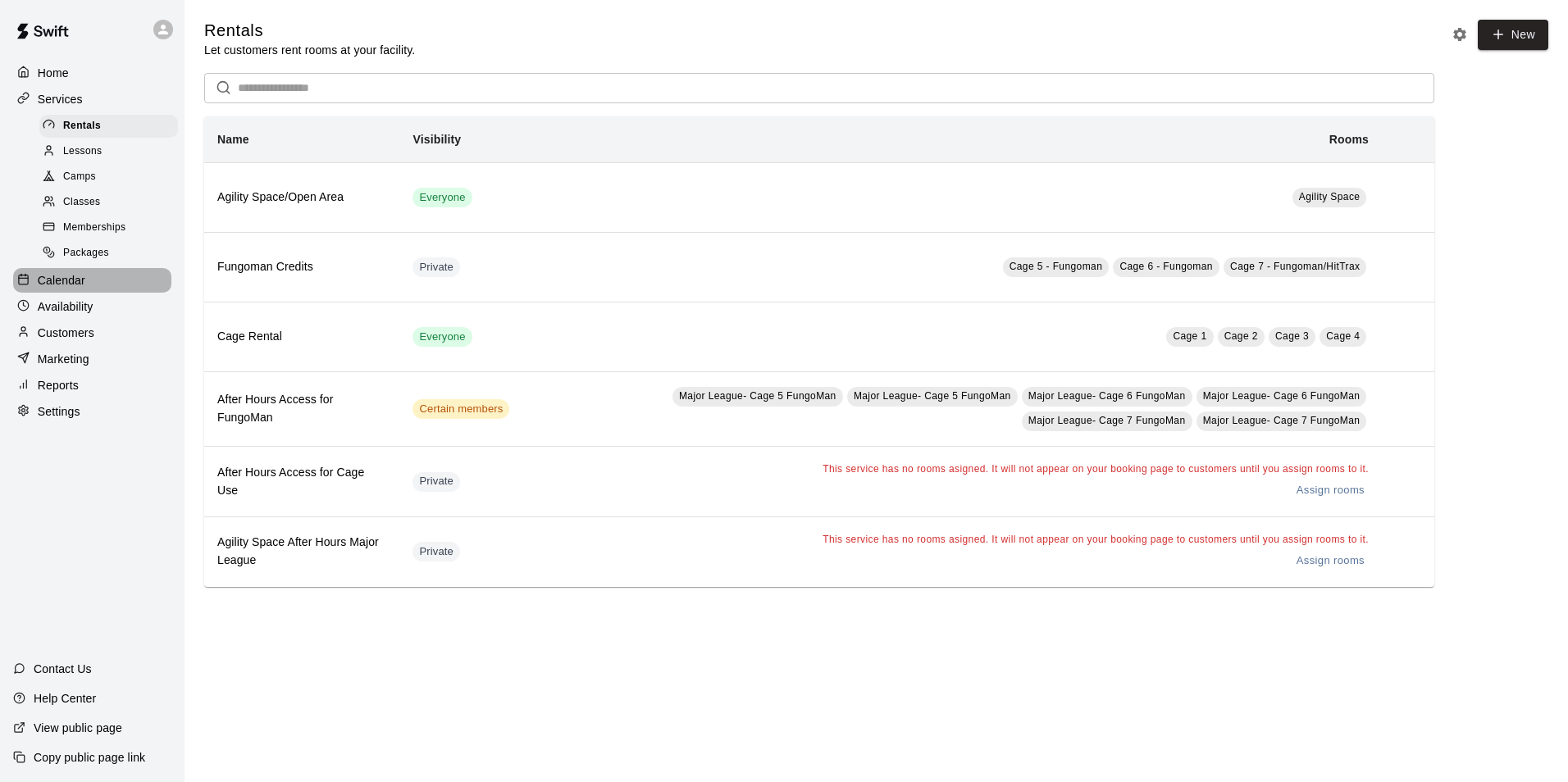
click at [83, 283] on p "Calendar" at bounding box center [61, 280] width 48 height 17
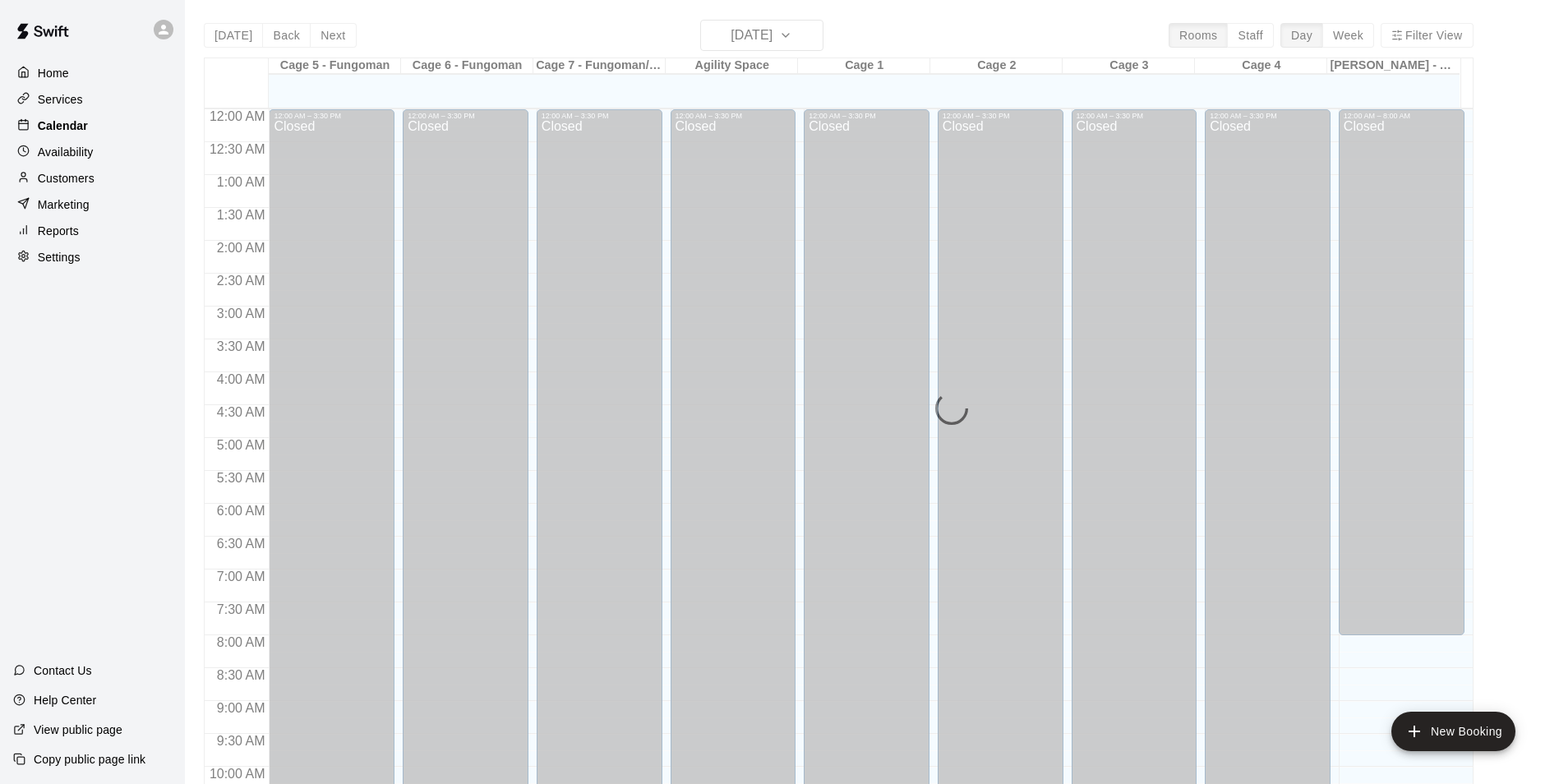
scroll to position [835, 0]
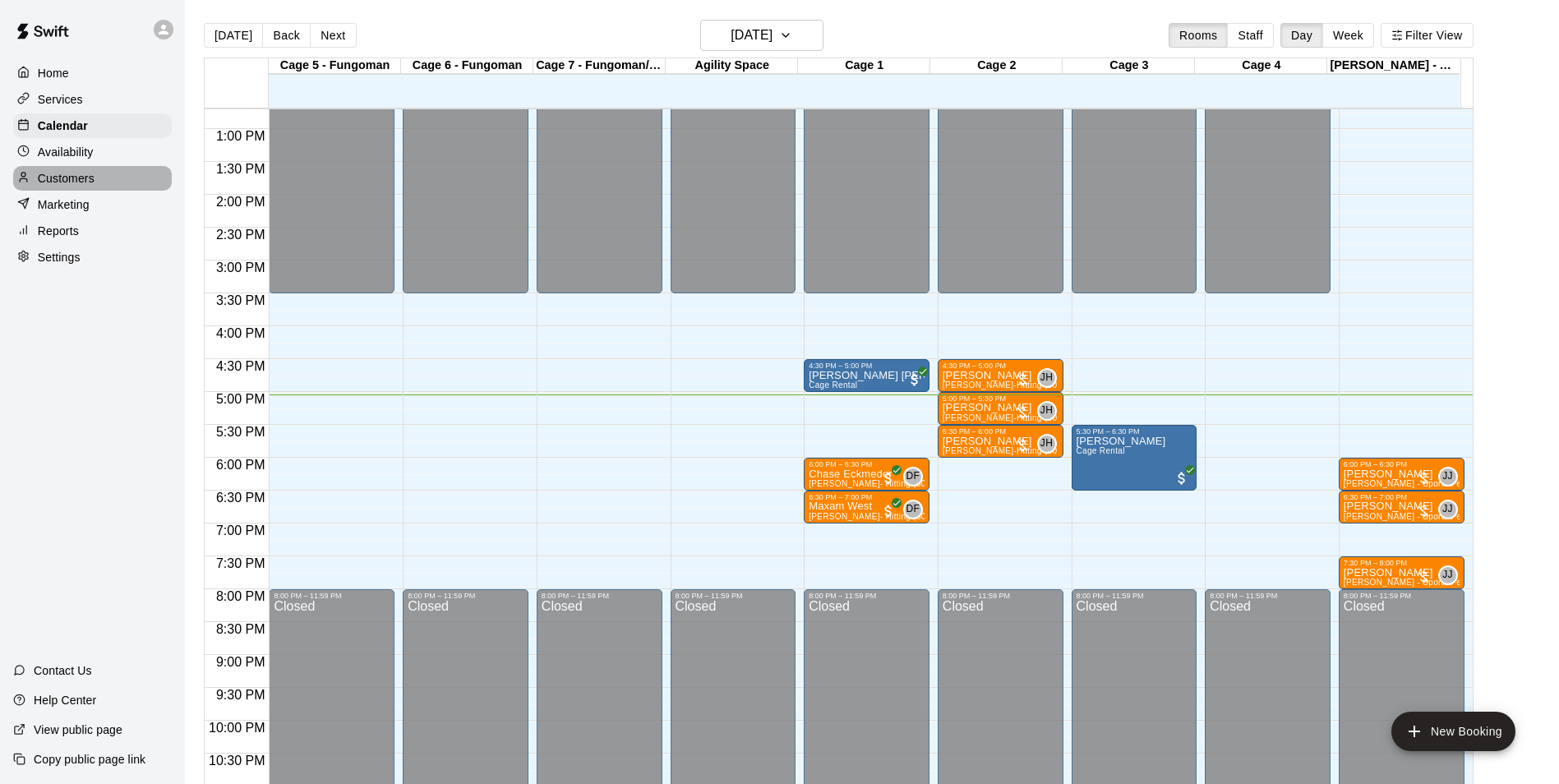
click at [72, 178] on p "Customers" at bounding box center [66, 179] width 57 height 17
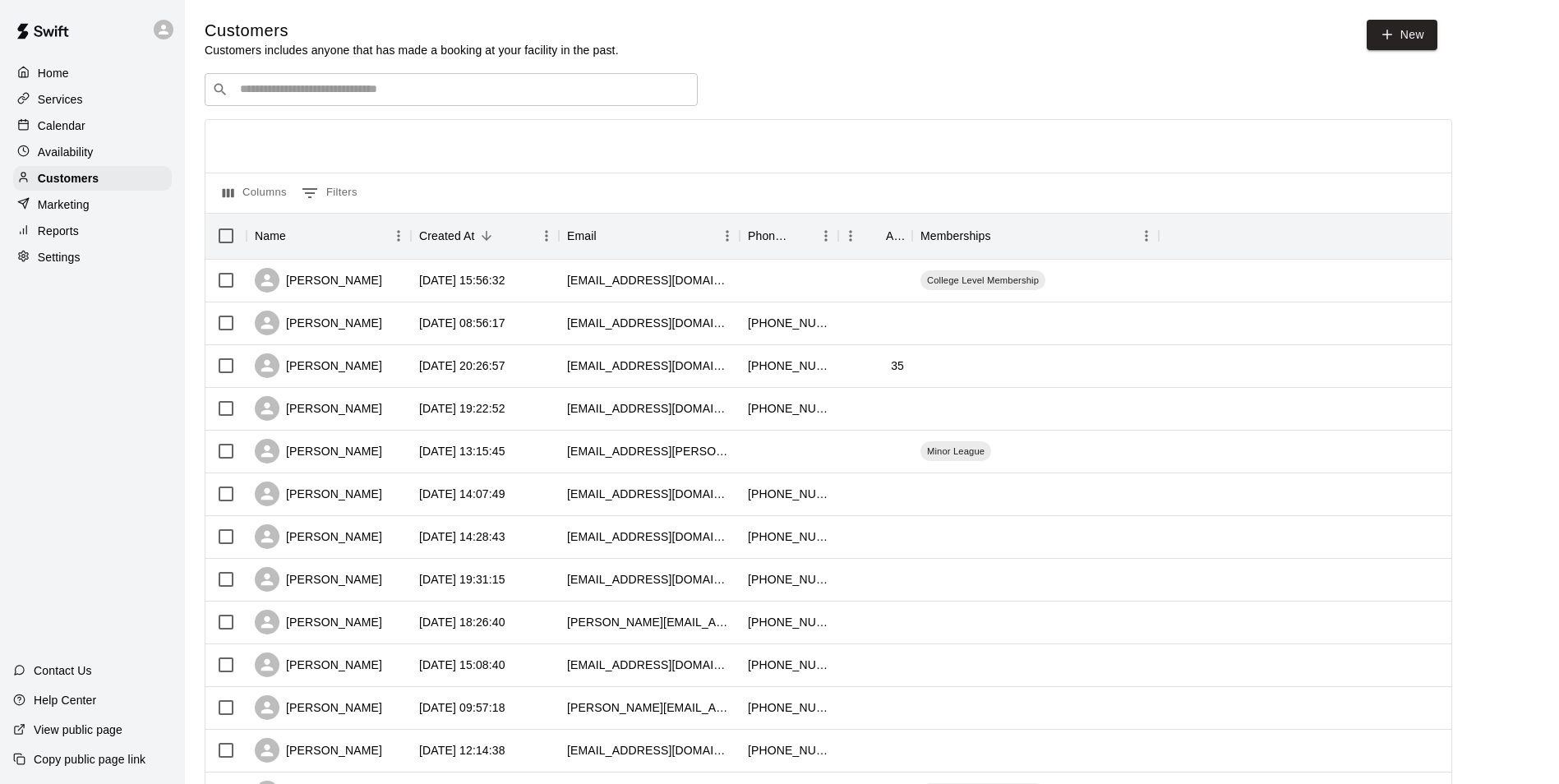
click at [345, 102] on div "​ ​" at bounding box center [451, 89] width 493 height 33
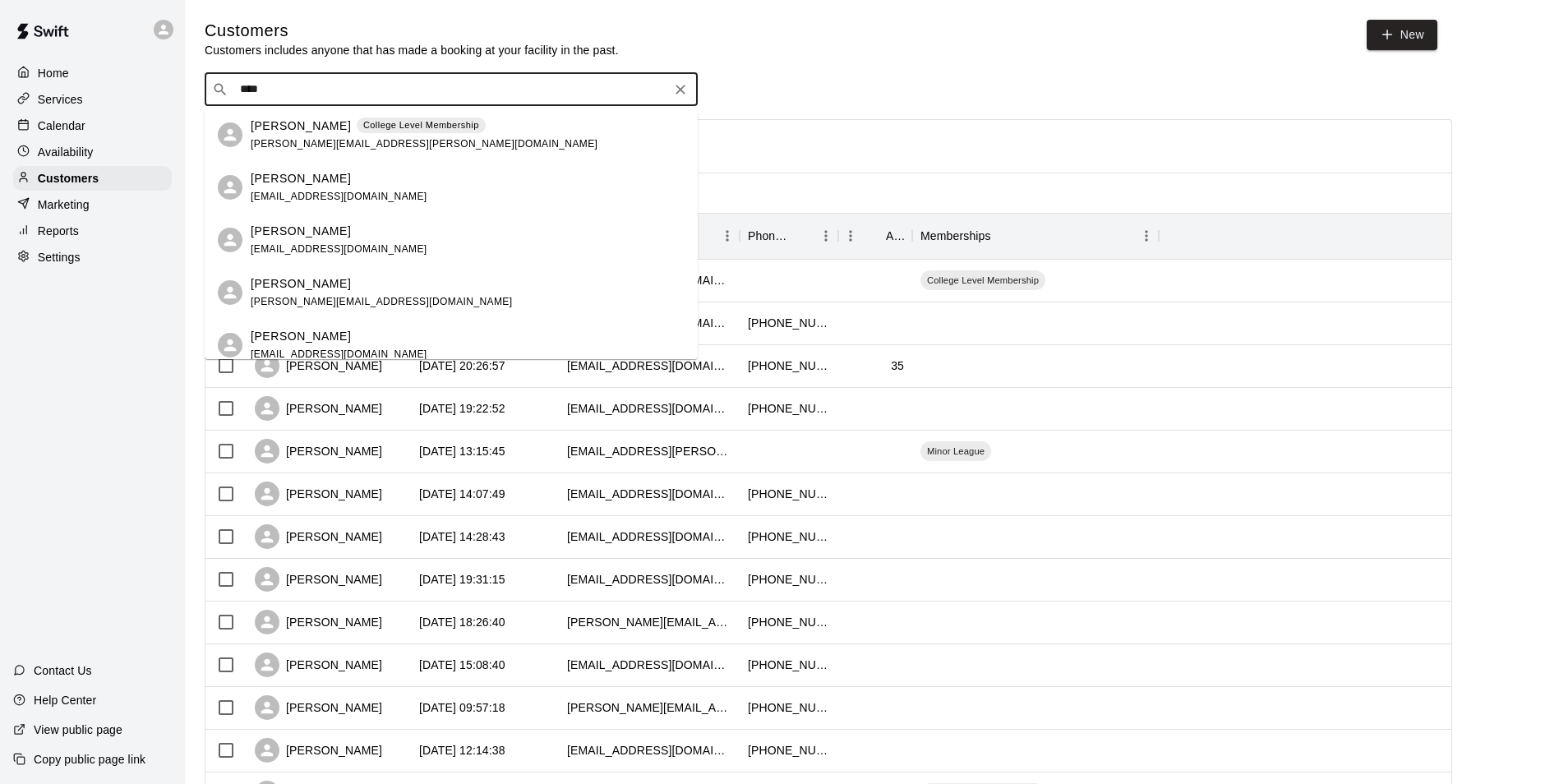
type input "****"
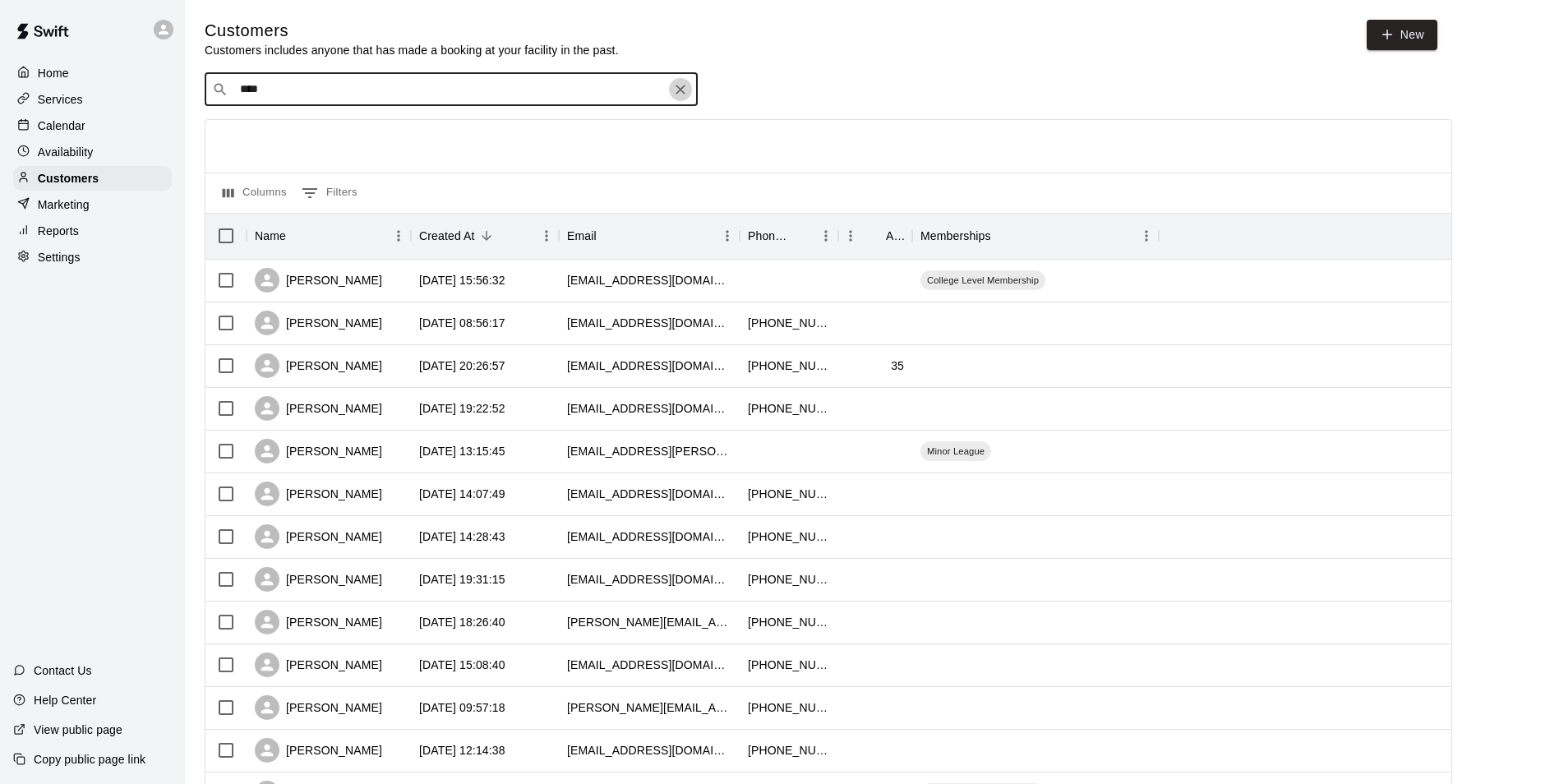
click at [685, 88] on icon "Clear" at bounding box center [680, 89] width 10 height 10
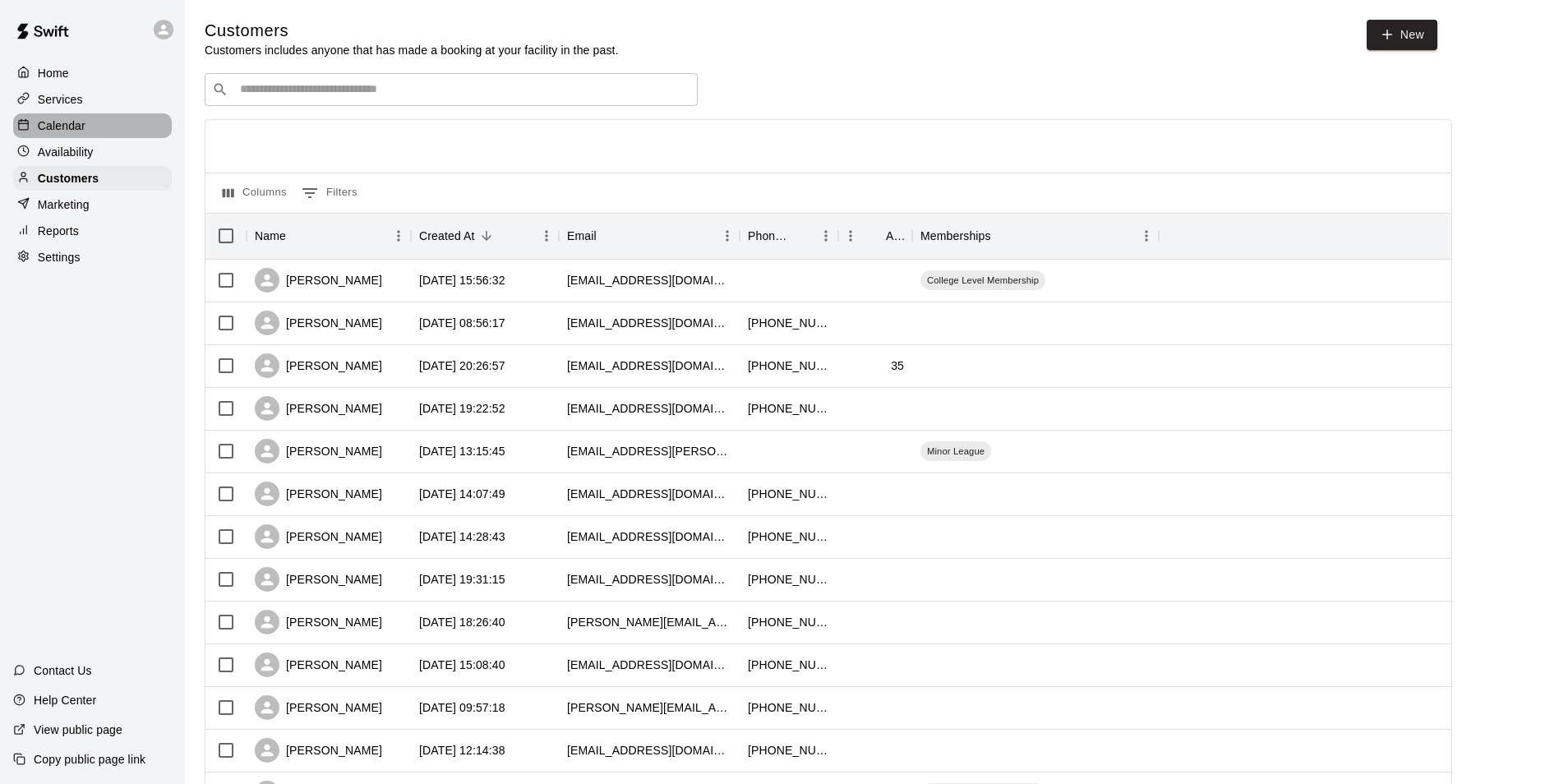
click at [150, 130] on div "Calendar" at bounding box center [93, 126] width 159 height 25
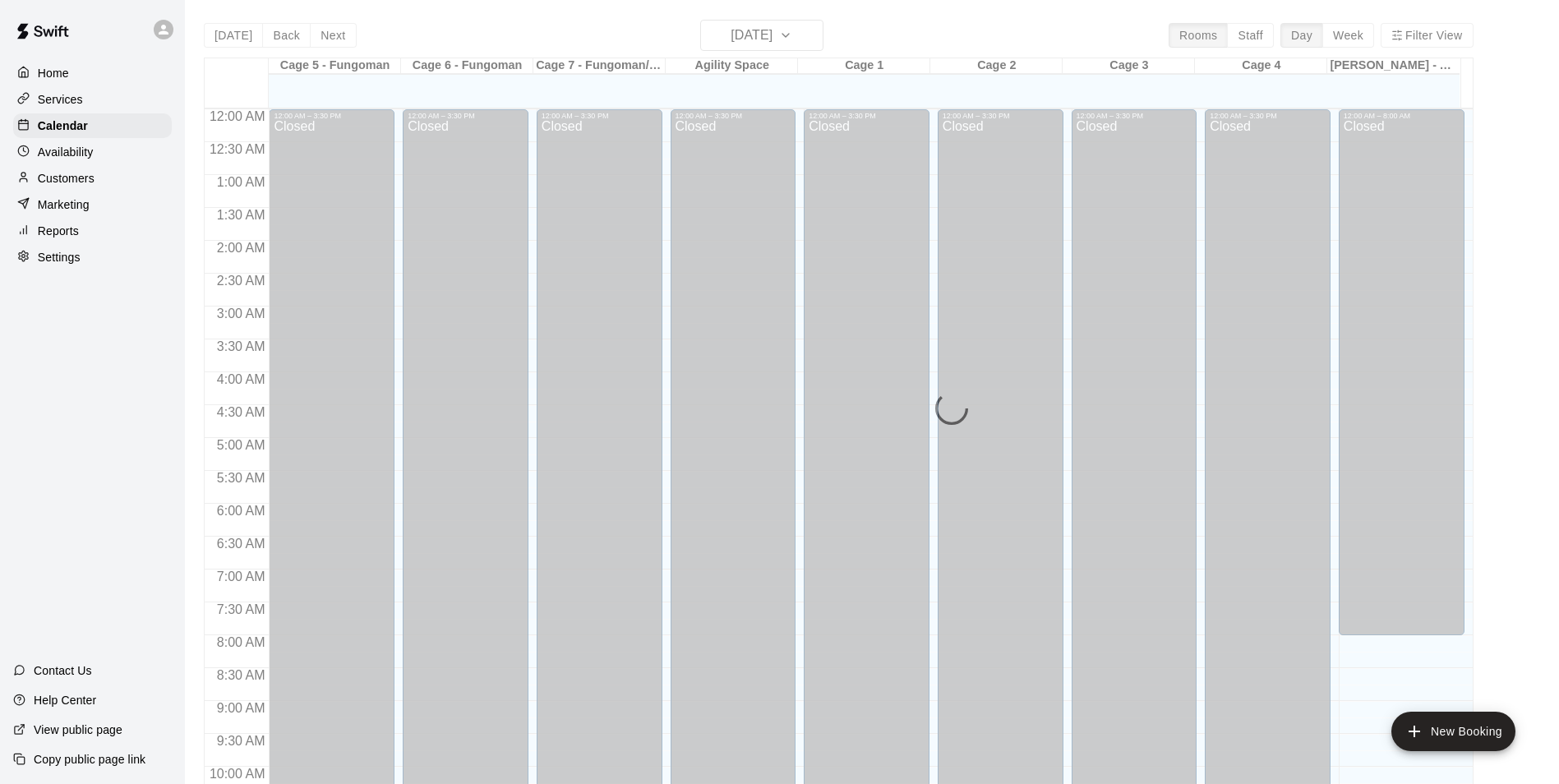
scroll to position [835, 0]
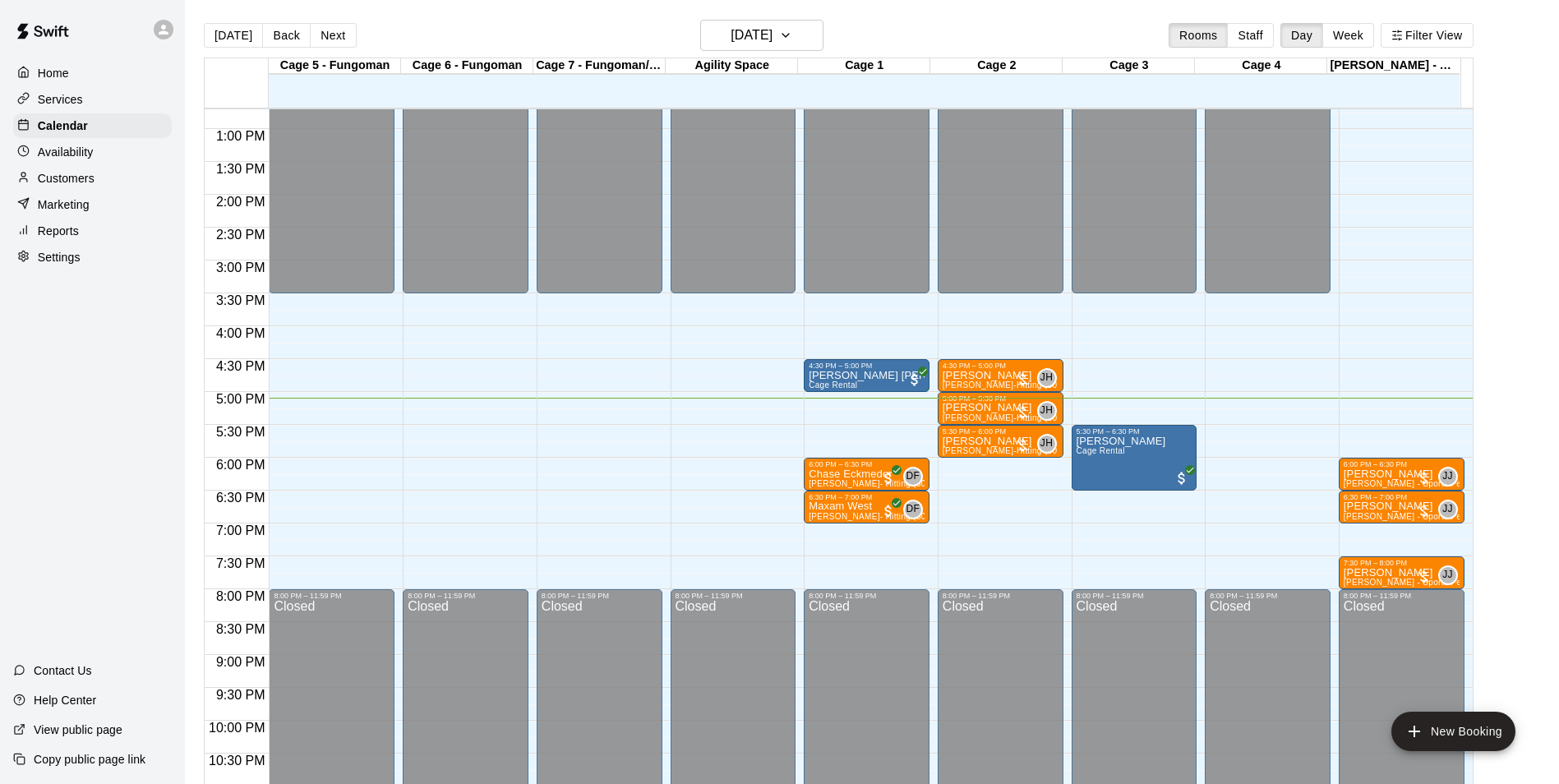
click at [75, 182] on p "Customers" at bounding box center [66, 179] width 57 height 17
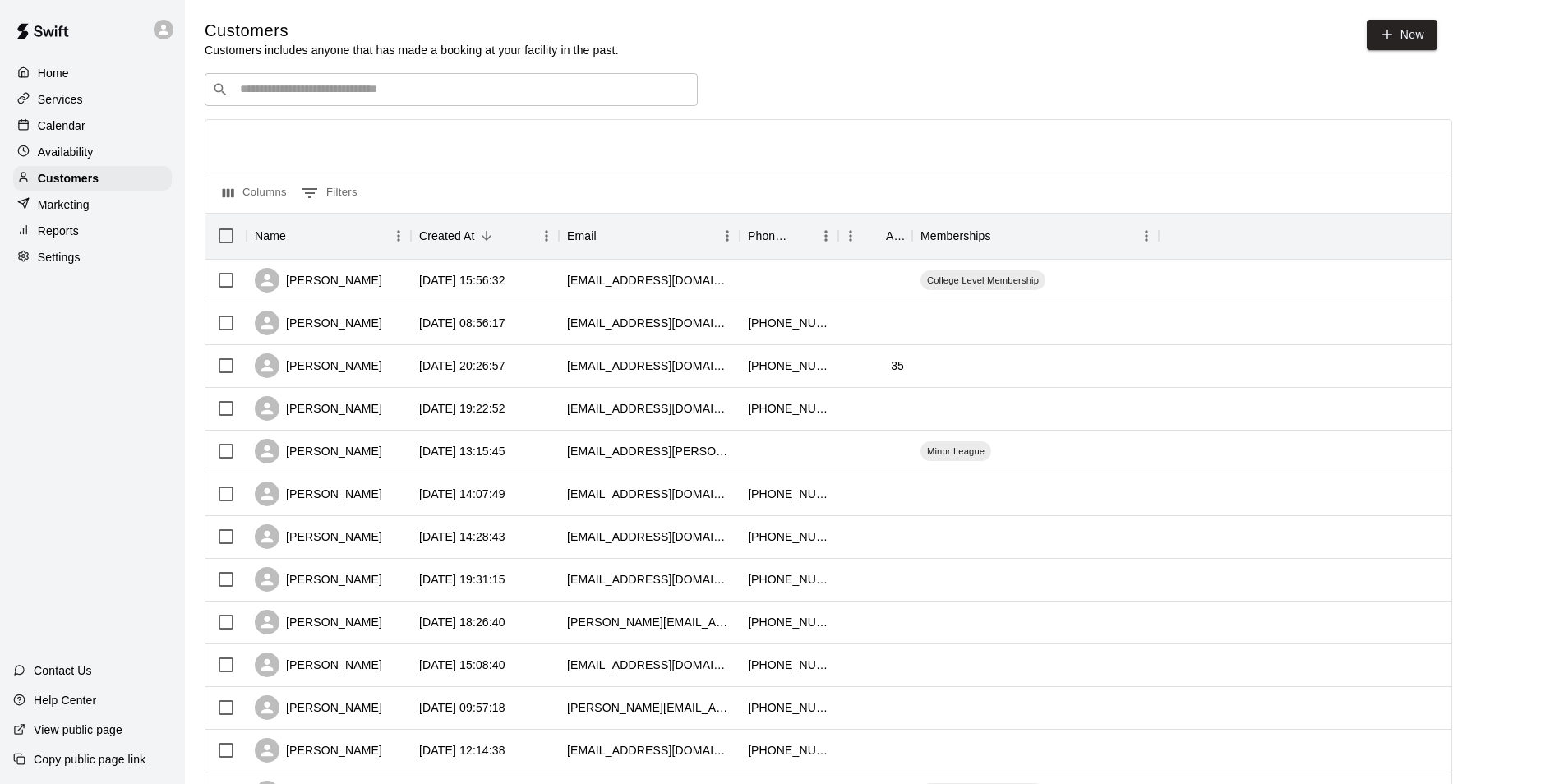
click at [265, 100] on div "​ ​" at bounding box center [451, 89] width 493 height 33
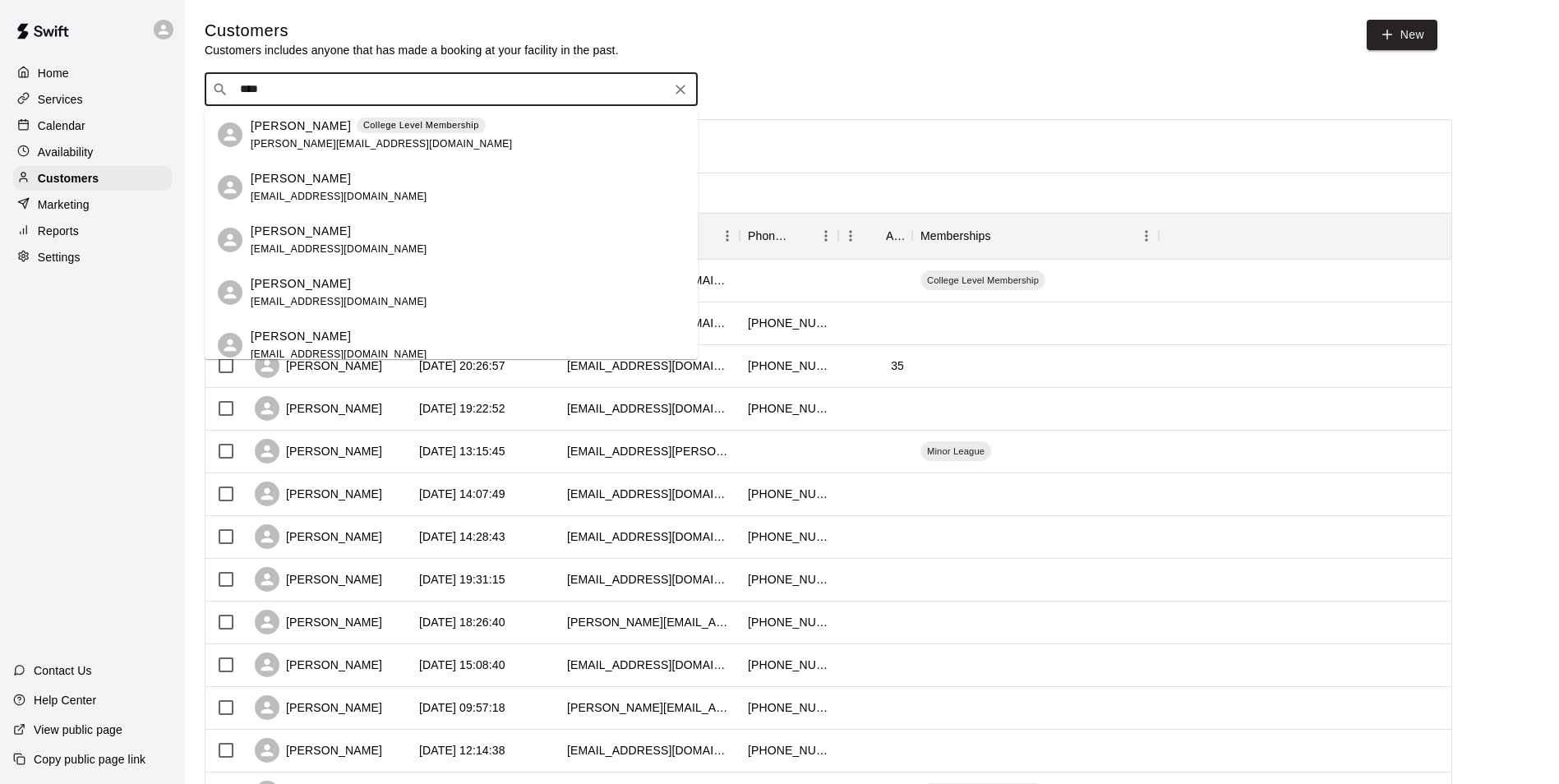
type input "****"
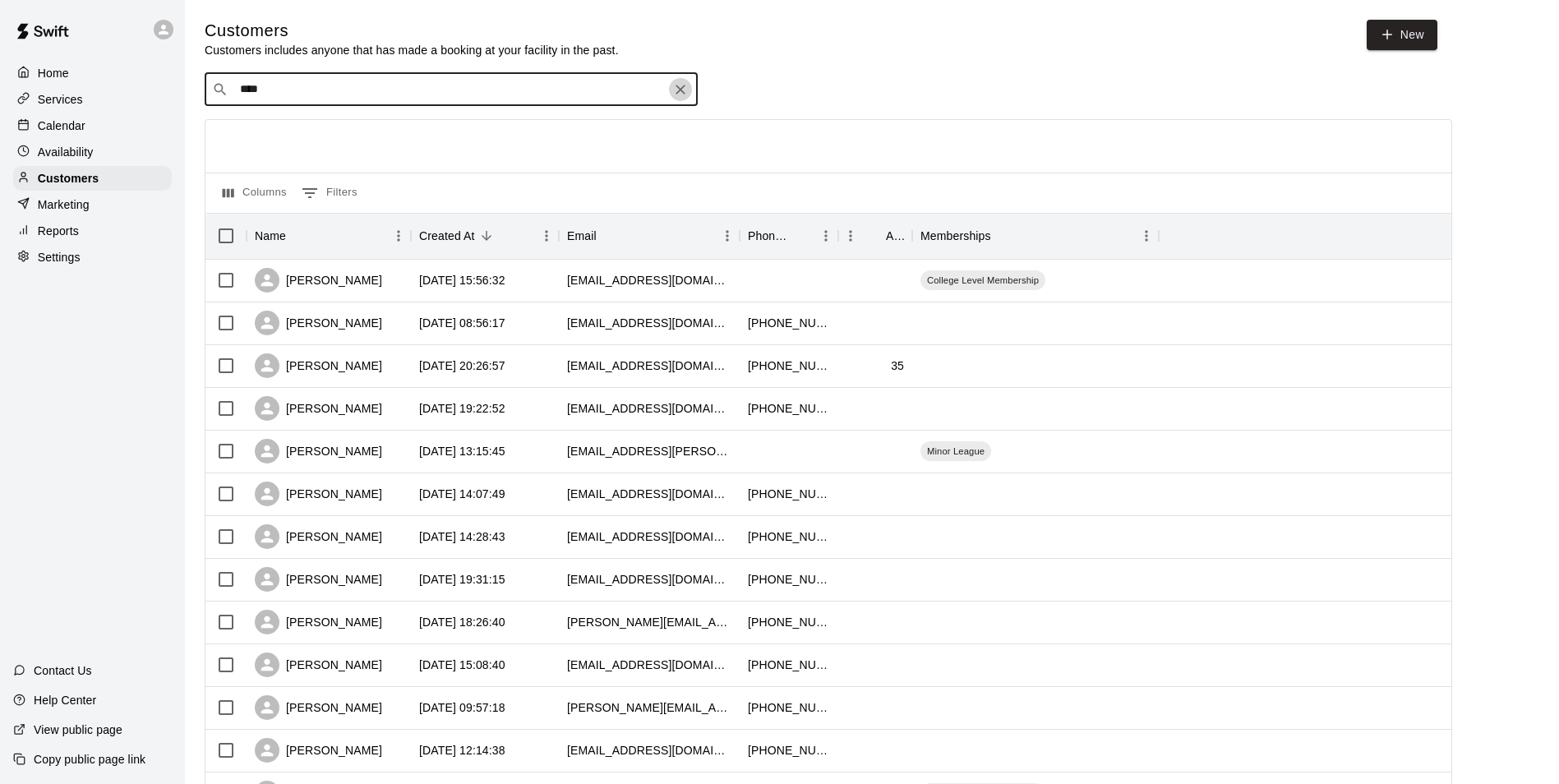
click at [684, 94] on icon "Clear" at bounding box center [680, 89] width 10 height 10
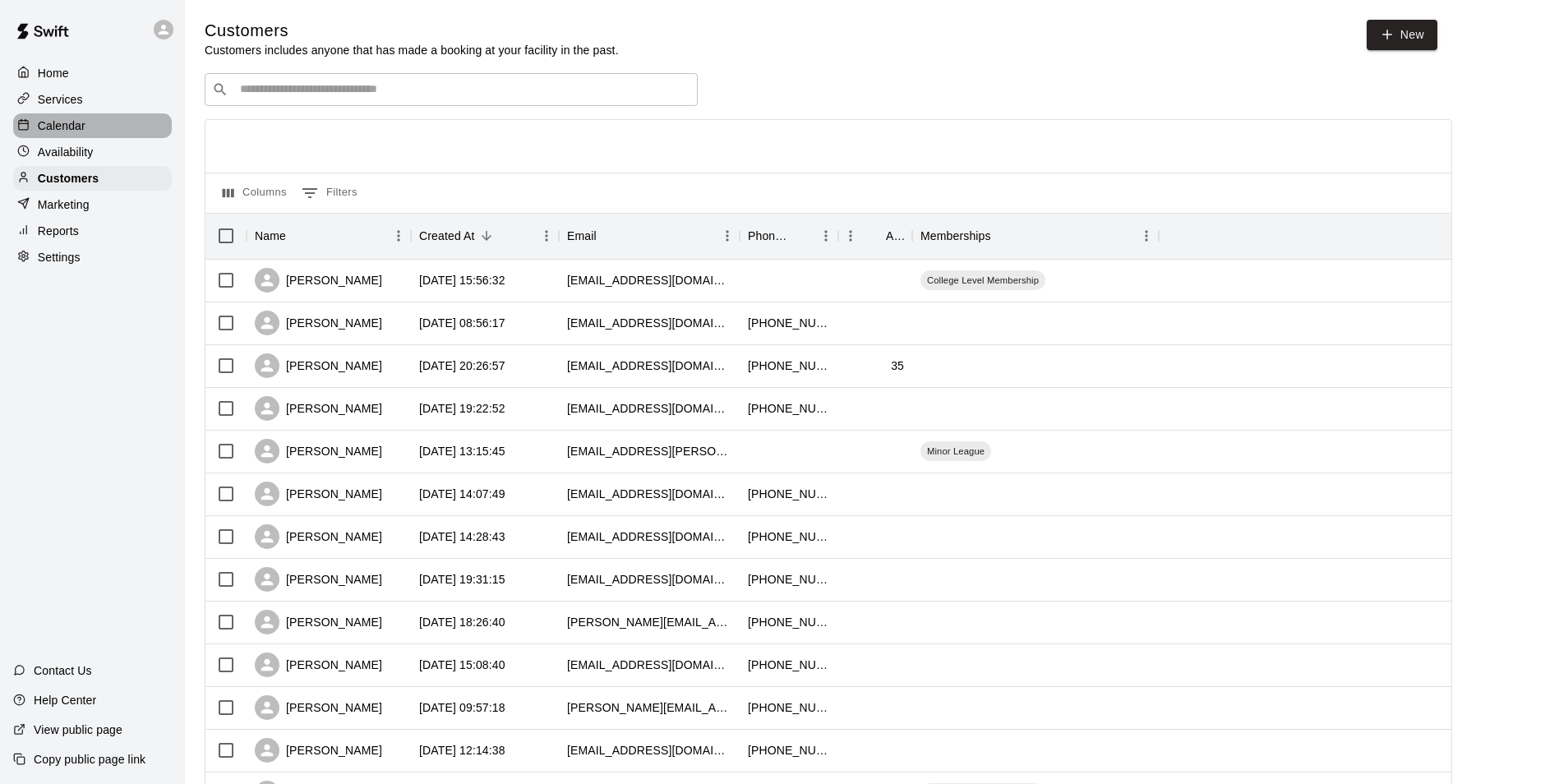
click at [144, 124] on div "Calendar" at bounding box center [93, 126] width 159 height 25
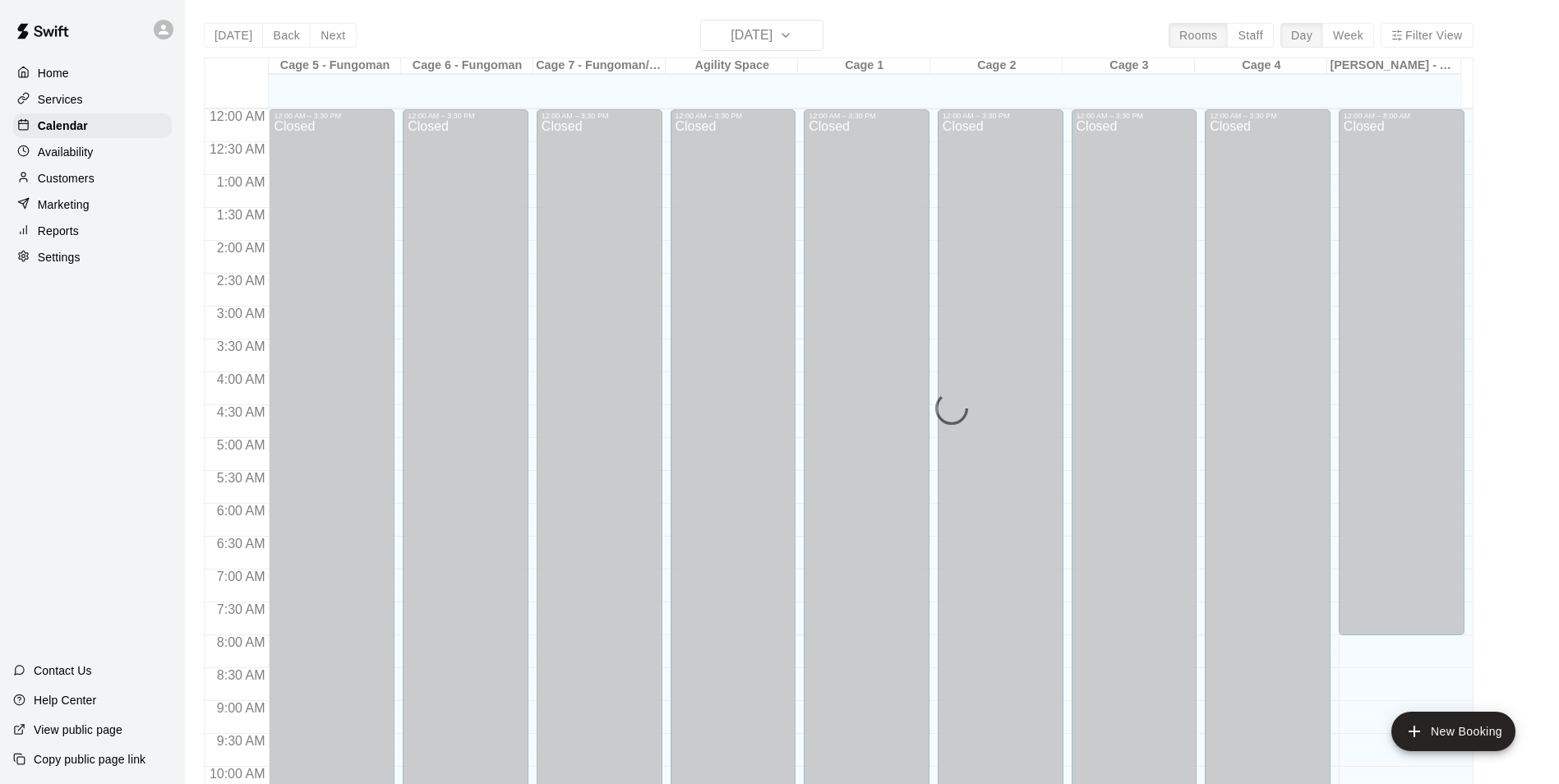
scroll to position [835, 0]
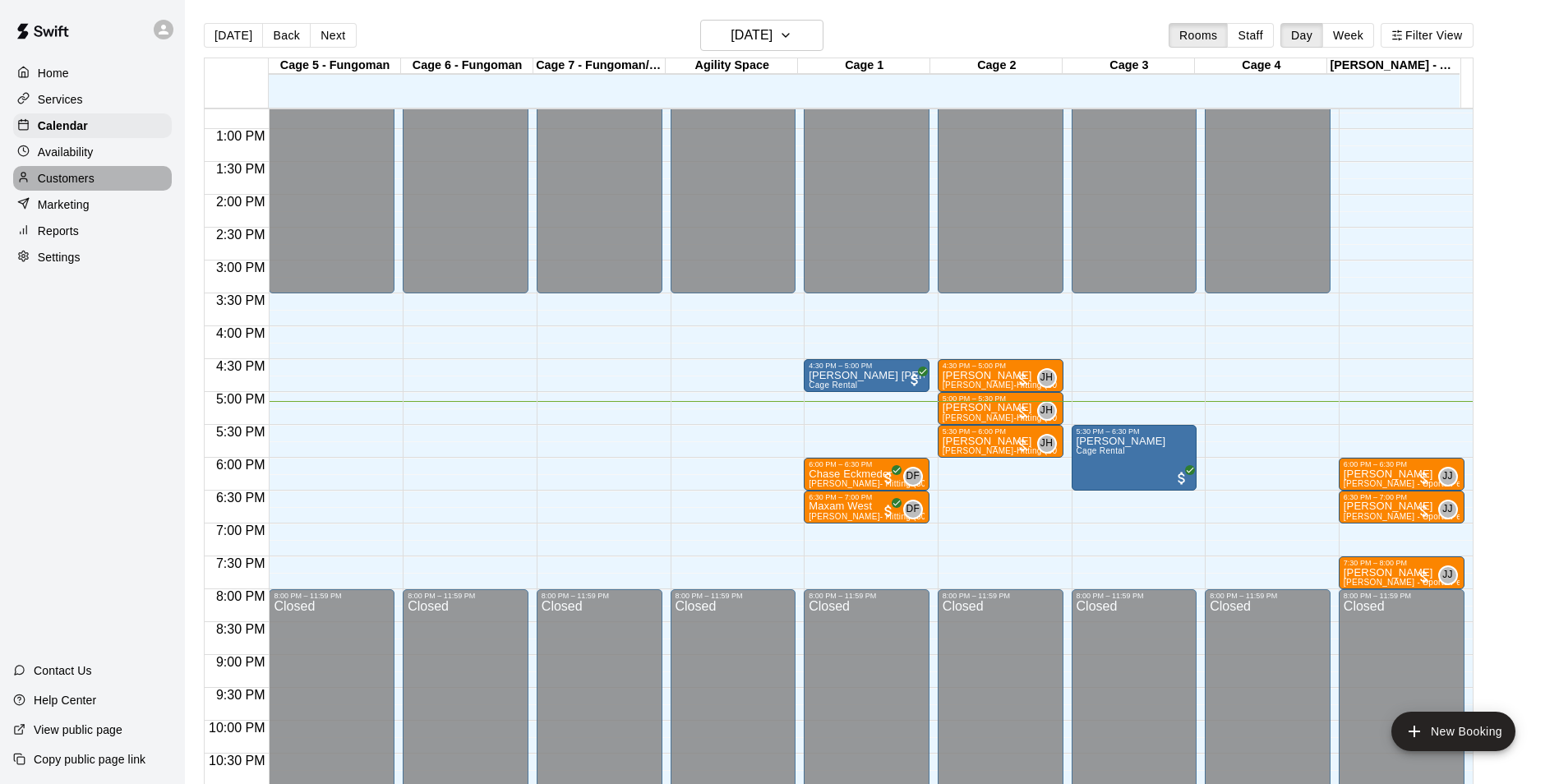
click at [77, 178] on p "Customers" at bounding box center [66, 179] width 57 height 17
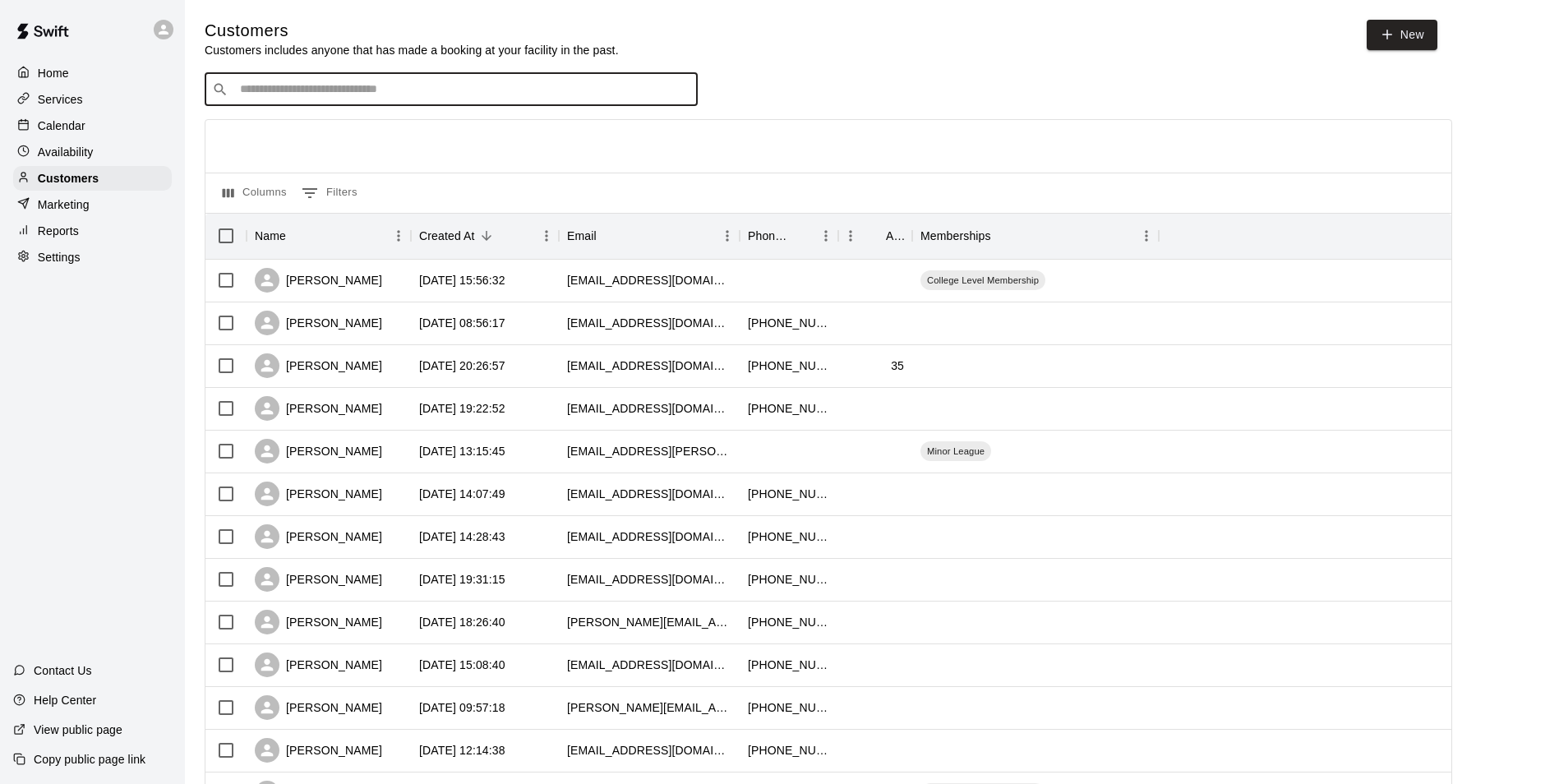
click at [277, 95] on input "Search customers by name or email" at bounding box center [462, 89] width 456 height 17
type input "********"
click at [670, 86] on button "Clear" at bounding box center [680, 89] width 23 height 23
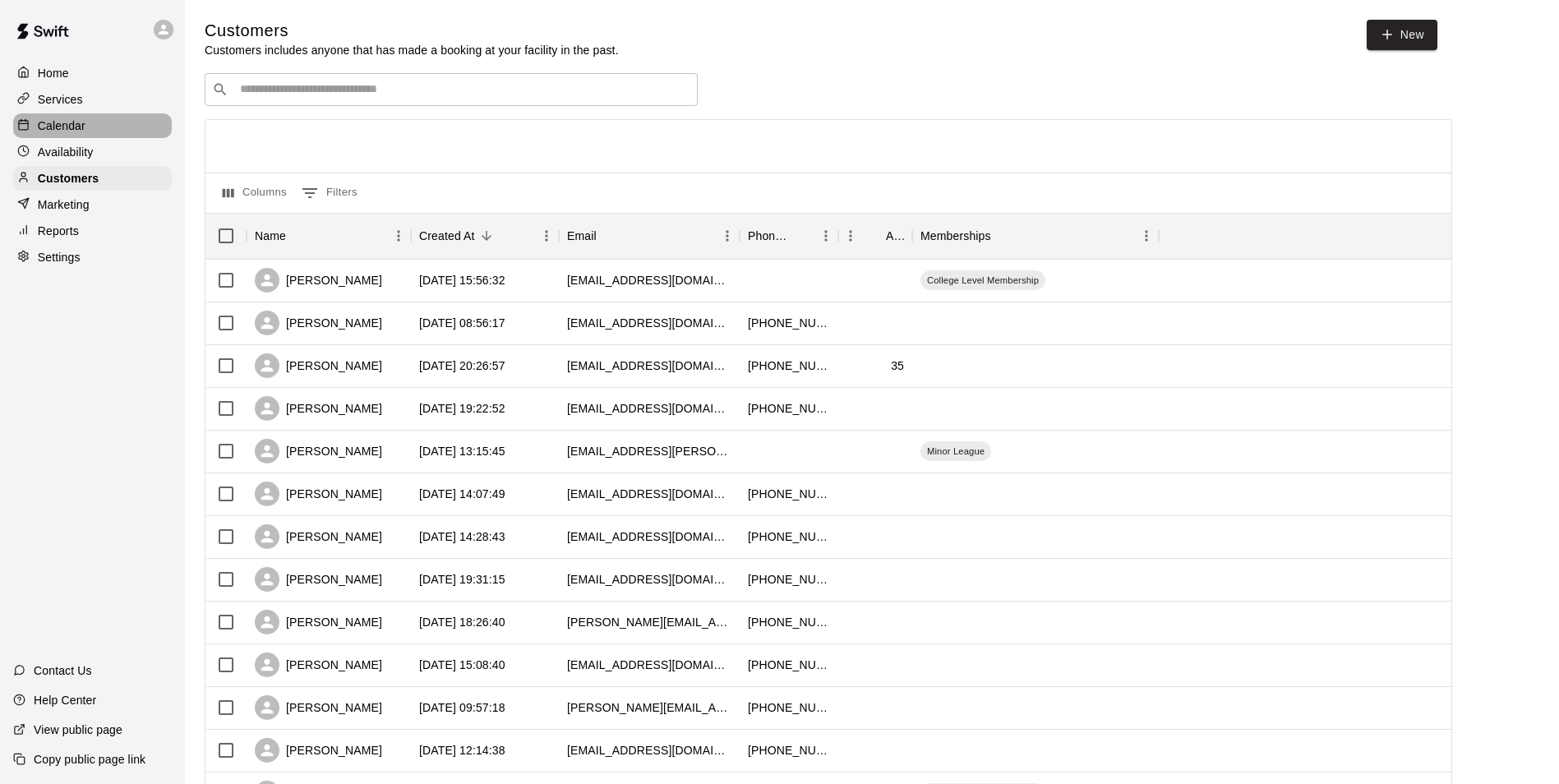
click at [97, 120] on div "Calendar" at bounding box center [93, 126] width 159 height 25
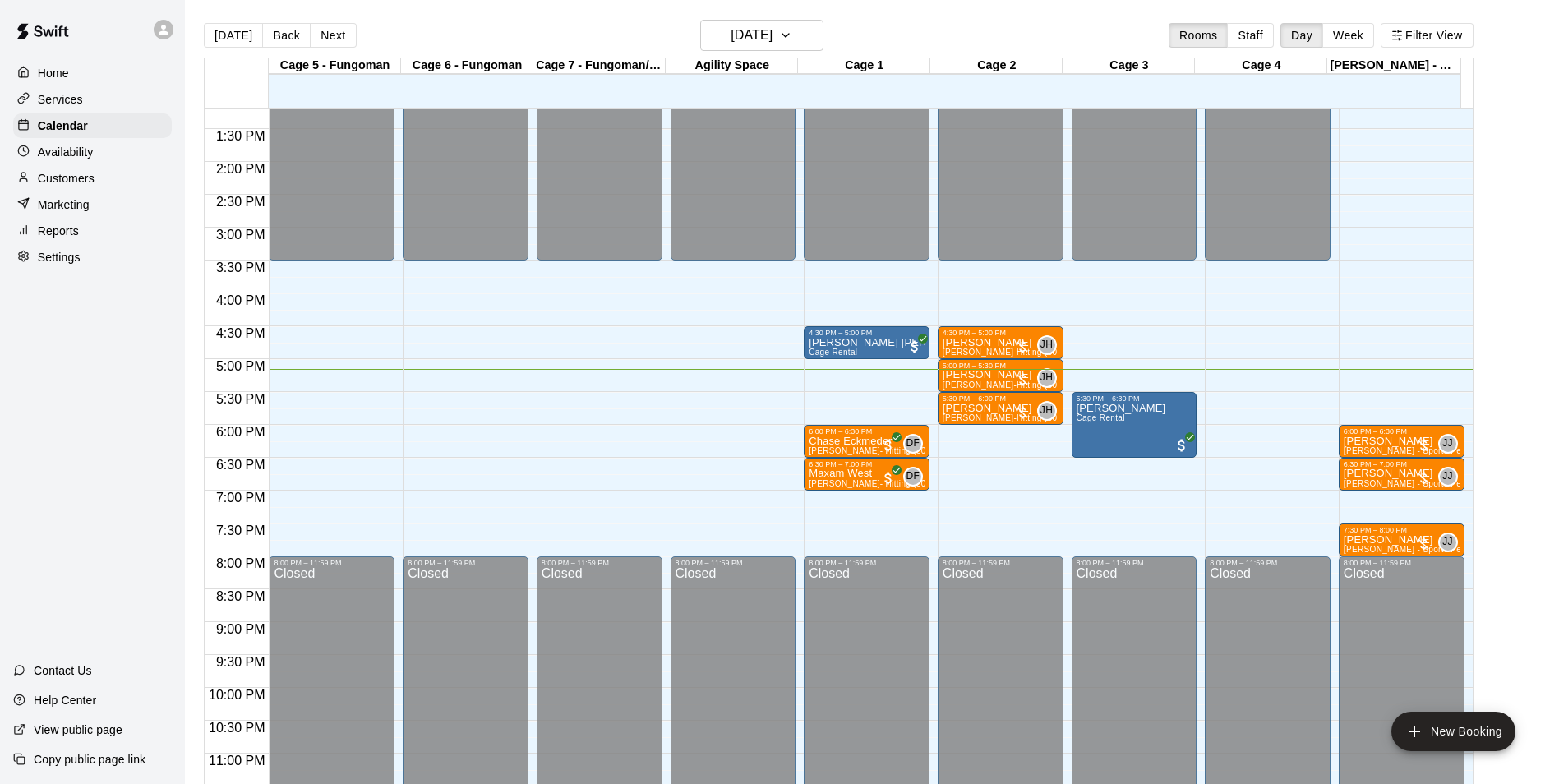
scroll to position [886, 0]
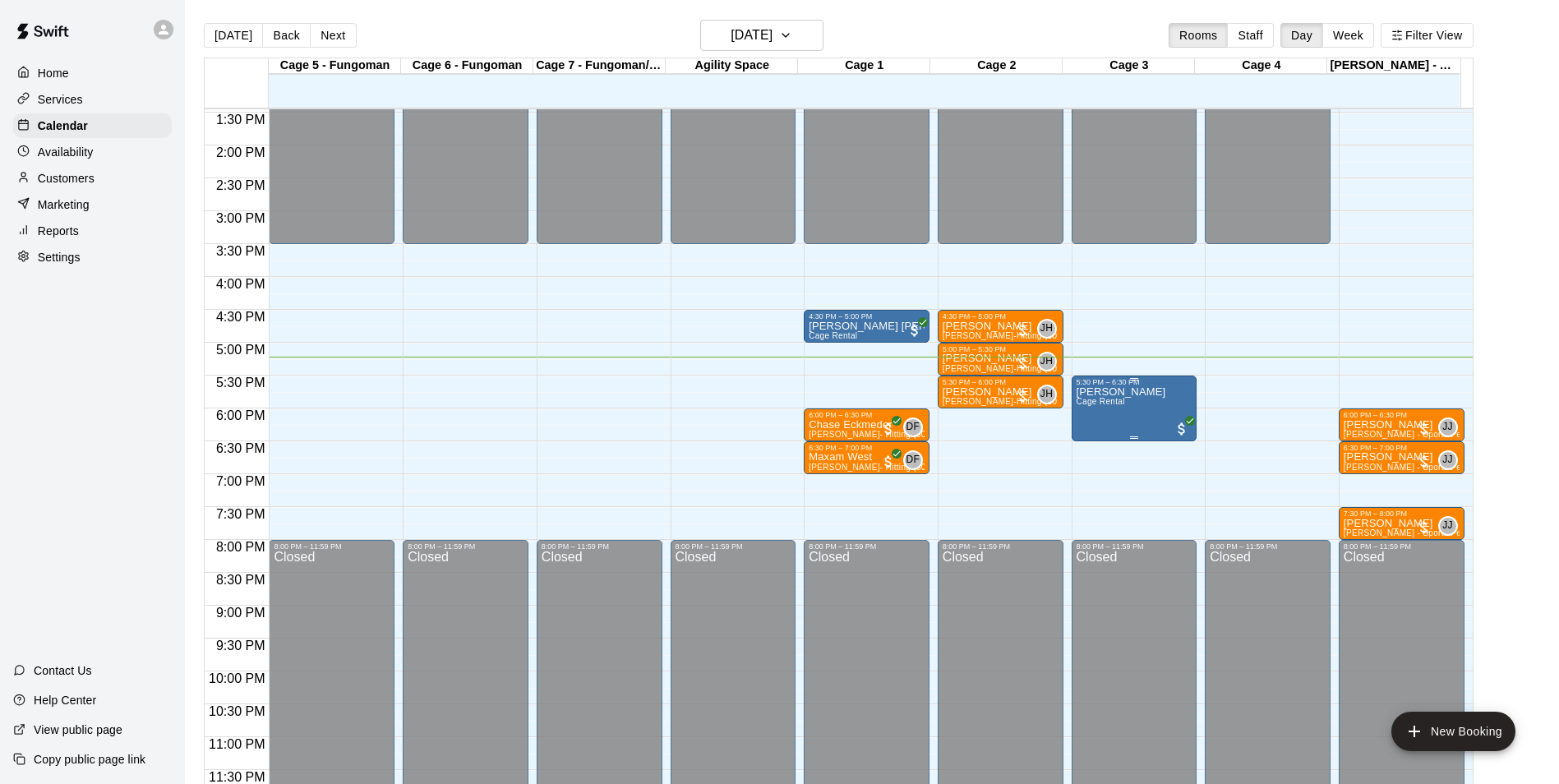
click at [1117, 416] on div "[PERSON_NAME] Rental" at bounding box center [1121, 778] width 89 height 784
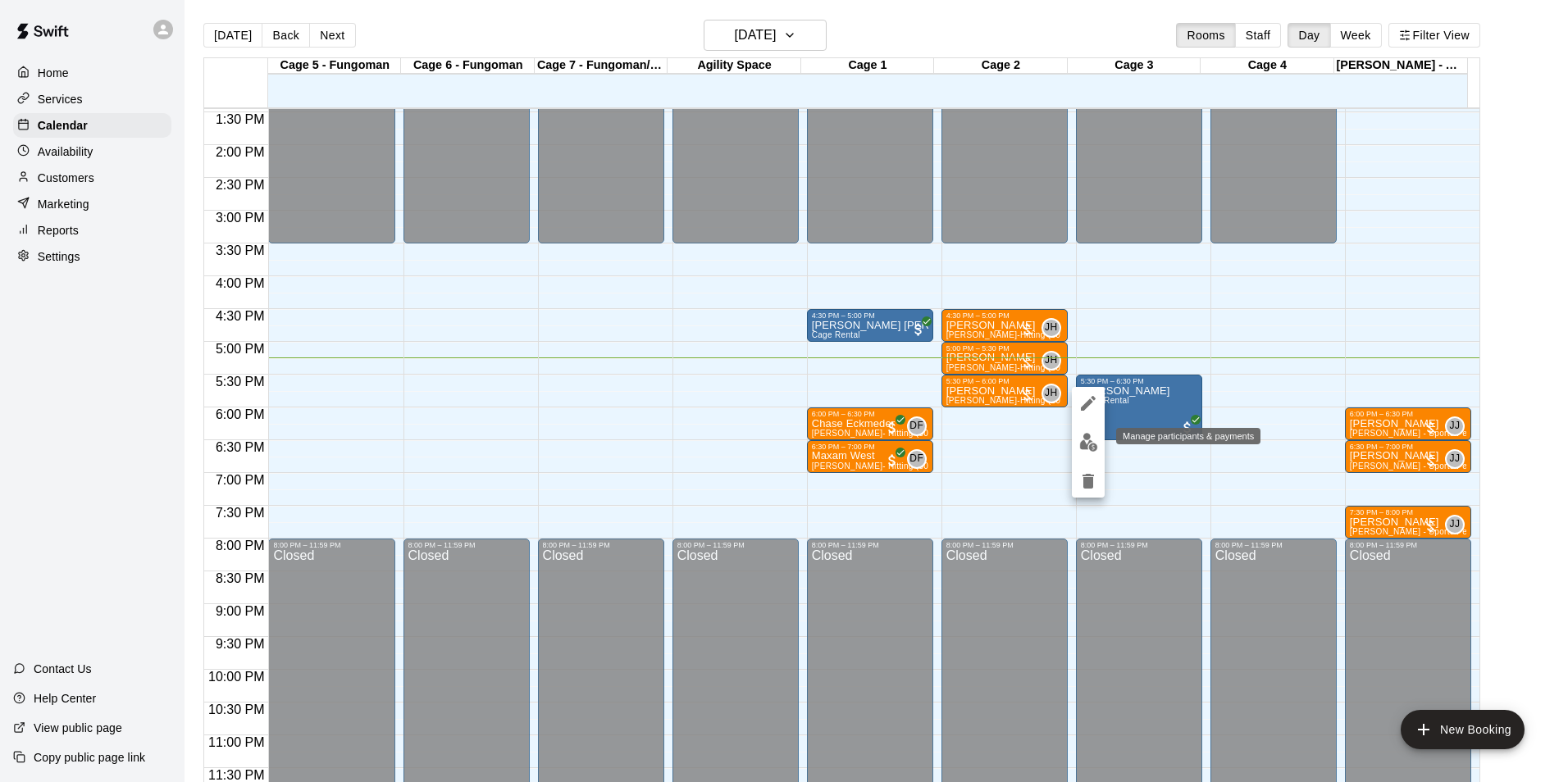
click at [1082, 445] on img "edit" at bounding box center [1088, 442] width 19 height 19
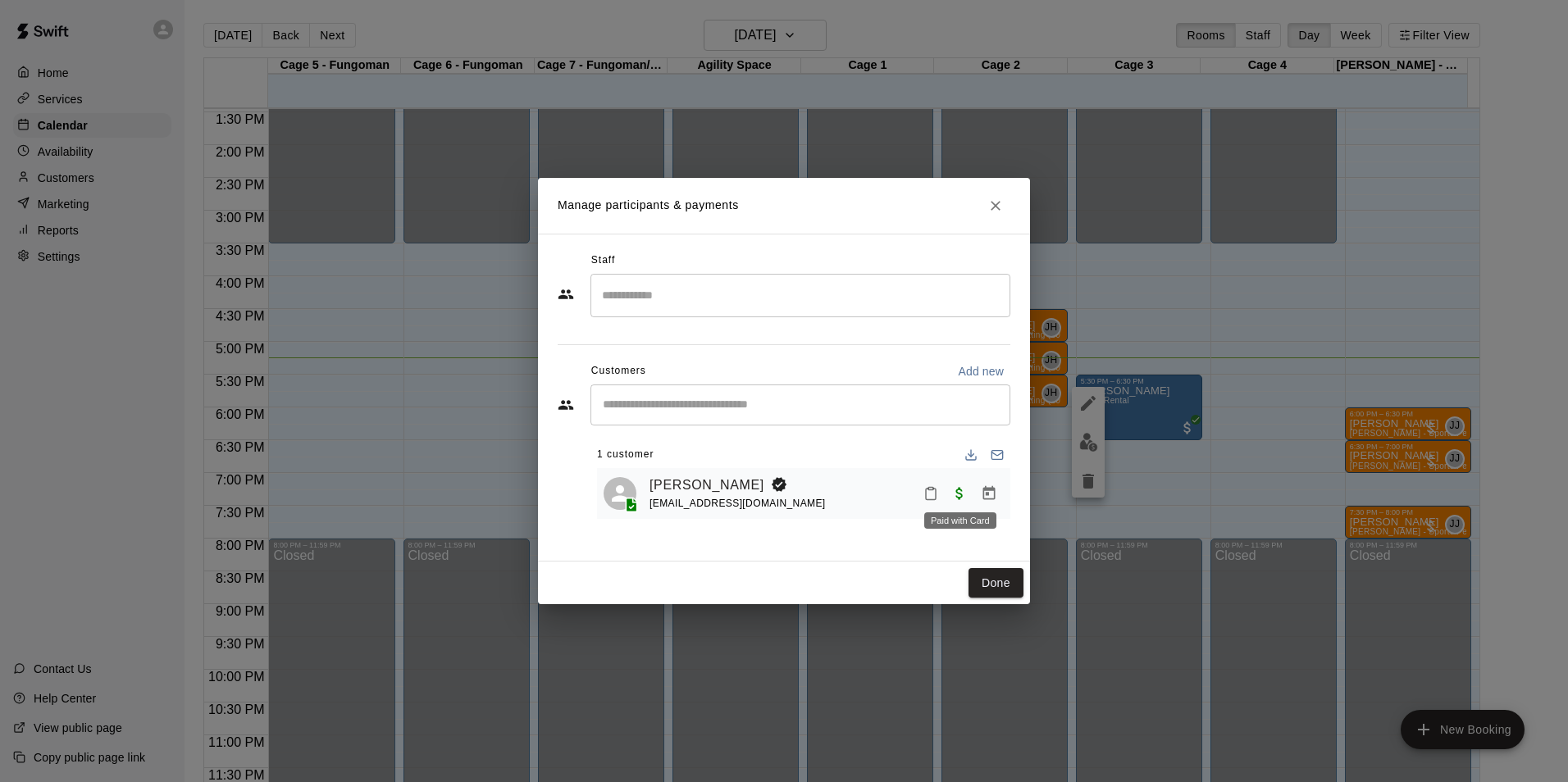
click at [945, 491] on span "Paid with Card" at bounding box center [959, 492] width 29 height 14
click at [935, 494] on icon "Mark attendance" at bounding box center [931, 494] width 15 height 15
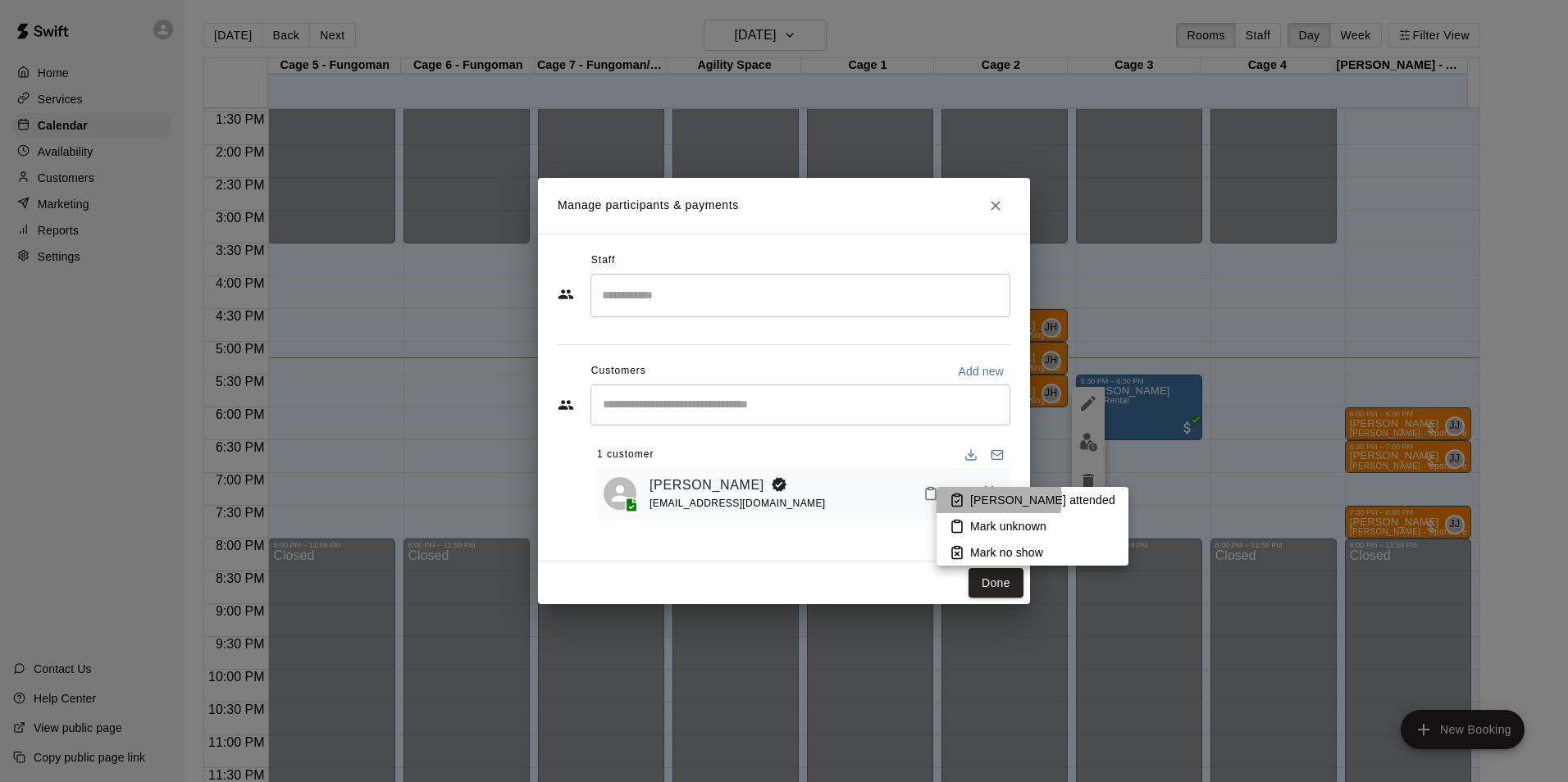
click at [993, 499] on p "[PERSON_NAME] attended" at bounding box center [1043, 500] width 145 height 17
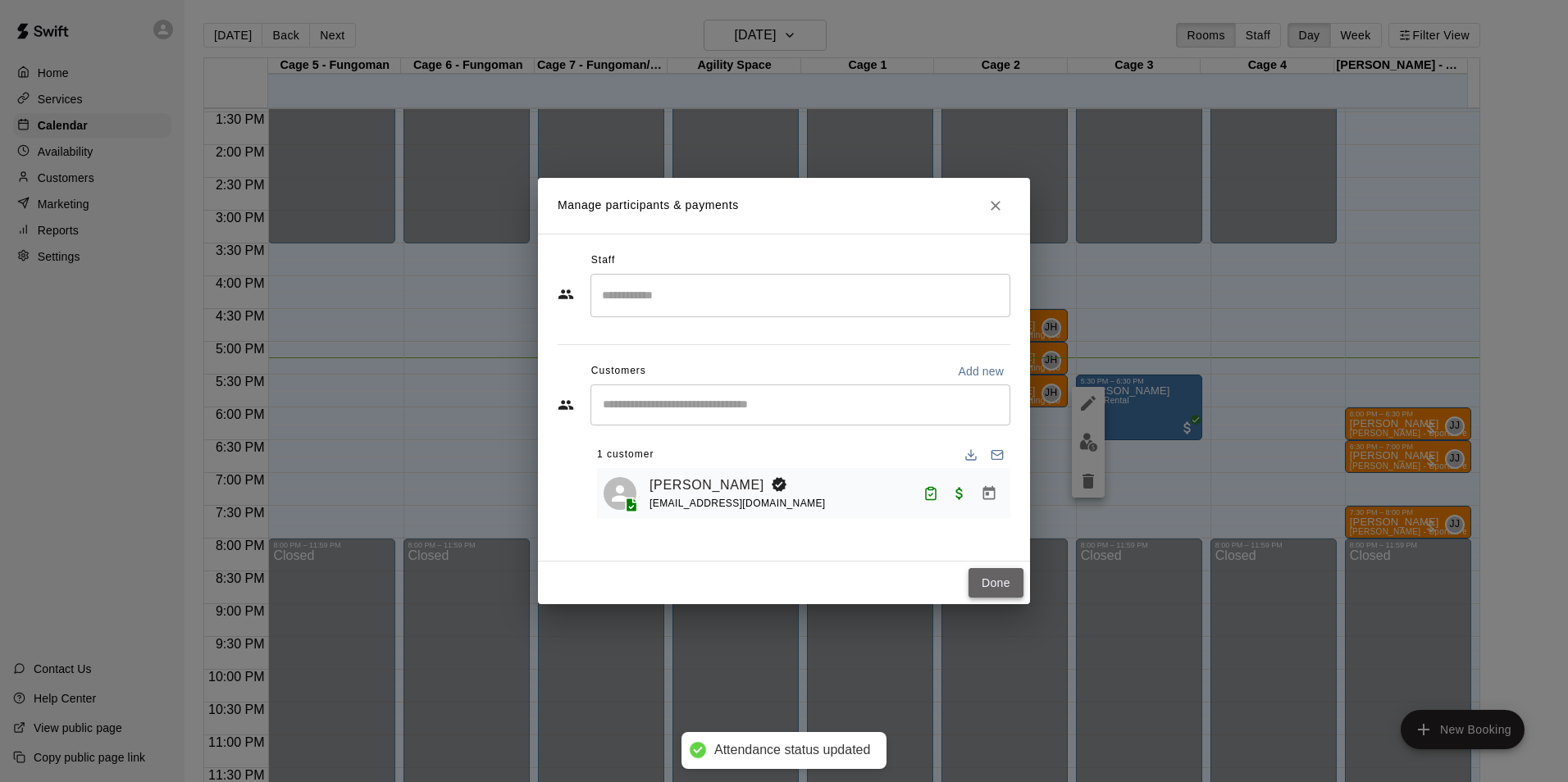
click at [1000, 593] on button "Done" at bounding box center [996, 583] width 55 height 30
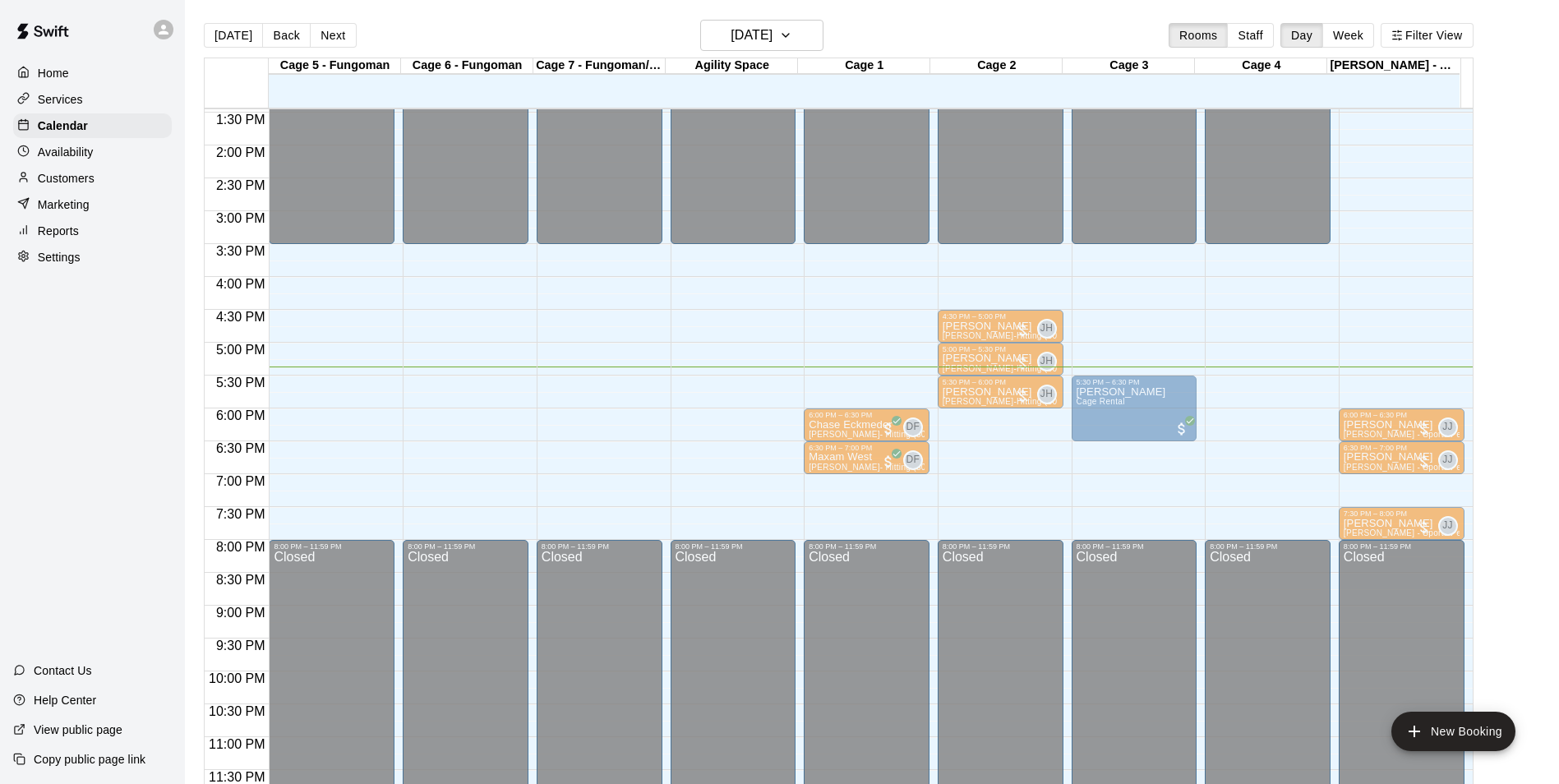
click at [815, 321] on div "4:30 PM – 5:00 PM [PERSON_NAME] [PERSON_NAME] Cage Rental" at bounding box center [867, 326] width 116 height 28
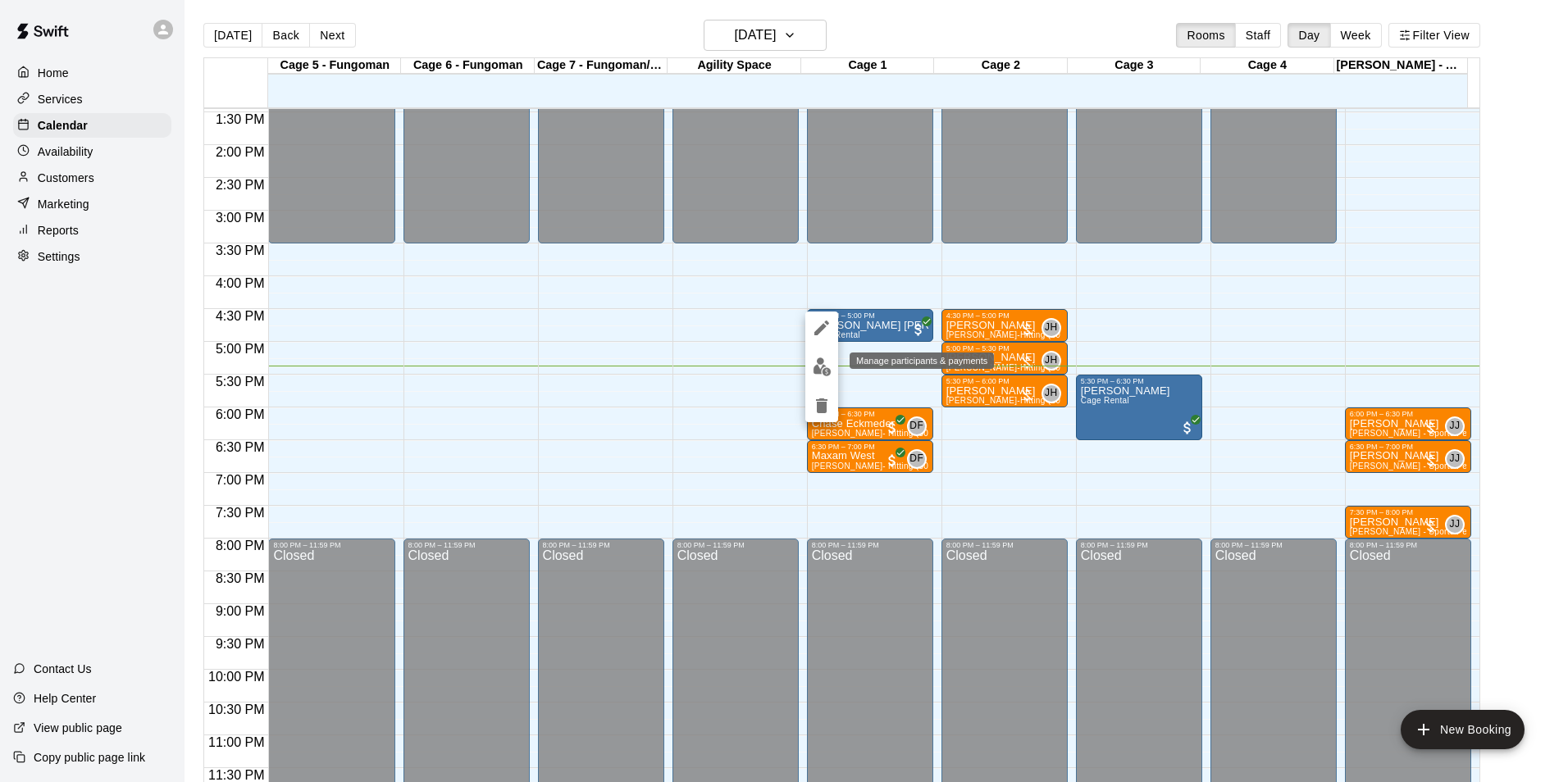
click at [817, 369] on img "edit" at bounding box center [822, 367] width 19 height 19
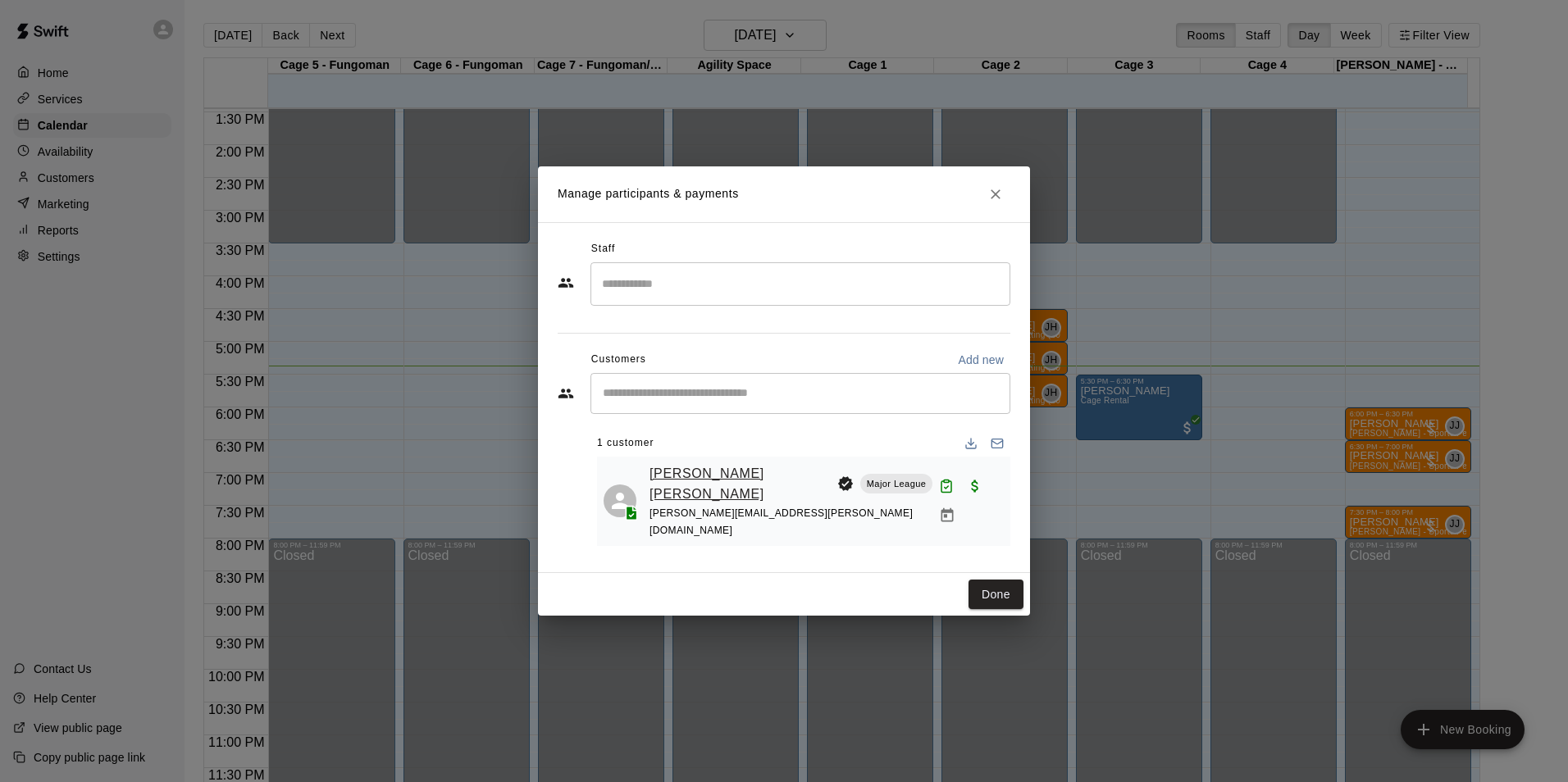
click at [676, 489] on link "[PERSON_NAME] [PERSON_NAME]" at bounding box center [740, 484] width 181 height 42
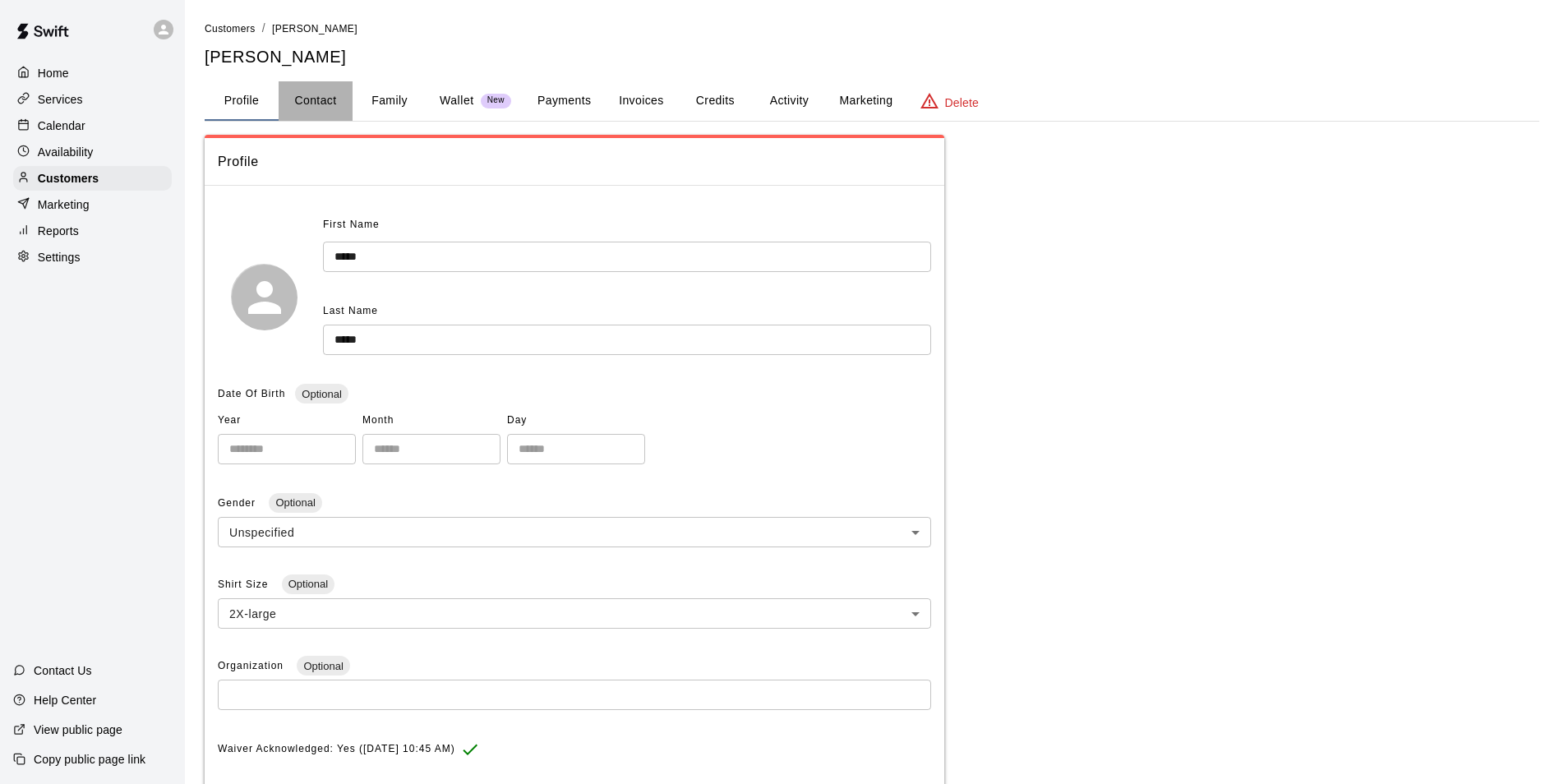
click at [310, 102] on button "Contact" at bounding box center [315, 100] width 74 height 39
select select "**"
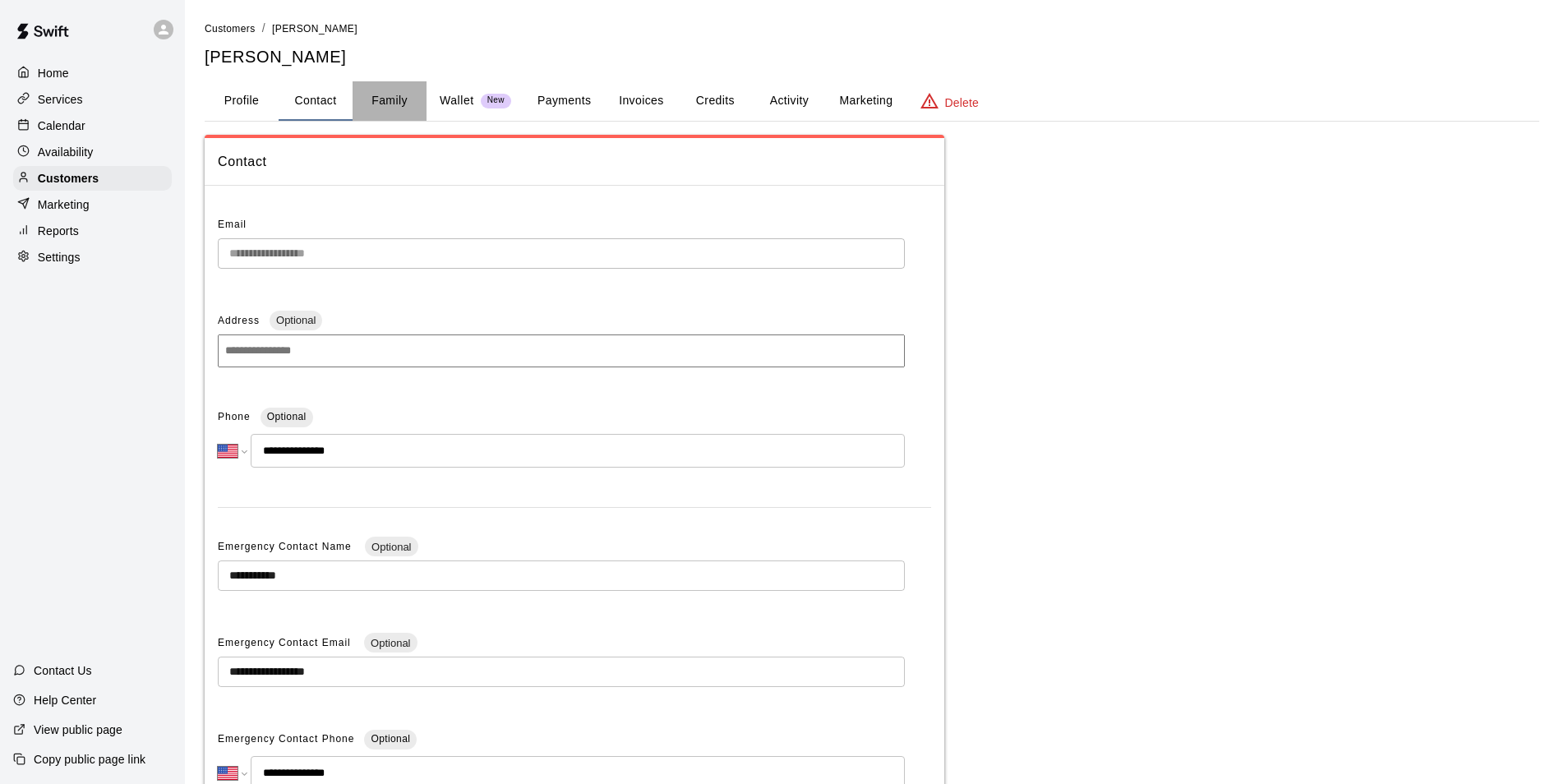
click at [389, 102] on button "Family" at bounding box center [390, 100] width 74 height 39
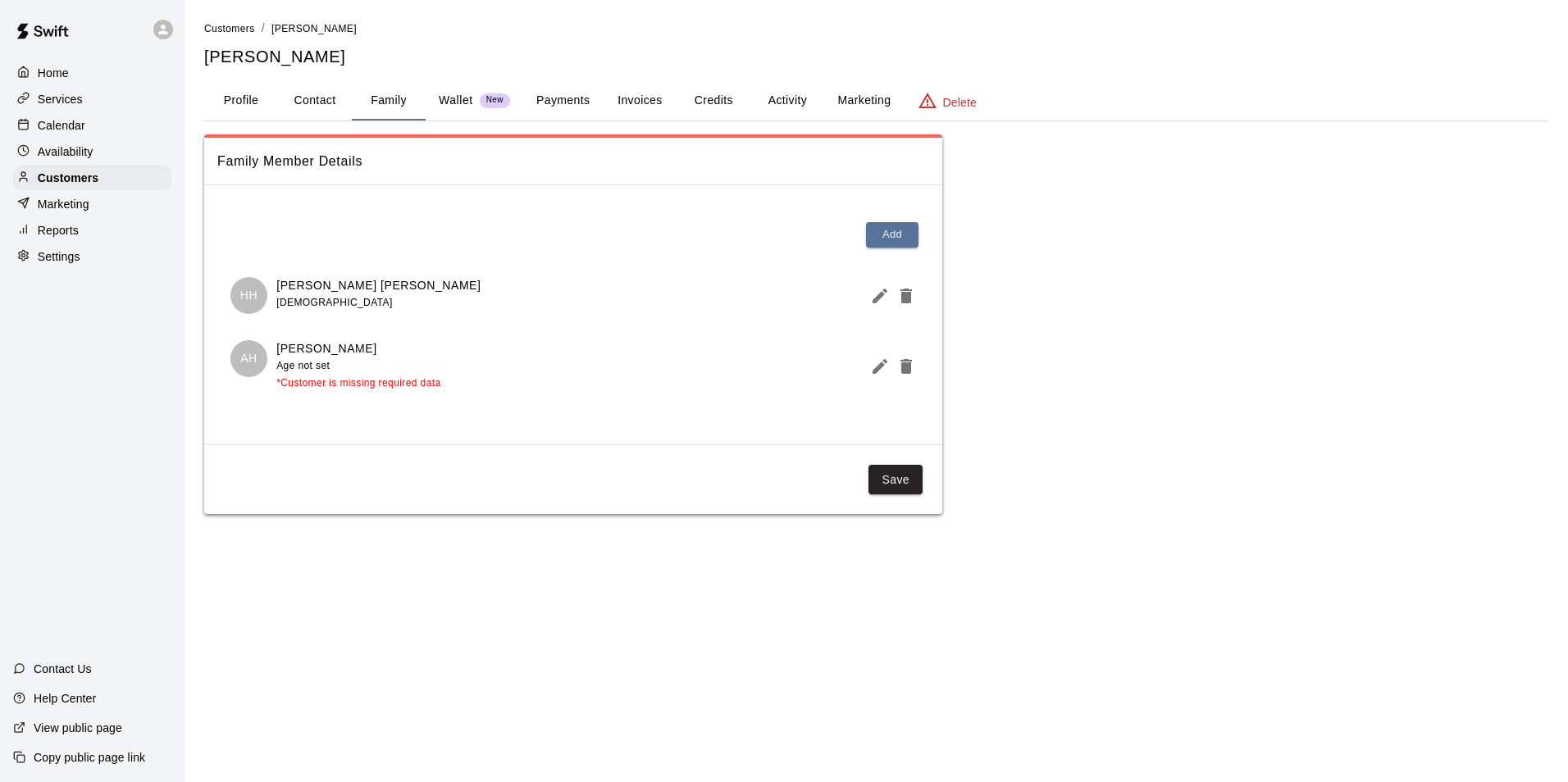
click at [806, 100] on button "Activity" at bounding box center [787, 100] width 74 height 39
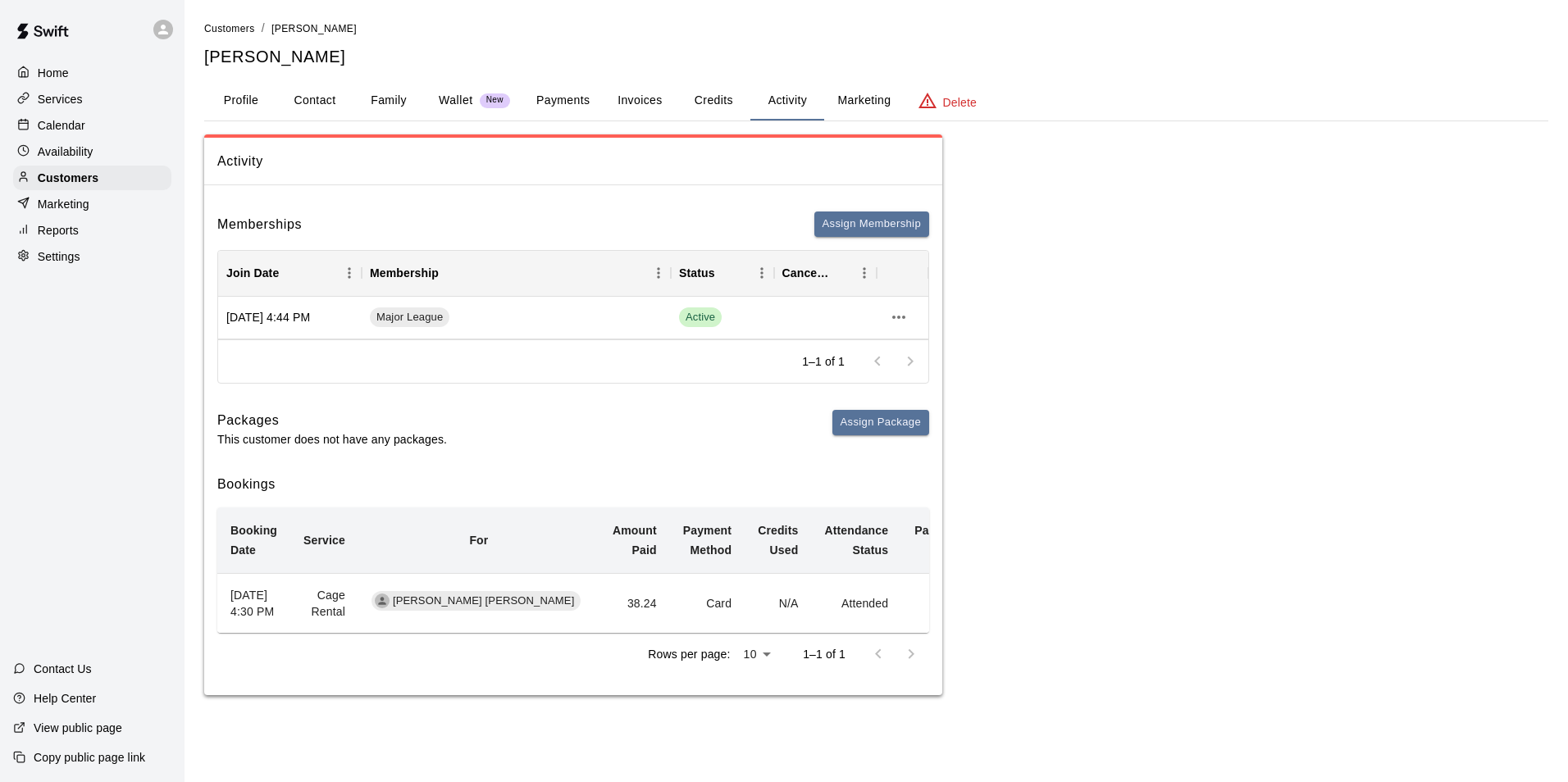
click at [691, 91] on button "Credits" at bounding box center [713, 100] width 74 height 39
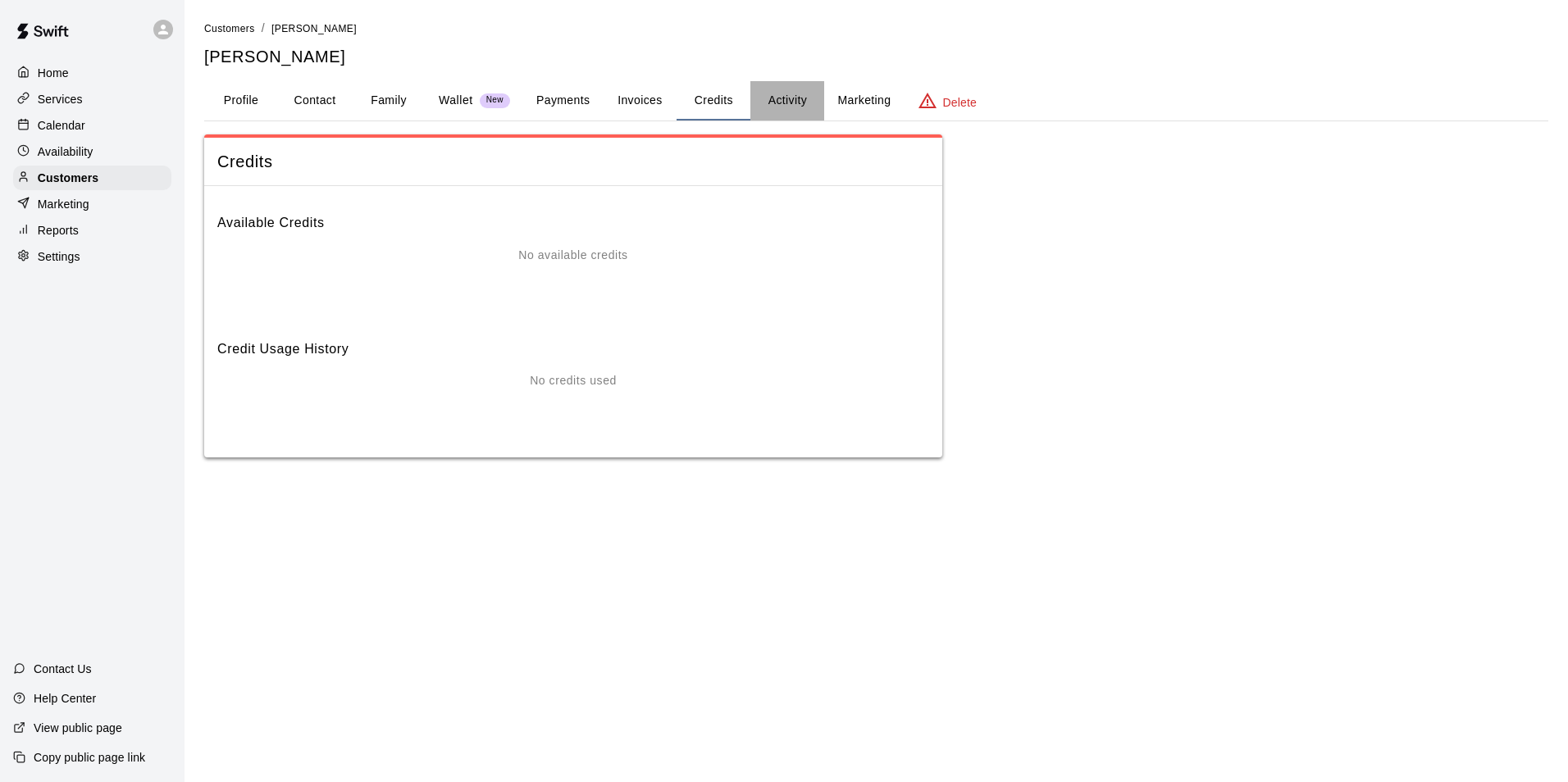
click at [761, 106] on button "Activity" at bounding box center [787, 100] width 74 height 39
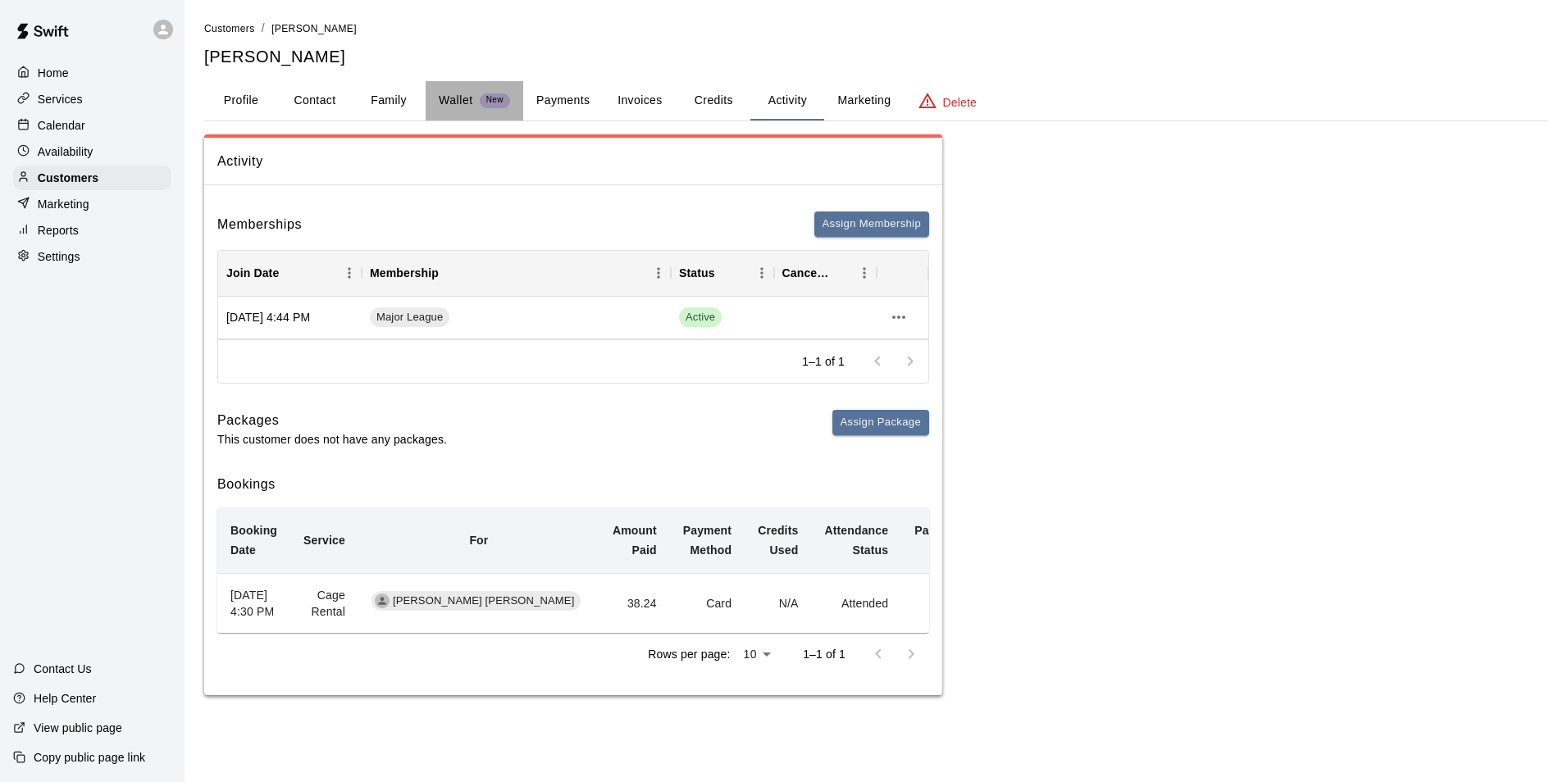
click at [452, 83] on button "Wallet New" at bounding box center [474, 100] width 98 height 39
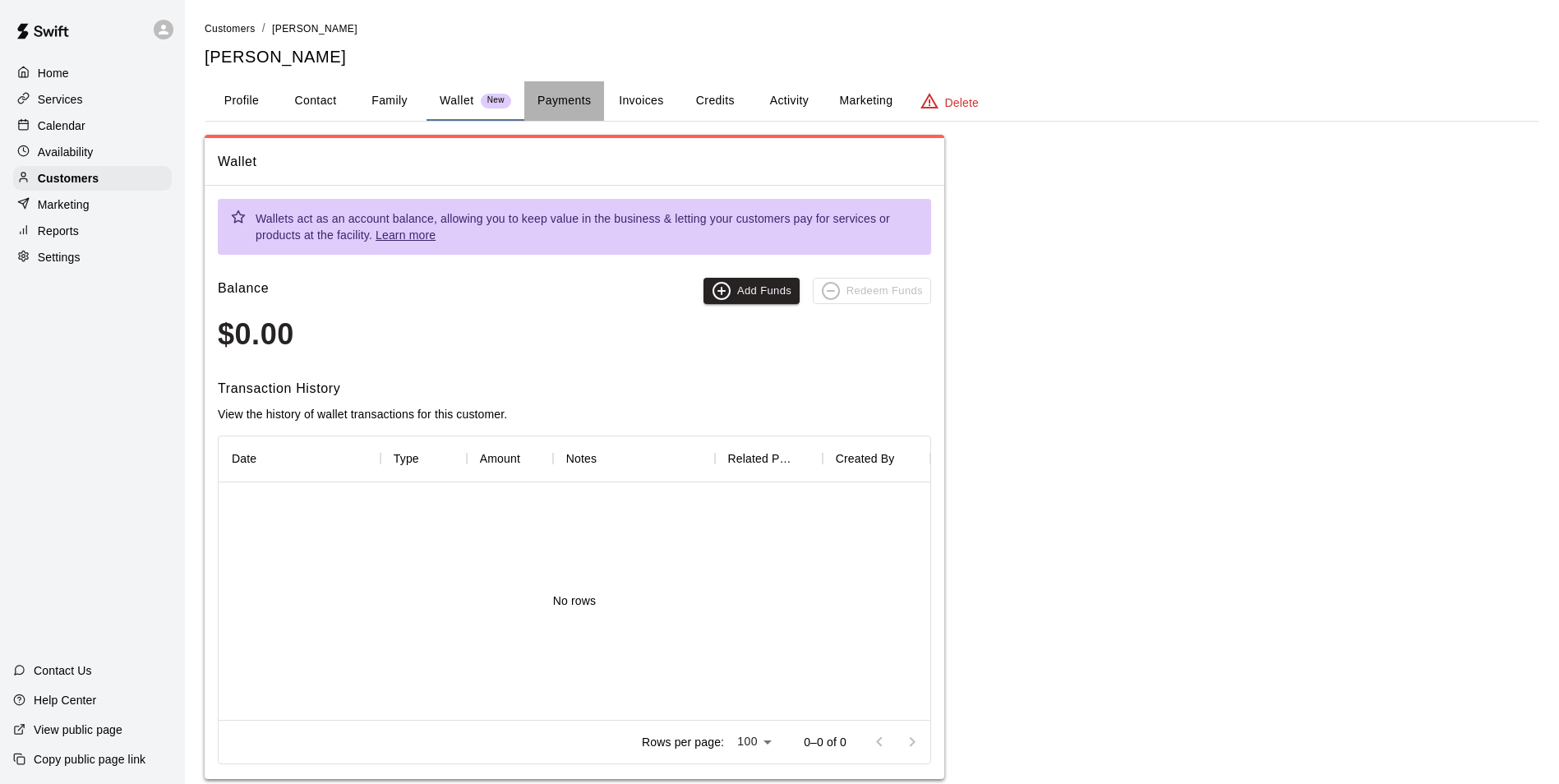
click at [577, 112] on button "Payments" at bounding box center [563, 100] width 79 height 39
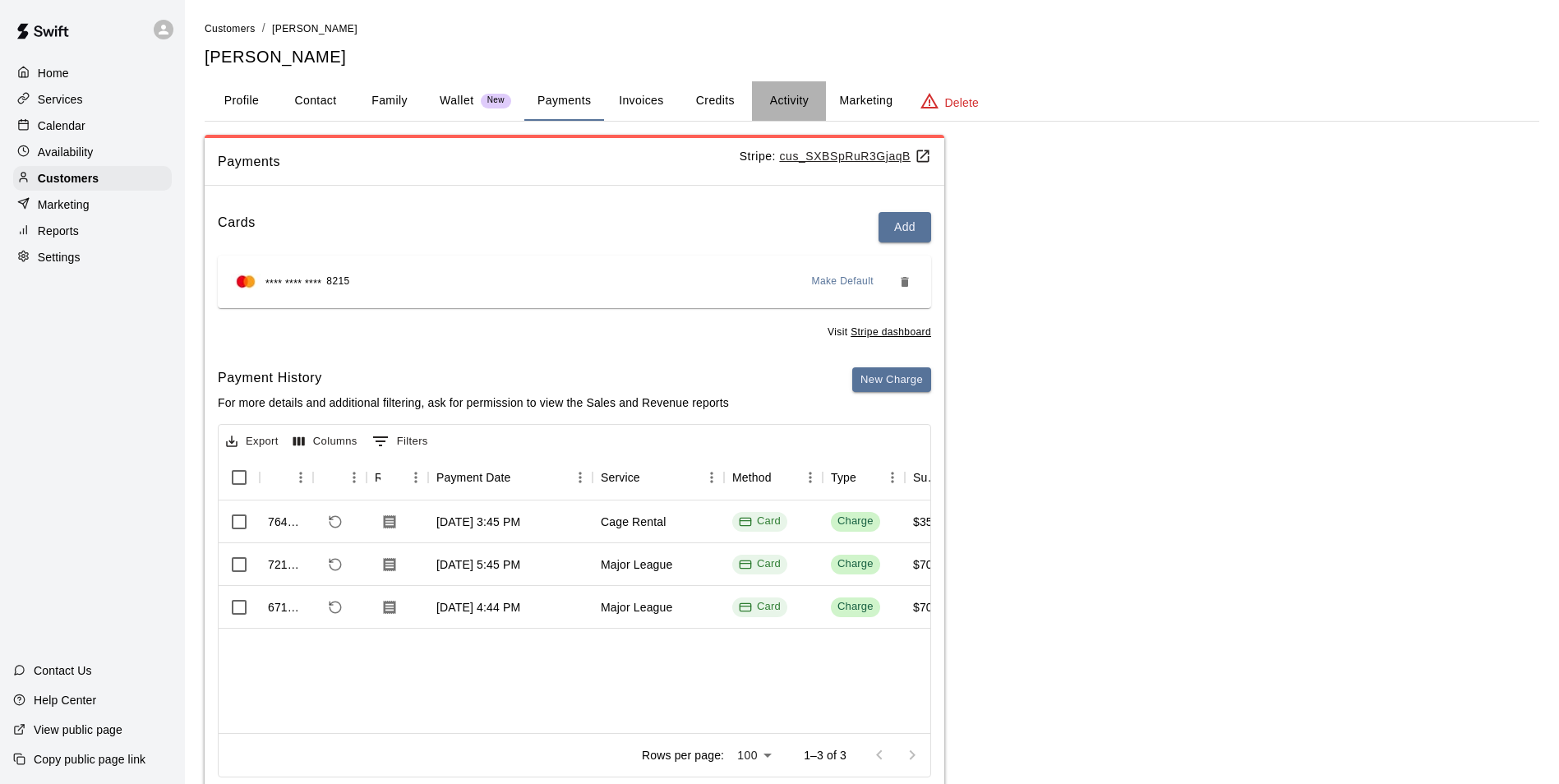
click at [787, 101] on button "Activity" at bounding box center [789, 100] width 74 height 39
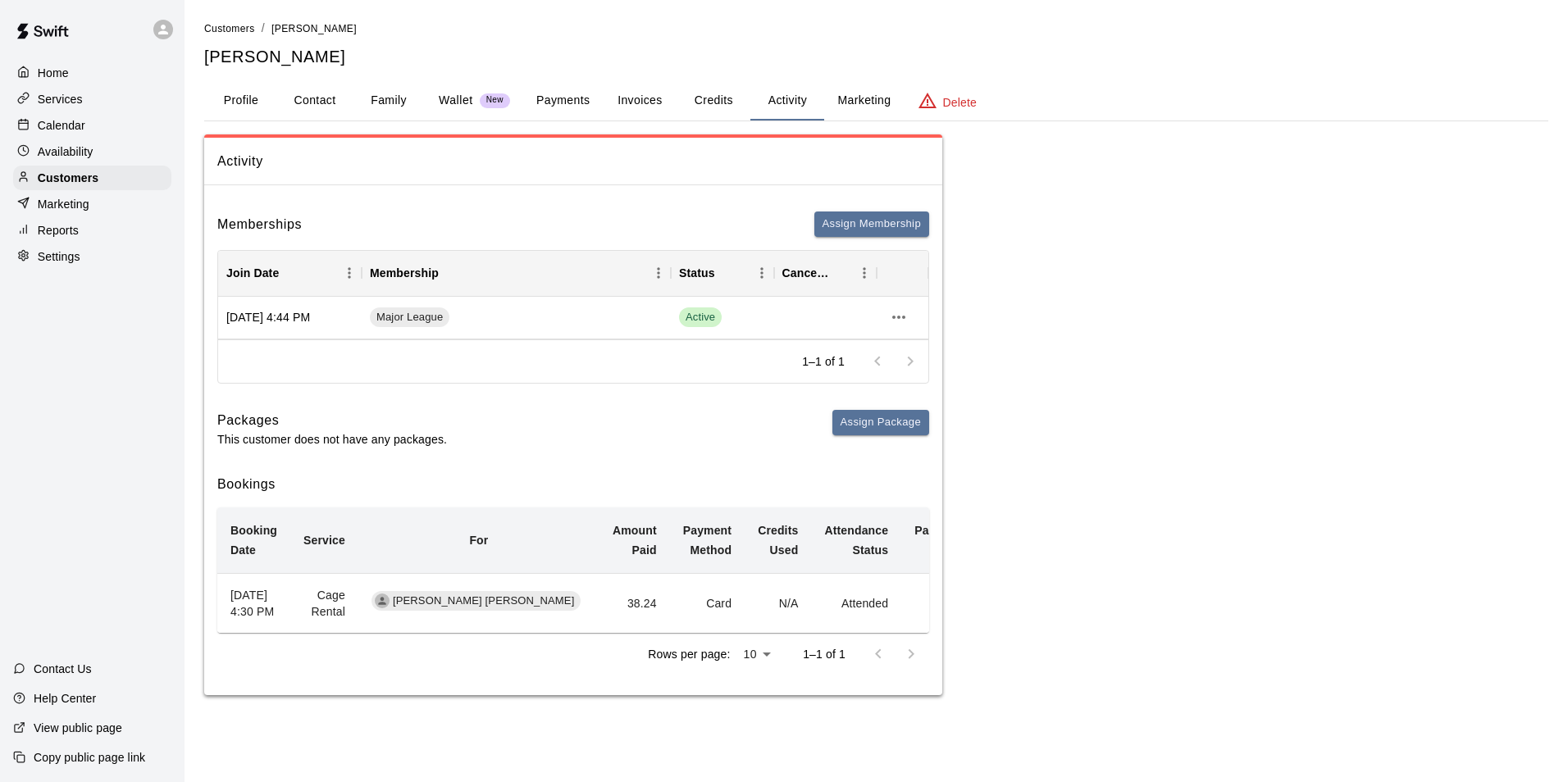
click at [91, 123] on div "Calendar" at bounding box center [93, 126] width 158 height 25
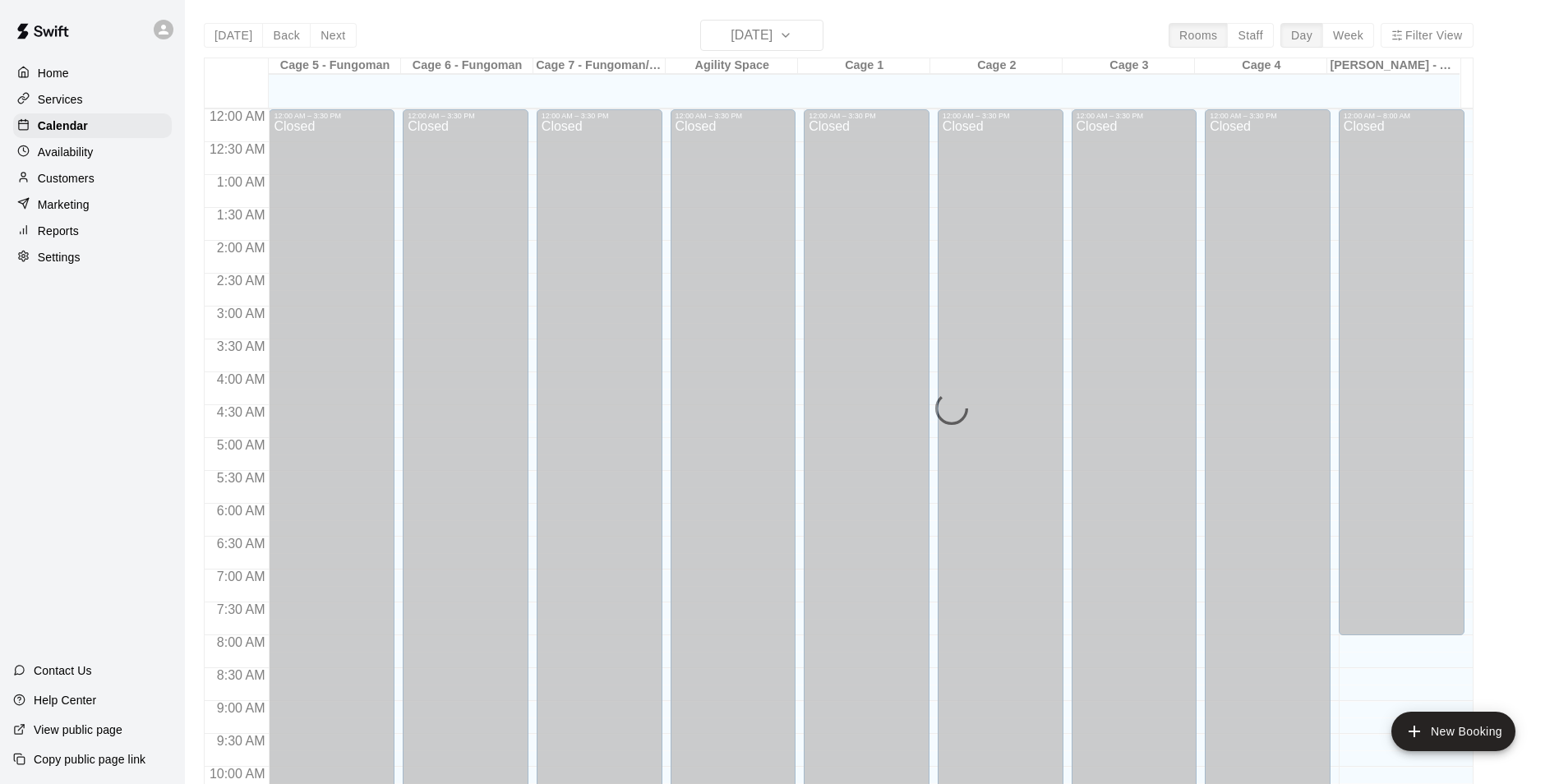
scroll to position [835, 0]
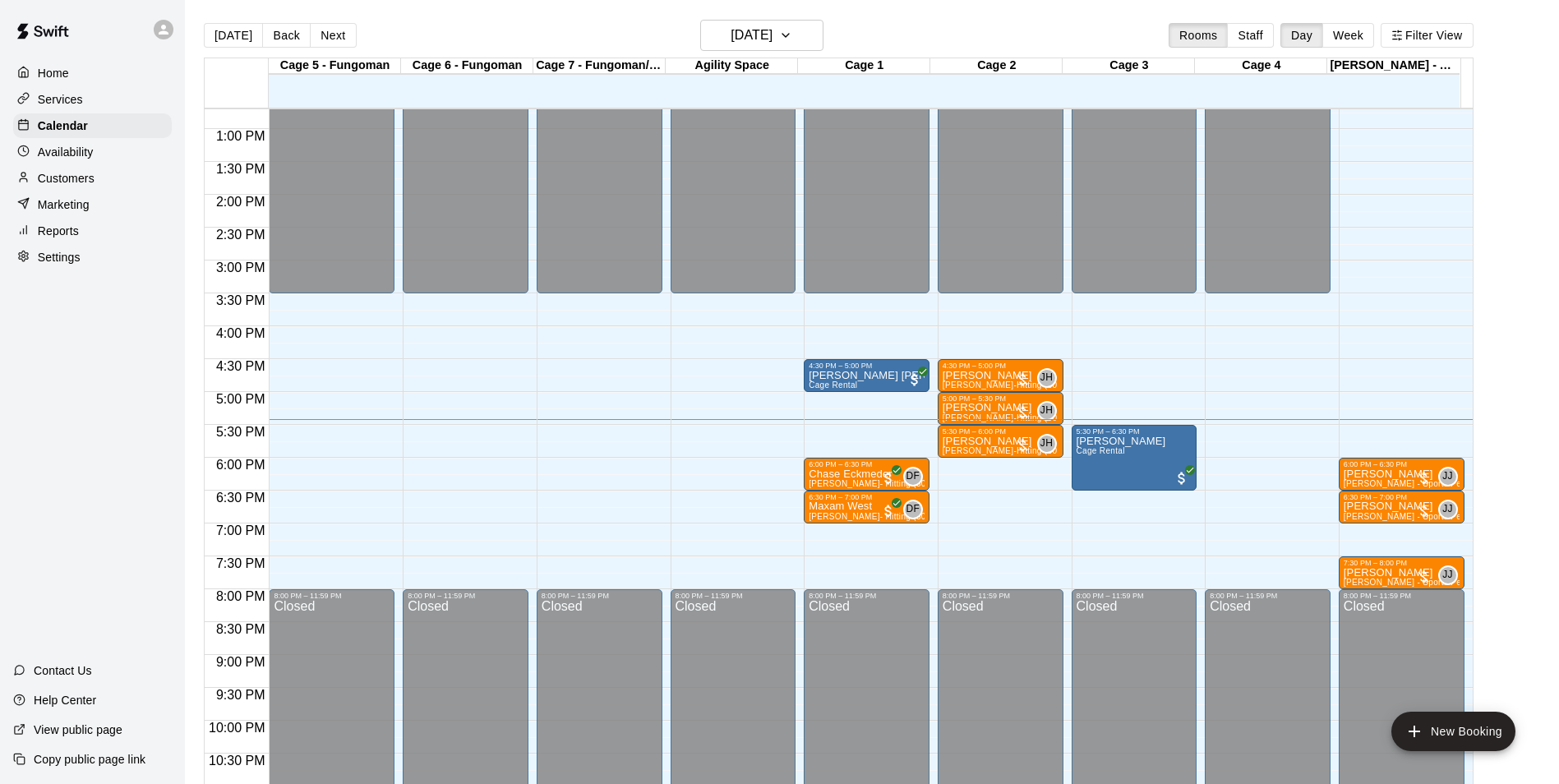
click at [99, 186] on div "Customers" at bounding box center [93, 179] width 159 height 25
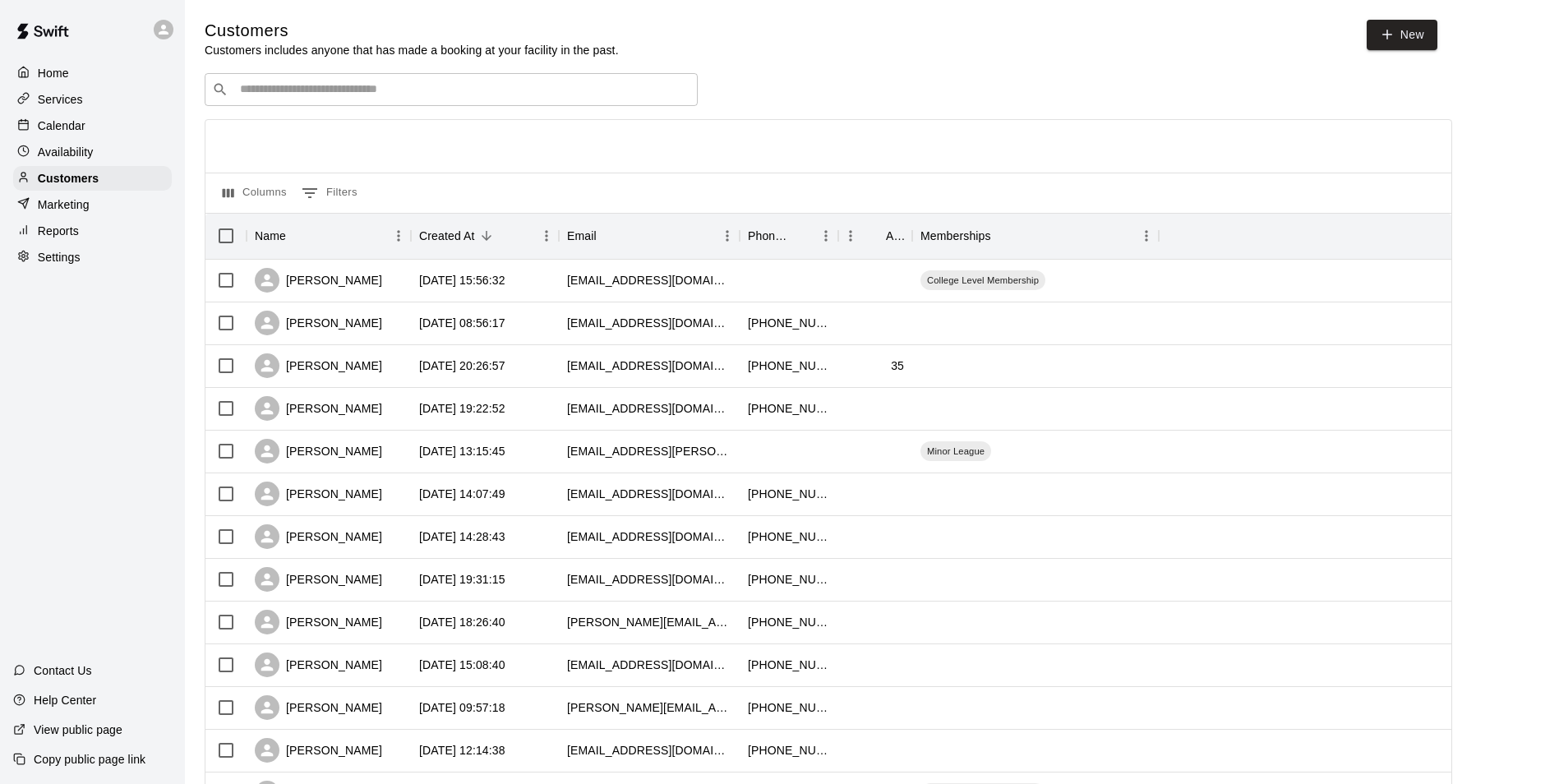
click at [302, 94] on input "Search customers by name or email" at bounding box center [462, 89] width 456 height 17
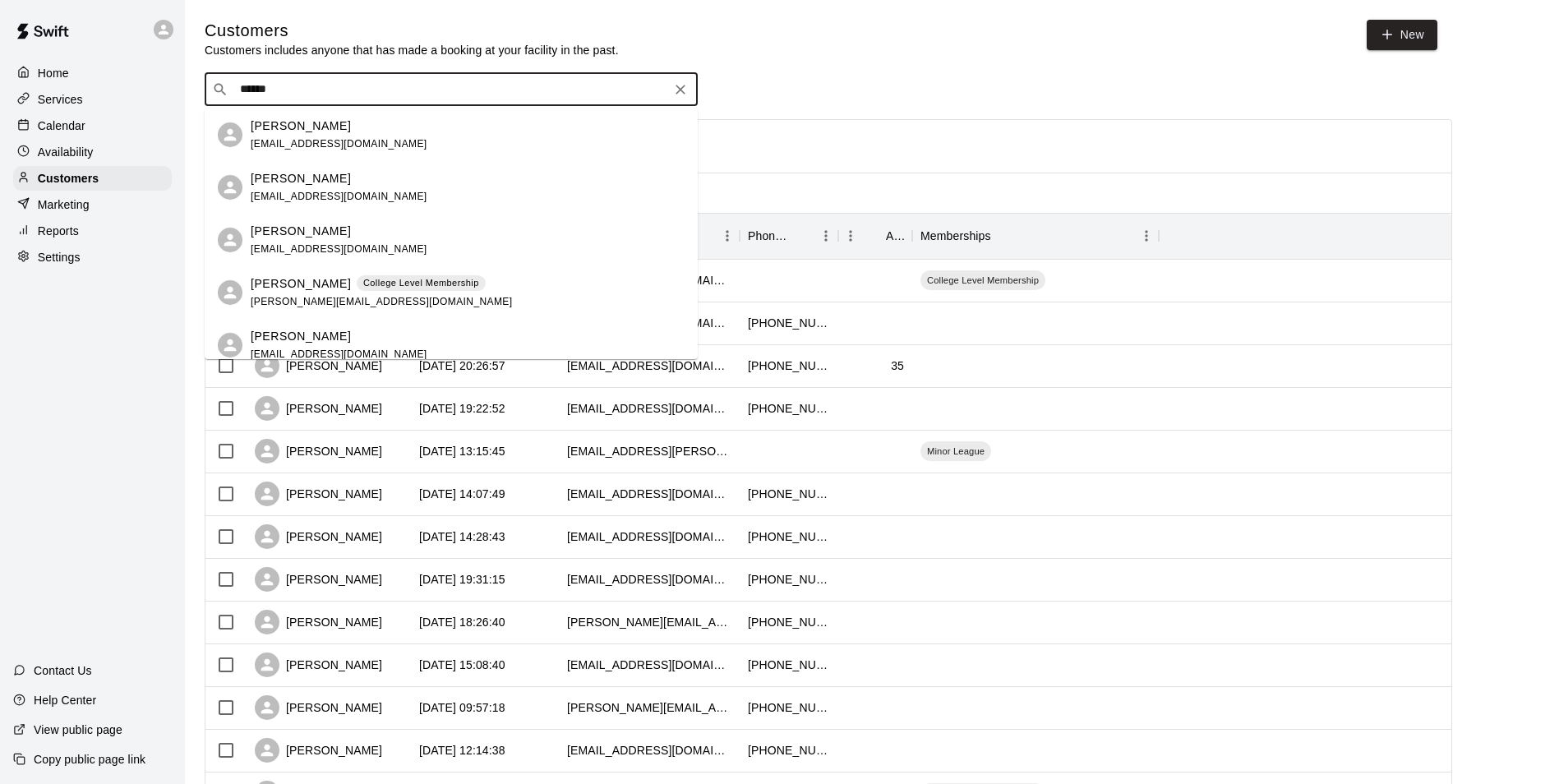
type input "******"
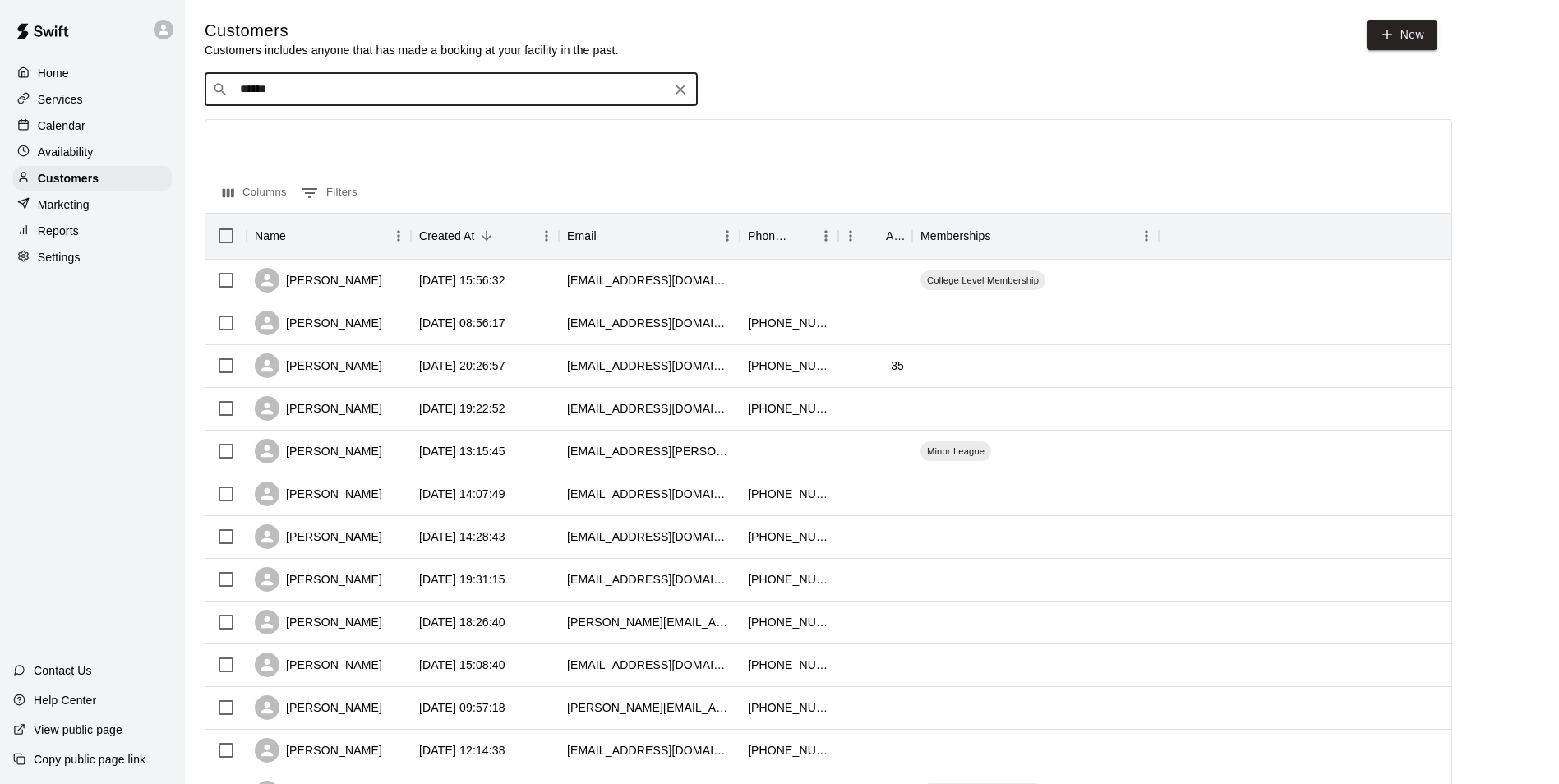
click at [309, 89] on input "******" at bounding box center [450, 89] width 431 height 17
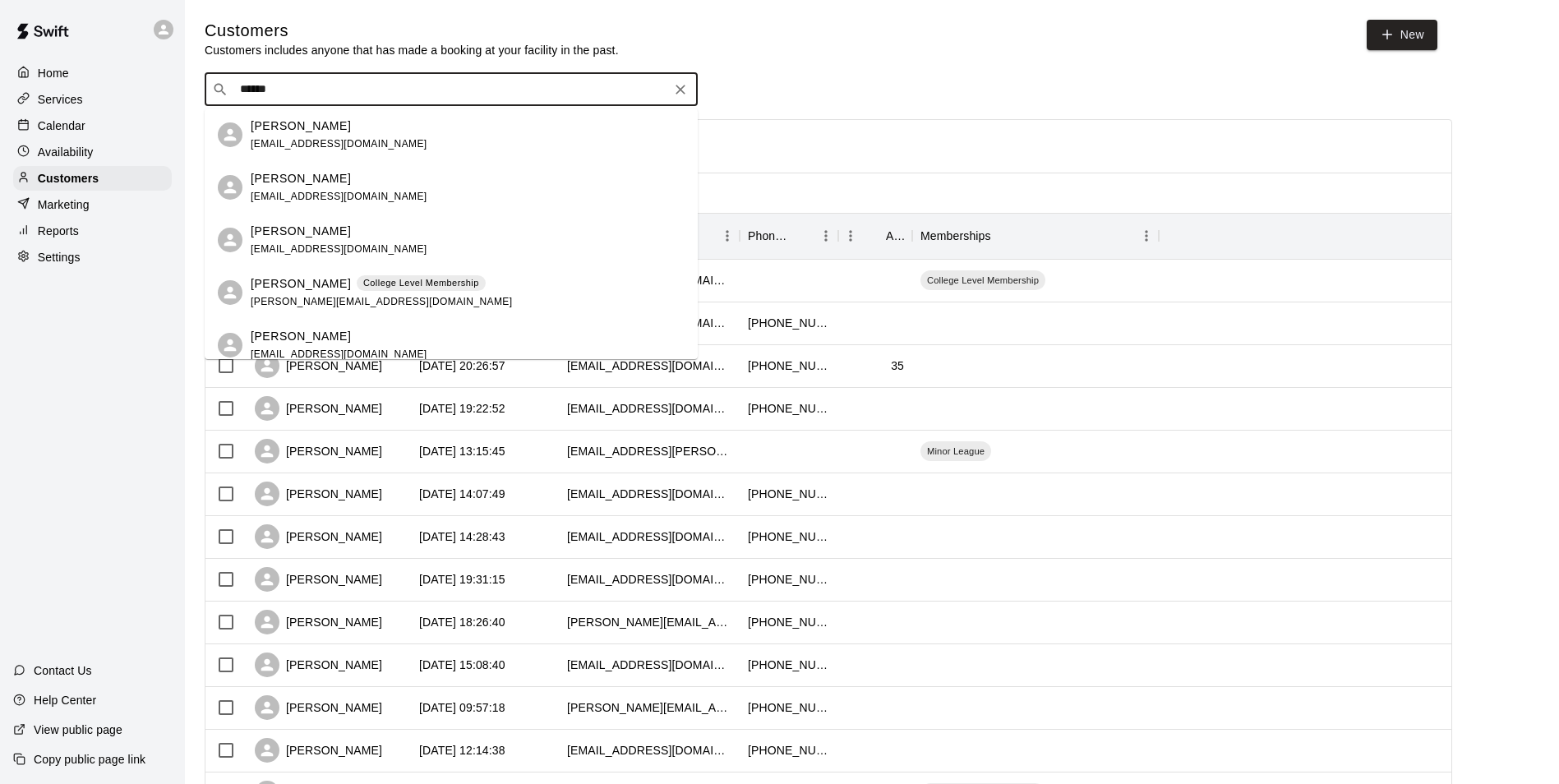
click at [275, 287] on p "[PERSON_NAME]" at bounding box center [301, 283] width 100 height 18
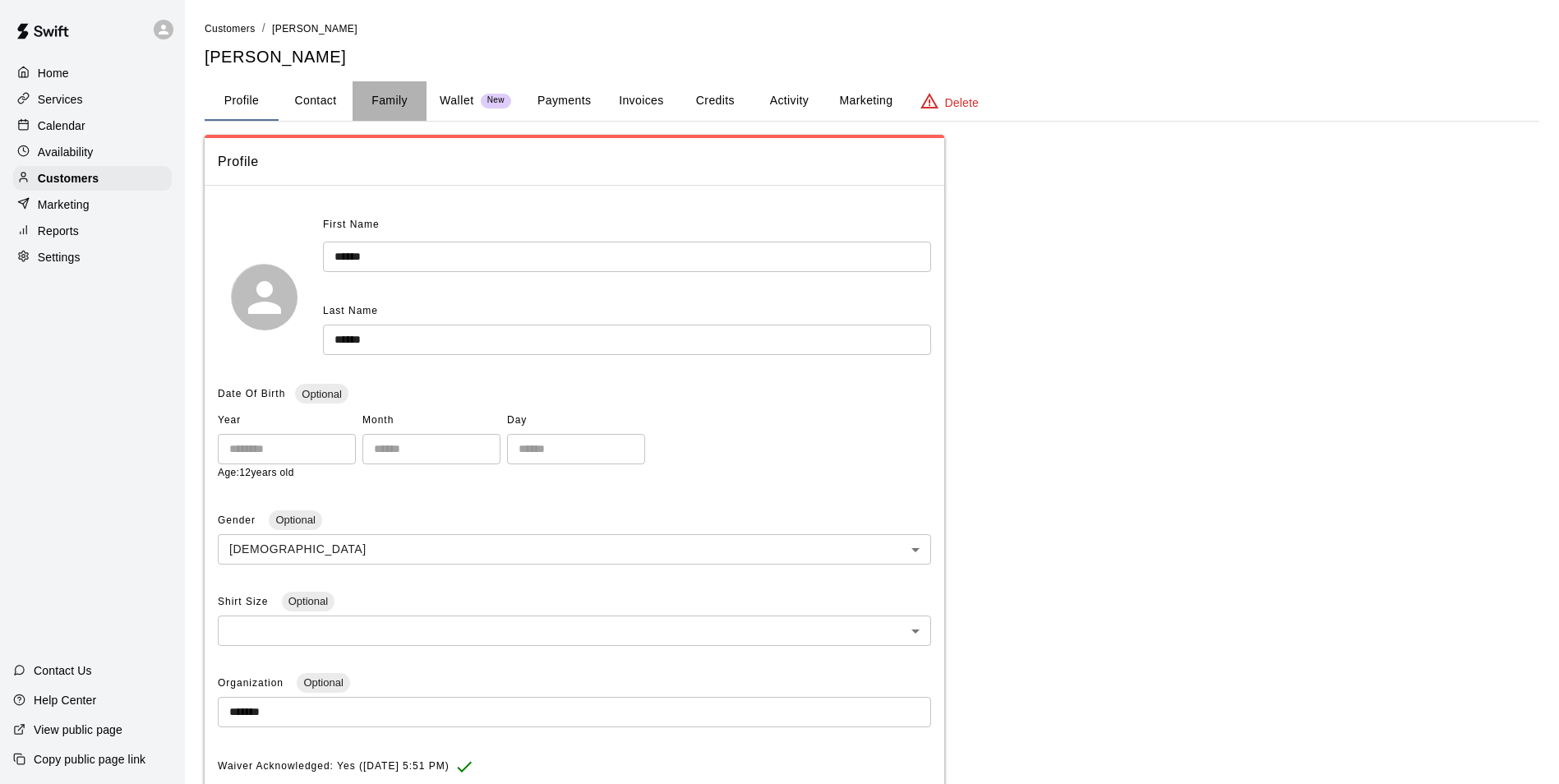
click at [420, 101] on button "Family" at bounding box center [390, 100] width 74 height 39
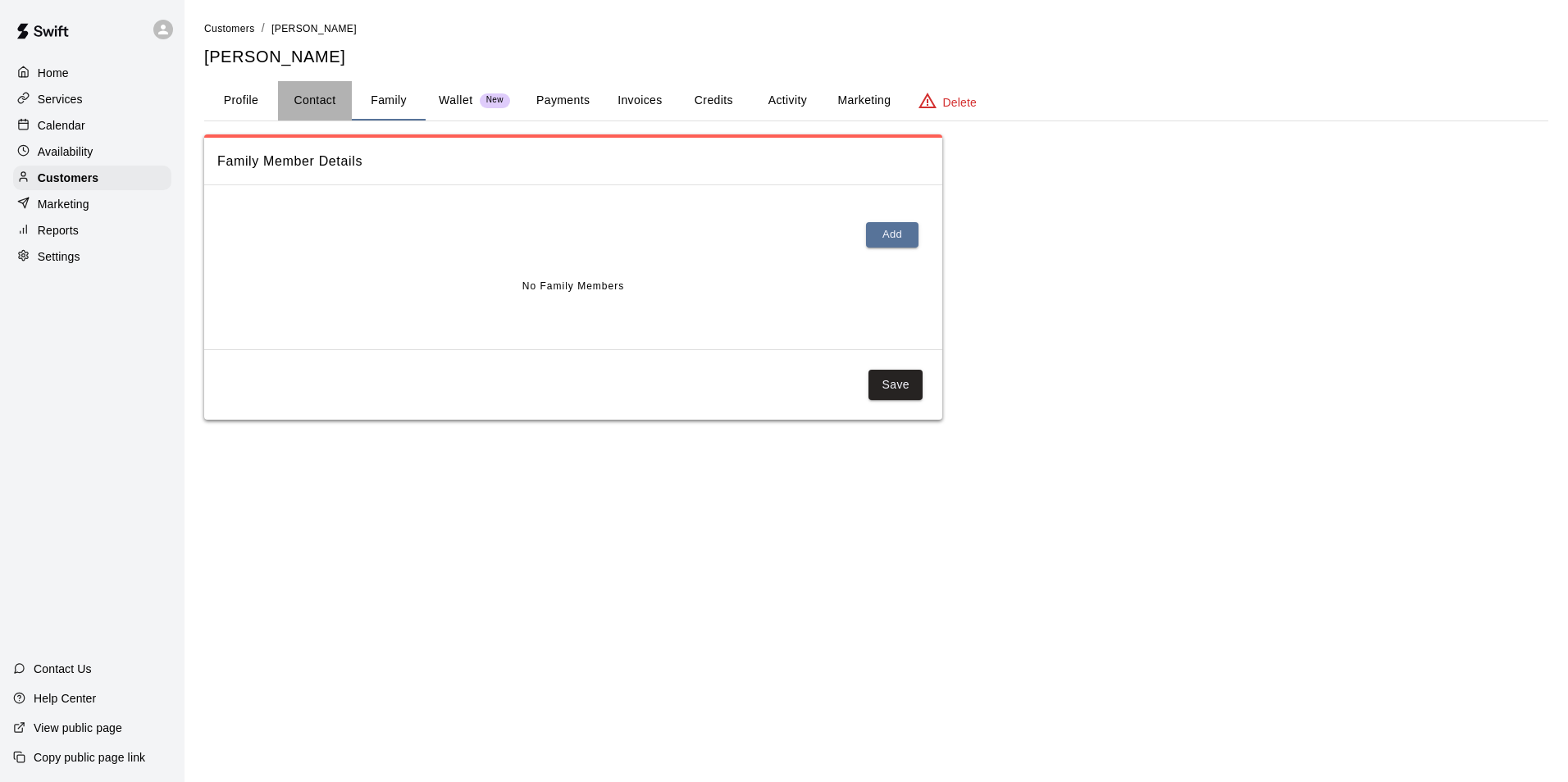
click at [338, 98] on button "Contact" at bounding box center [314, 100] width 74 height 39
select select "**"
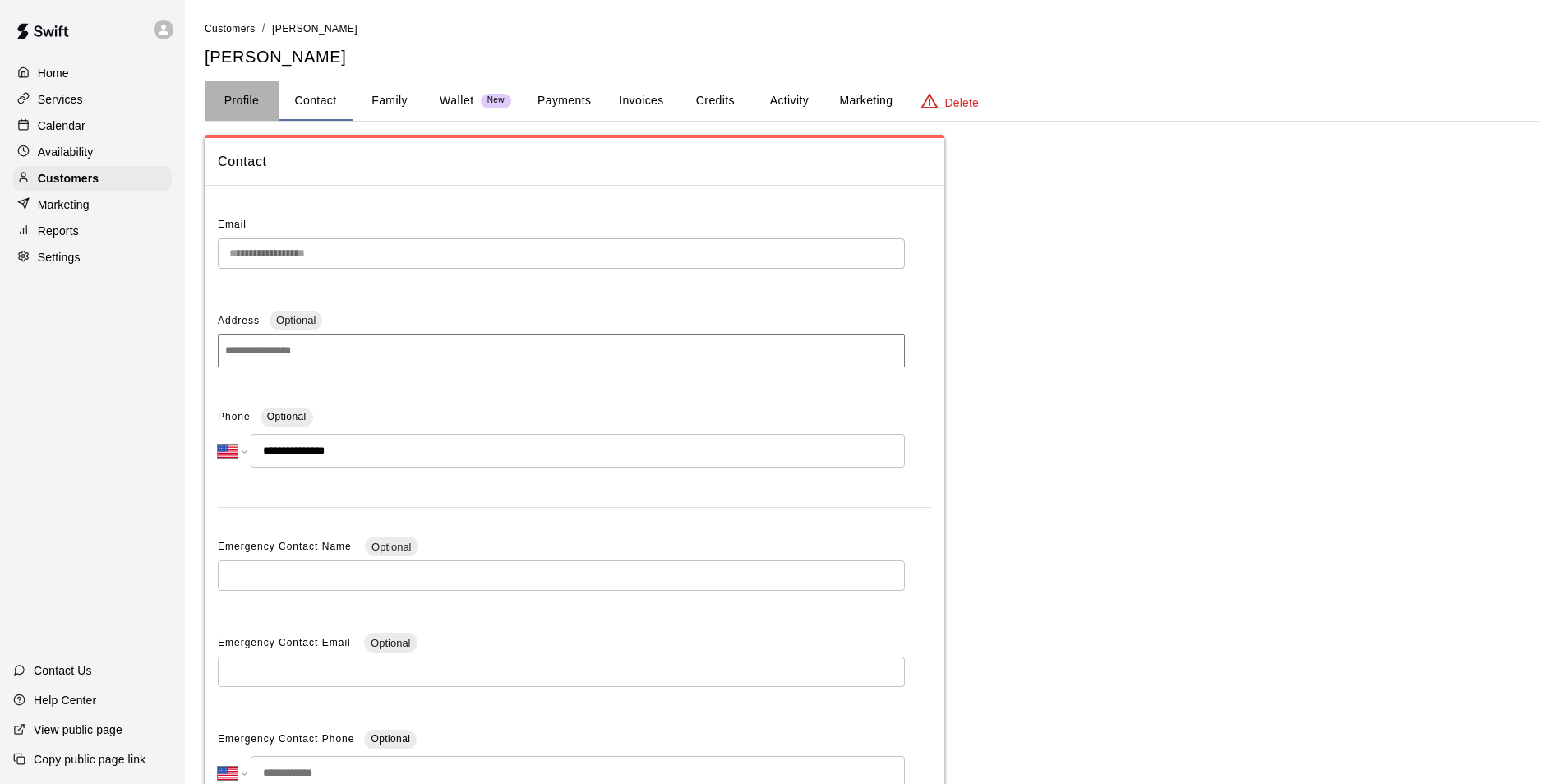
click at [238, 101] on button "Profile" at bounding box center [242, 100] width 74 height 39
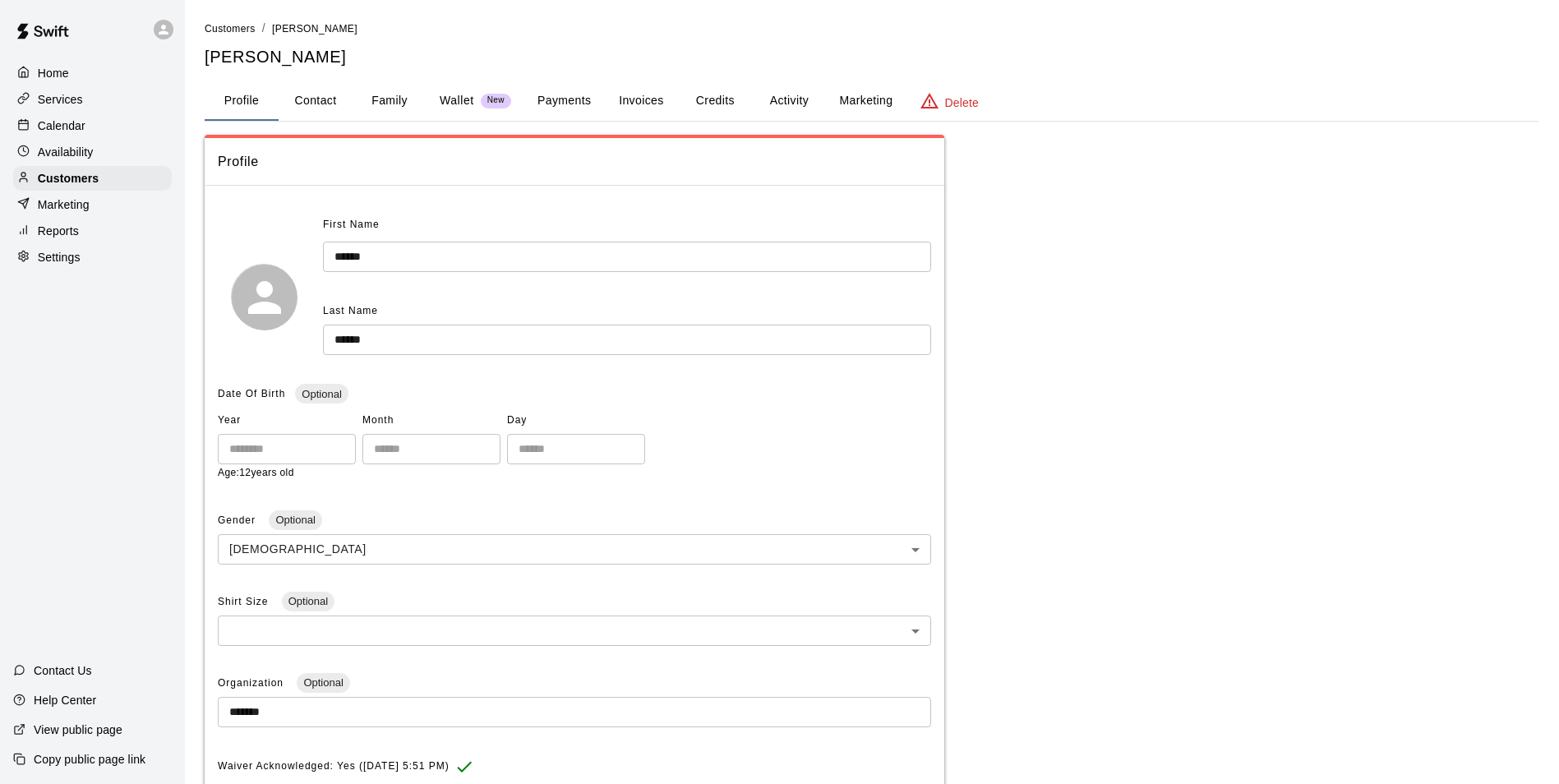
drag, startPoint x: 73, startPoint y: 122, endPoint x: 93, endPoint y: 146, distance: 31.2
click at [73, 121] on p "Calendar" at bounding box center [61, 126] width 48 height 17
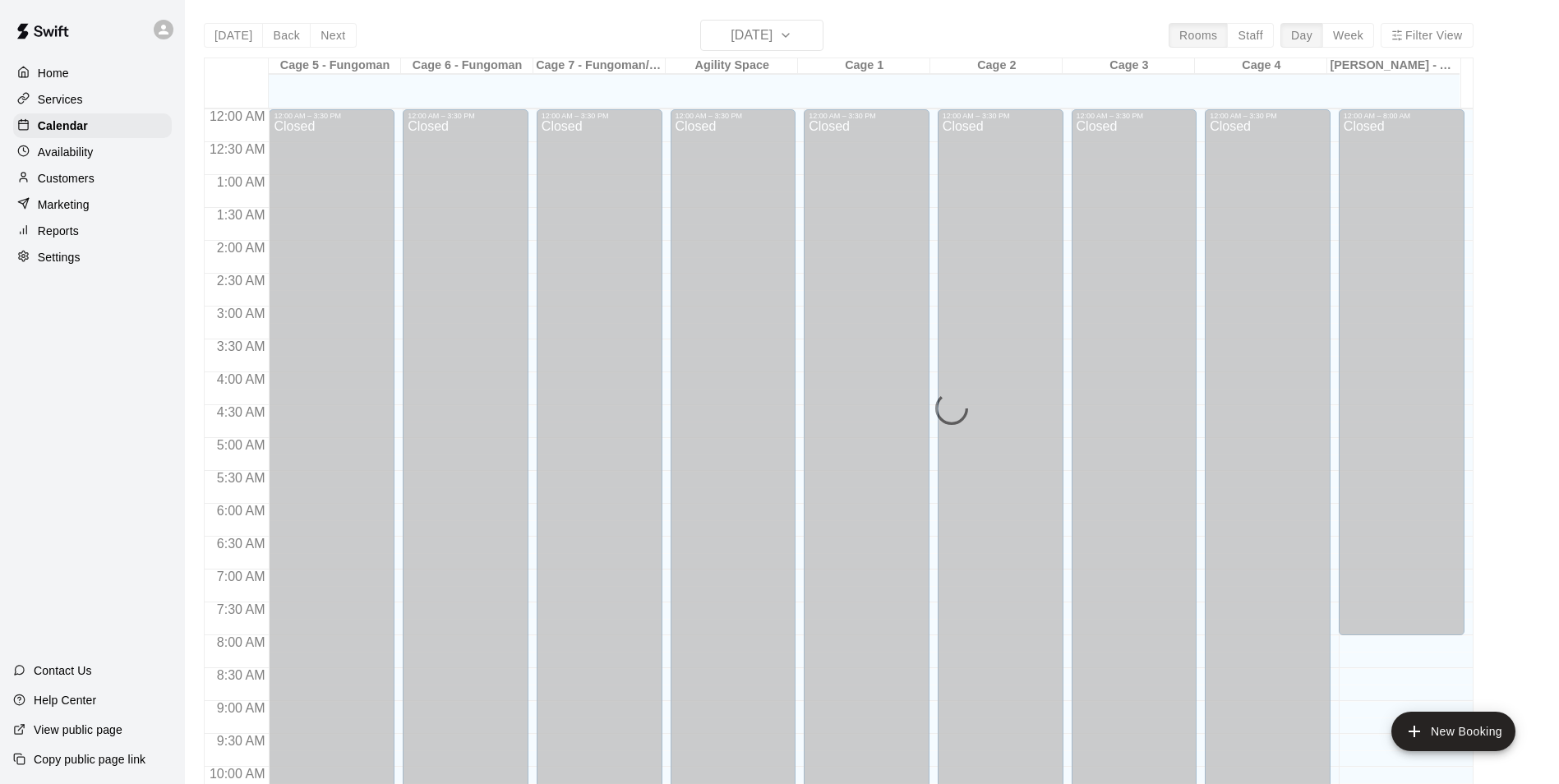
scroll to position [835, 0]
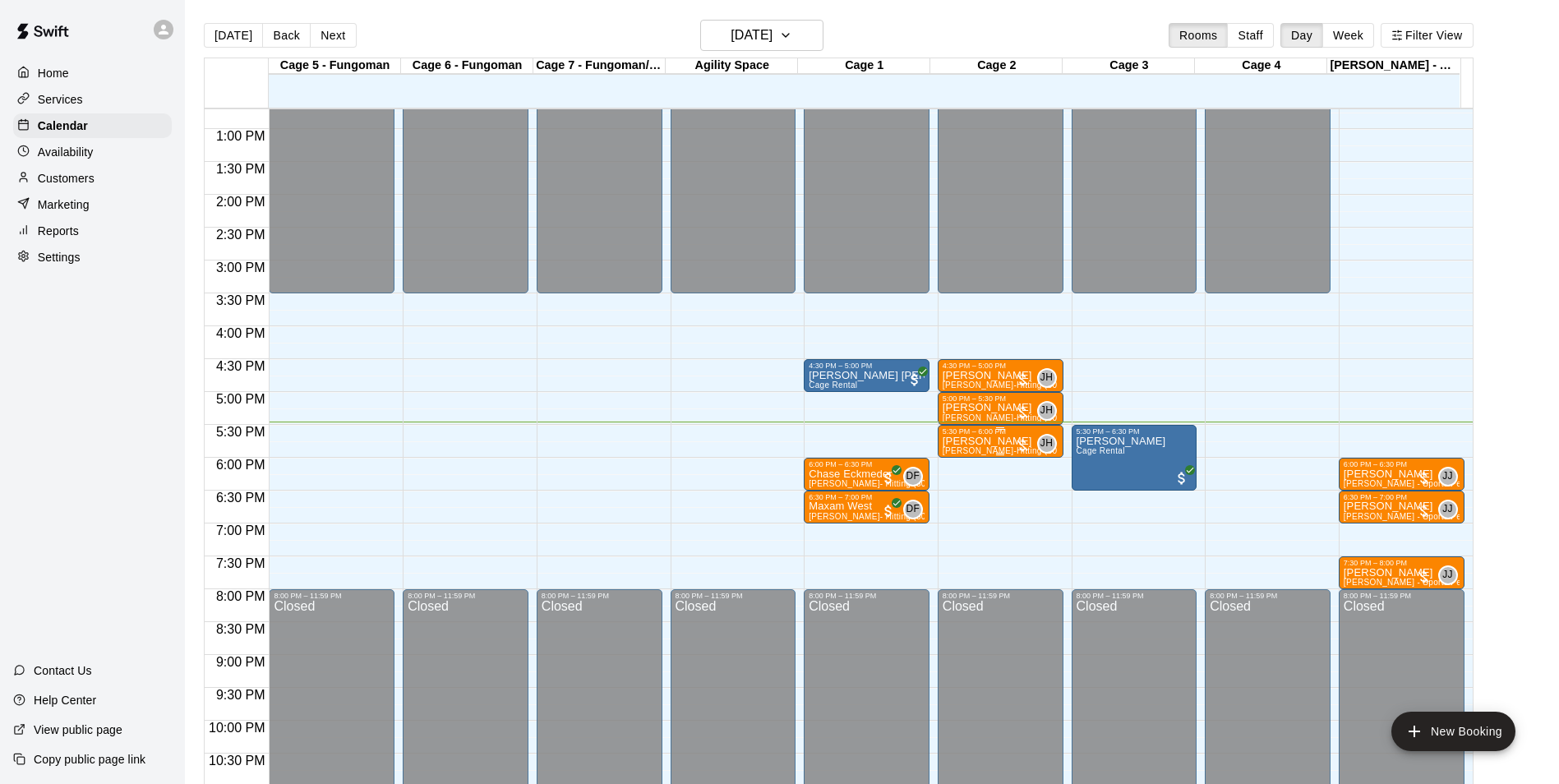
click at [996, 441] on p "[PERSON_NAME]" at bounding box center [1001, 441] width 116 height 0
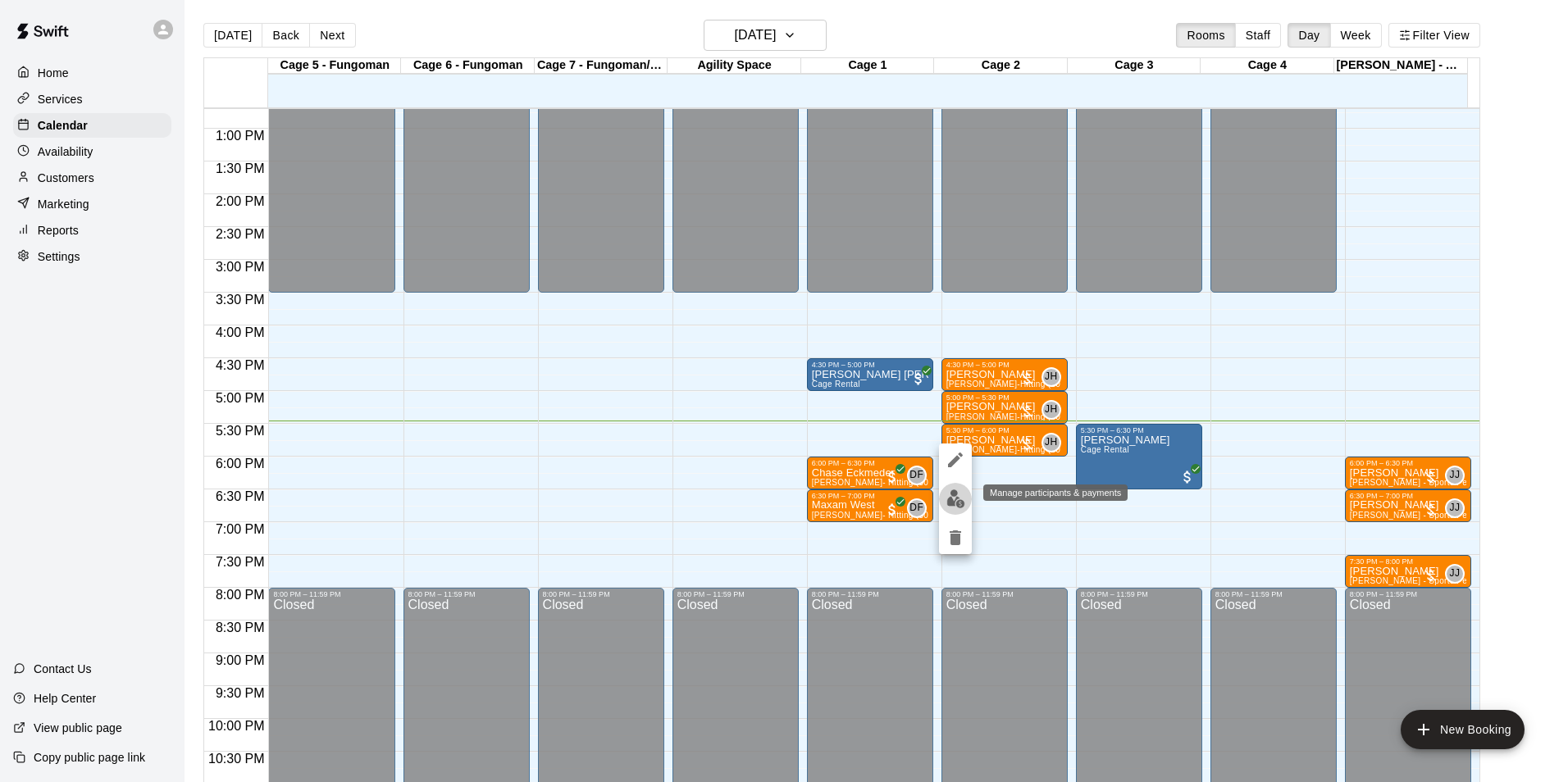
click at [939, 494] on button "edit" at bounding box center [955, 499] width 33 height 32
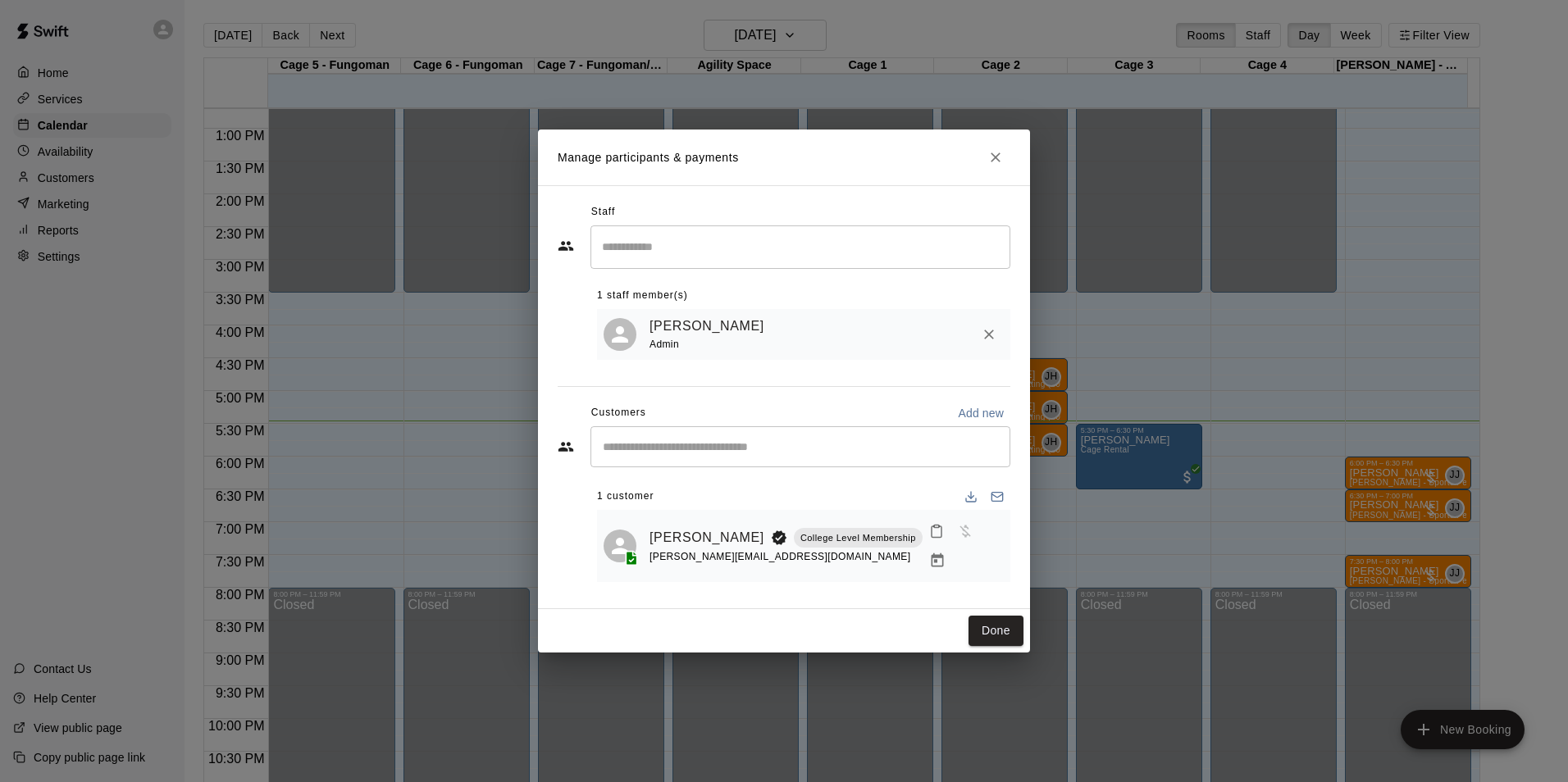
click at [922, 541] on button "Mark attendance" at bounding box center [936, 531] width 28 height 28
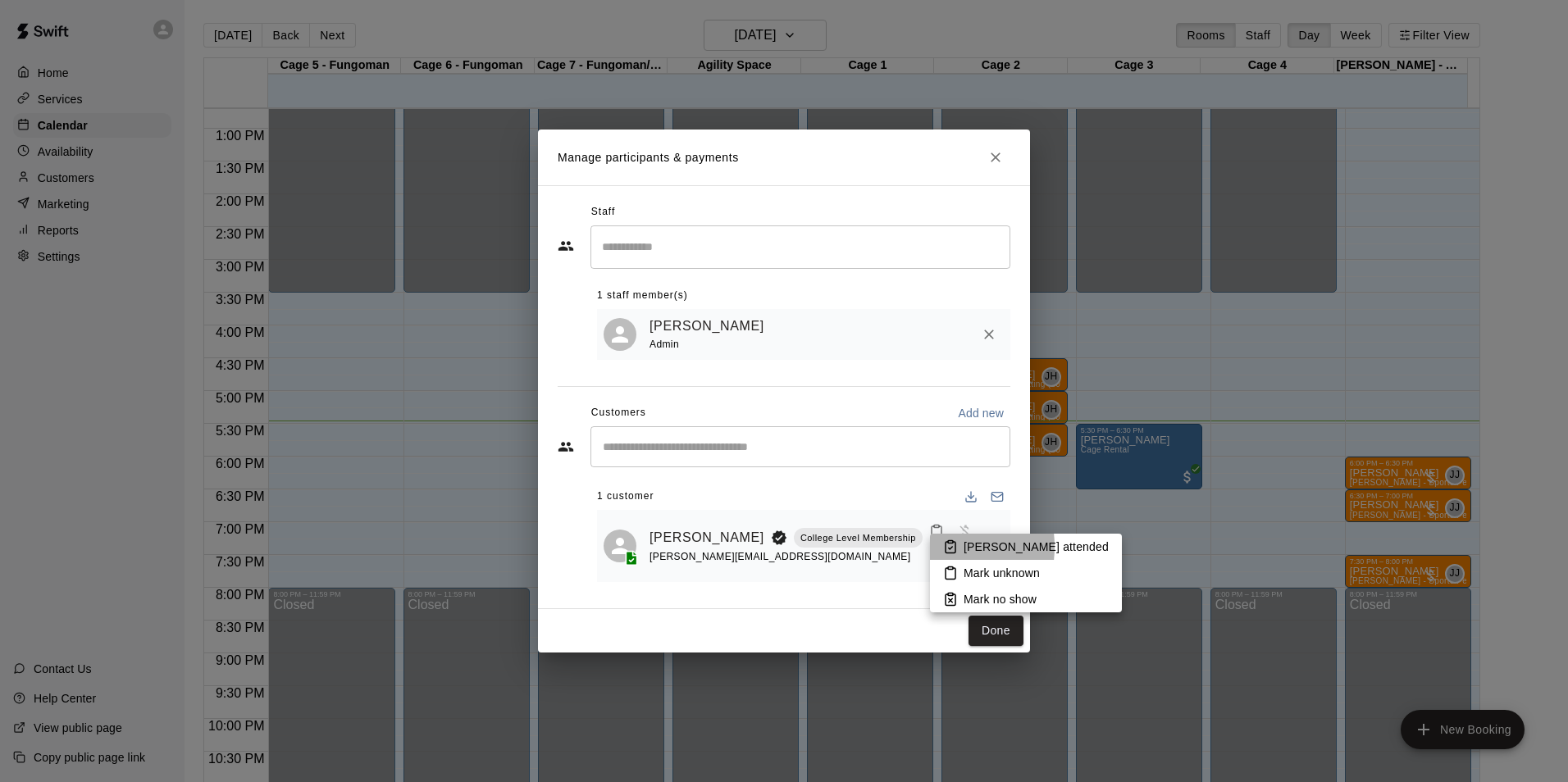
click at [933, 547] on li "[PERSON_NAME] attended" at bounding box center [1026, 546] width 192 height 26
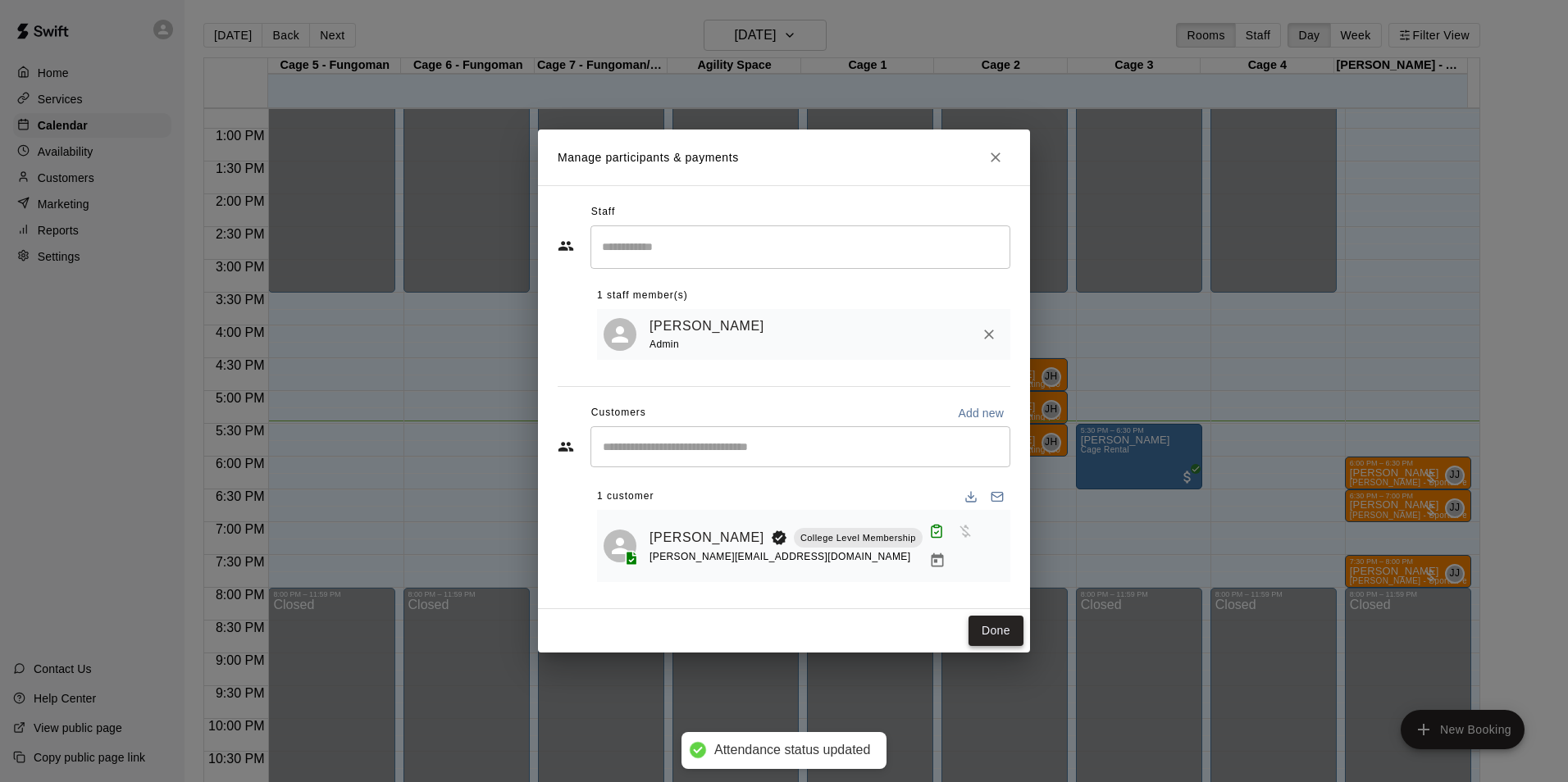
click at [1008, 624] on button "Done" at bounding box center [996, 631] width 55 height 30
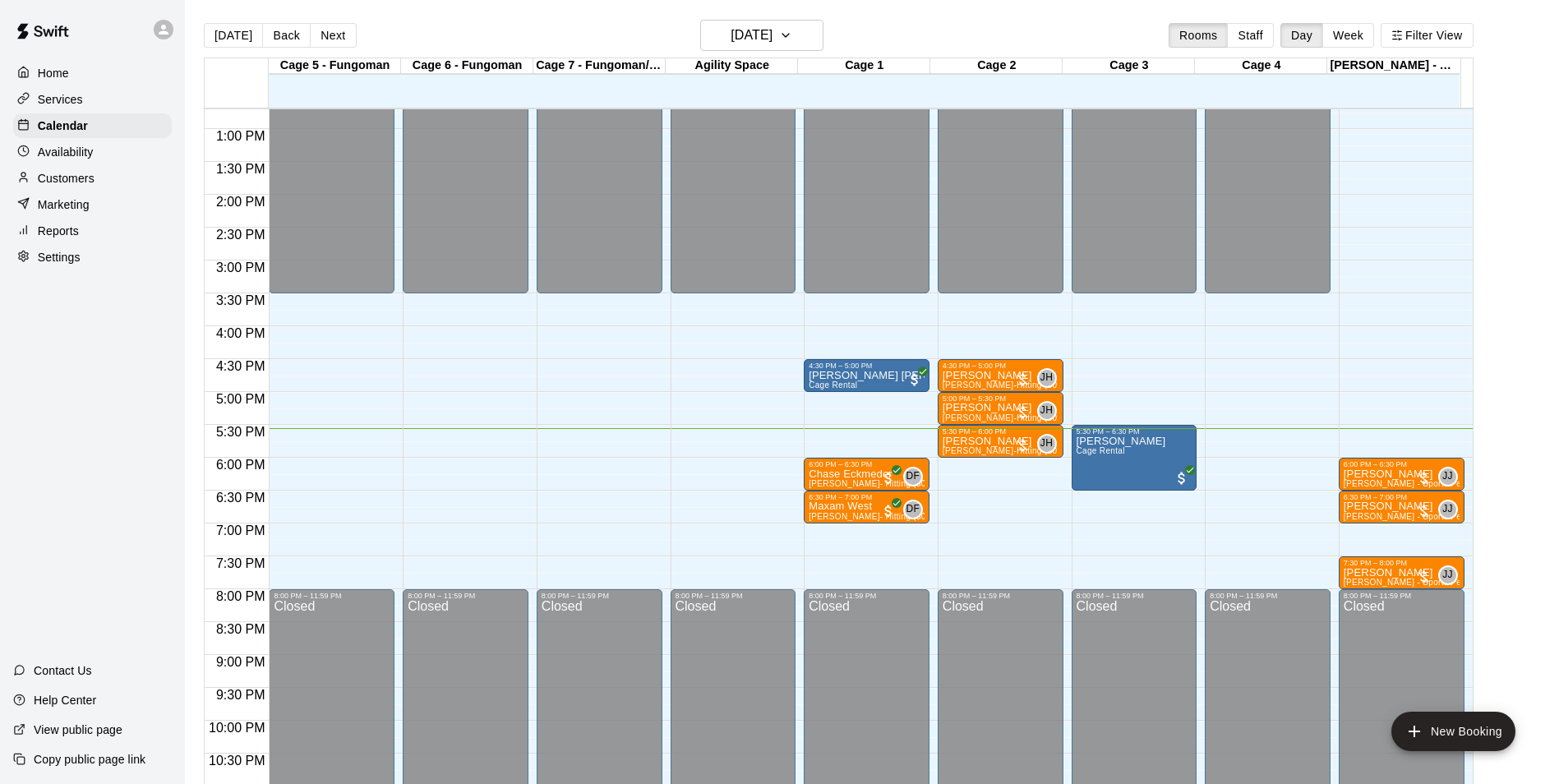
click at [72, 99] on p "Services" at bounding box center [60, 99] width 45 height 17
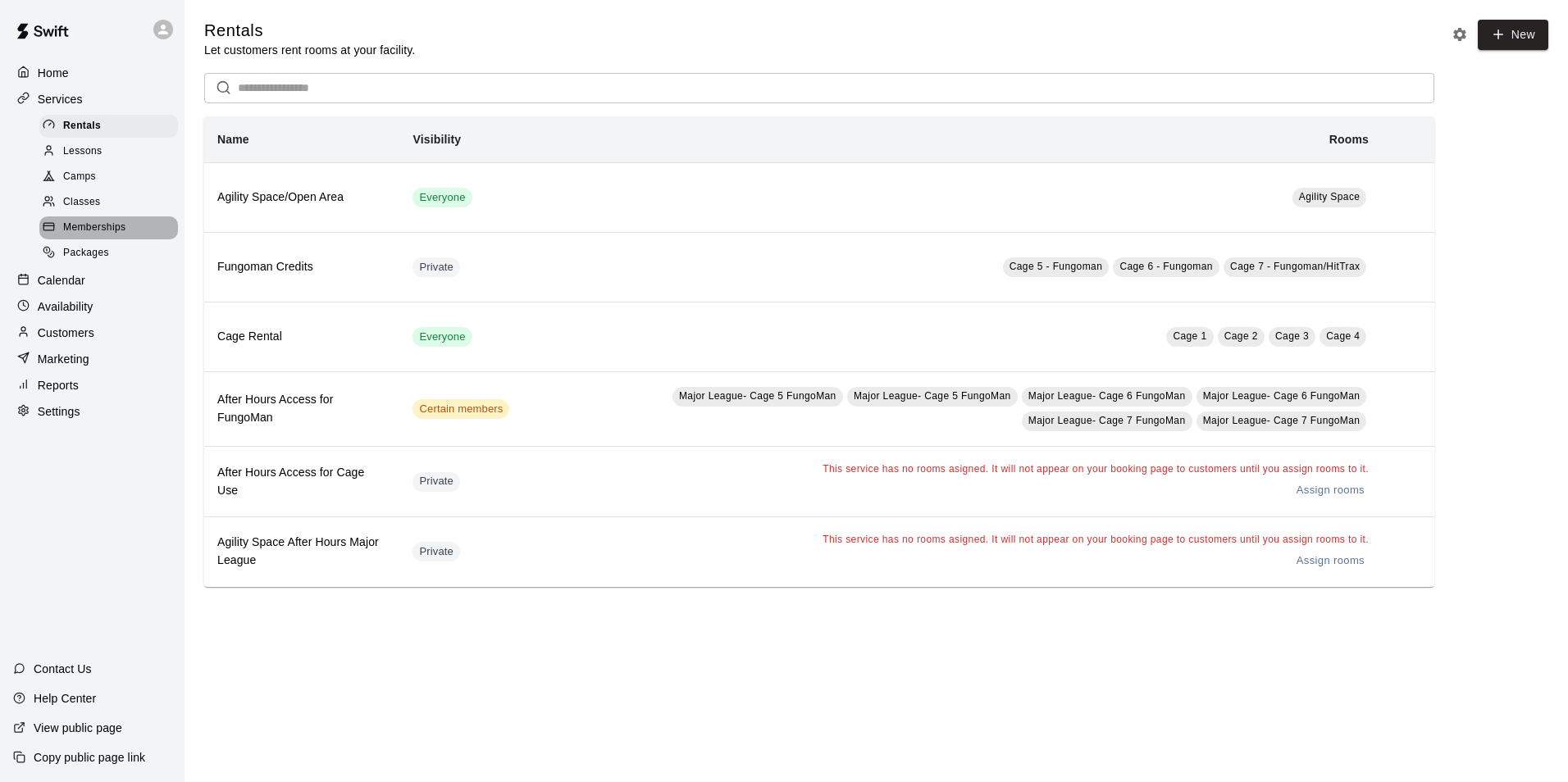
click at [78, 232] on span "Memberships" at bounding box center [94, 228] width 63 height 17
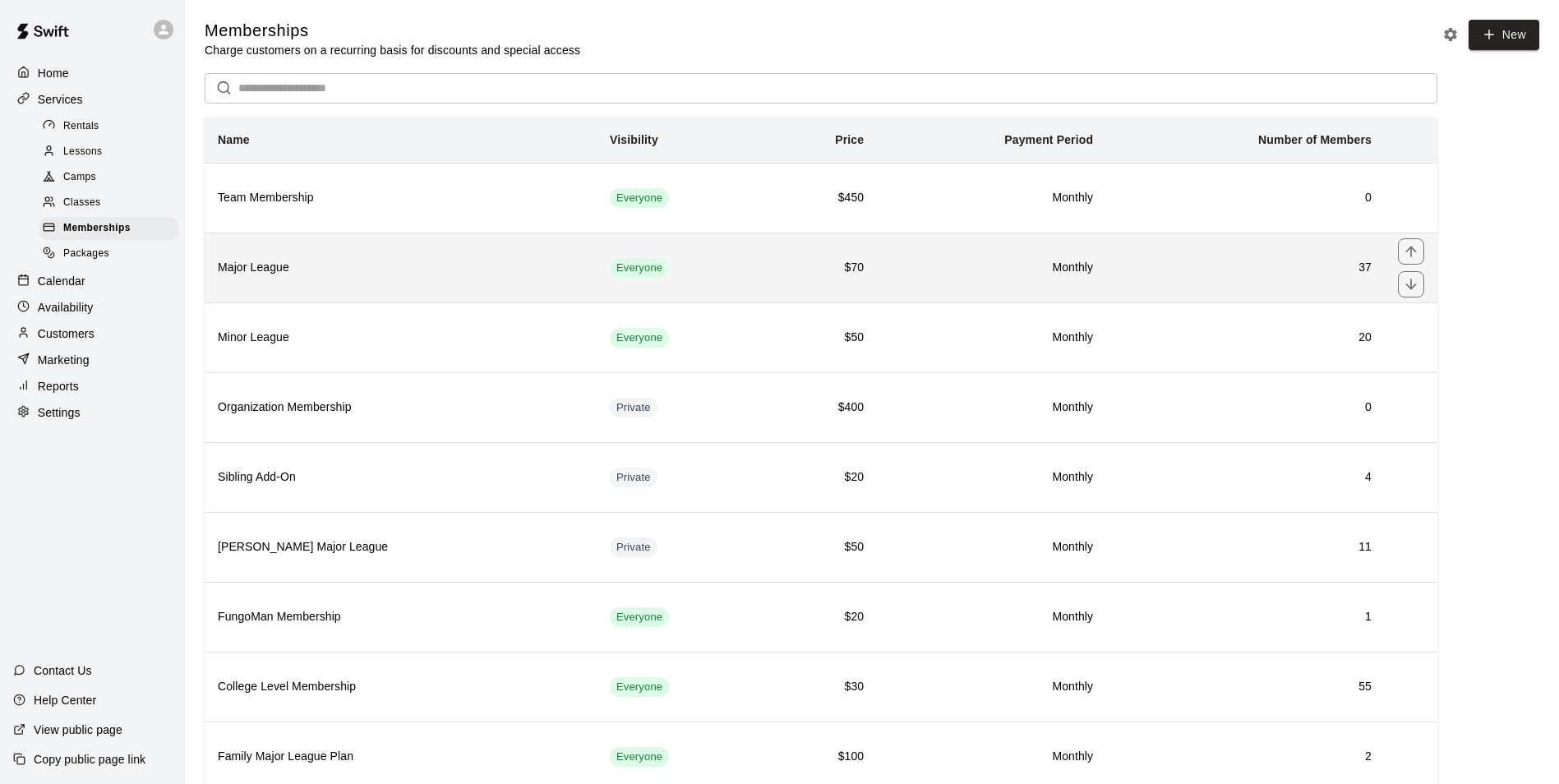
click at [334, 283] on th "Major League" at bounding box center [400, 267] width 392 height 70
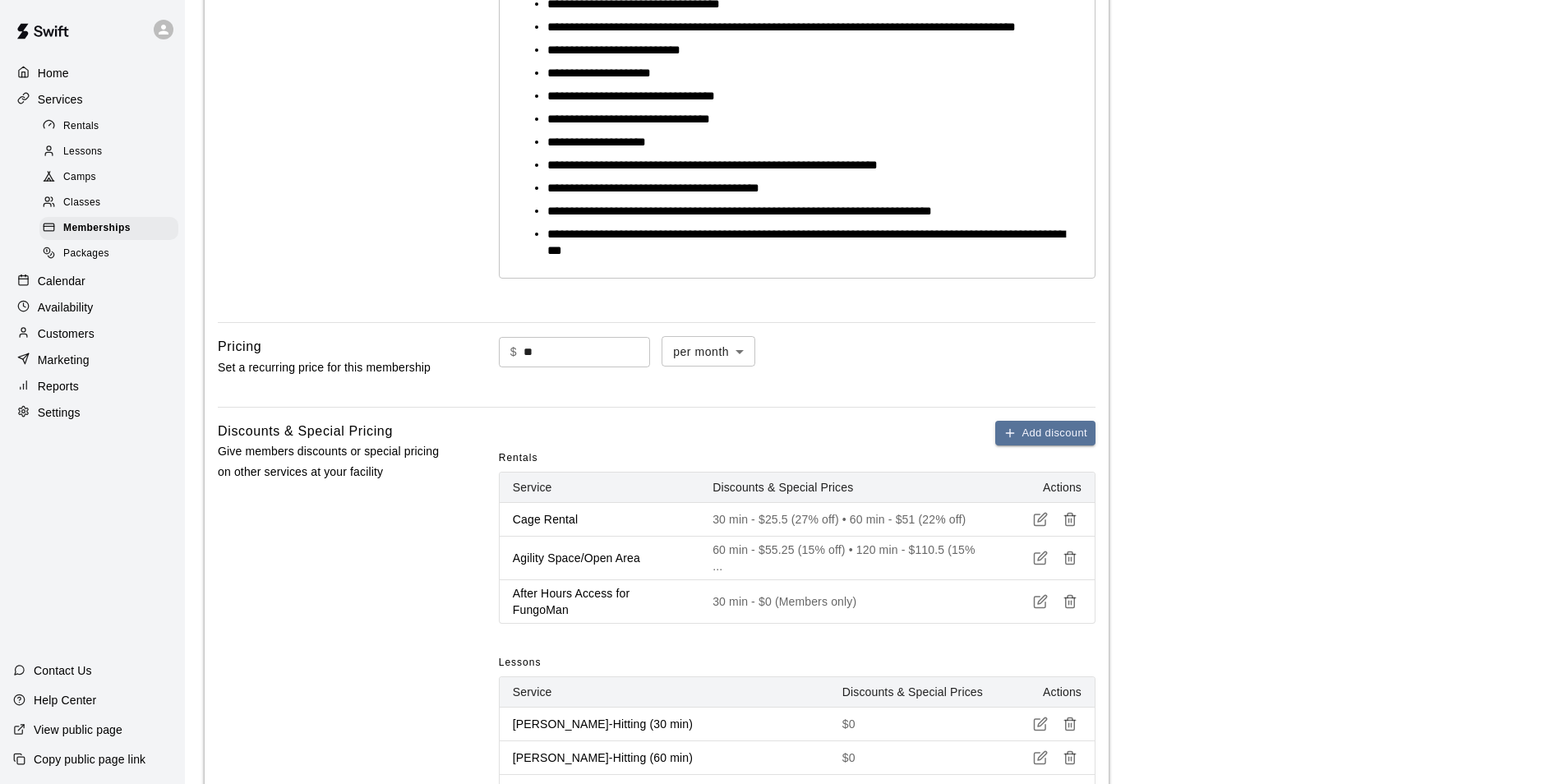
scroll to position [493, 0]
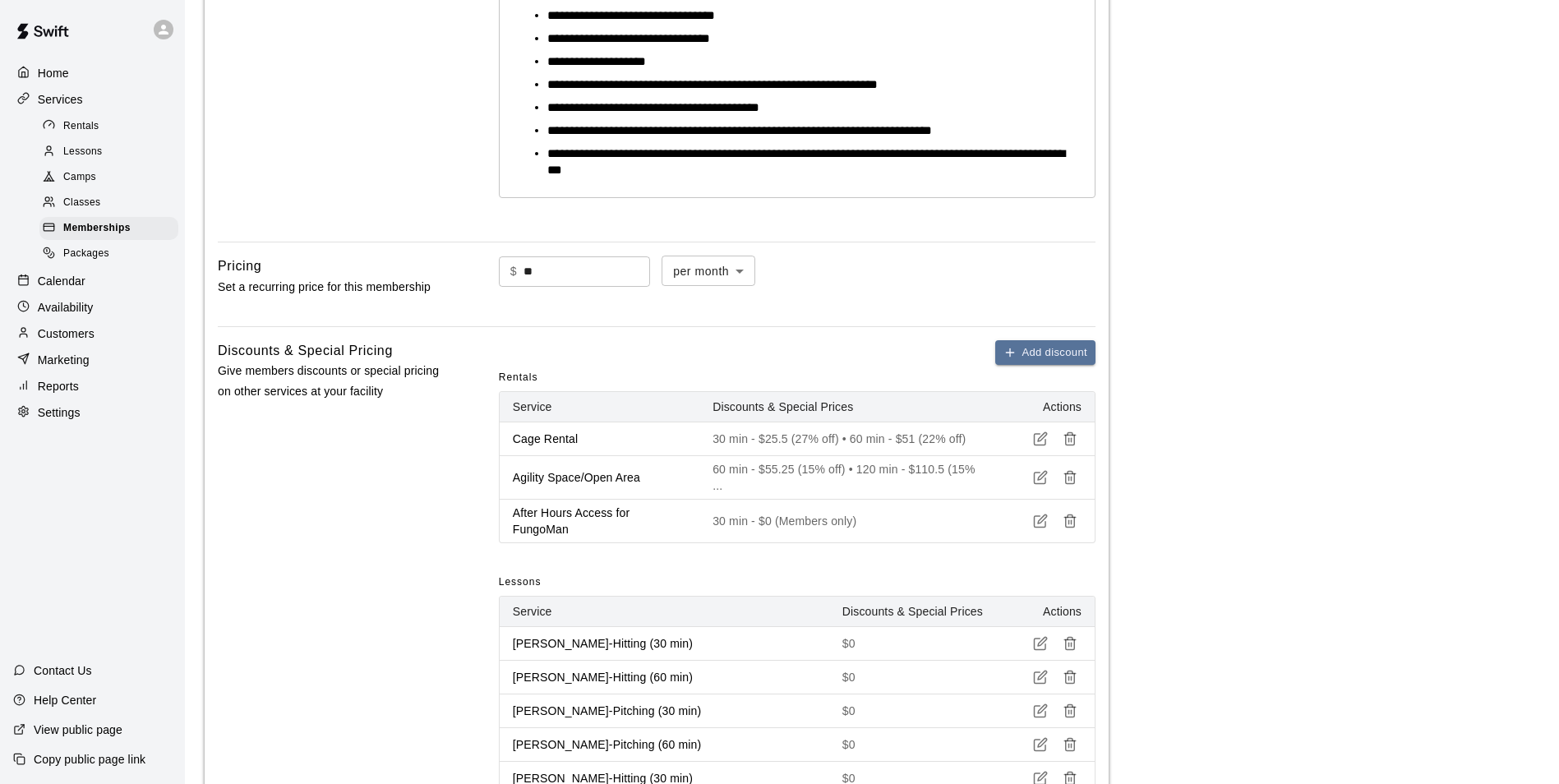
click at [89, 293] on div "Calendar" at bounding box center [93, 282] width 159 height 25
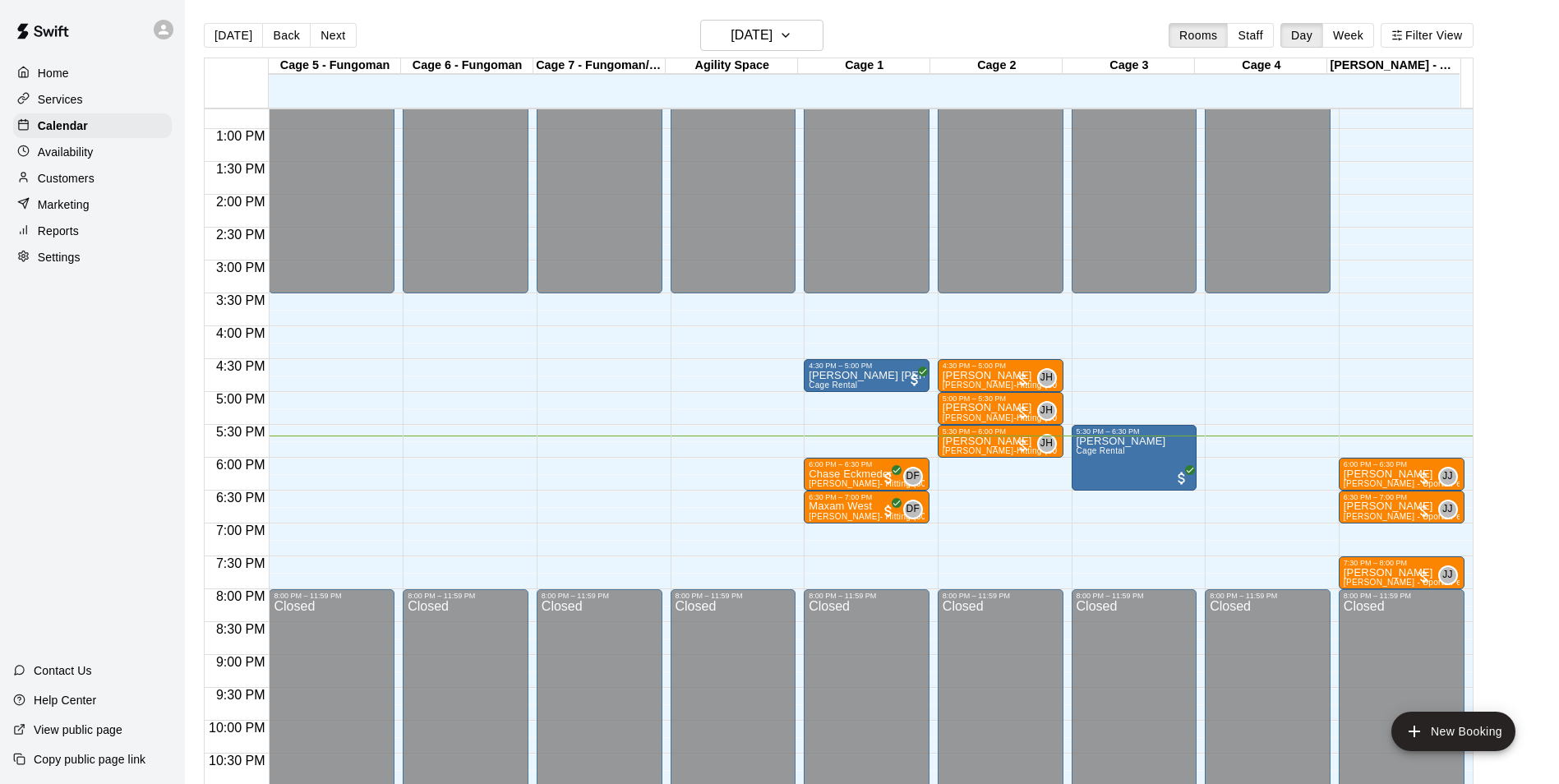
scroll to position [886, 0]
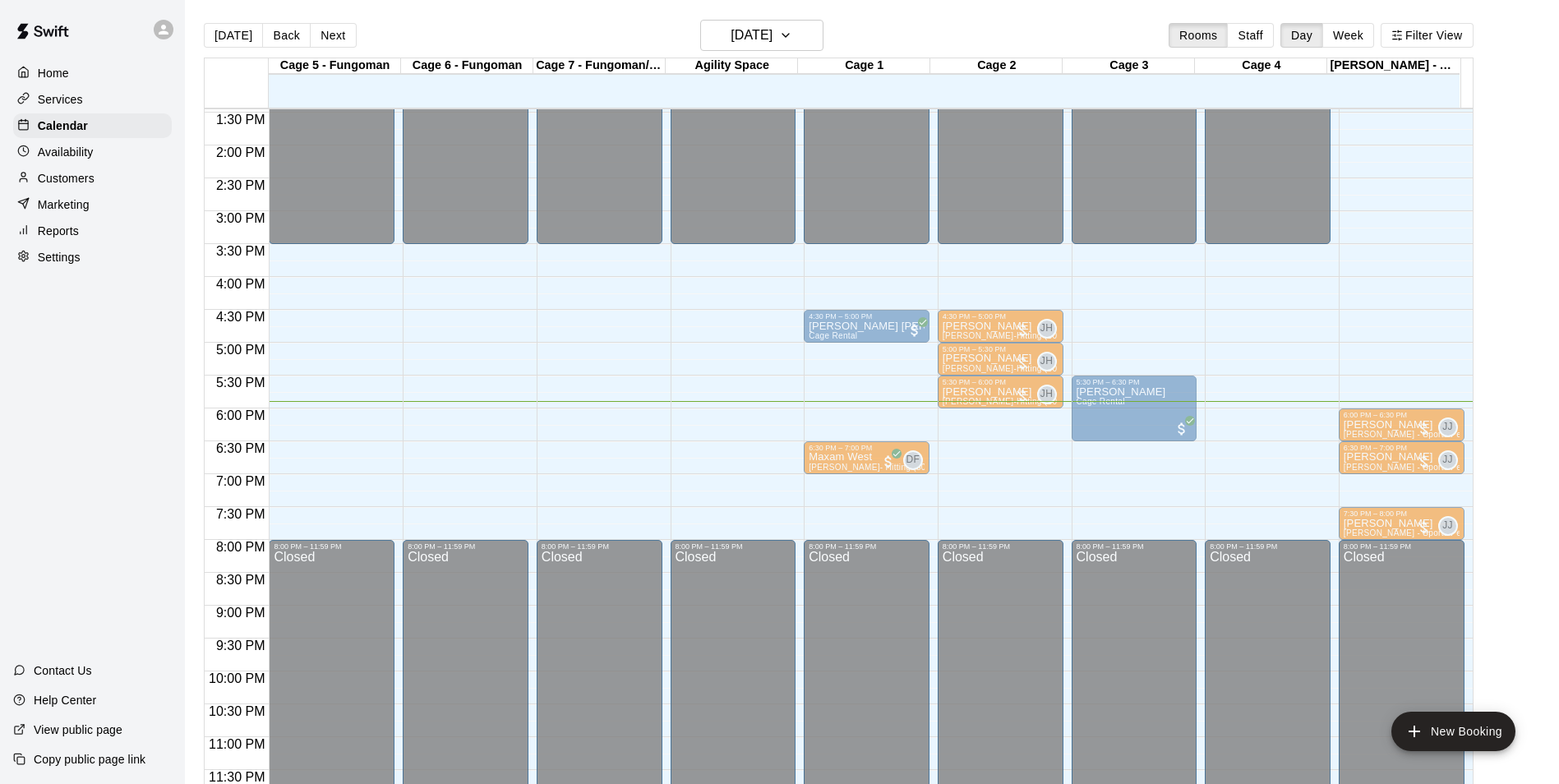
drag, startPoint x: 1088, startPoint y: 389, endPoint x: 869, endPoint y: 420, distance: 221.2
click at [869, 420] on div "6:00 PM – 6:30 PM" at bounding box center [867, 415] width 116 height 8
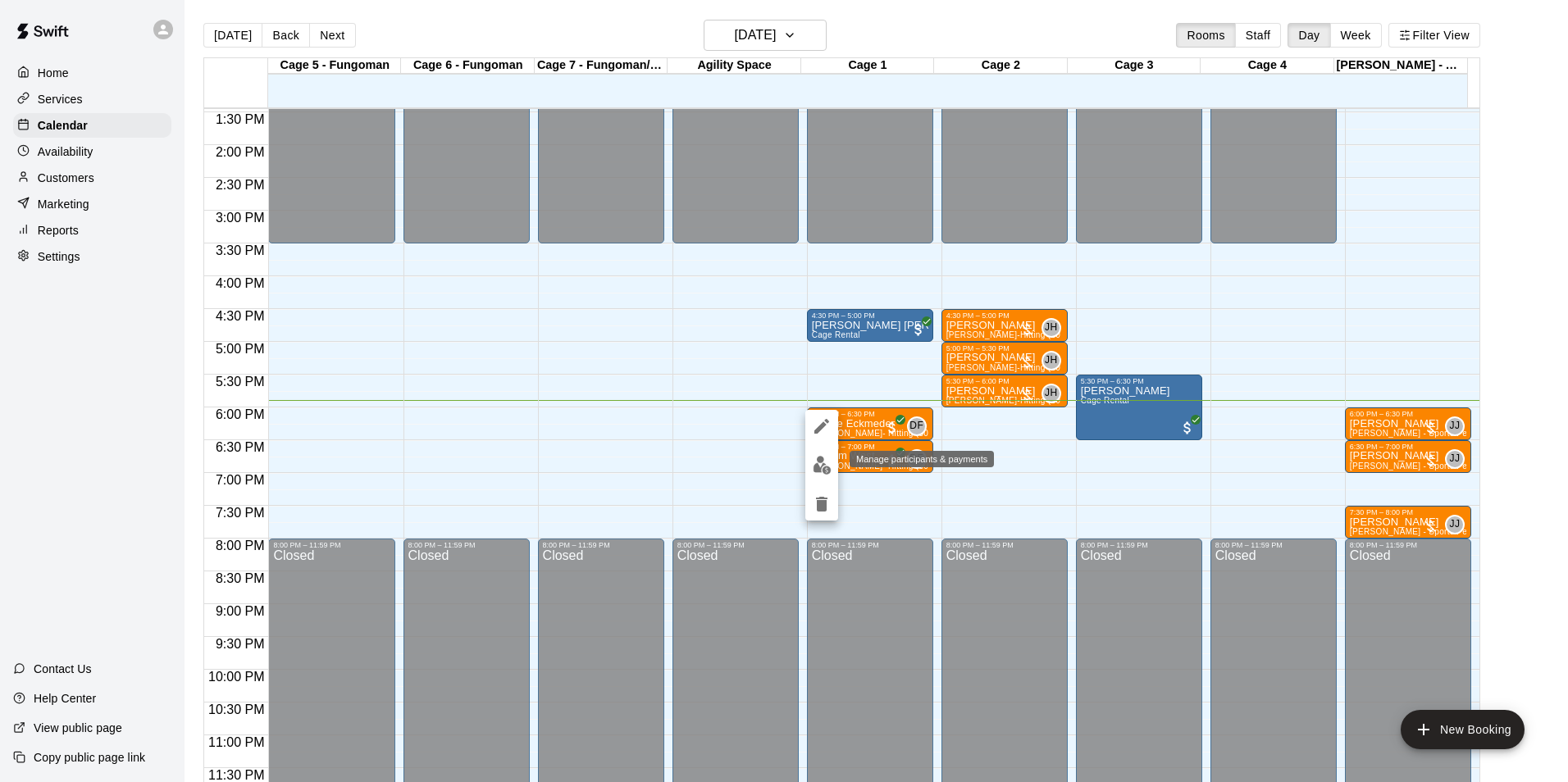
click at [822, 469] on img "edit" at bounding box center [822, 465] width 19 height 19
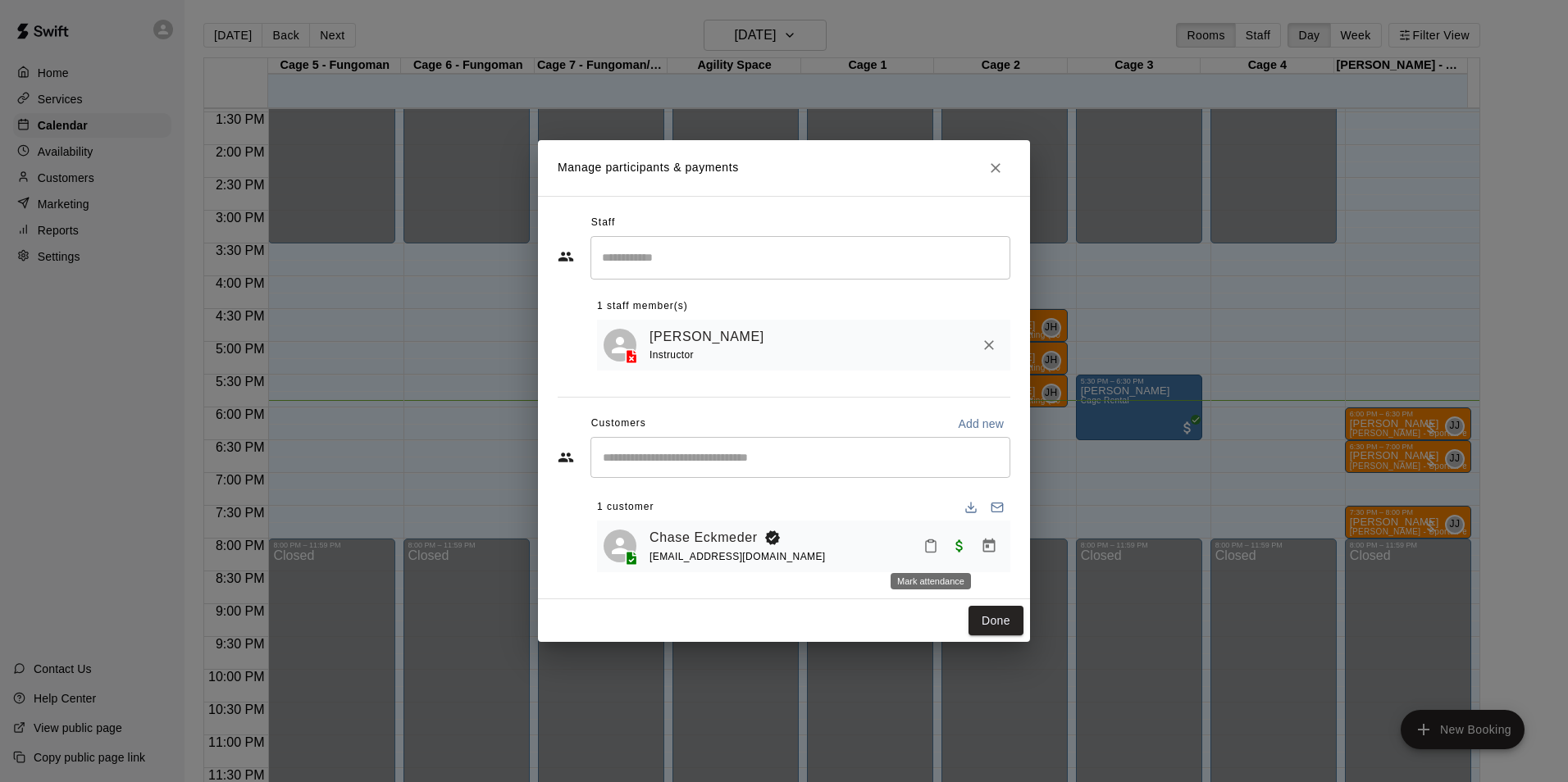
click at [925, 552] on icon "Mark attendance" at bounding box center [931, 546] width 15 height 15
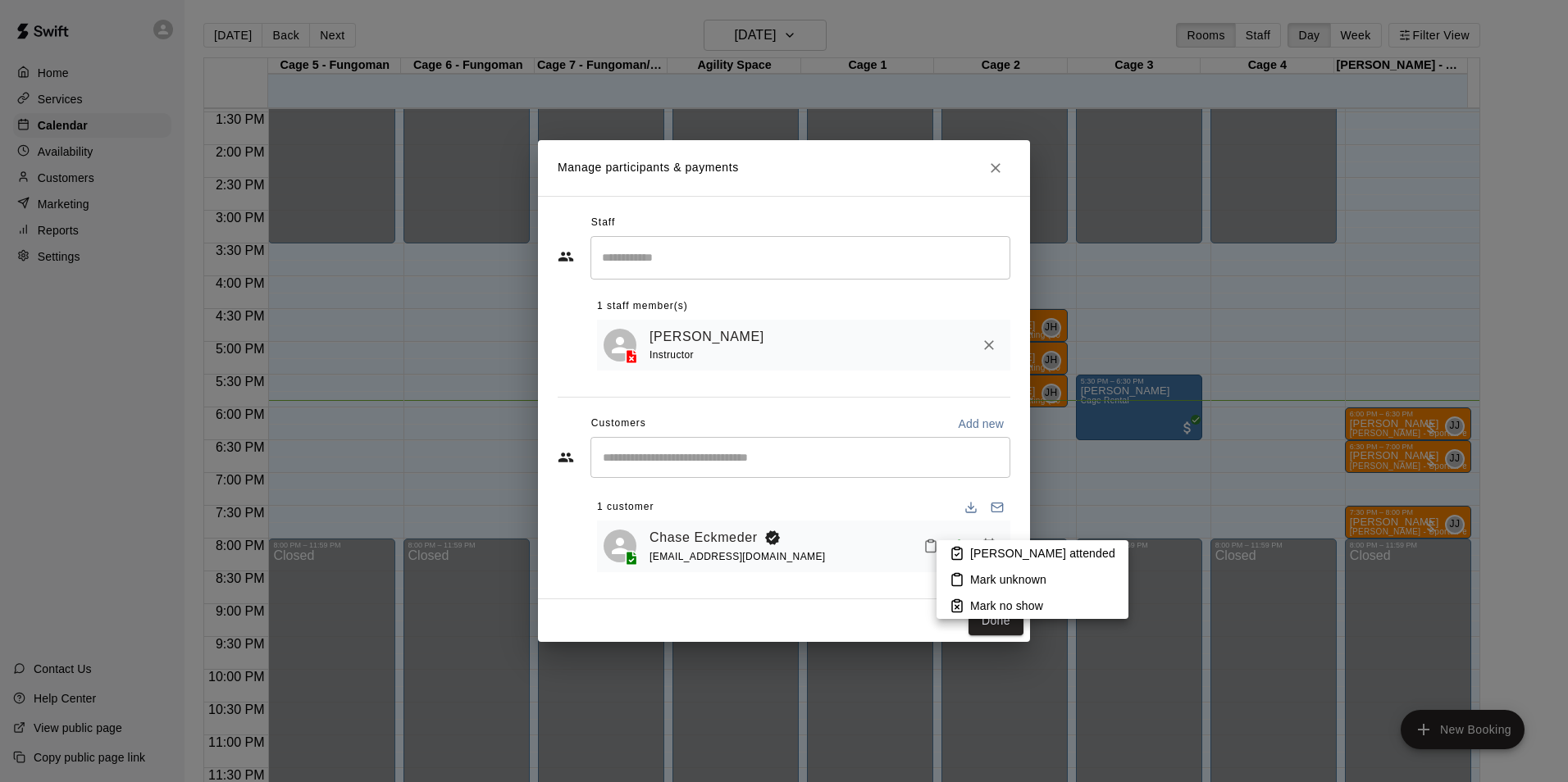
click at [970, 555] on p "[PERSON_NAME] attended" at bounding box center [1043, 554] width 145 height 17
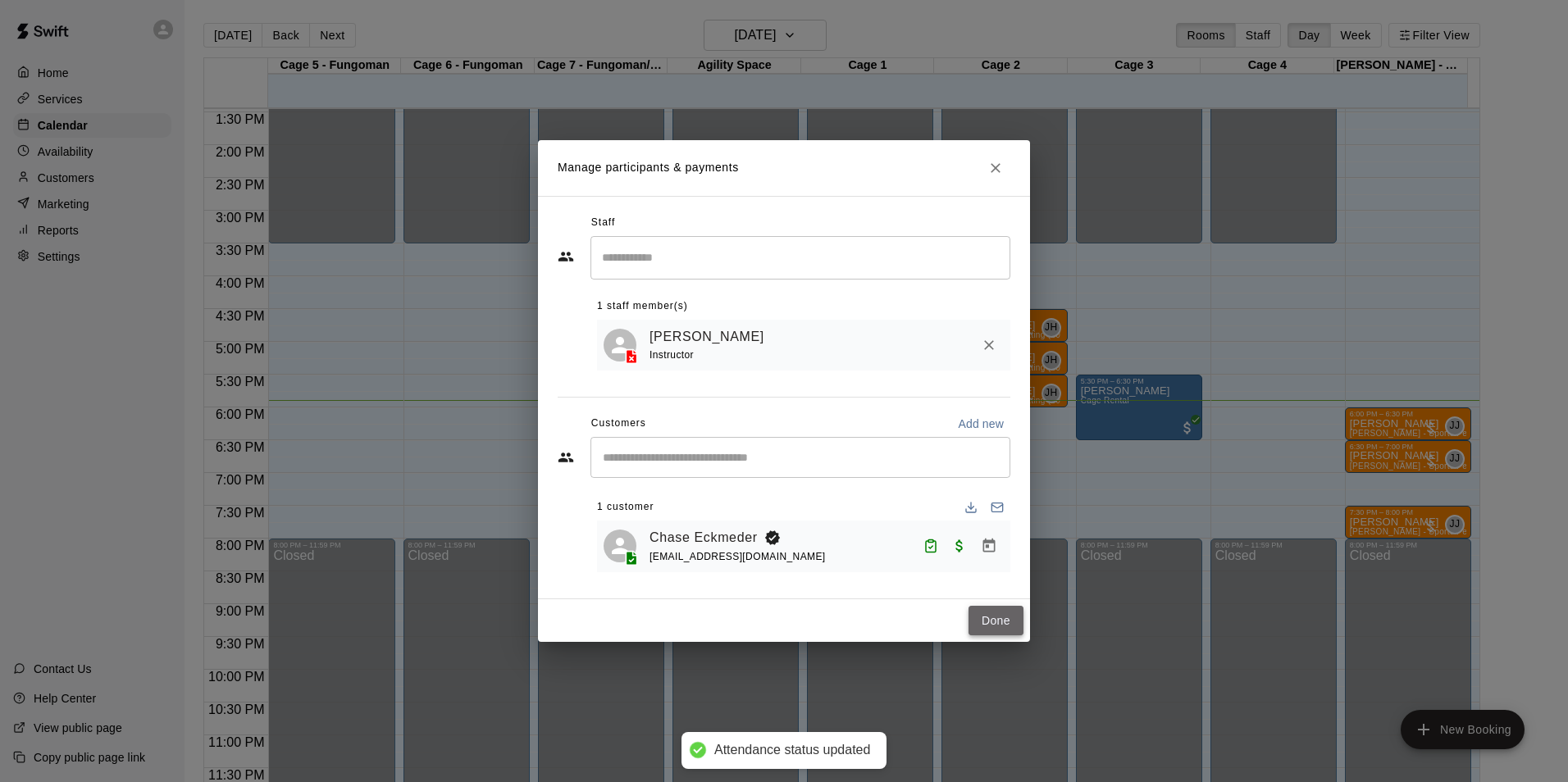
click at [988, 610] on button "Done" at bounding box center [996, 621] width 55 height 30
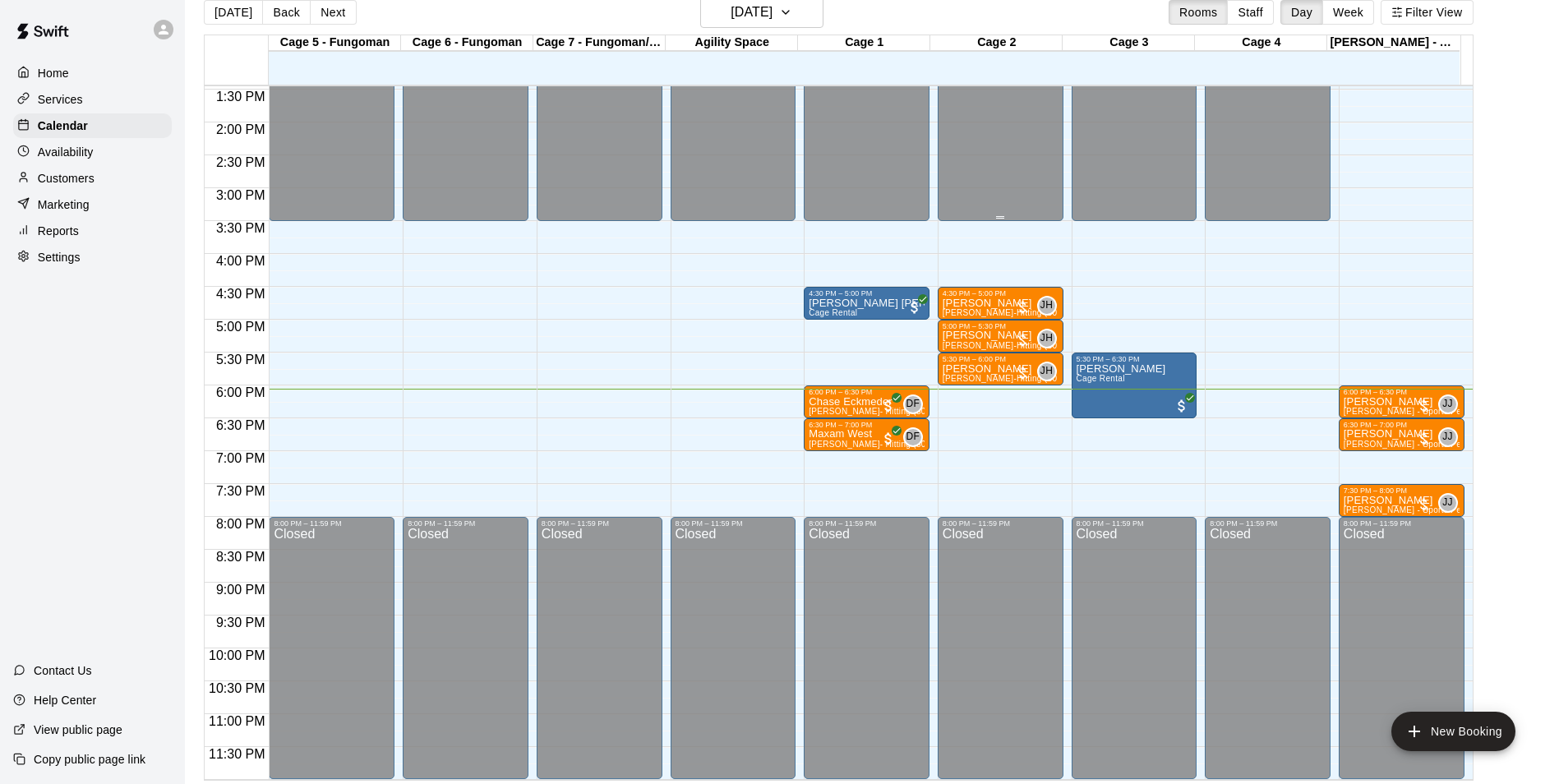
scroll to position [26, 0]
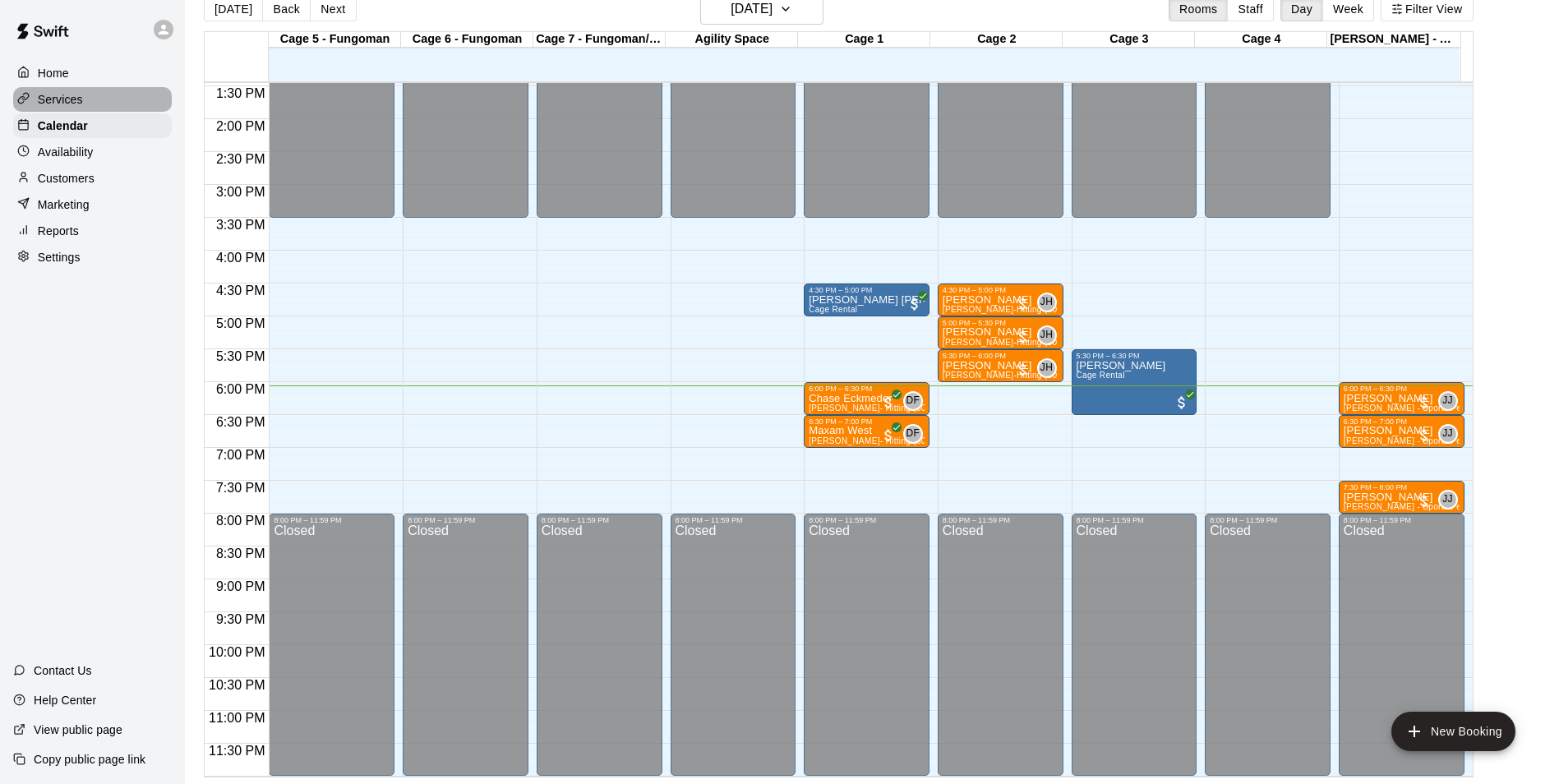
click at [56, 95] on p "Services" at bounding box center [60, 99] width 45 height 17
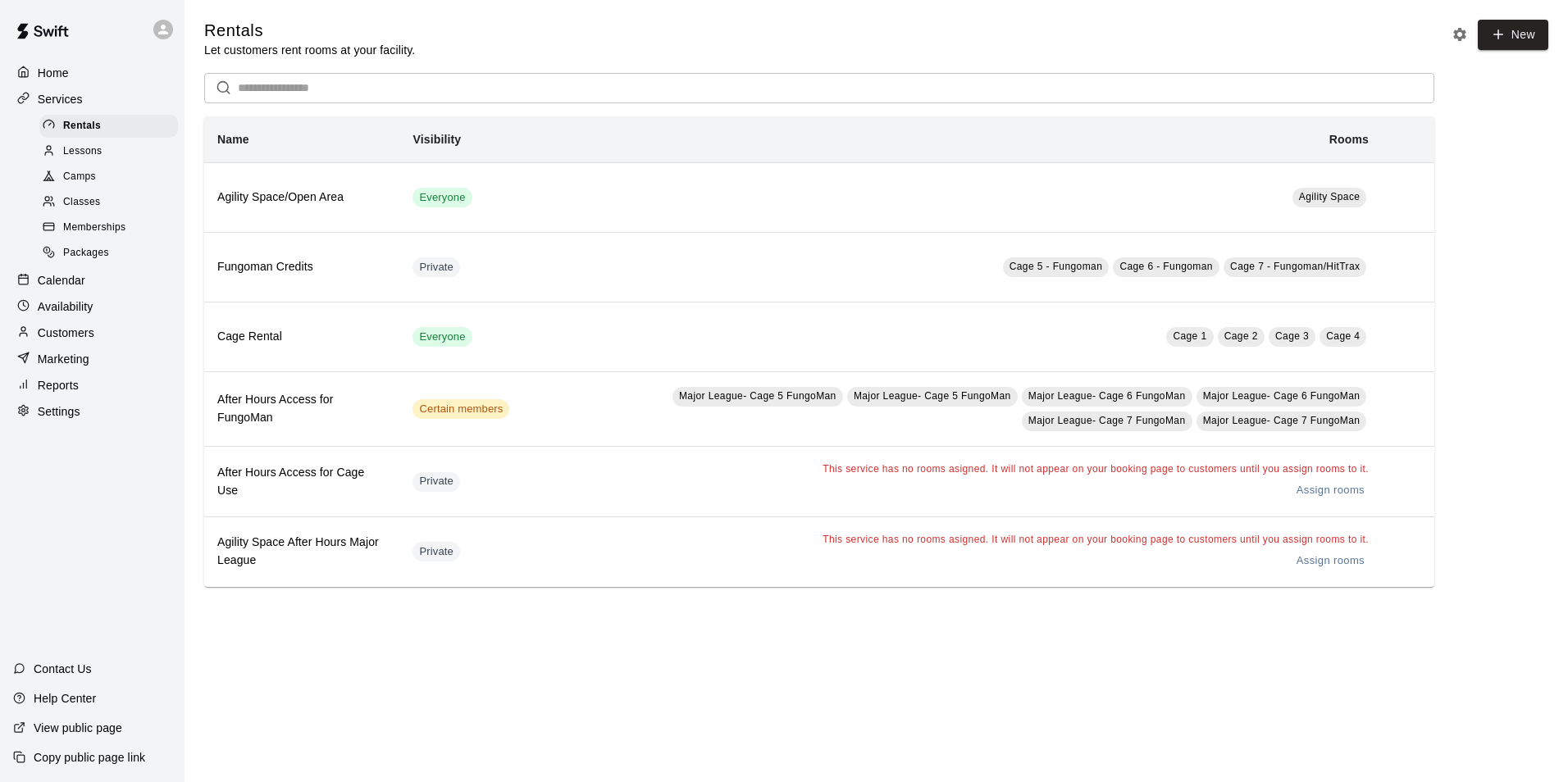
click at [83, 285] on p "Calendar" at bounding box center [61, 280] width 48 height 17
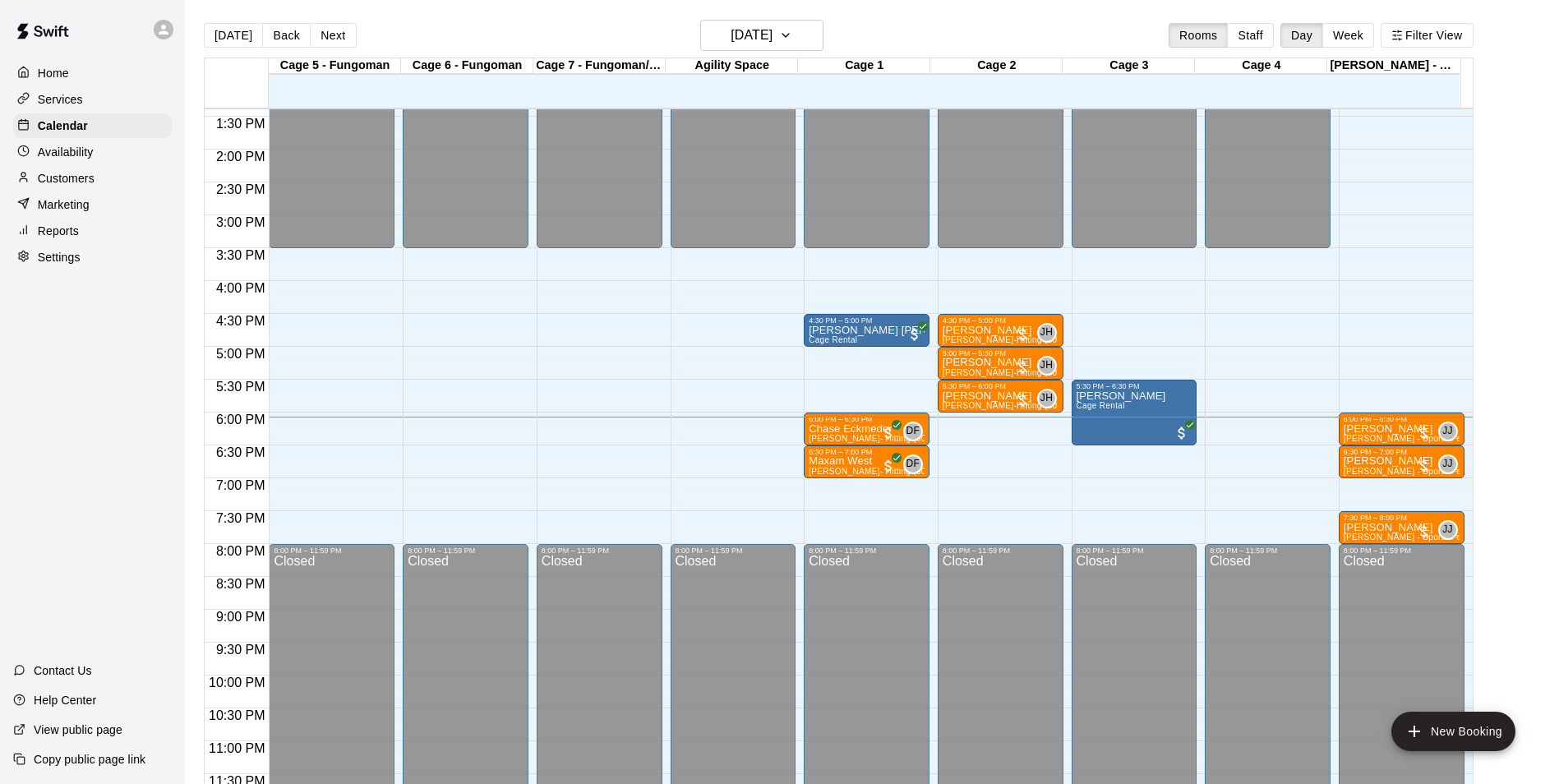
scroll to position [886, 0]
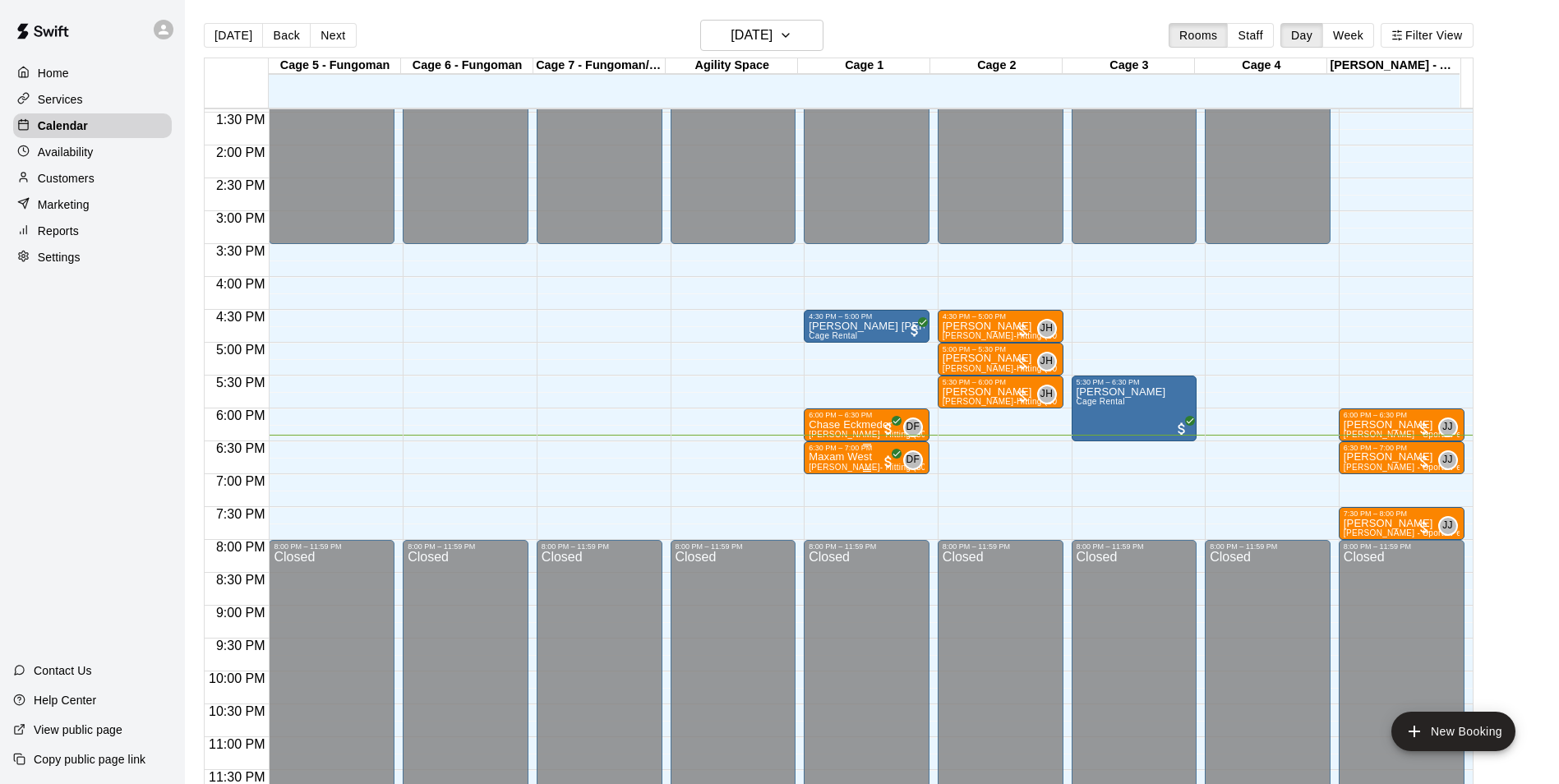
click at [832, 464] on span "[PERSON_NAME]- Hitting (30 Min)" at bounding box center [877, 467] width 136 height 9
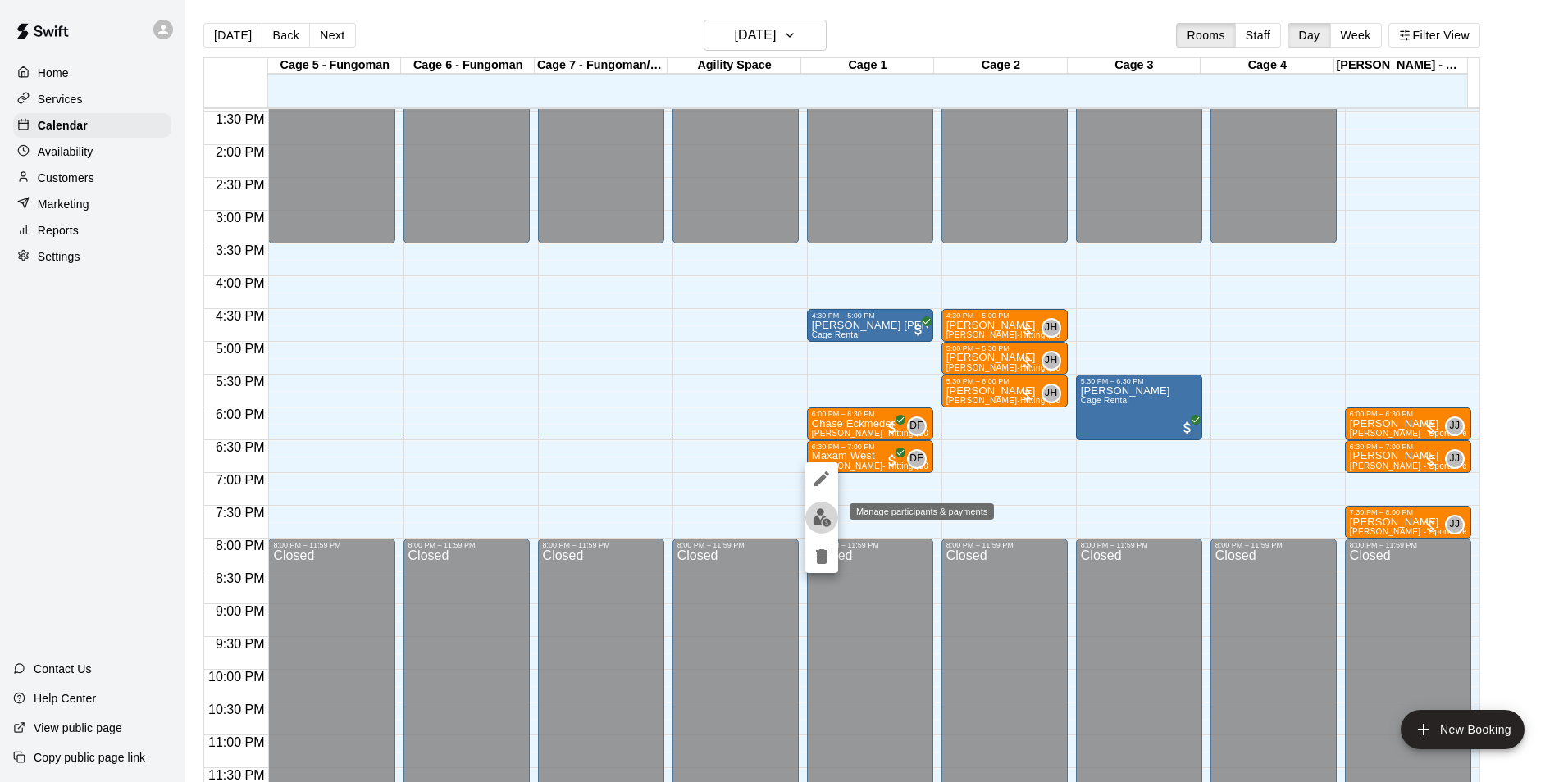
click at [811, 525] on button "edit" at bounding box center [822, 518] width 33 height 32
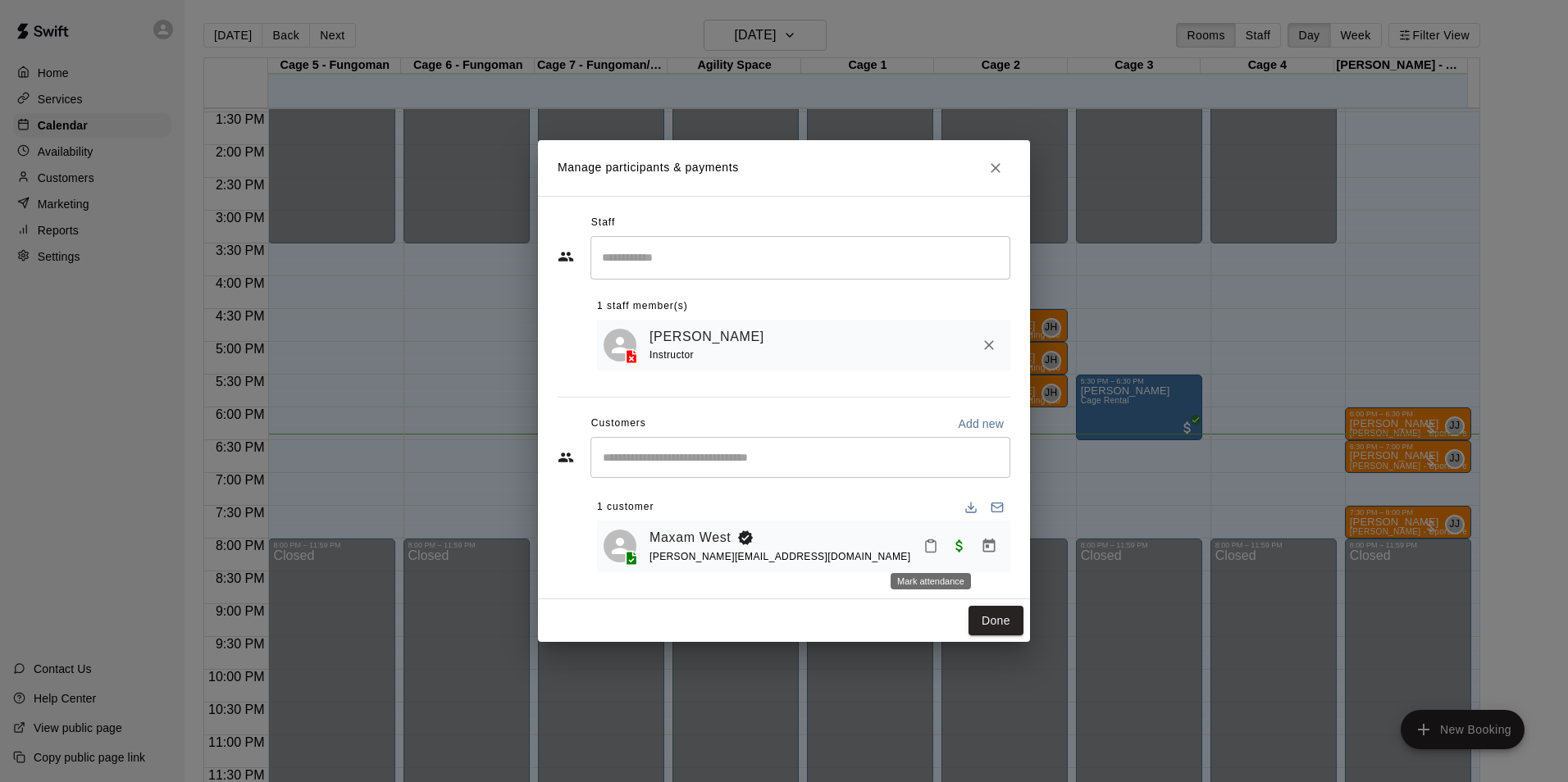
click at [935, 551] on icon "Mark attendance" at bounding box center [931, 546] width 15 height 15
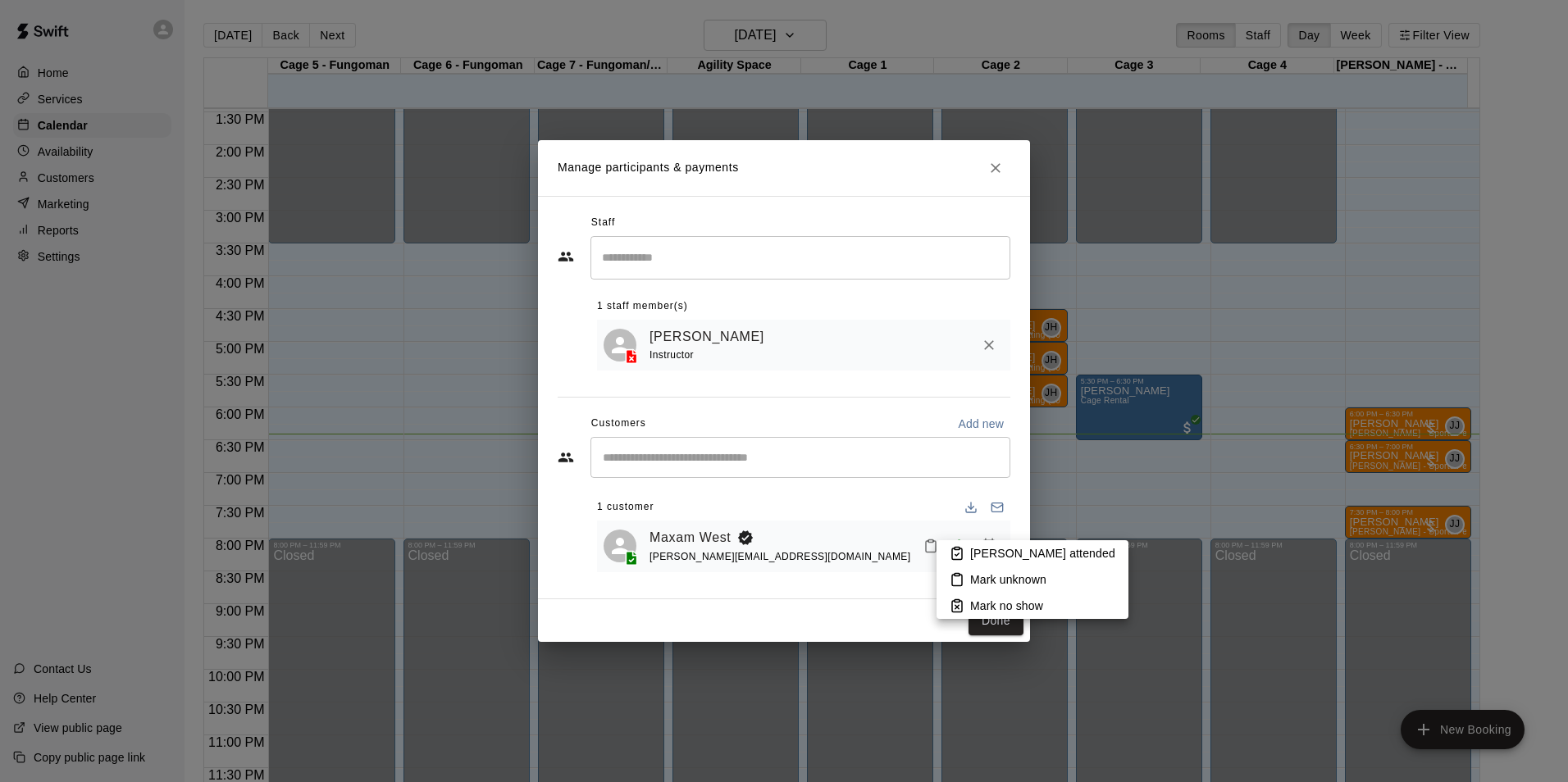
click at [965, 547] on li "[PERSON_NAME] attended" at bounding box center [1033, 553] width 192 height 26
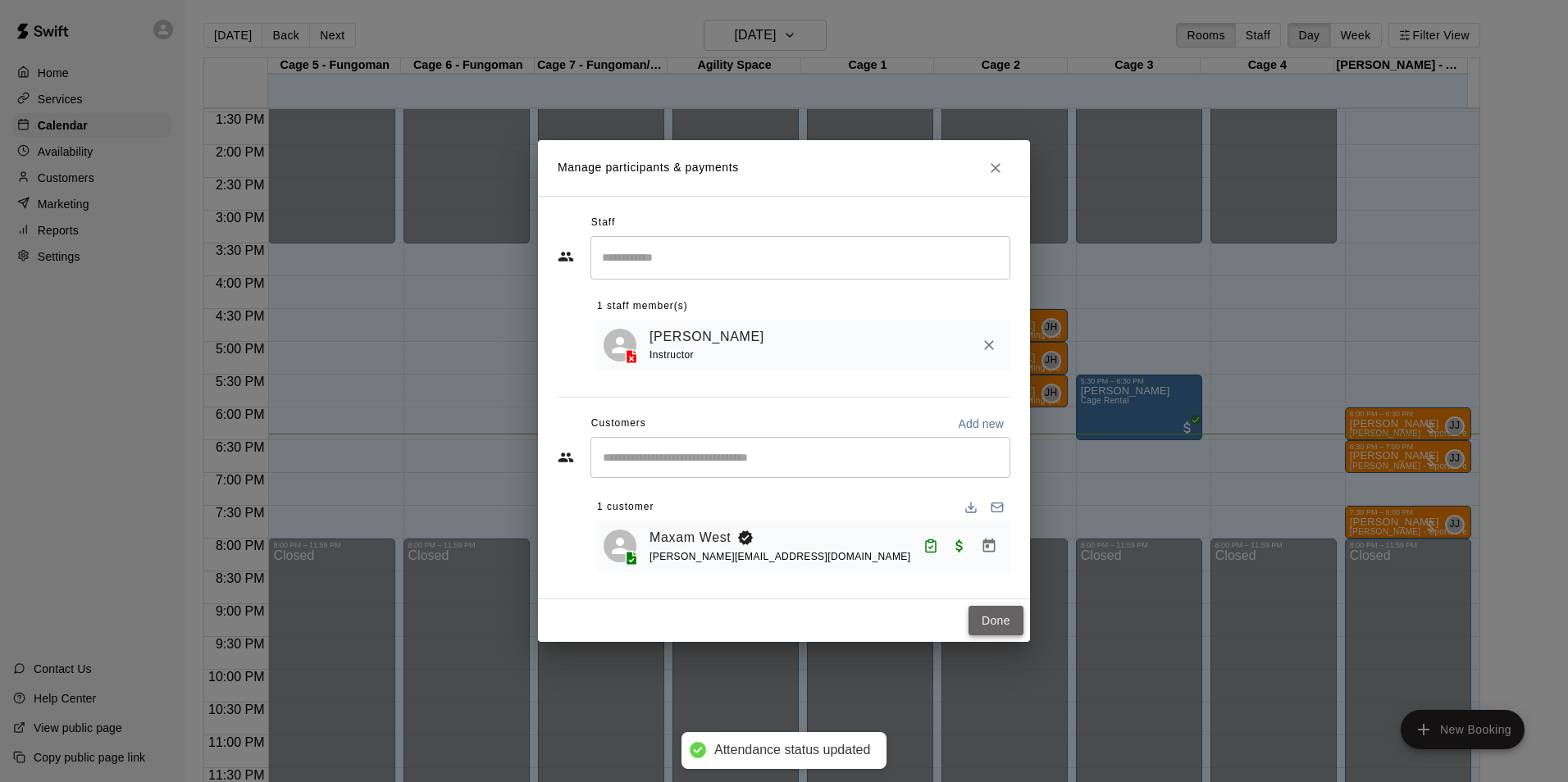
click at [1003, 621] on button "Done" at bounding box center [996, 621] width 55 height 30
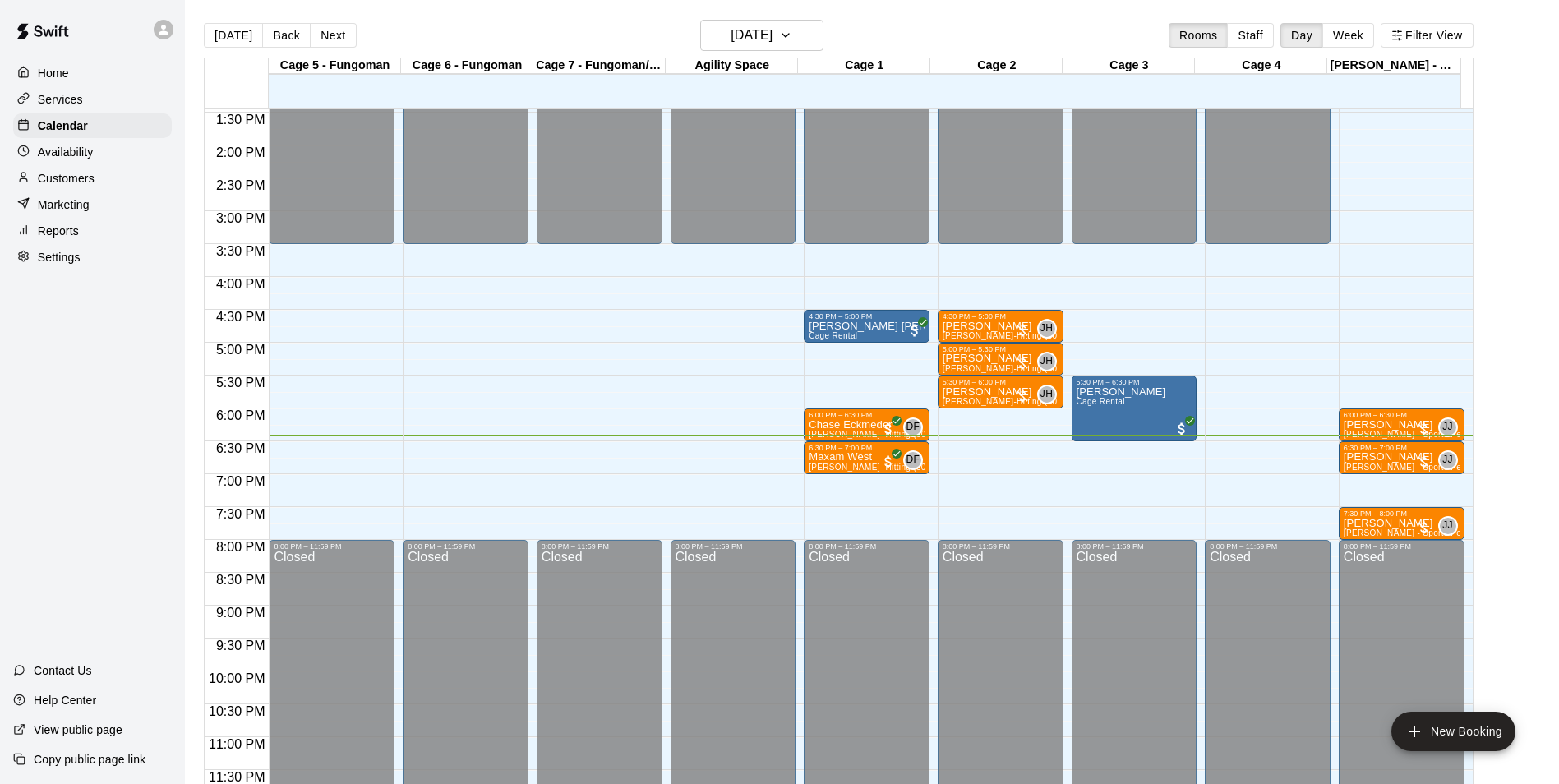
scroll to position [26, 0]
